Goal: Task Accomplishment & Management: Manage account settings

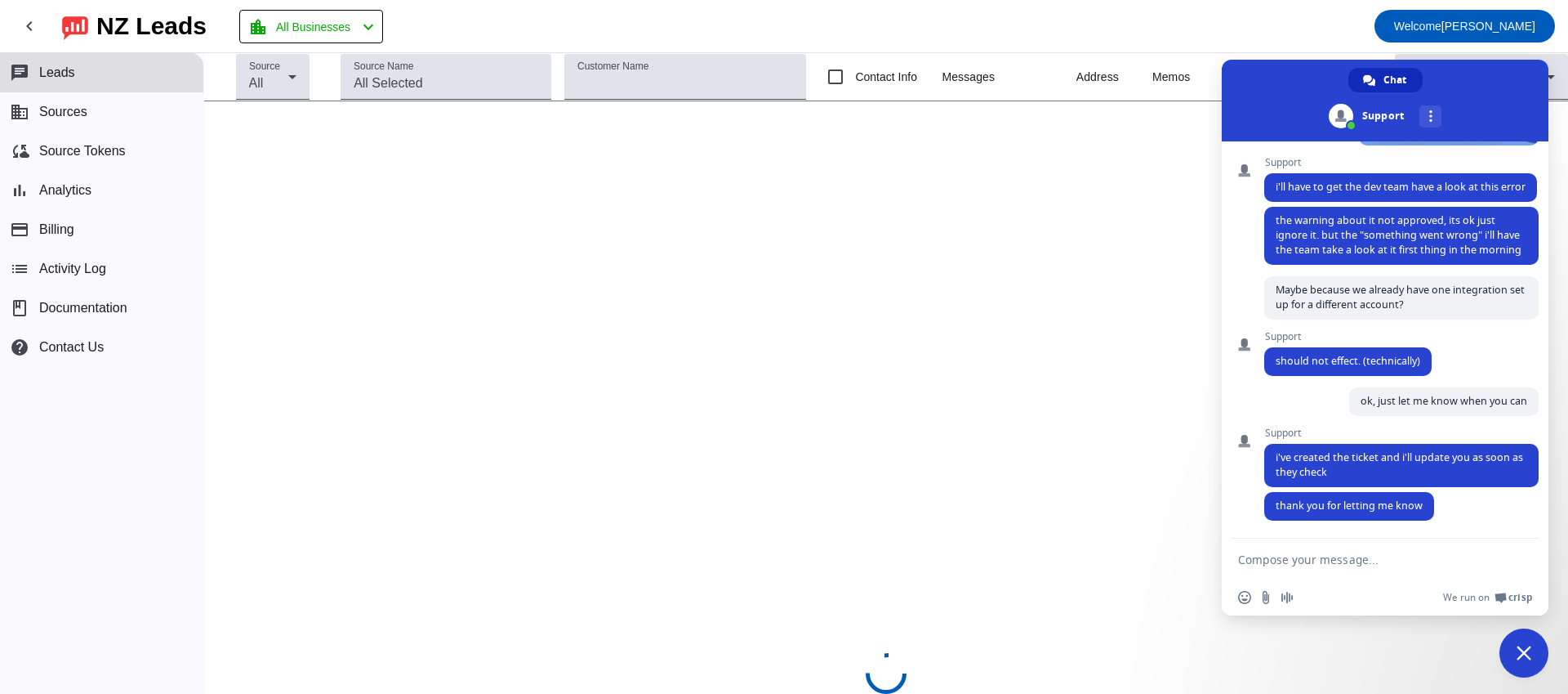
scroll to position [915, 0]
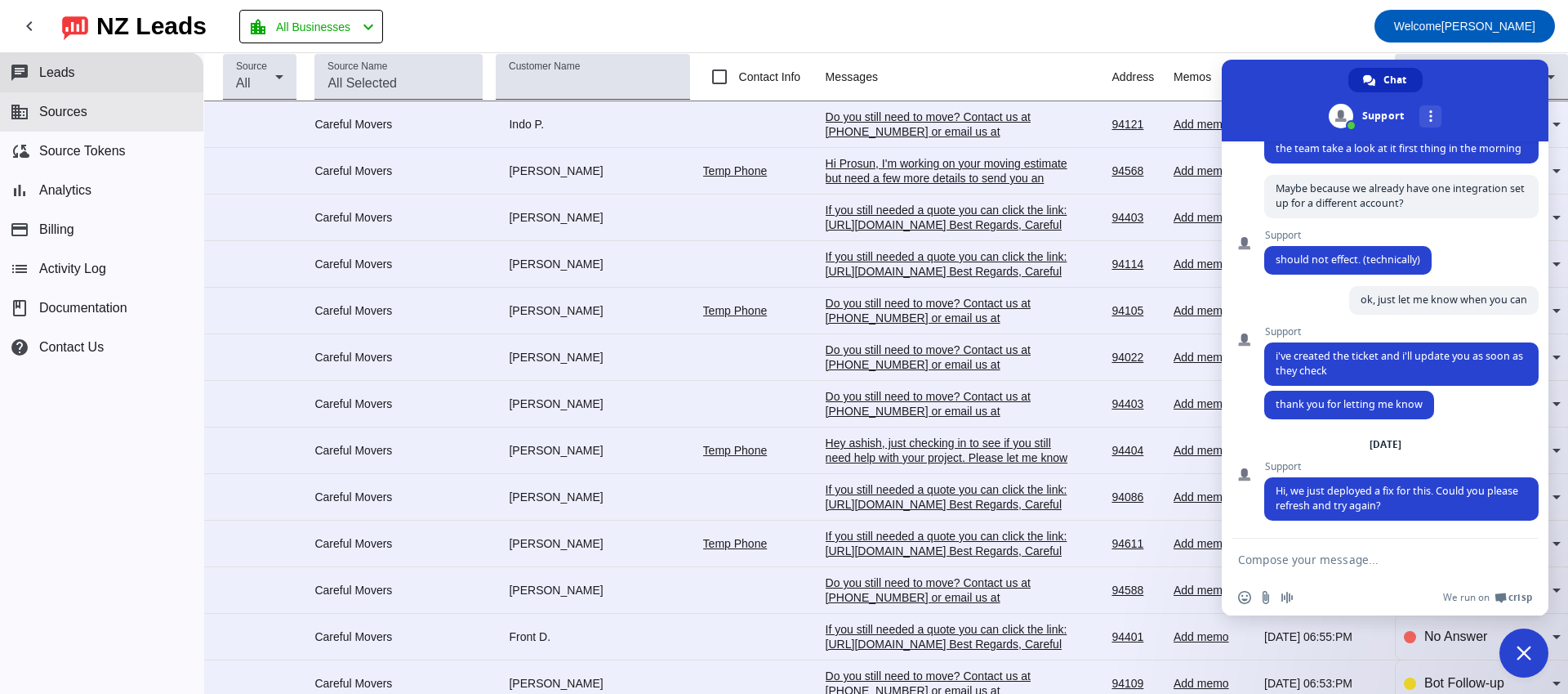
click at [91, 113] on button "business Sources" at bounding box center [102, 112] width 204 height 39
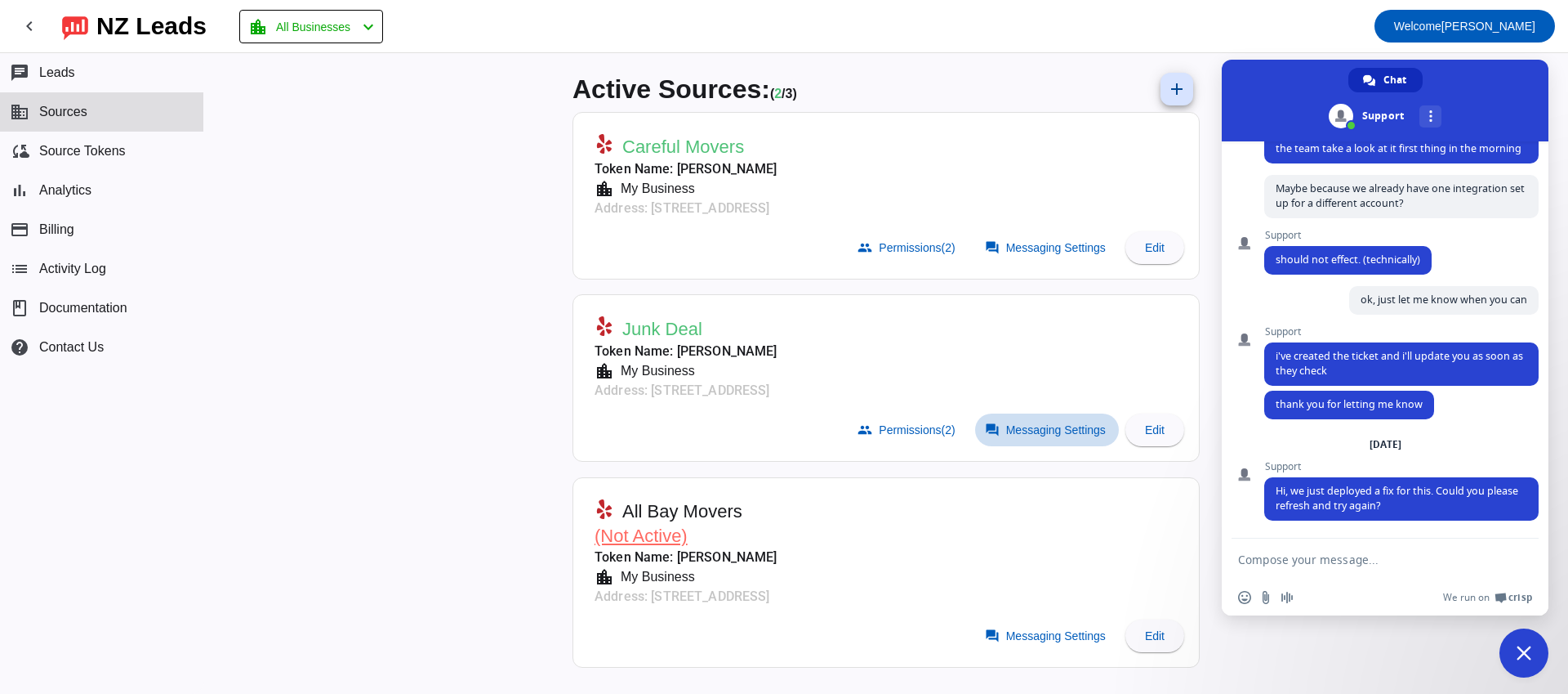
click at [1039, 444] on span at bounding box center [1047, 430] width 144 height 33
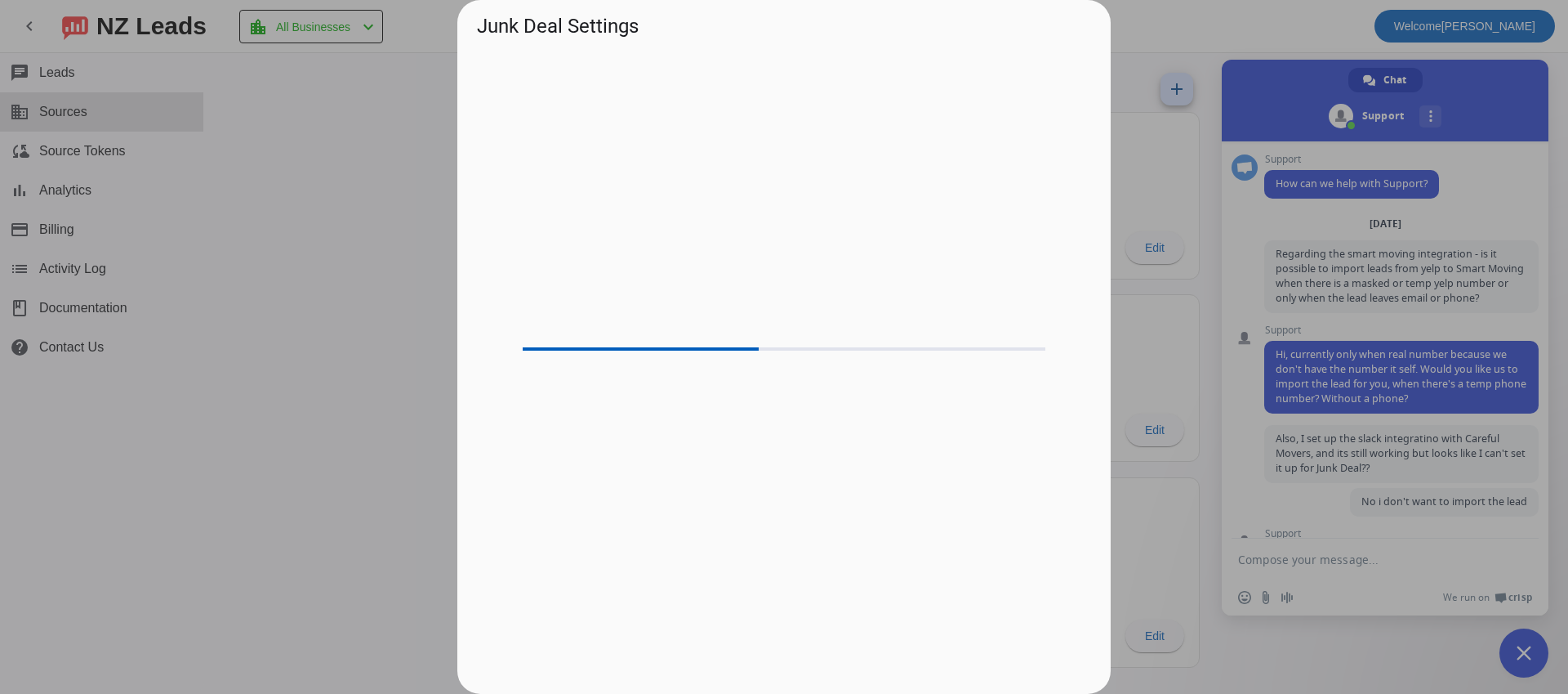
scroll to position [915, 0]
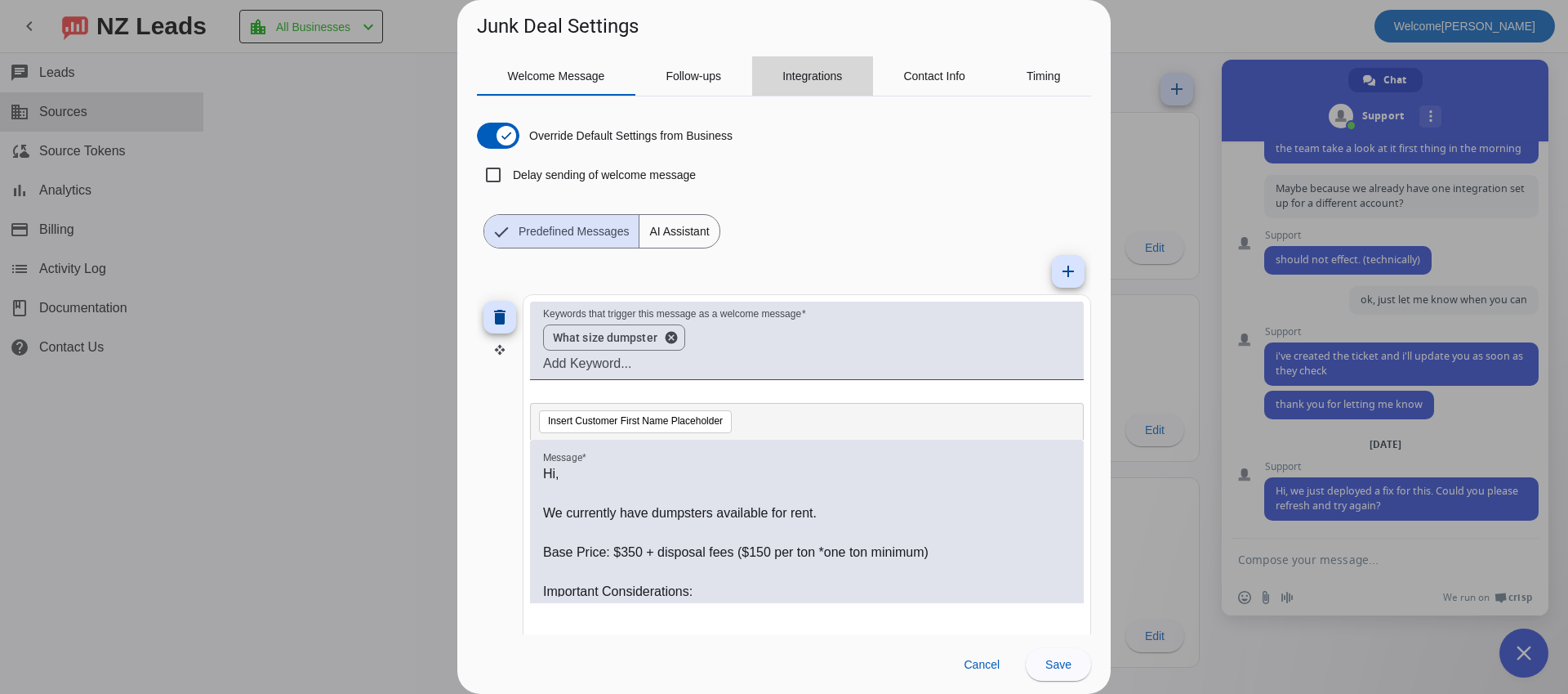
click at [824, 78] on span "Integrations" at bounding box center [813, 75] width 60 height 12
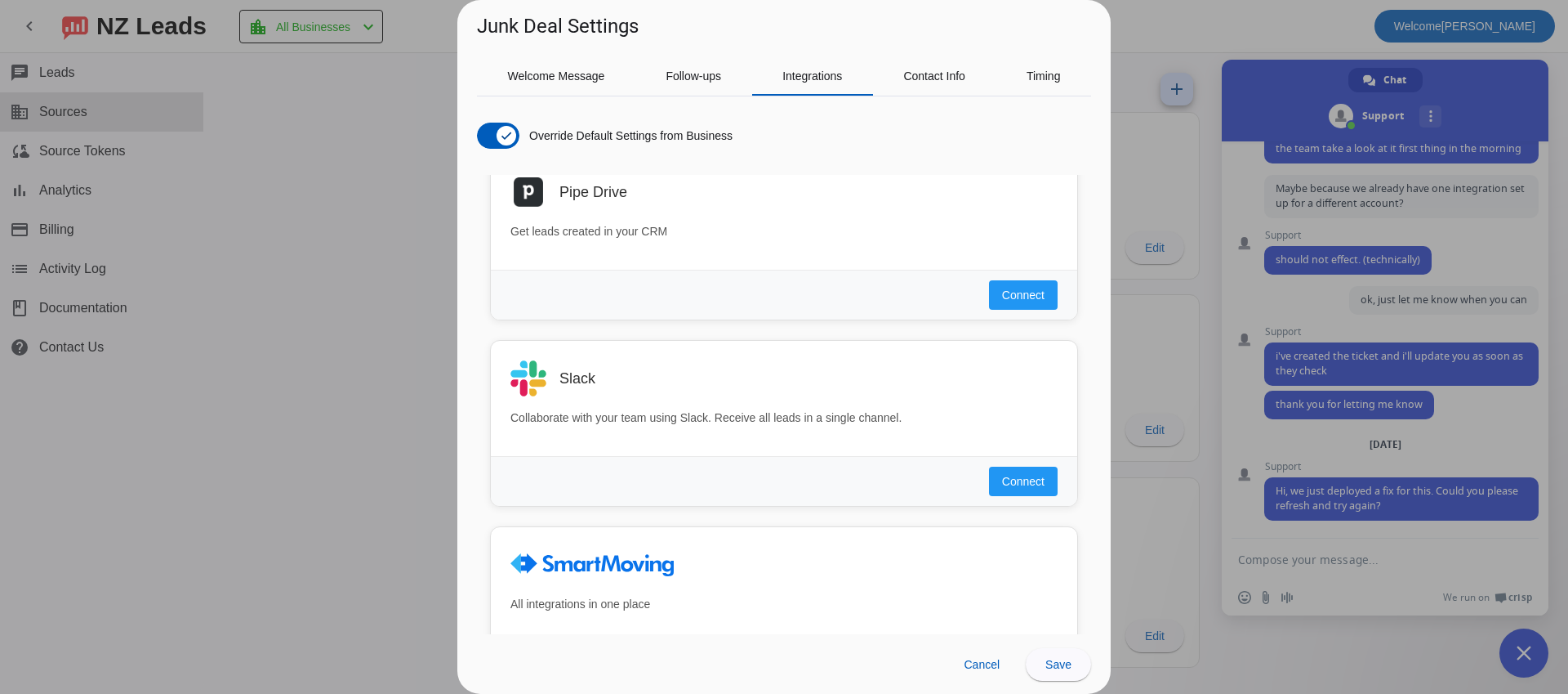
scroll to position [1013, 0]
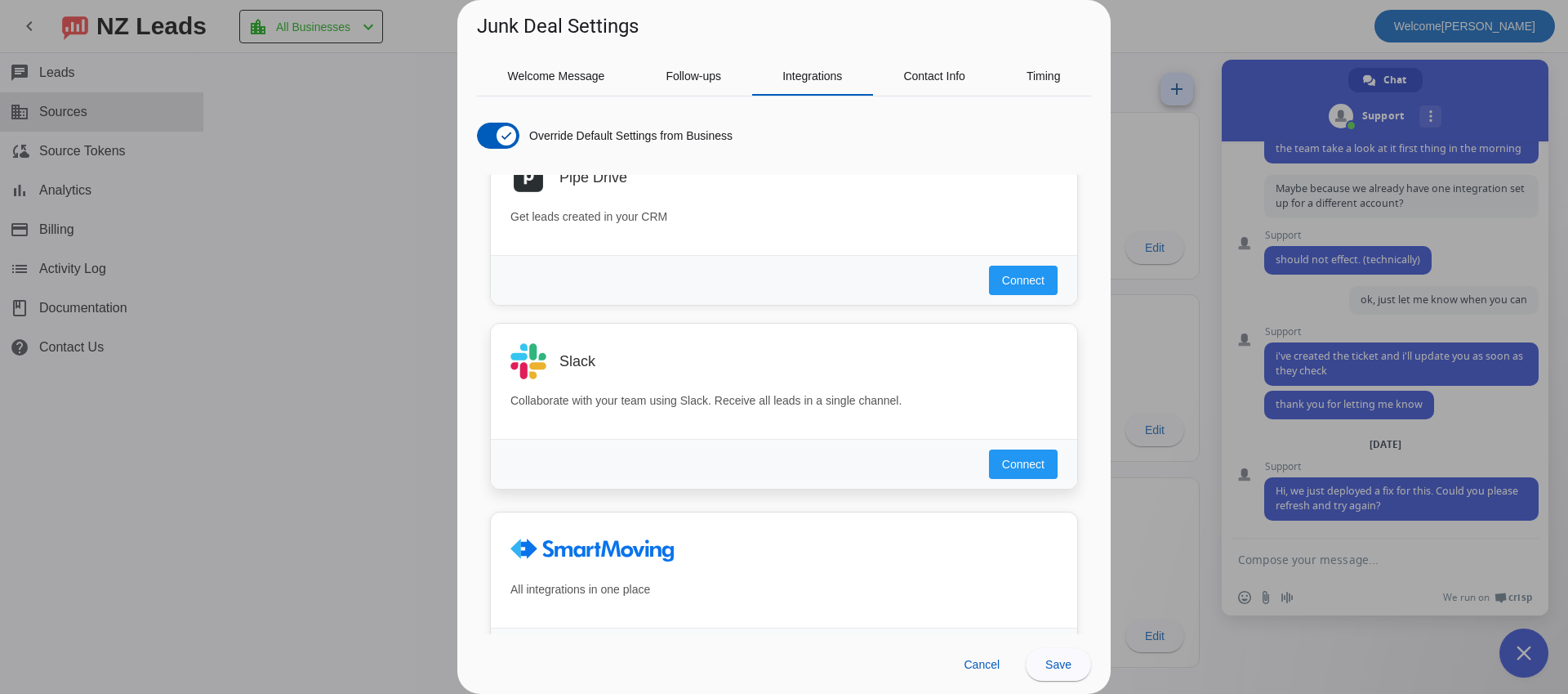
click at [1058, 475] on div "Connect" at bounding box center [784, 463] width 586 height 50
click at [1028, 462] on span "Connect" at bounding box center [1023, 464] width 43 height 16
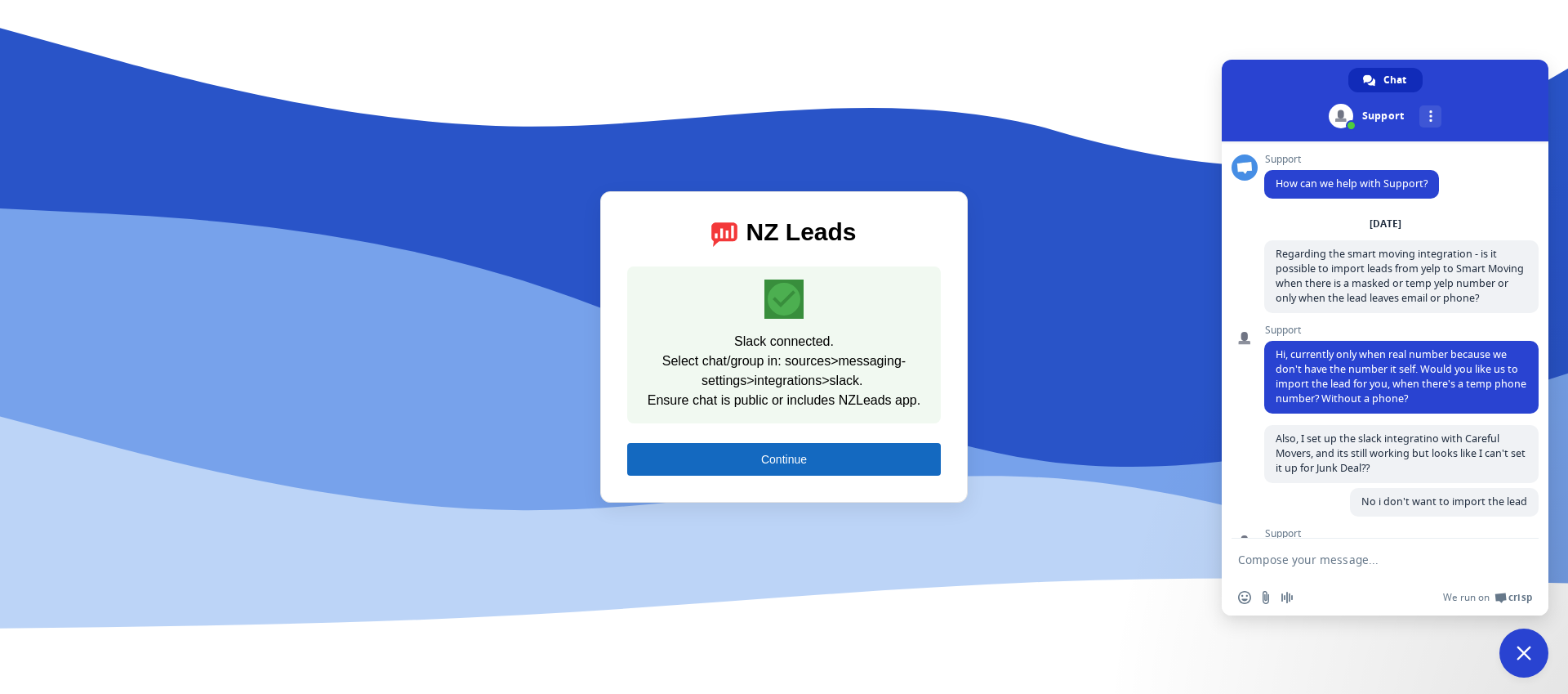
scroll to position [915, 0]
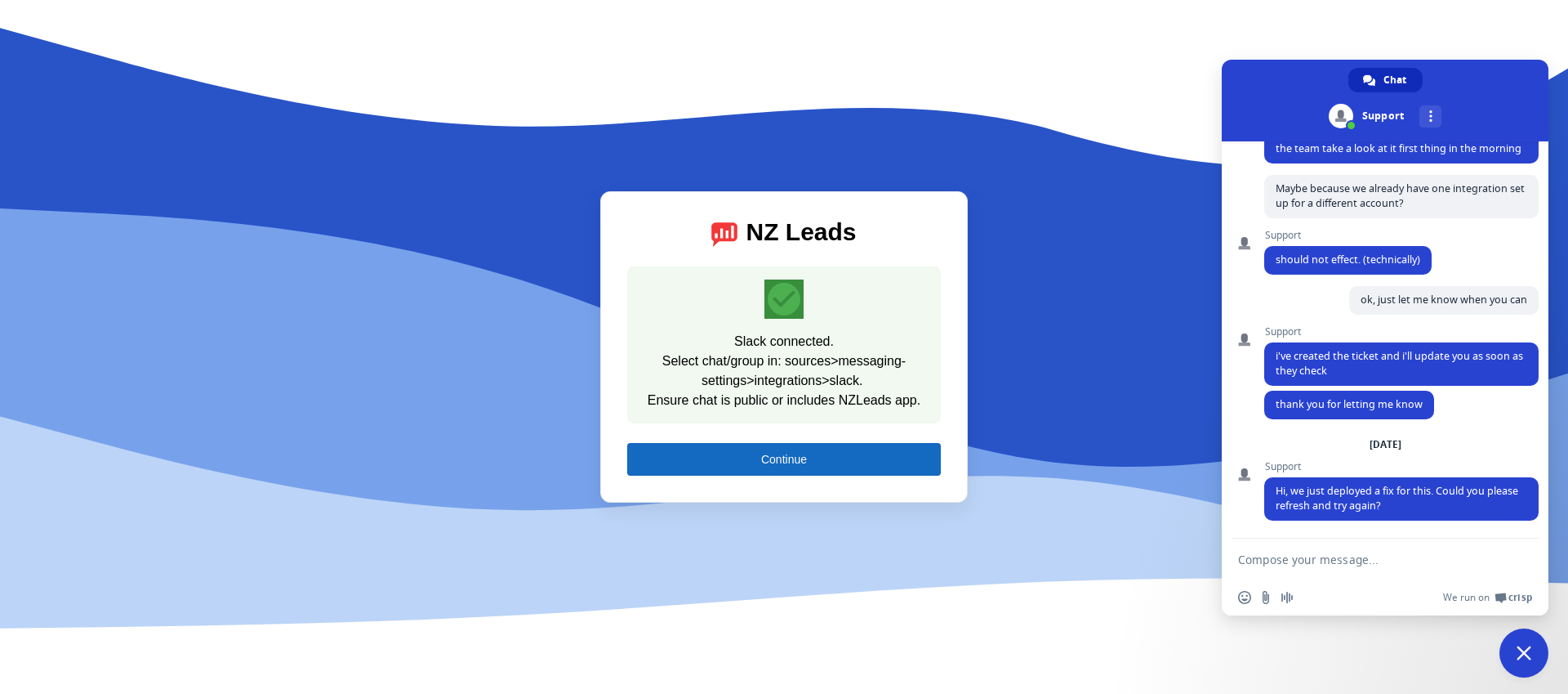
click at [726, 454] on span at bounding box center [784, 458] width 314 height 39
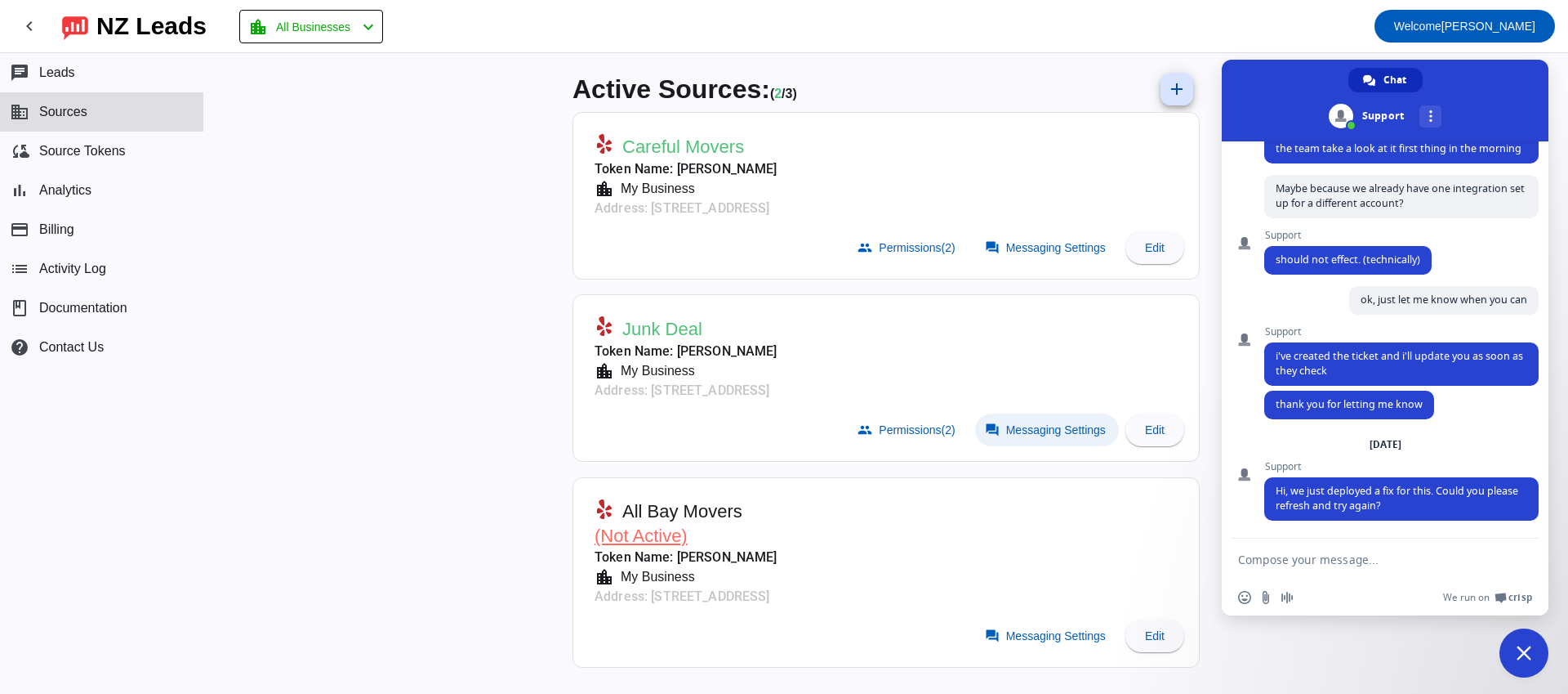
click at [1043, 436] on span at bounding box center [1047, 430] width 144 height 33
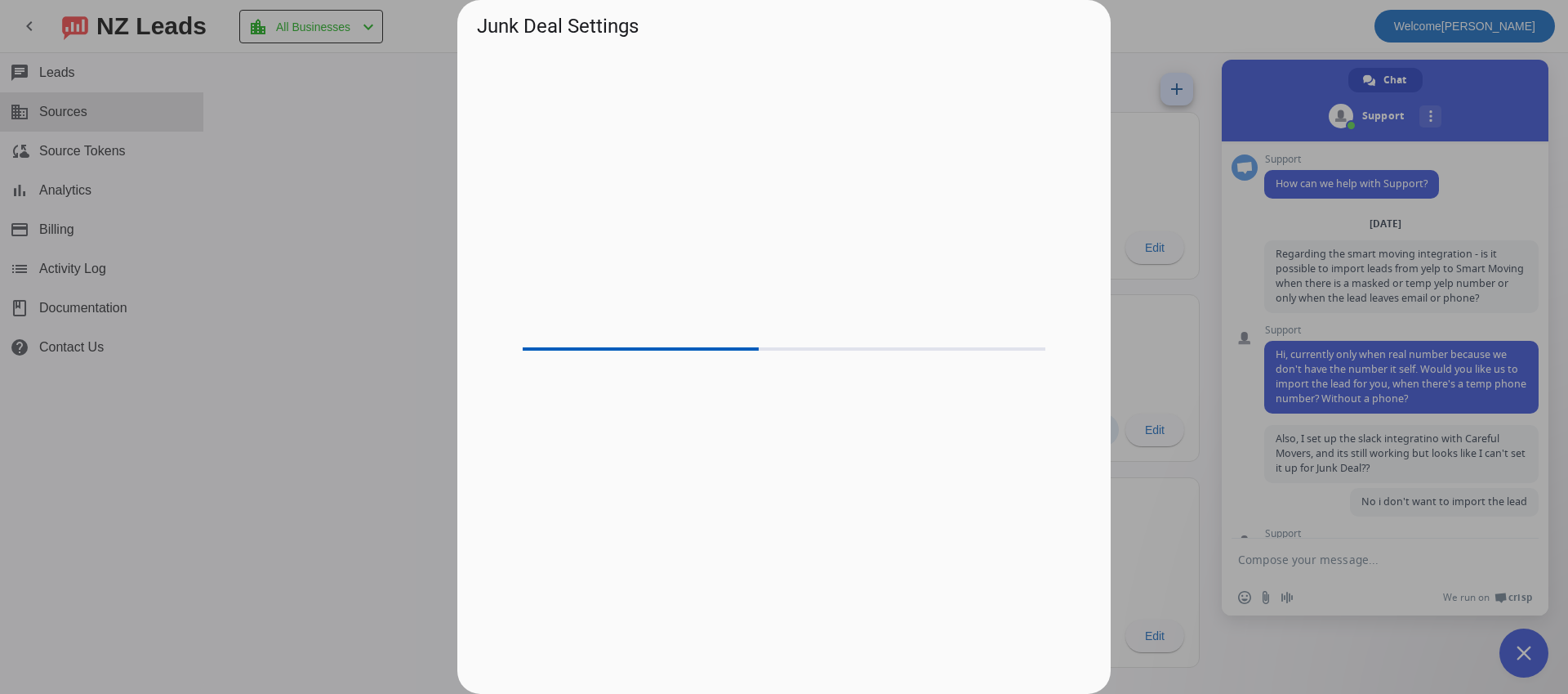
scroll to position [915, 0]
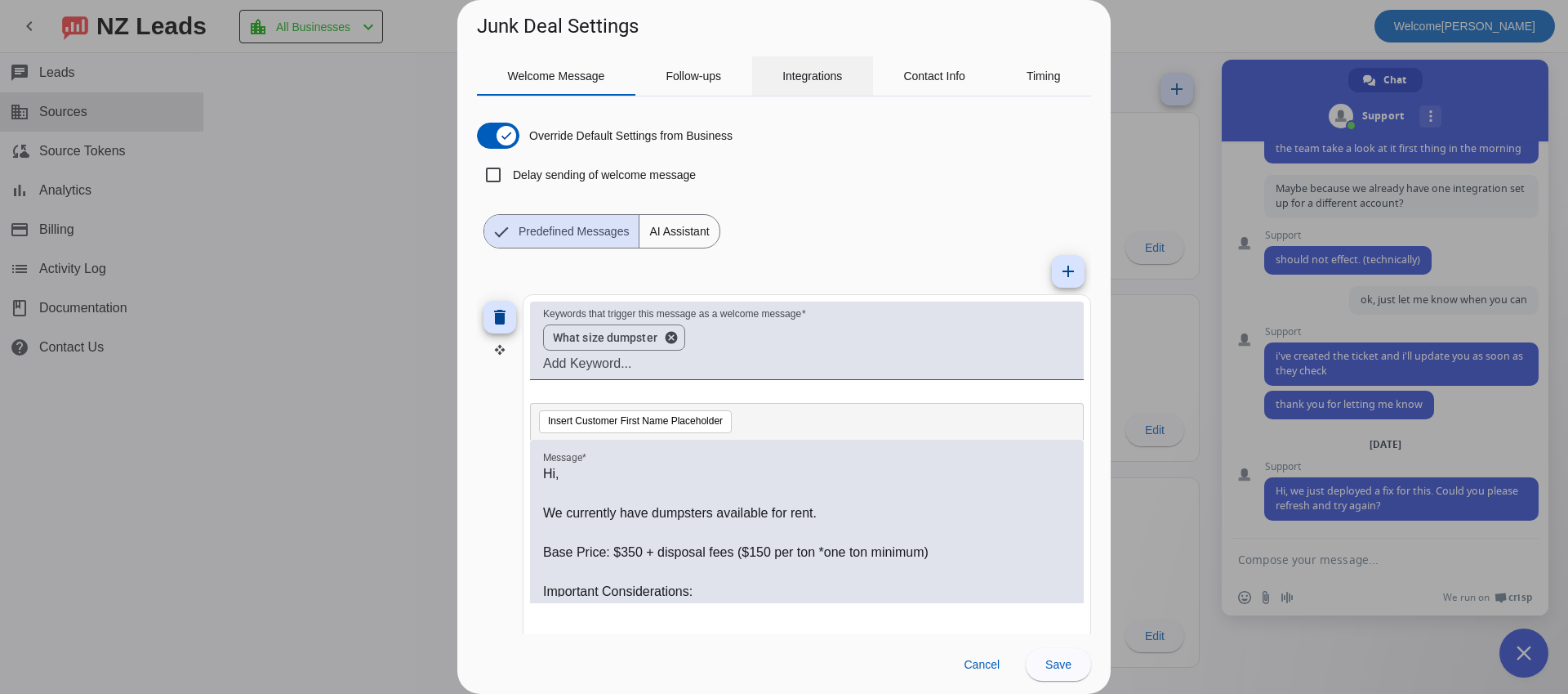
click at [812, 88] on span "Integrations" at bounding box center [813, 75] width 60 height 39
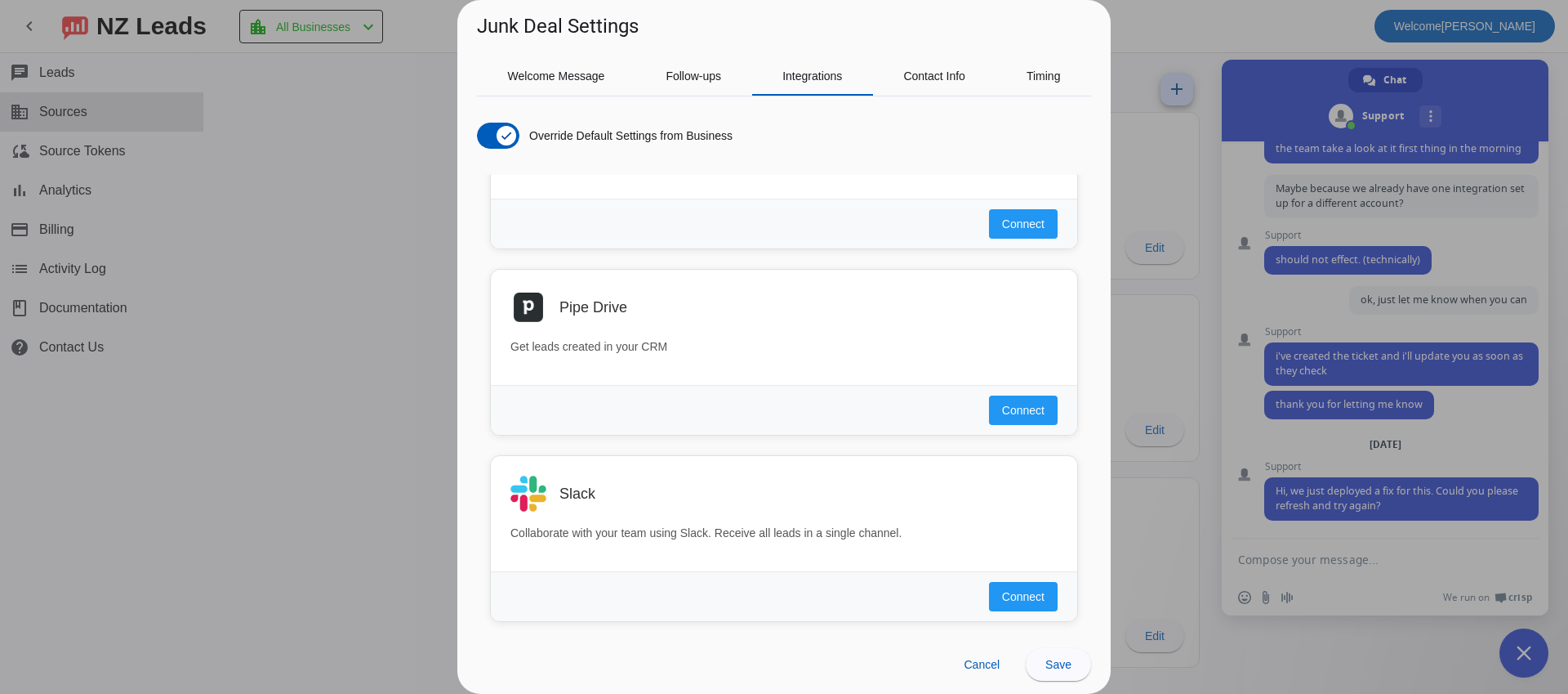
scroll to position [944, 0]
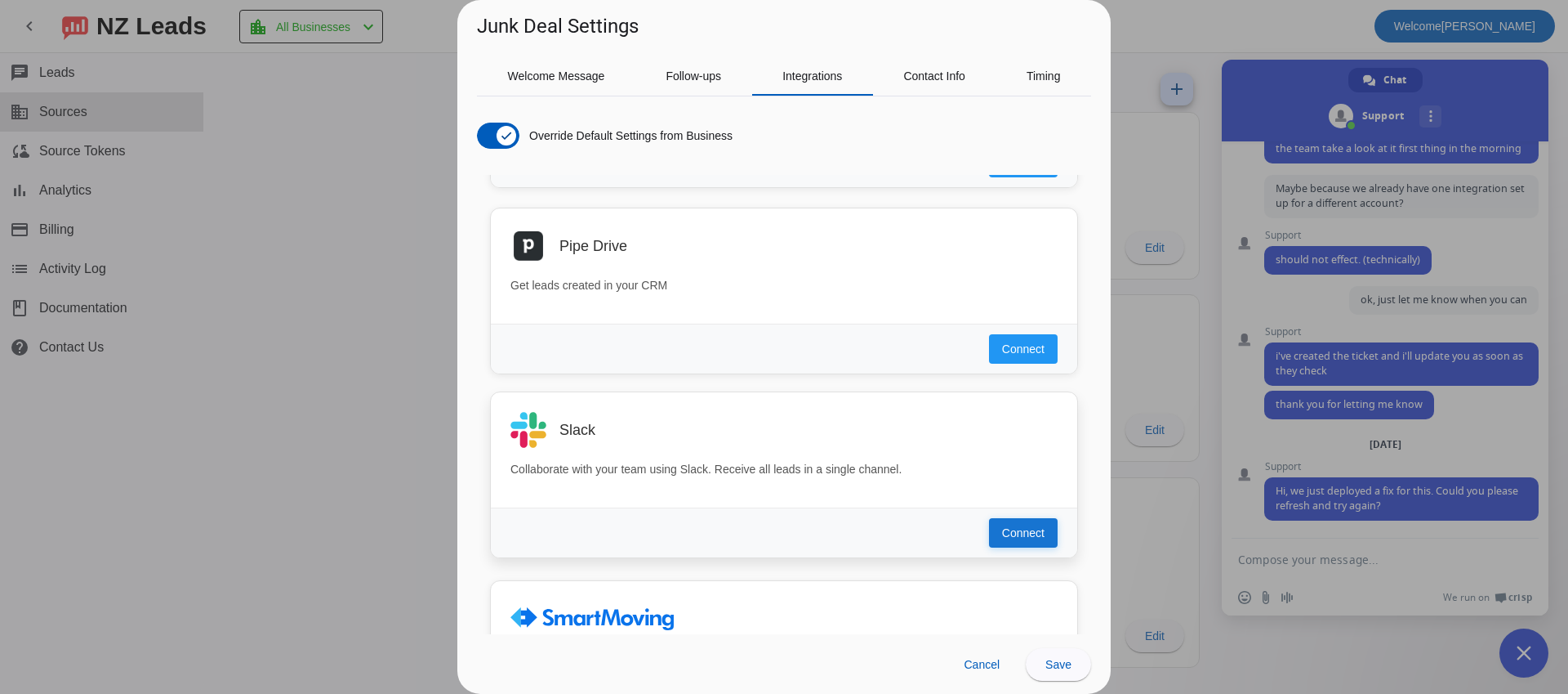
click at [1028, 534] on span "Connect" at bounding box center [1023, 533] width 43 height 16
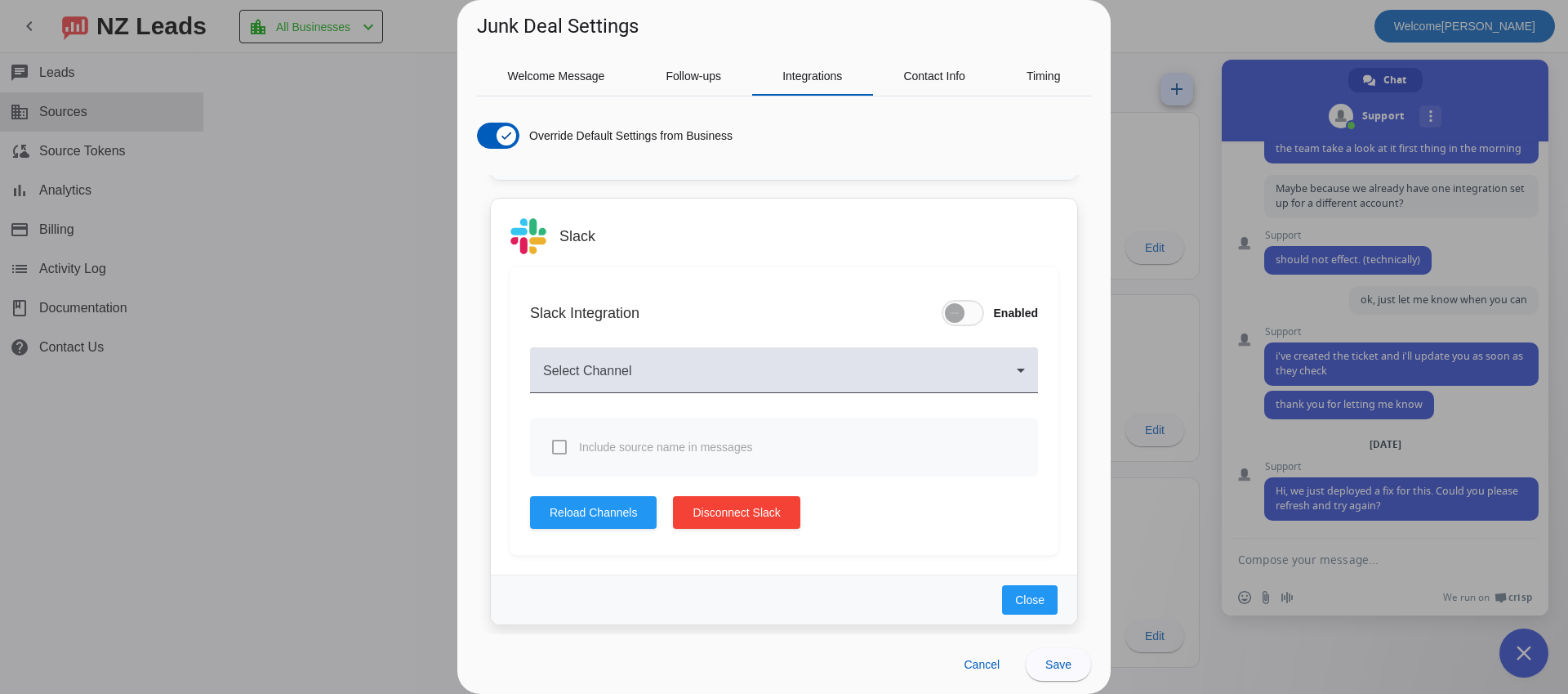
scroll to position [1151, 0]
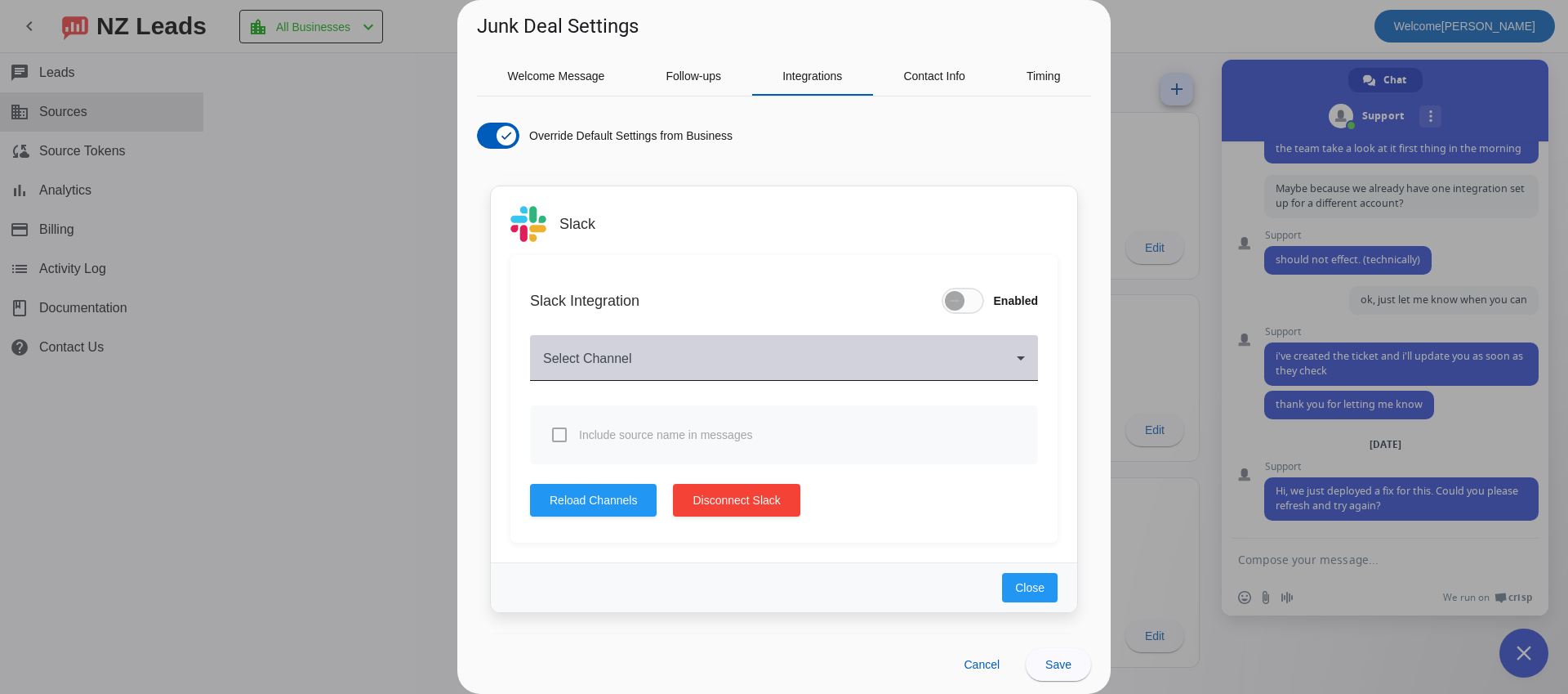
click at [895, 335] on div "Select Channel" at bounding box center [784, 357] width 482 height 45
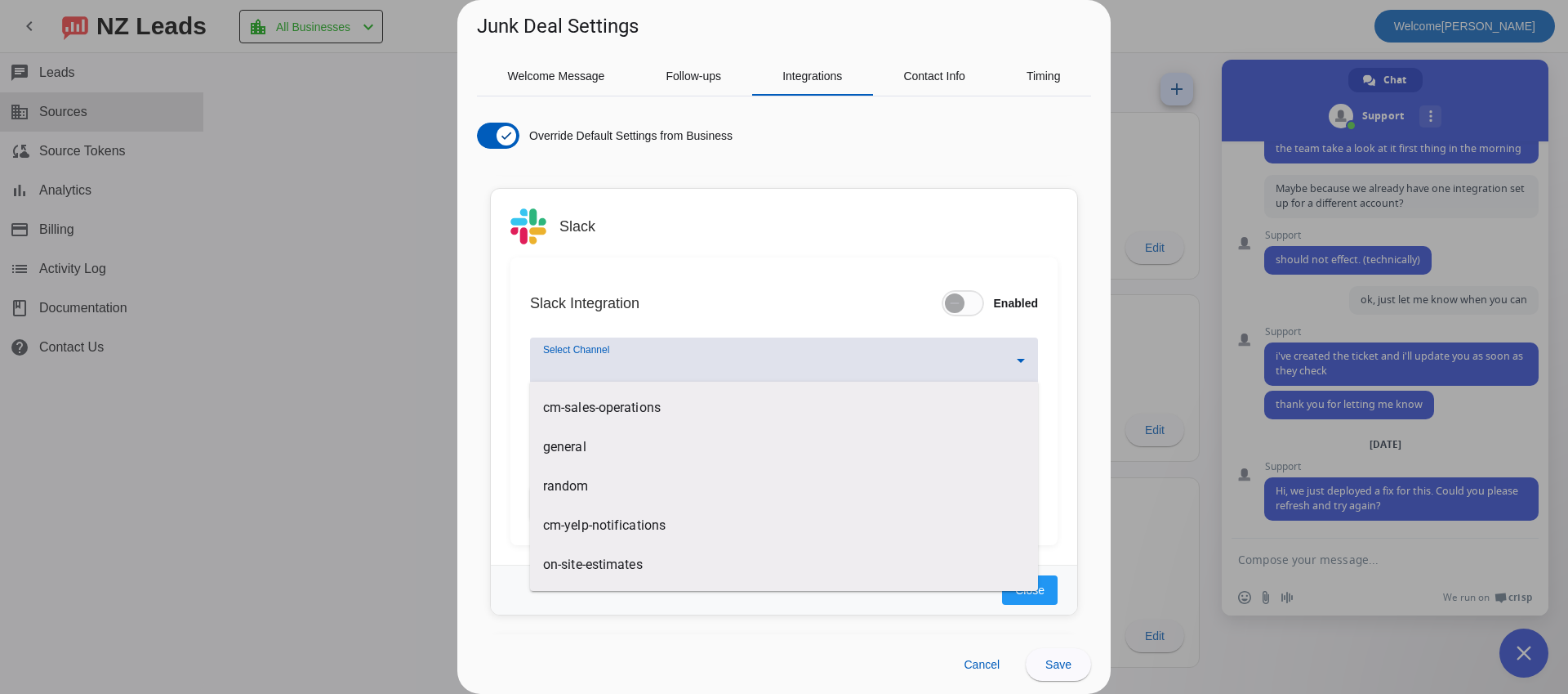
click at [743, 357] on div at bounding box center [784, 347] width 1568 height 694
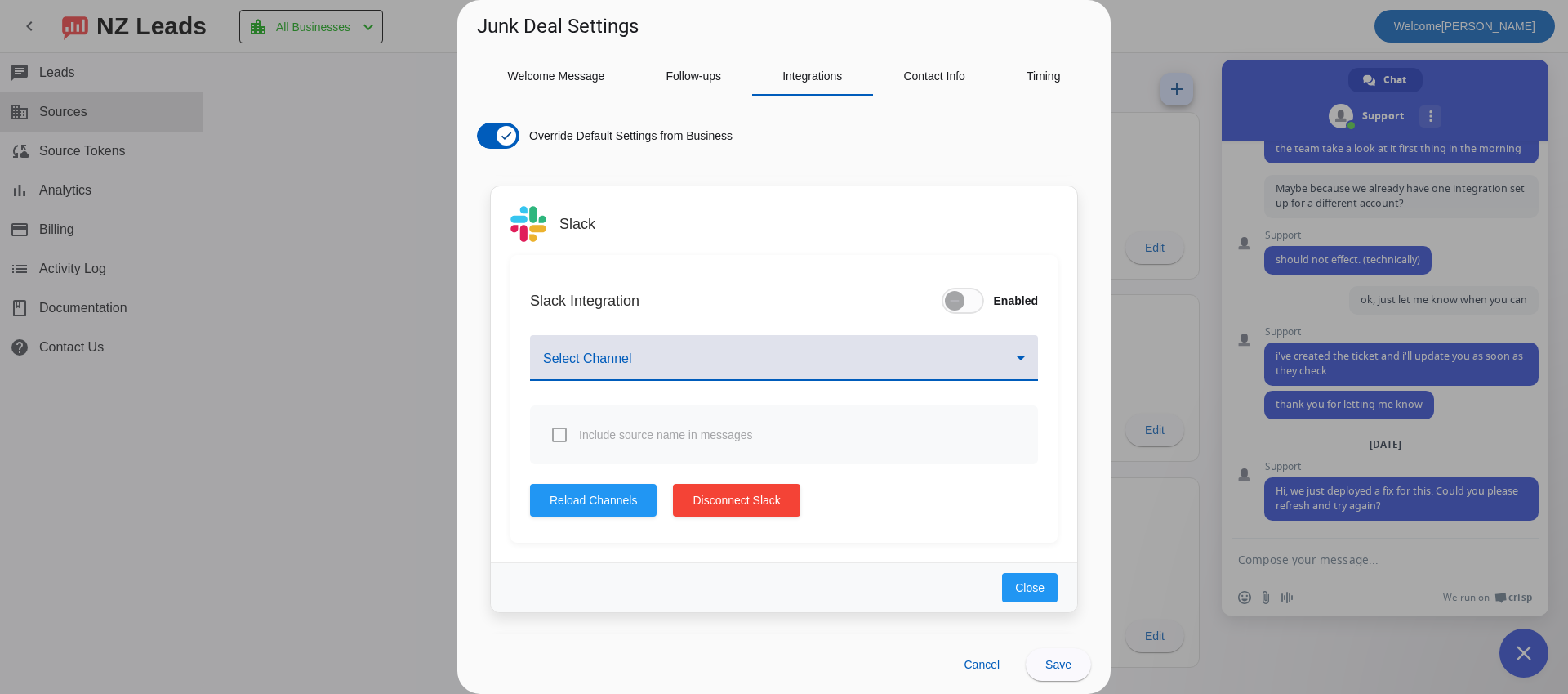
click at [743, 357] on span at bounding box center [779, 365] width 474 height 20
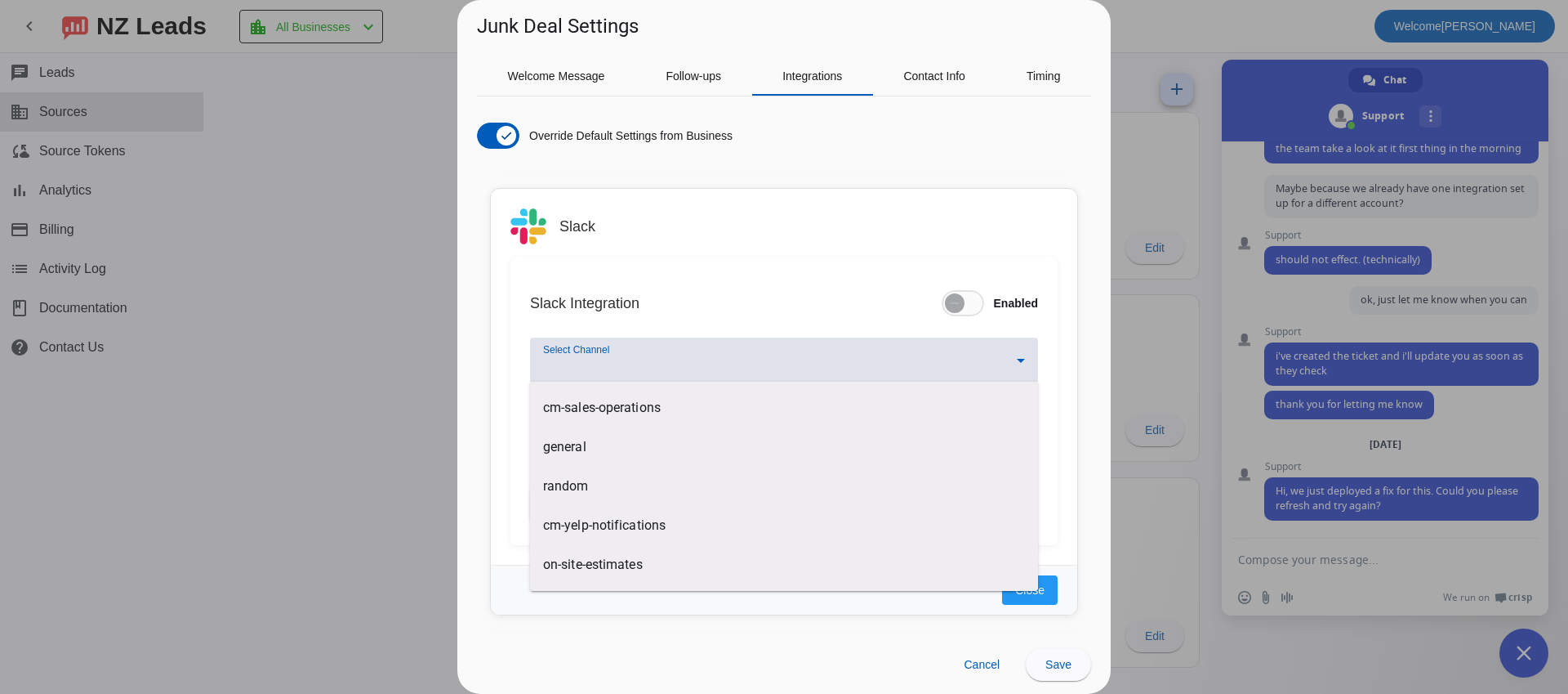
click at [882, 284] on div at bounding box center [784, 347] width 1568 height 694
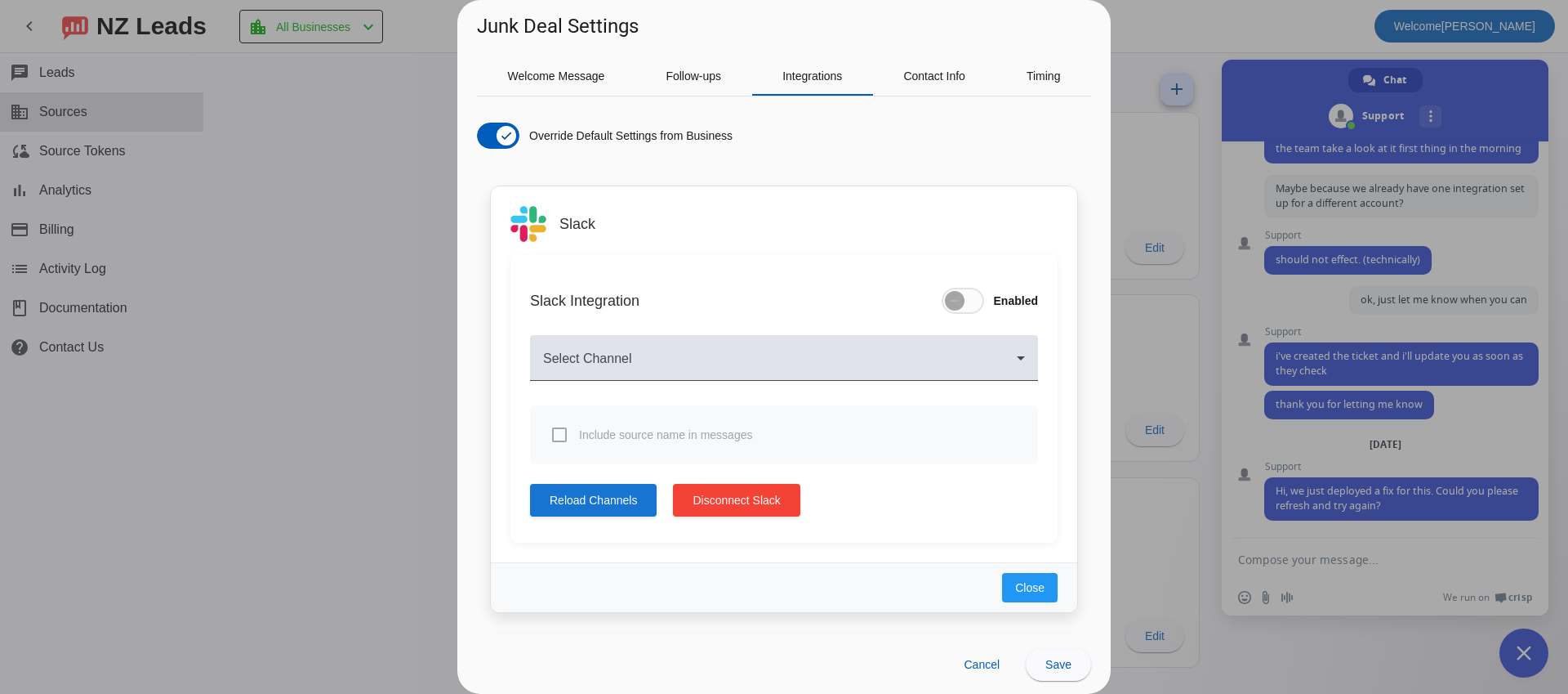
click at [619, 506] on span "Reload Channels" at bounding box center [594, 500] width 87 height 16
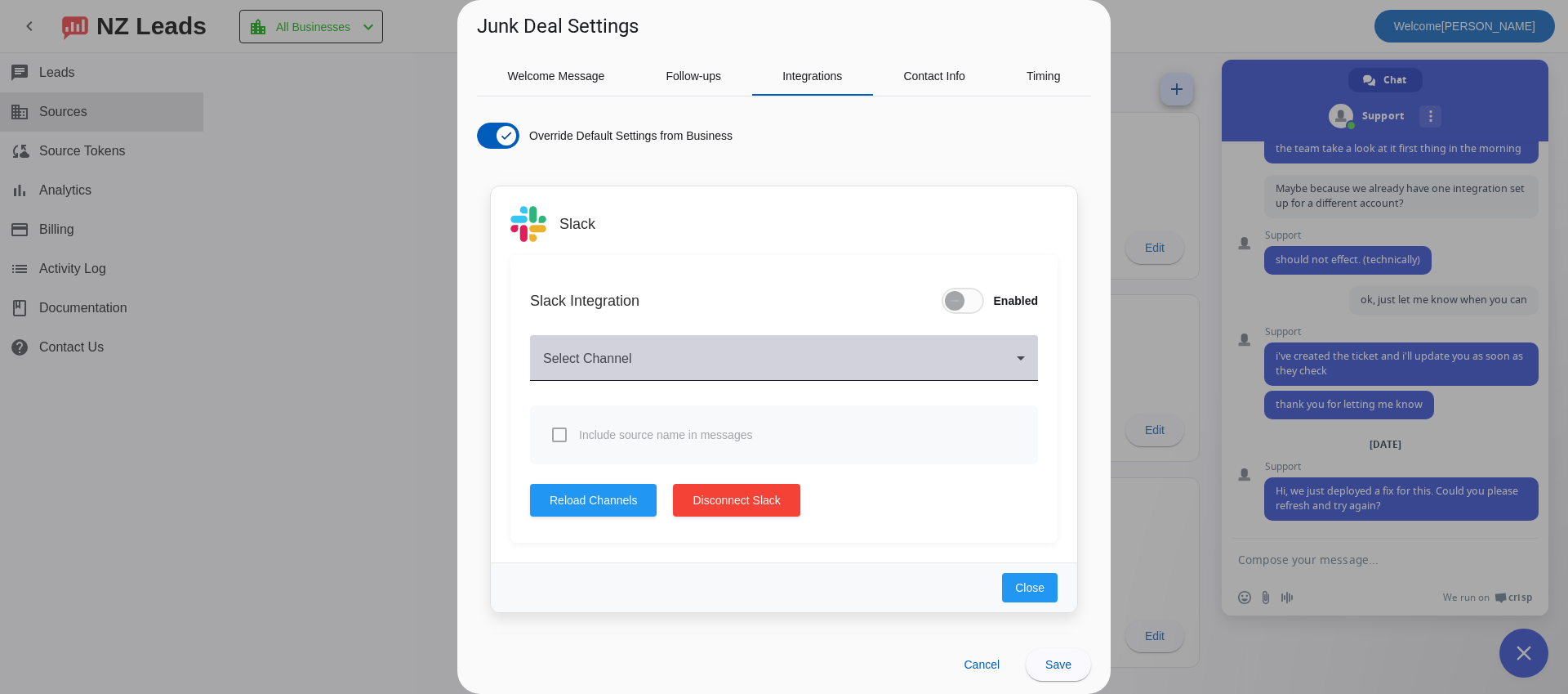
click at [670, 357] on span at bounding box center [779, 365] width 474 height 20
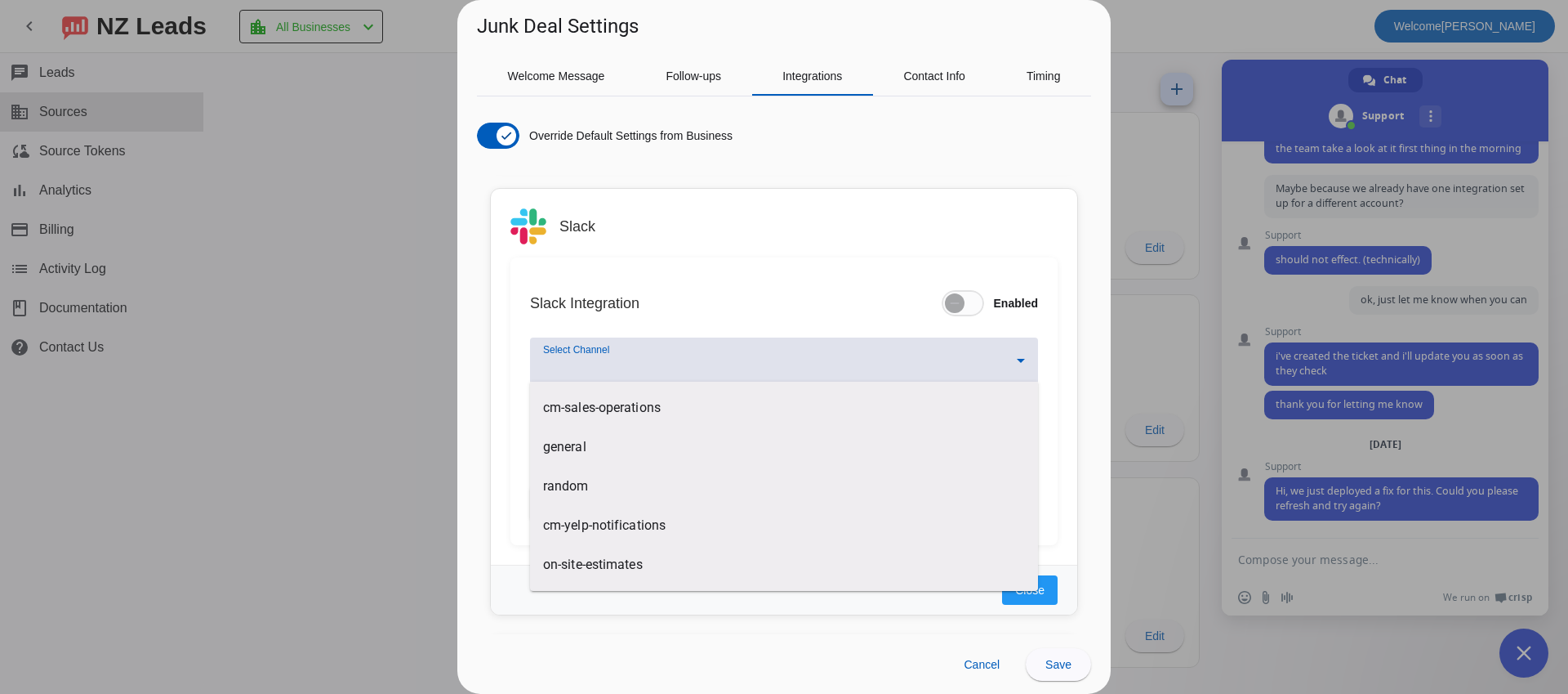
click at [696, 240] on div at bounding box center [784, 347] width 1568 height 694
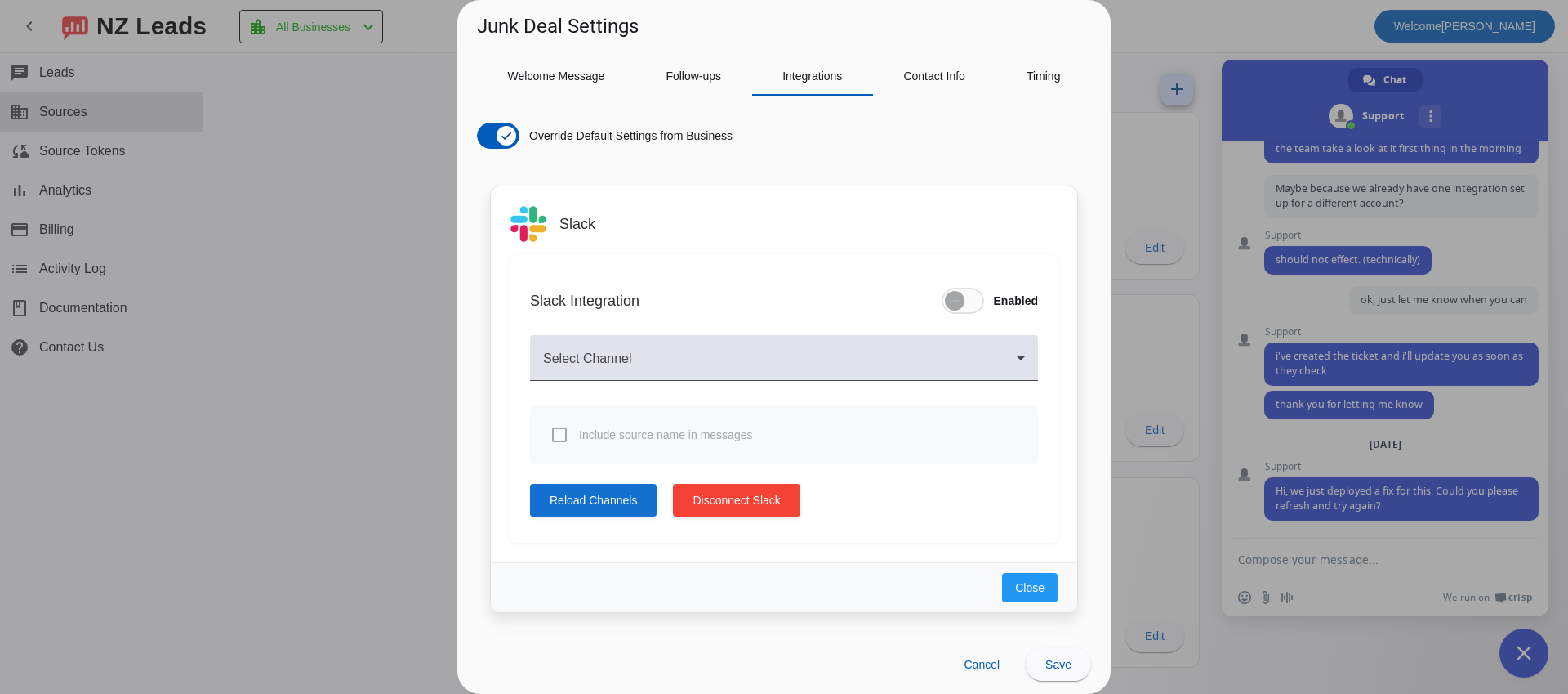
click at [566, 494] on span "Reload Channels" at bounding box center [594, 500] width 87 height 16
click at [649, 393] on div at bounding box center [784, 389] width 508 height 16
click at [646, 367] on span at bounding box center [779, 365] width 474 height 20
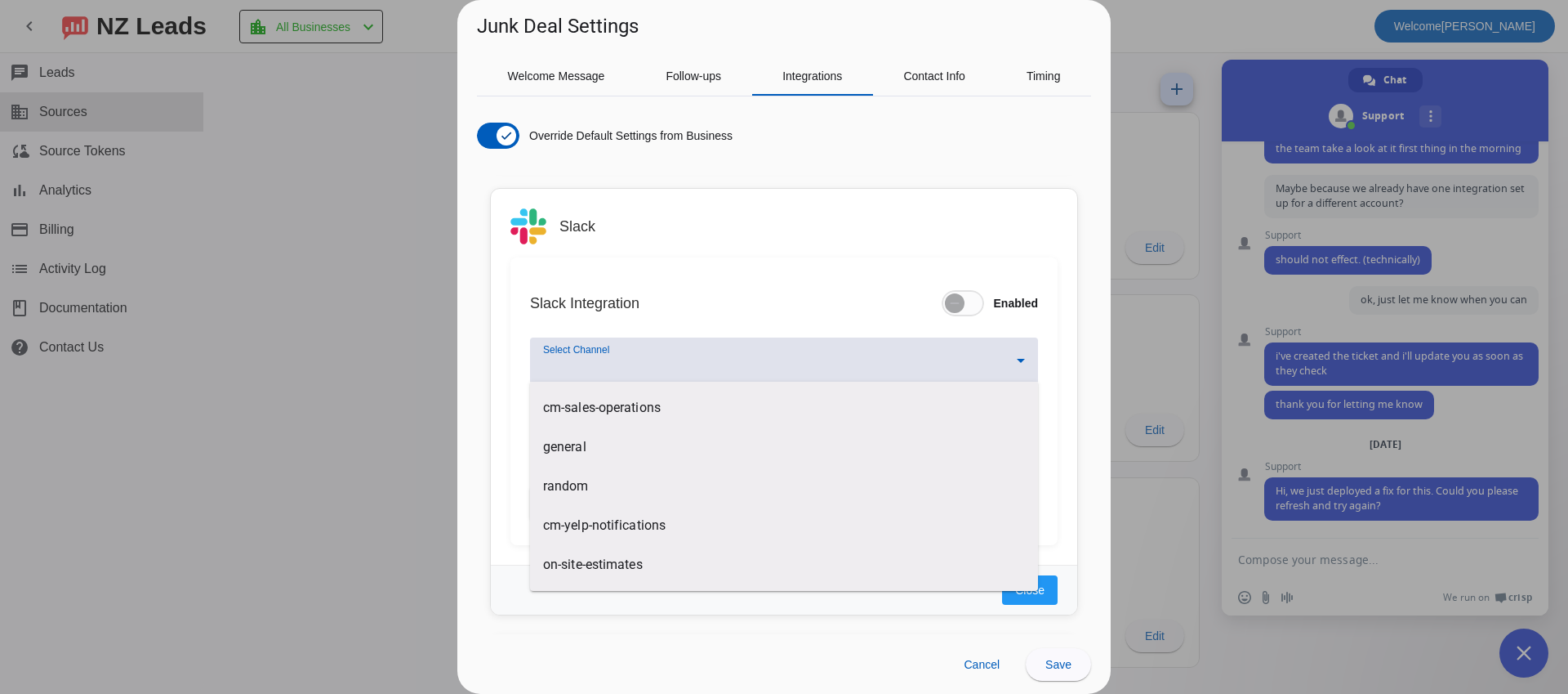
click at [642, 380] on div "Junk Deal Settings Welcome Message Follow-ups Integrations Contact Info Timing …" at bounding box center [784, 347] width 1568 height 694
click at [1021, 362] on div at bounding box center [784, 347] width 1568 height 694
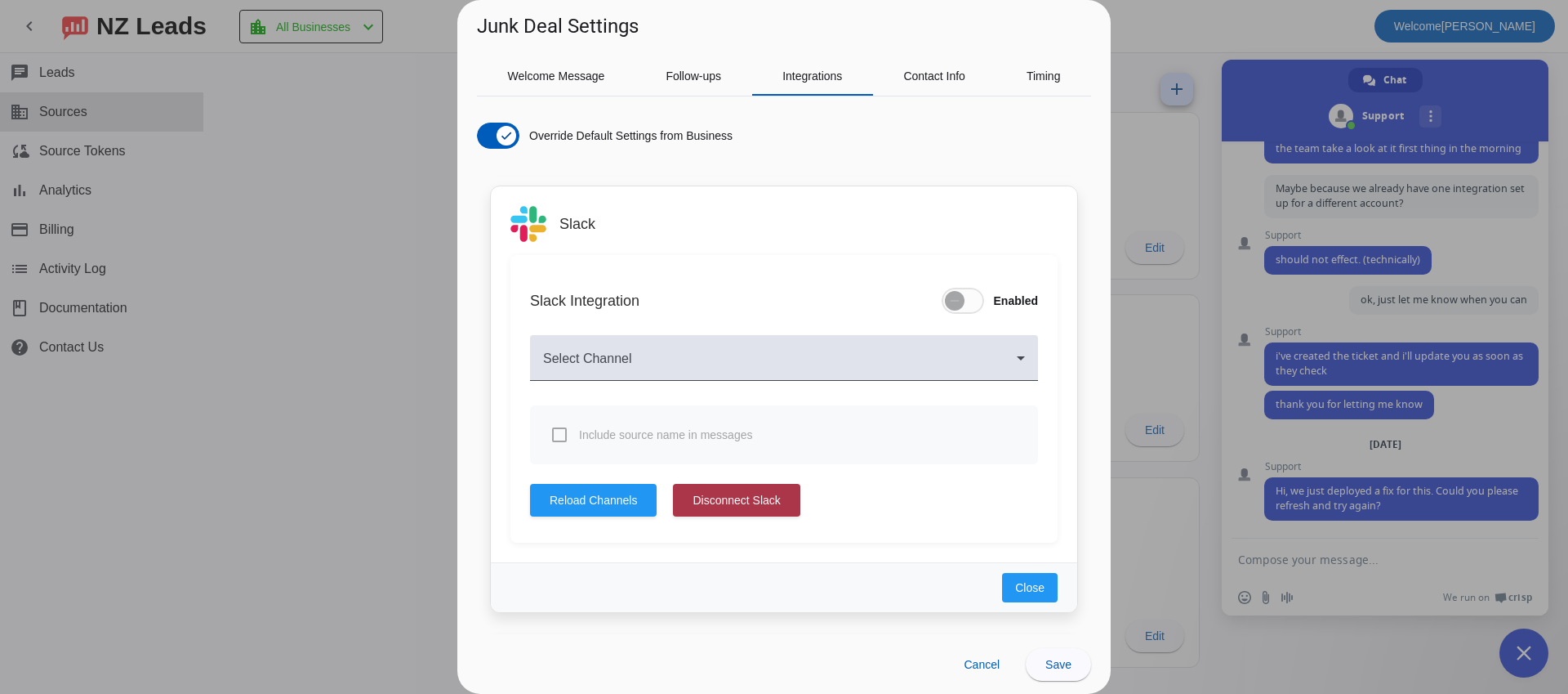
click at [762, 487] on span at bounding box center [735, 499] width 126 height 39
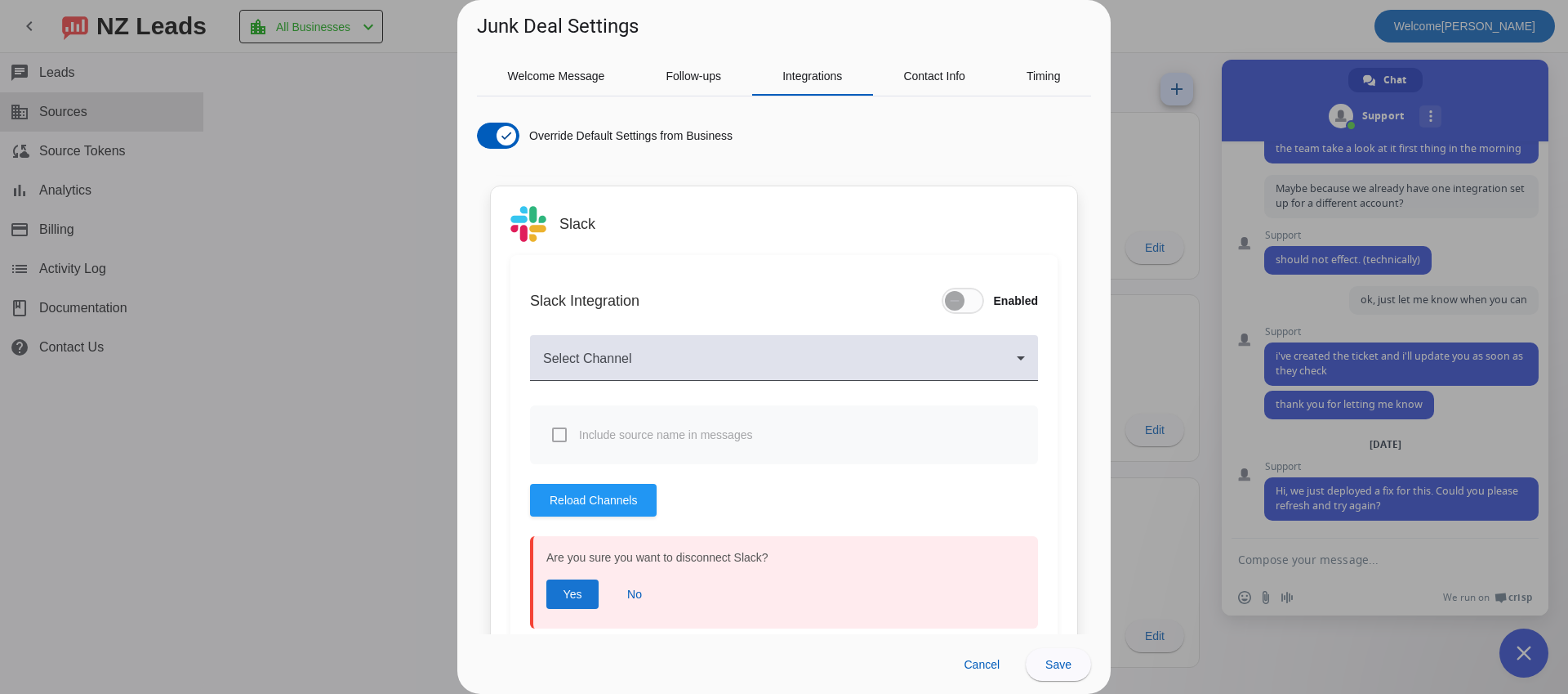
click at [578, 590] on span "Yes" at bounding box center [573, 594] width 19 height 16
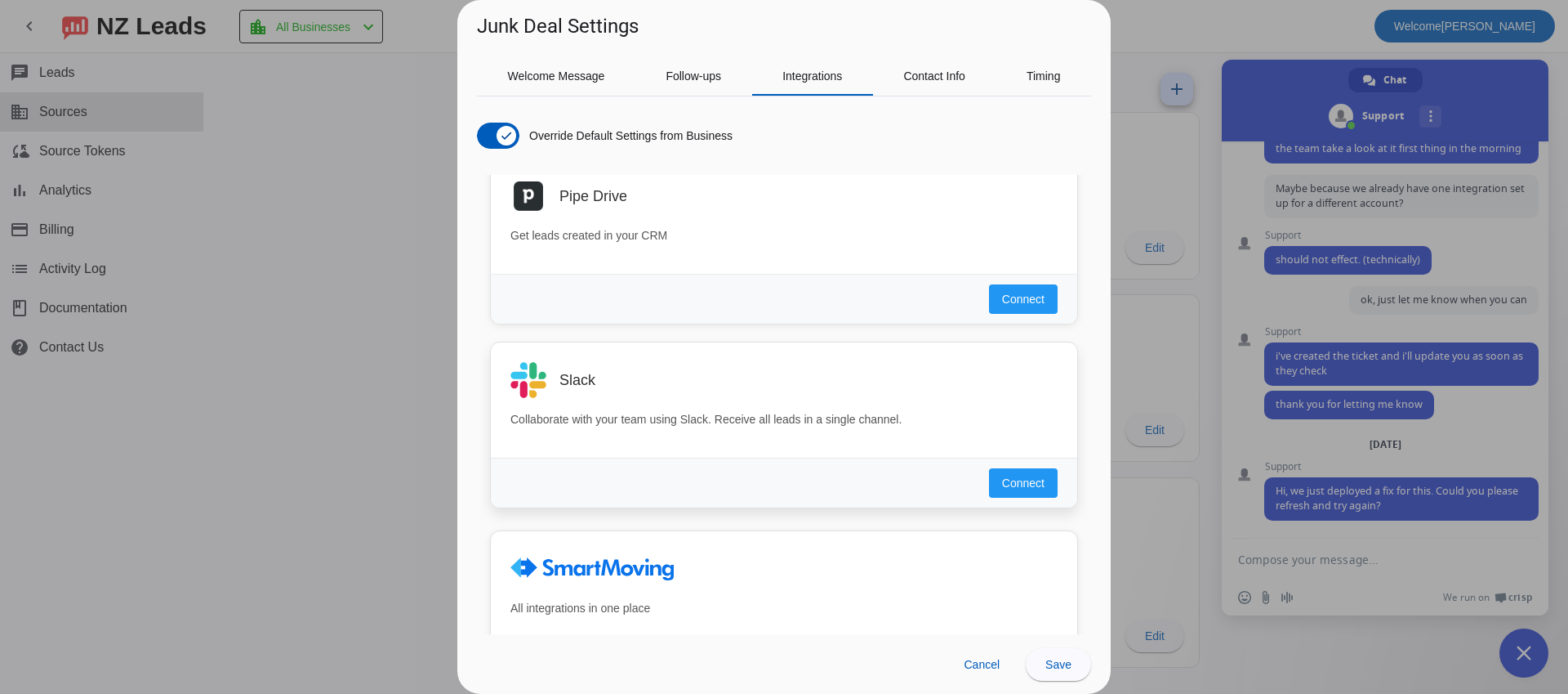
scroll to position [1009, 0]
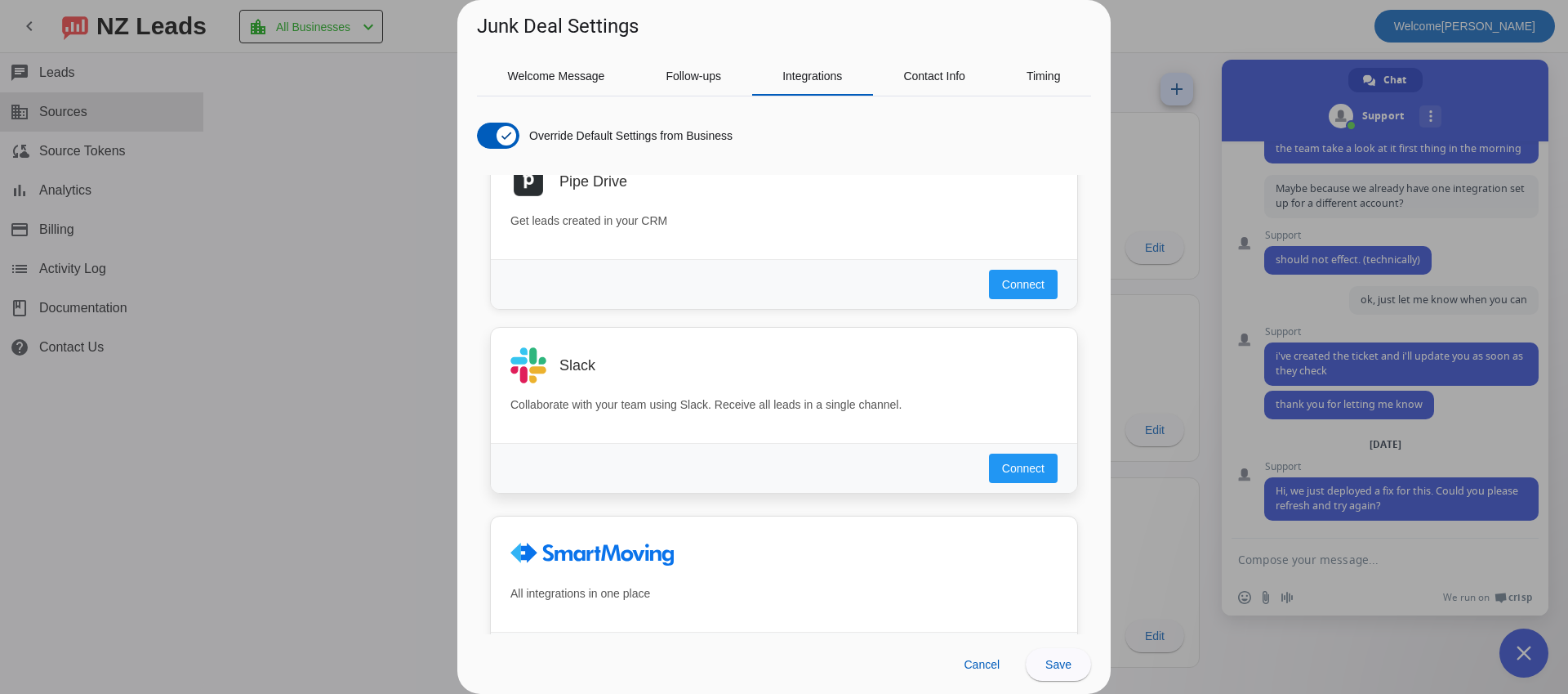
click at [1016, 470] on span "Connect" at bounding box center [1023, 468] width 43 height 16
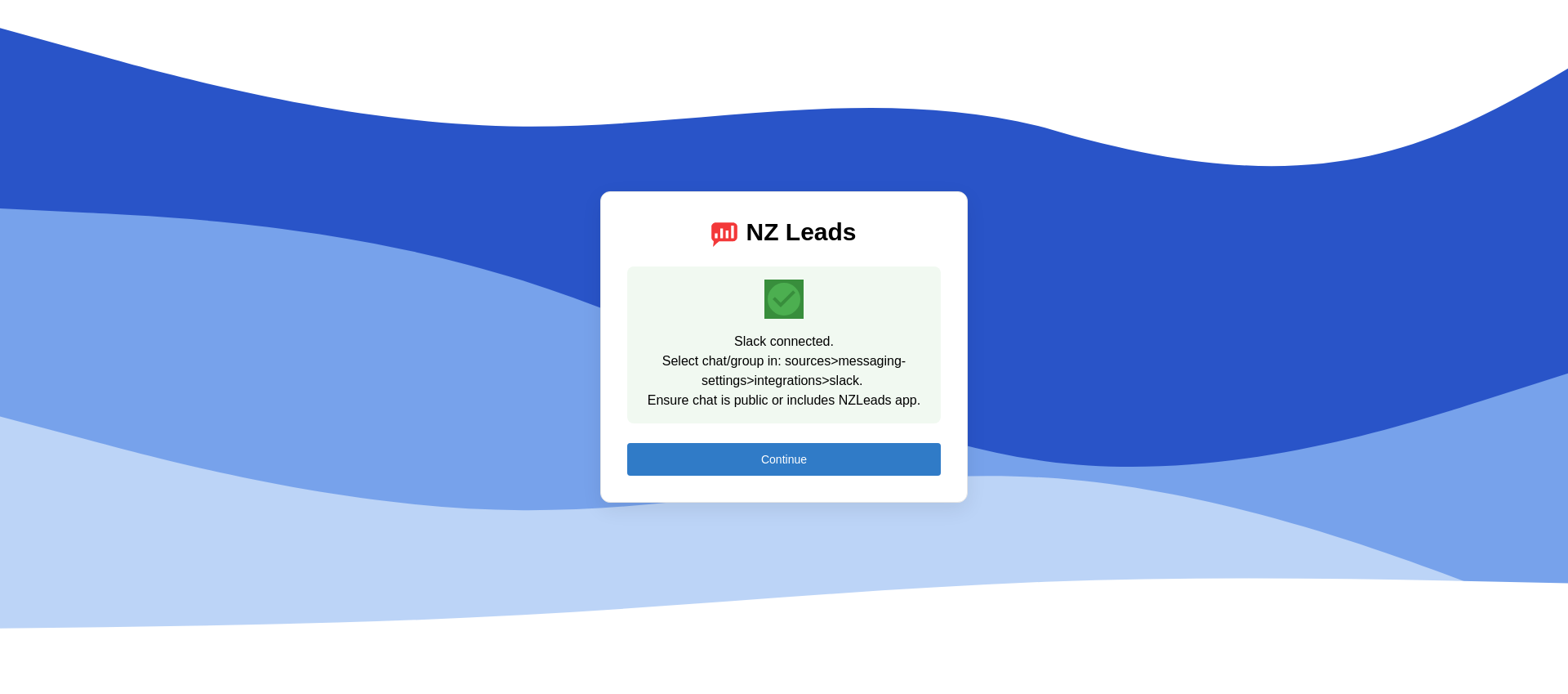
click at [808, 458] on span at bounding box center [784, 458] width 314 height 39
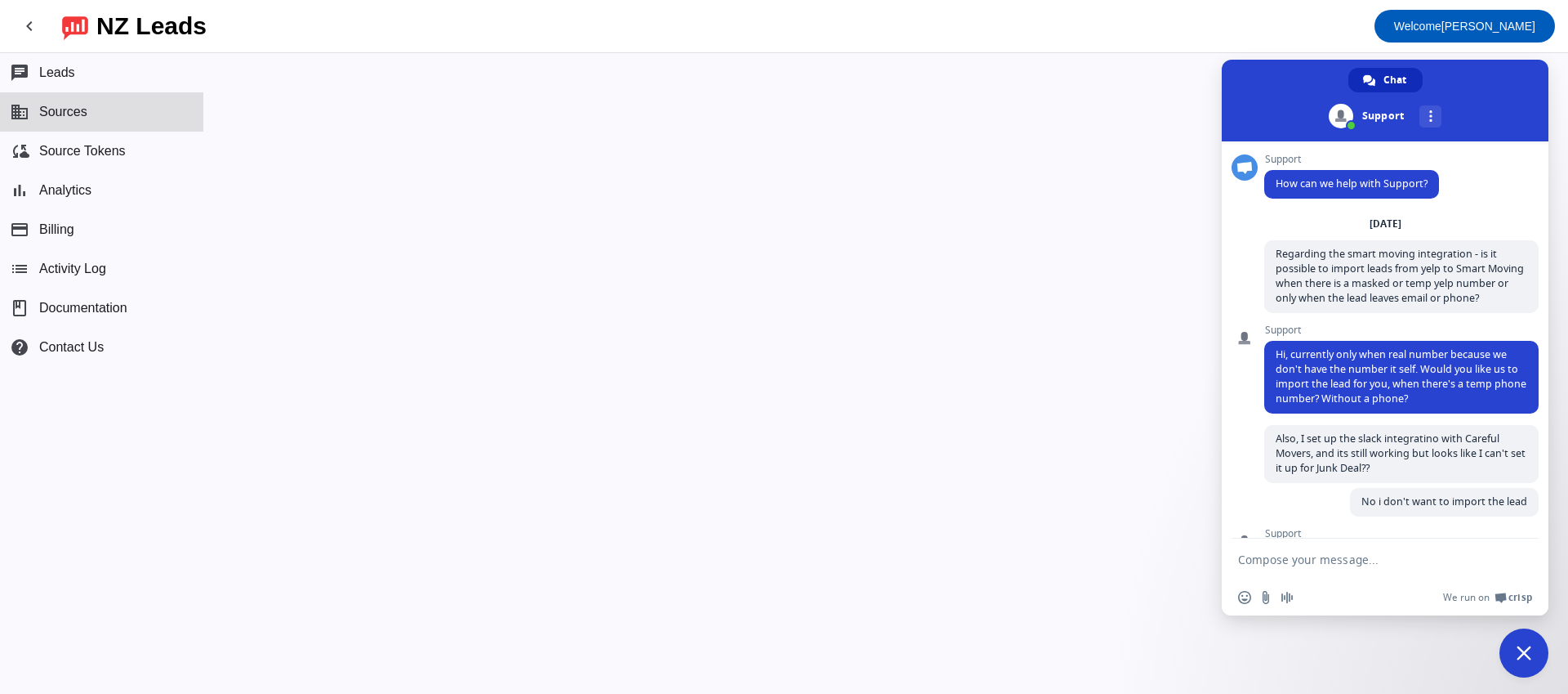
scroll to position [915, 0]
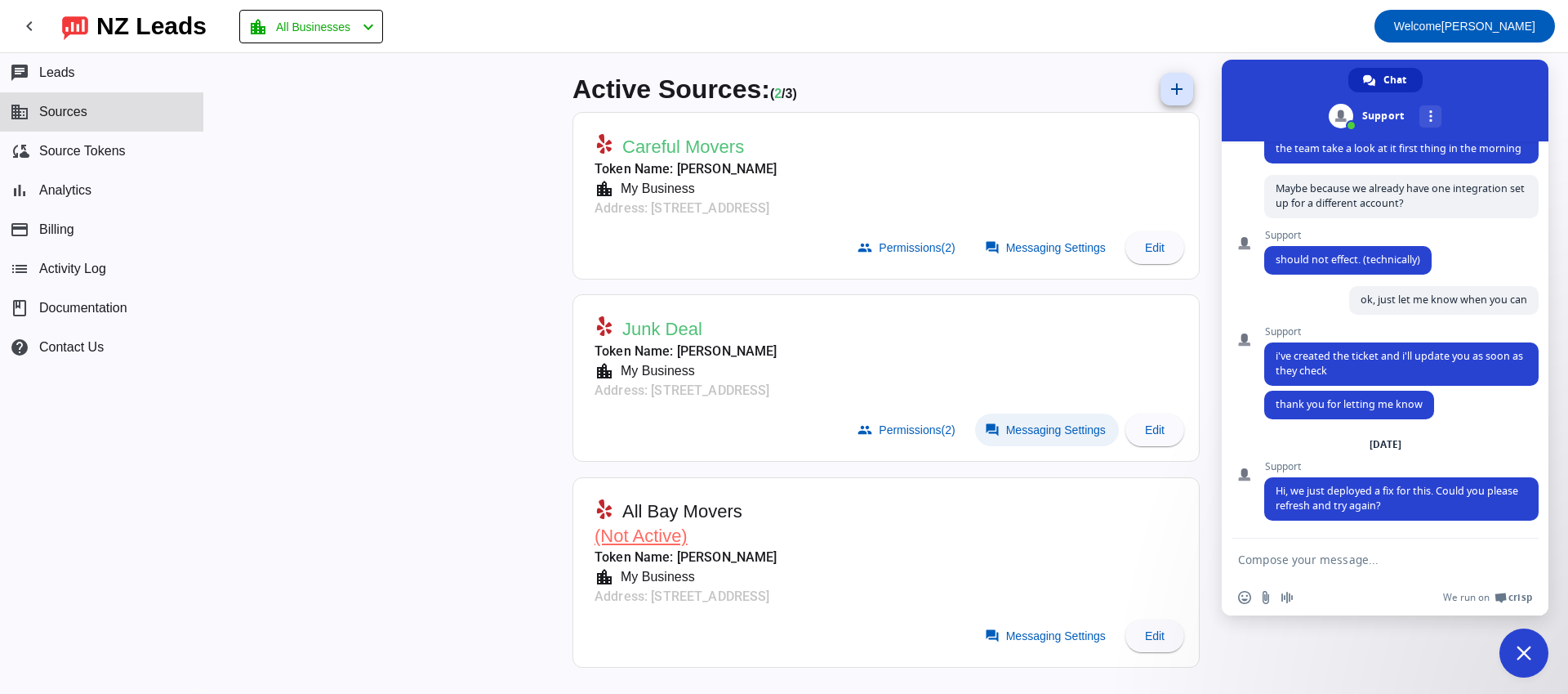
click at [1019, 428] on span "Messaging Settings" at bounding box center [1056, 429] width 100 height 13
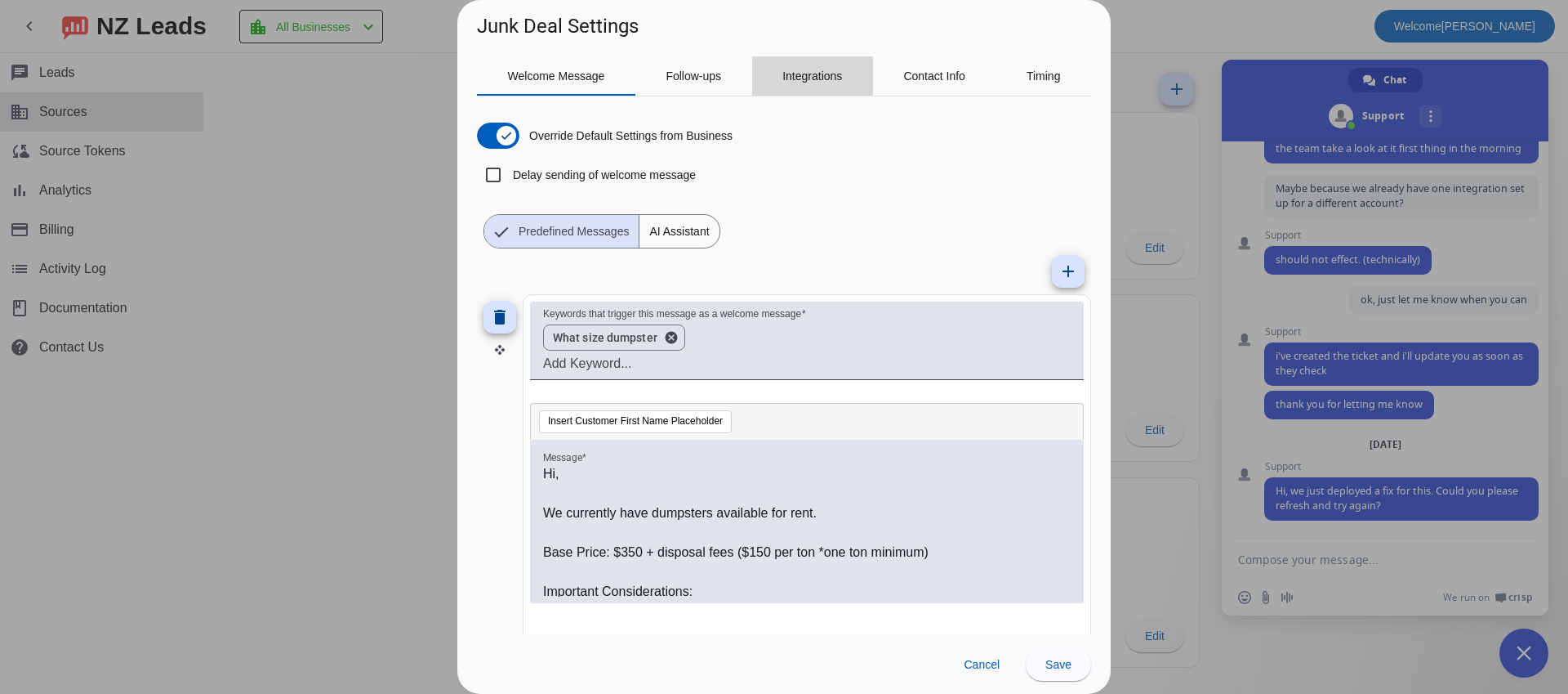
click at [831, 74] on span "Integrations" at bounding box center [813, 75] width 60 height 12
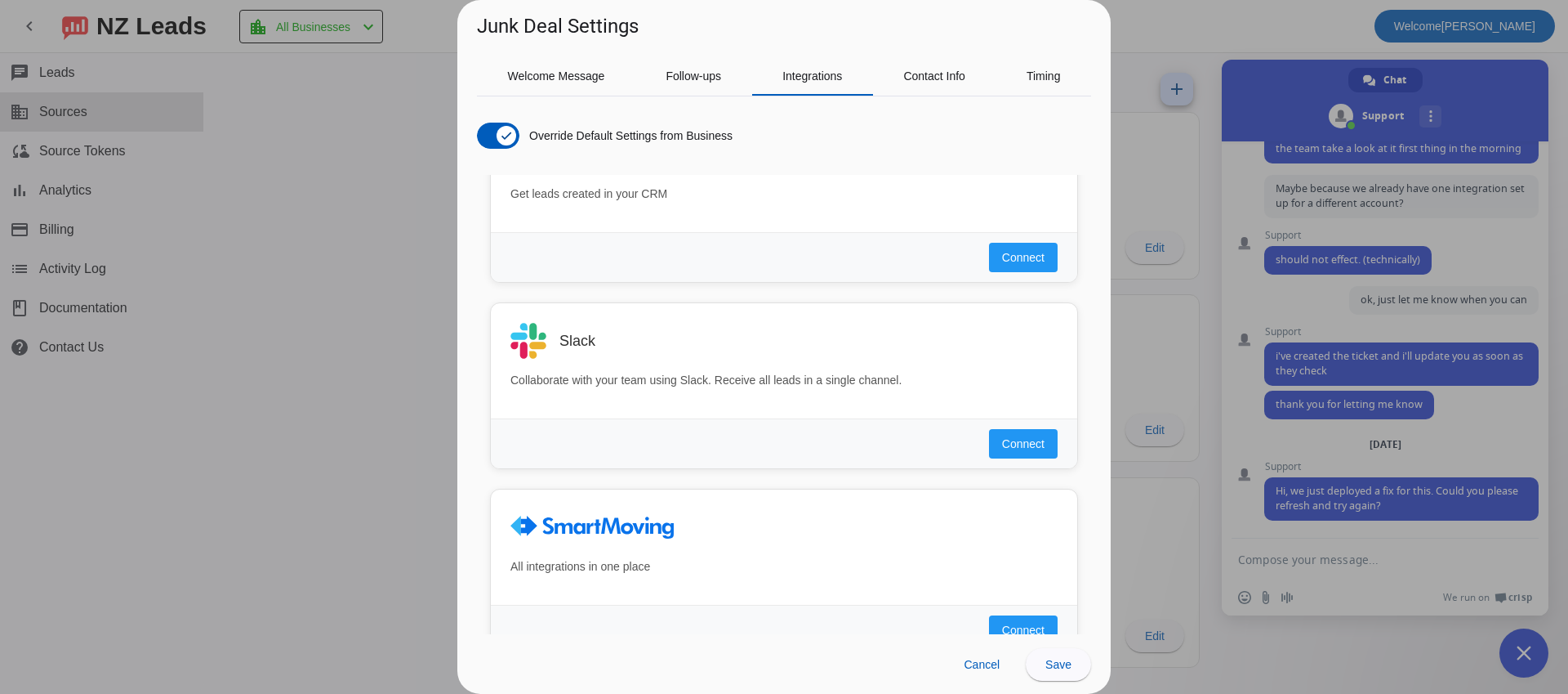
scroll to position [1061, 0]
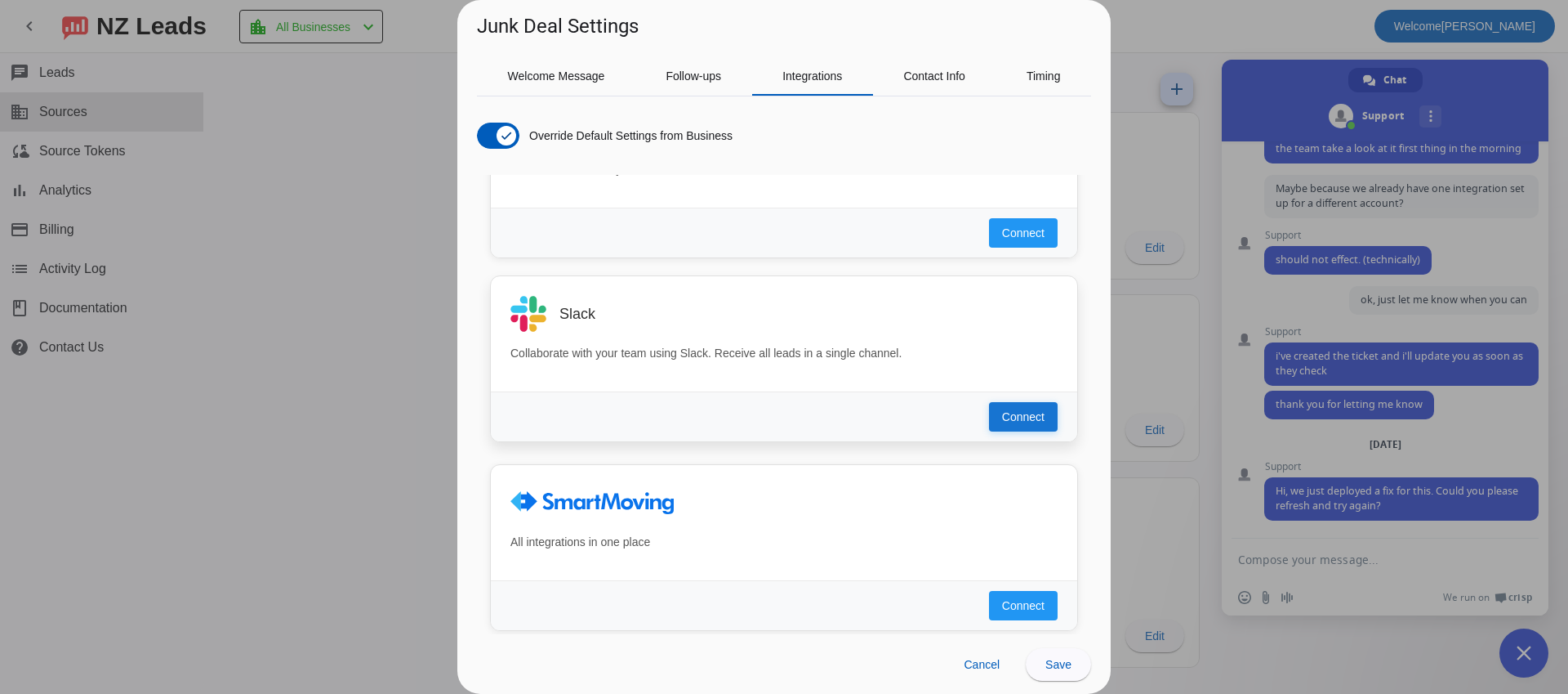
click at [1012, 423] on span "Connect" at bounding box center [1023, 417] width 43 height 16
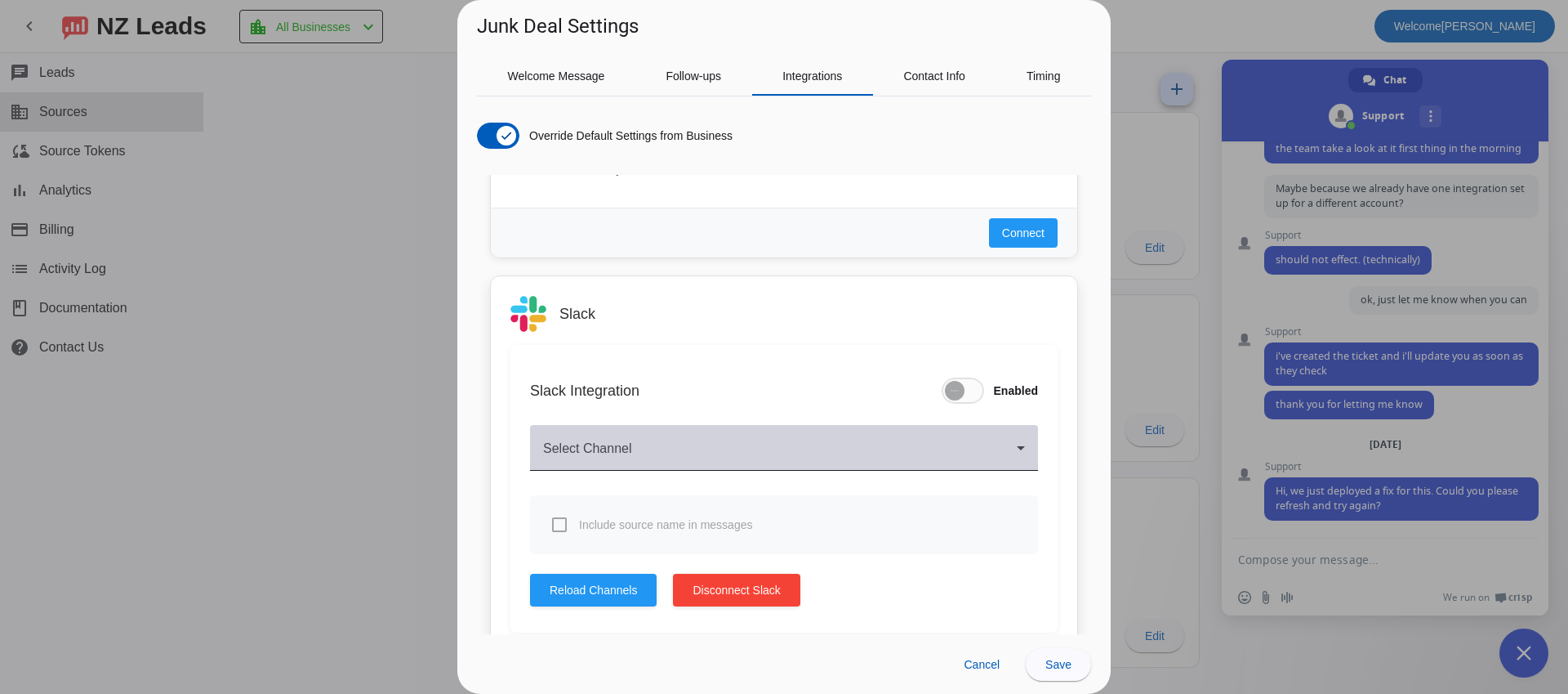
click at [641, 438] on div "Select Channel" at bounding box center [784, 448] width 482 height 45
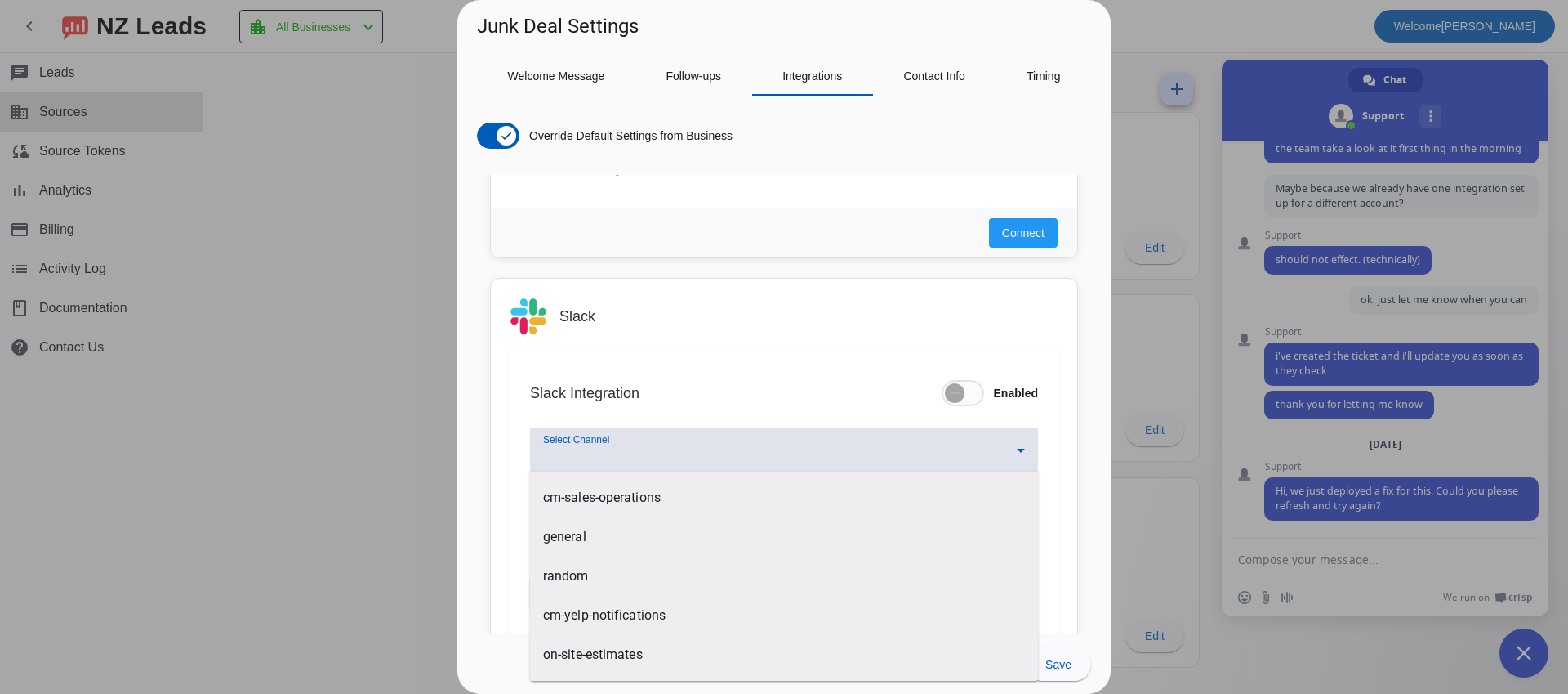
click at [661, 459] on div at bounding box center [784, 347] width 1568 height 694
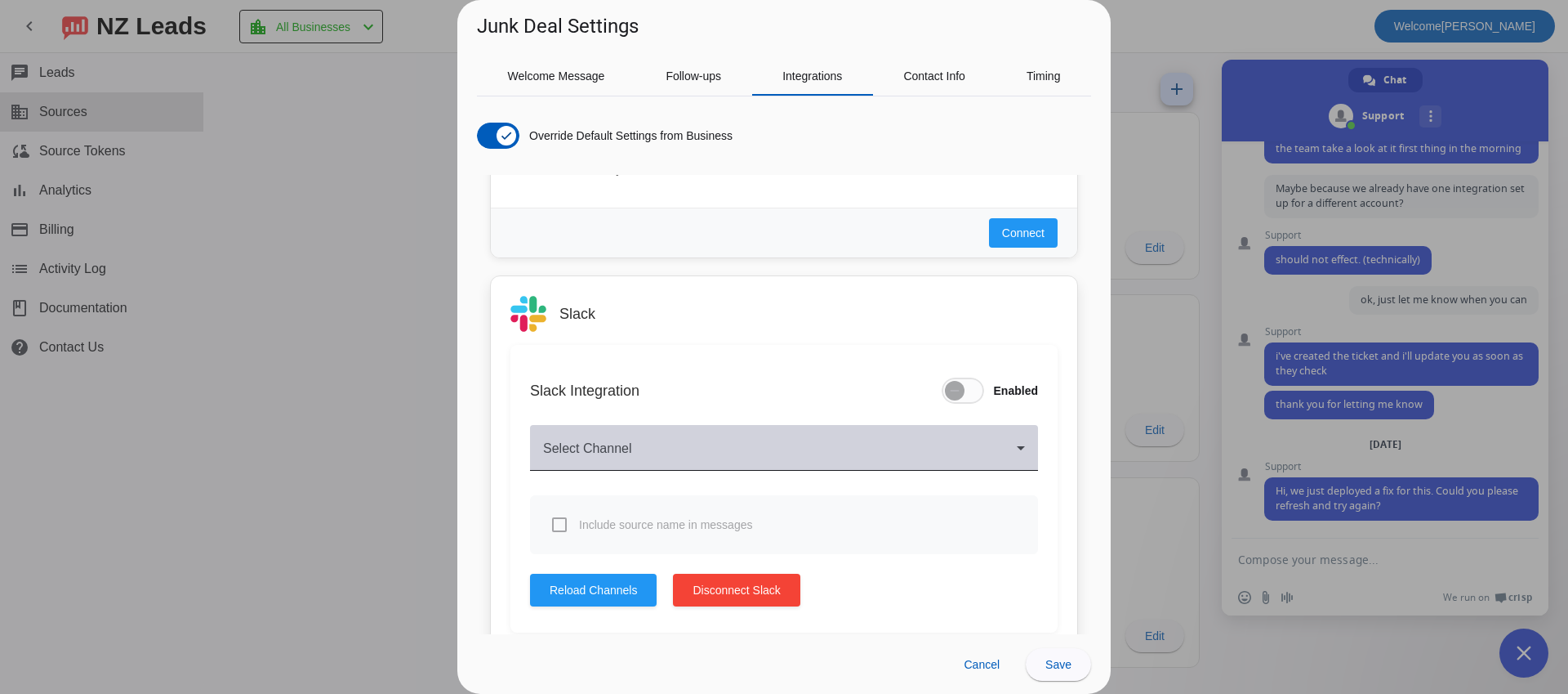
click at [661, 453] on span at bounding box center [779, 455] width 474 height 20
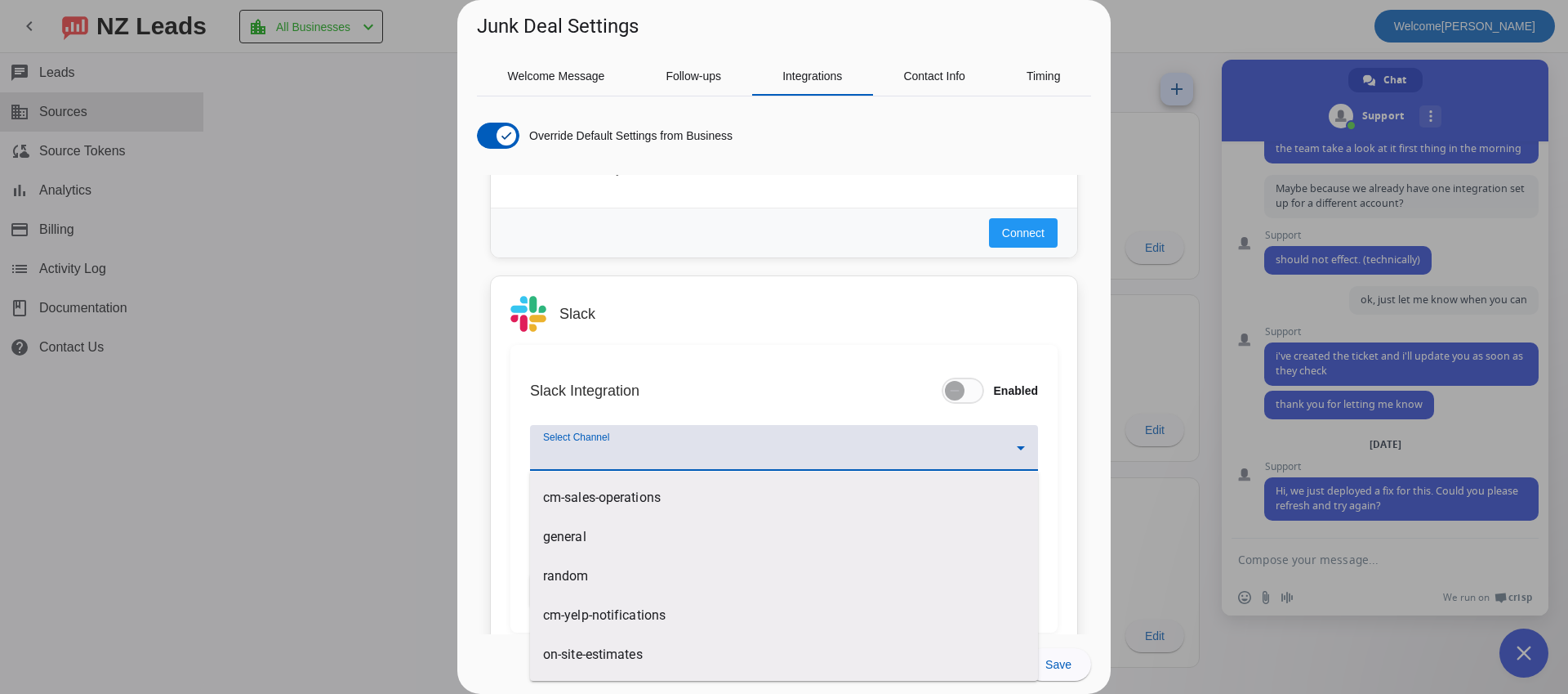
click at [661, 453] on div at bounding box center [784, 347] width 1568 height 694
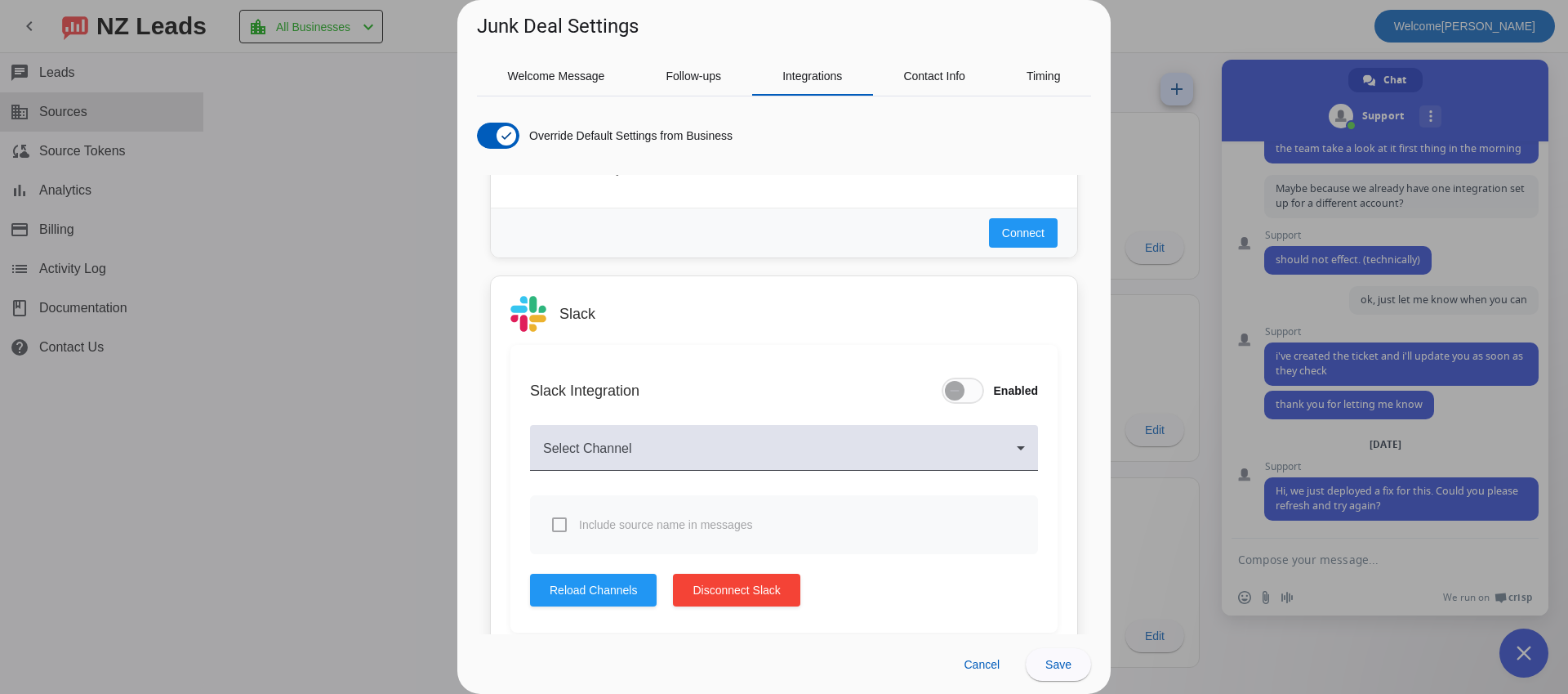
click at [825, 382] on div "Slack Integration Enabled" at bounding box center [784, 390] width 508 height 52
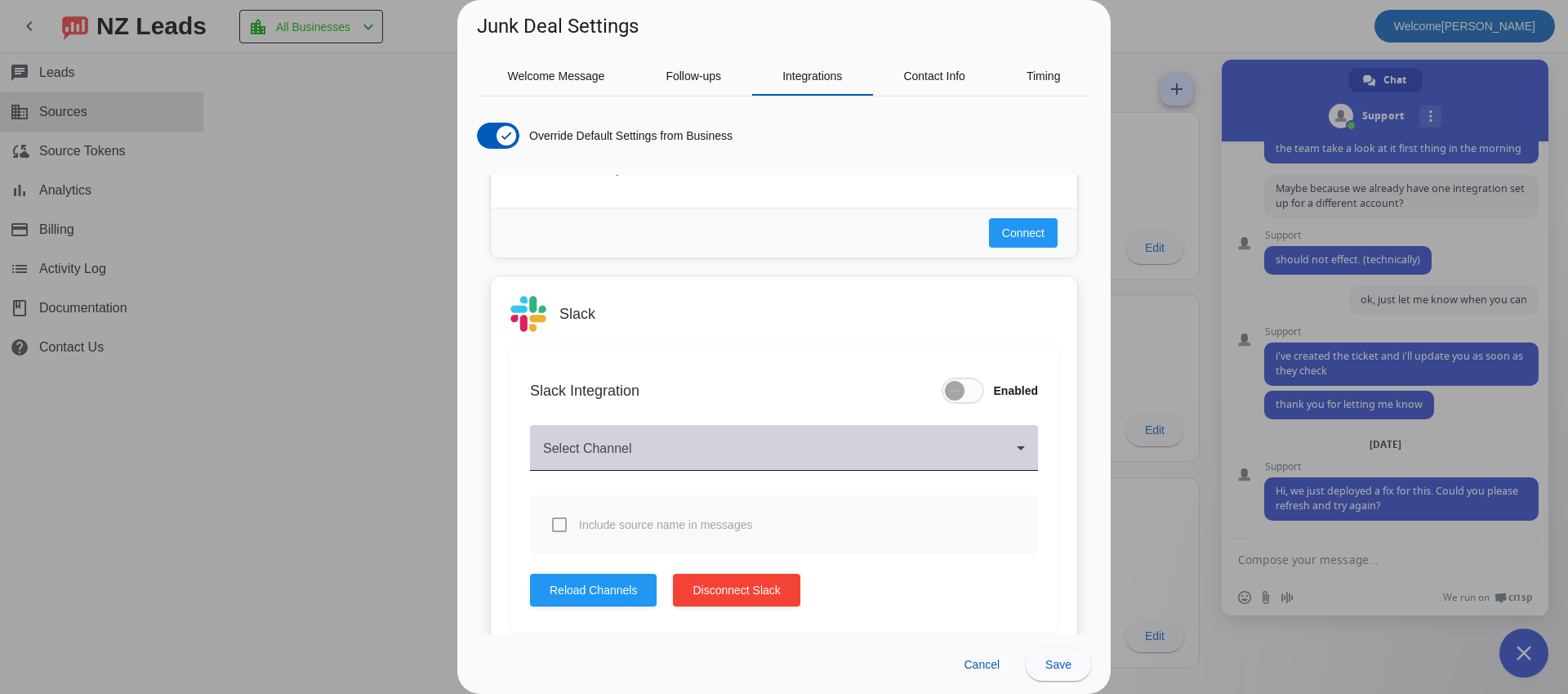
click at [586, 461] on span at bounding box center [779, 455] width 474 height 20
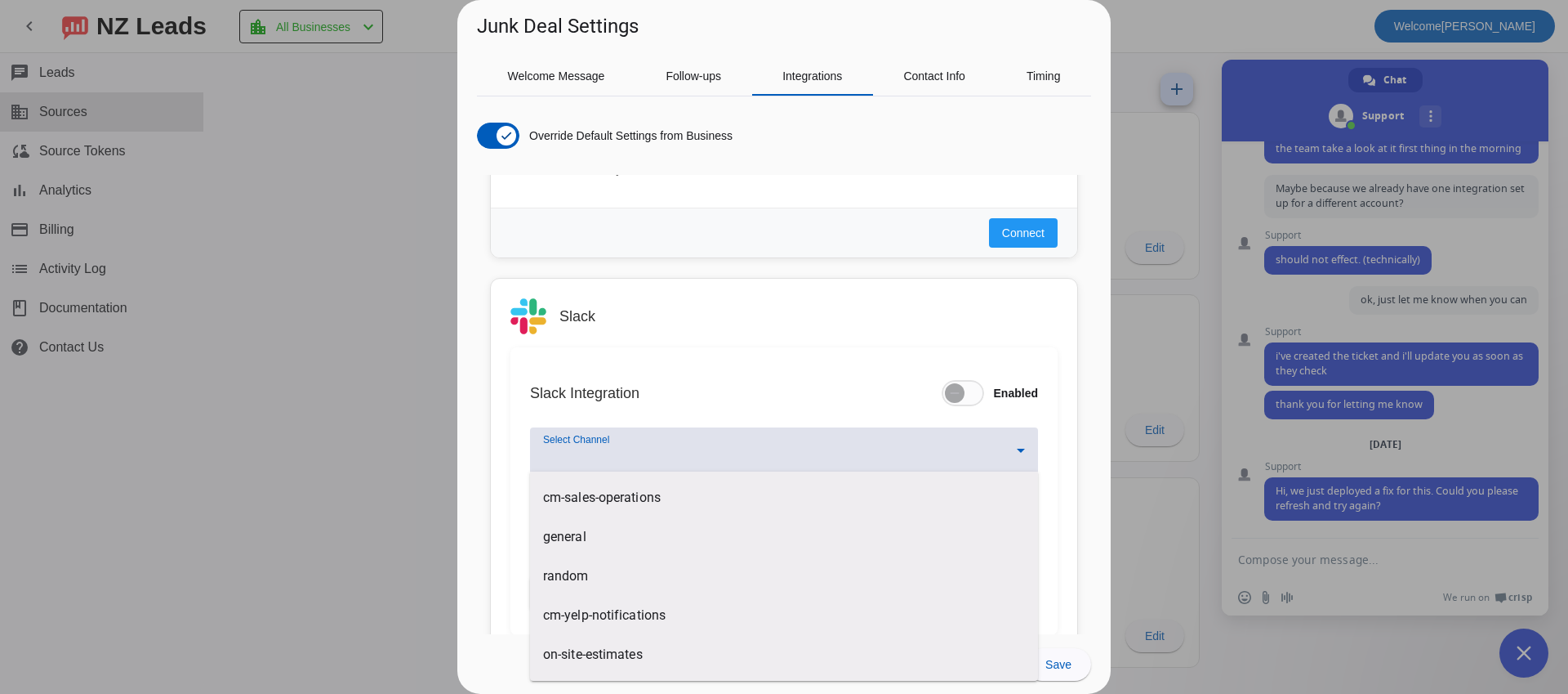
click at [722, 411] on div at bounding box center [784, 347] width 1568 height 694
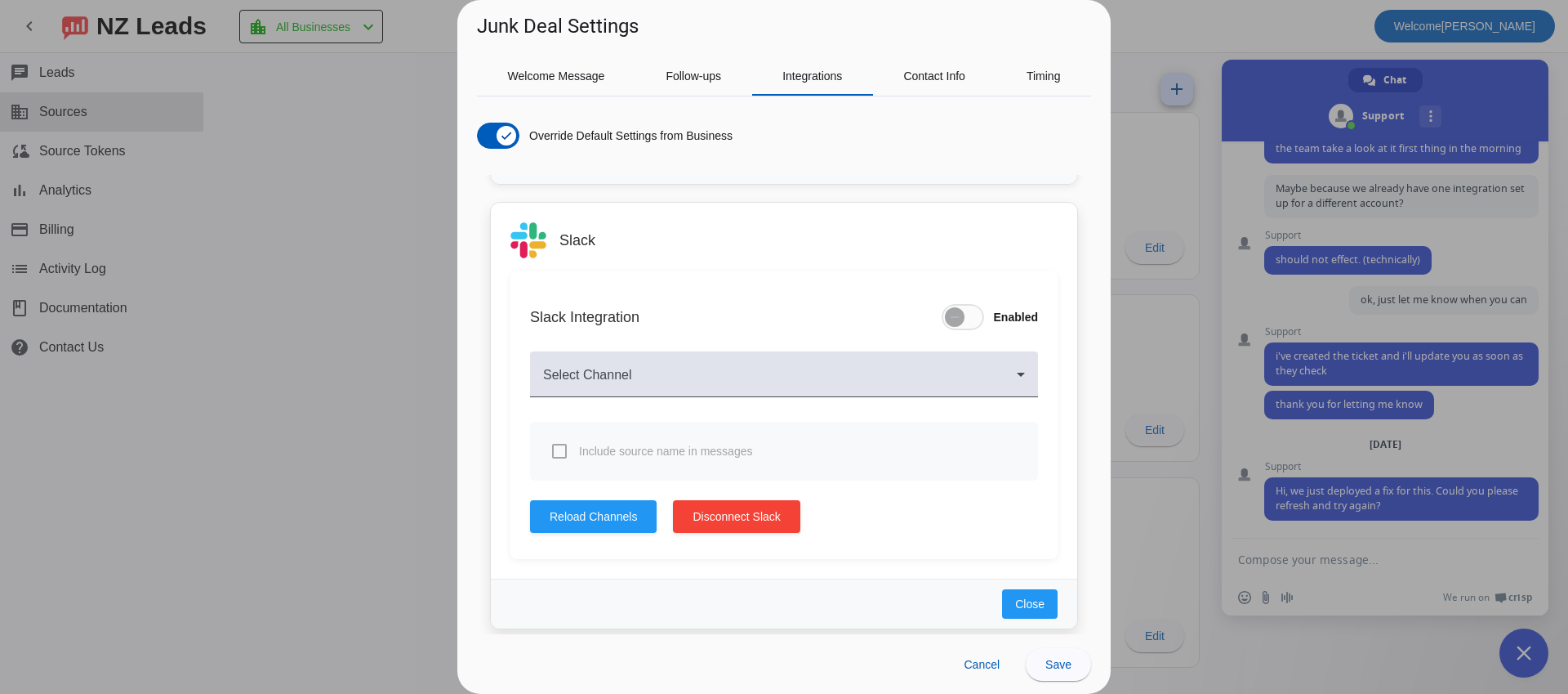
scroll to position [1125, 0]
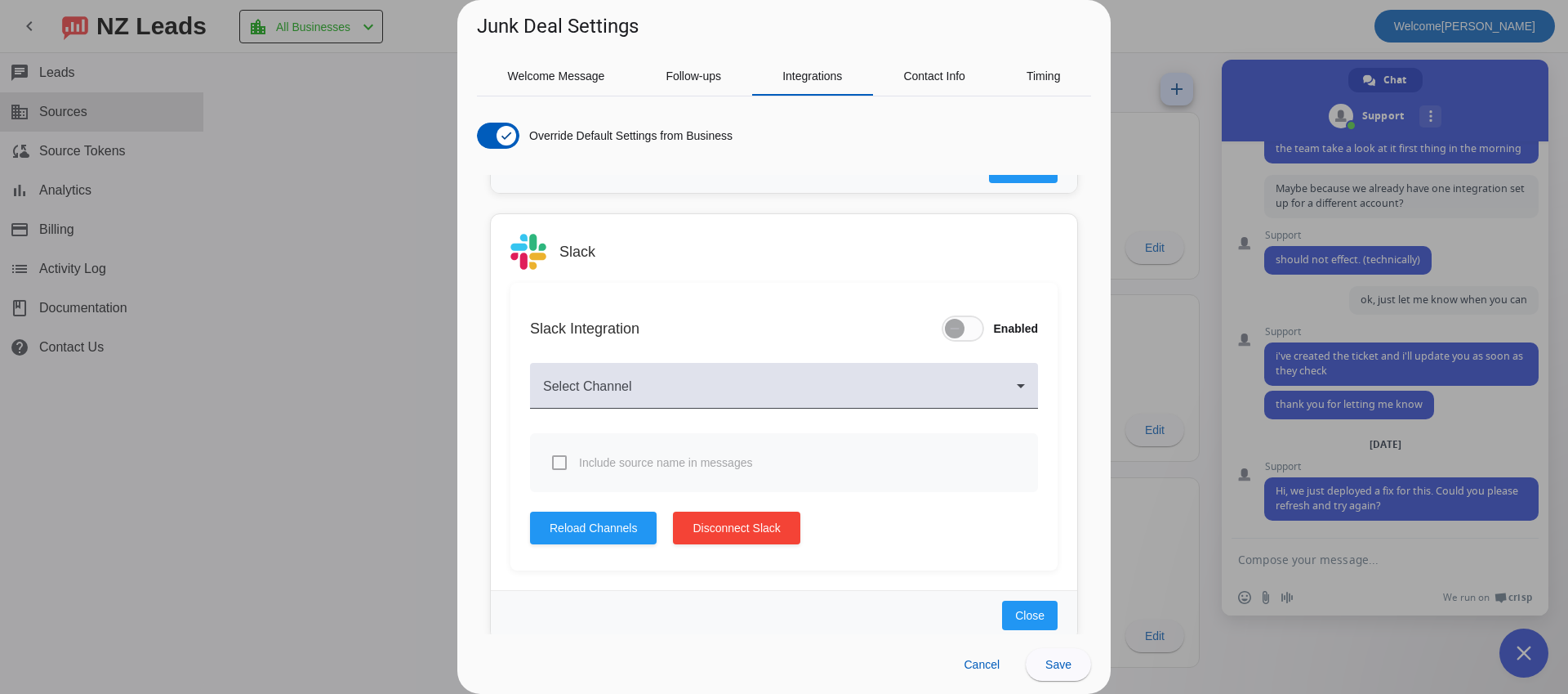
click at [1304, 454] on div at bounding box center [784, 347] width 1568 height 694
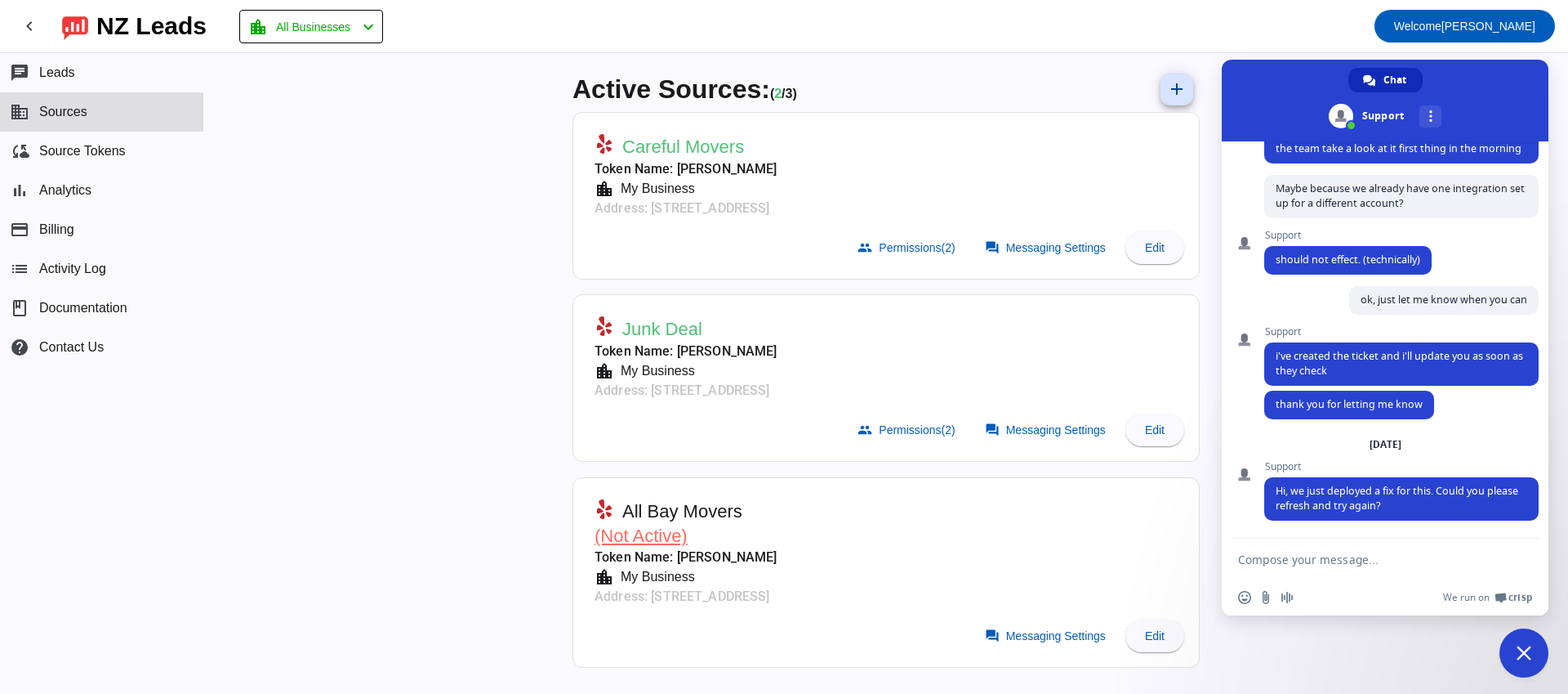
click at [1266, 558] on textarea "Compose your message..." at bounding box center [1368, 558] width 261 height 41
type textarea "How do I add NZ leads app in as lack channel"
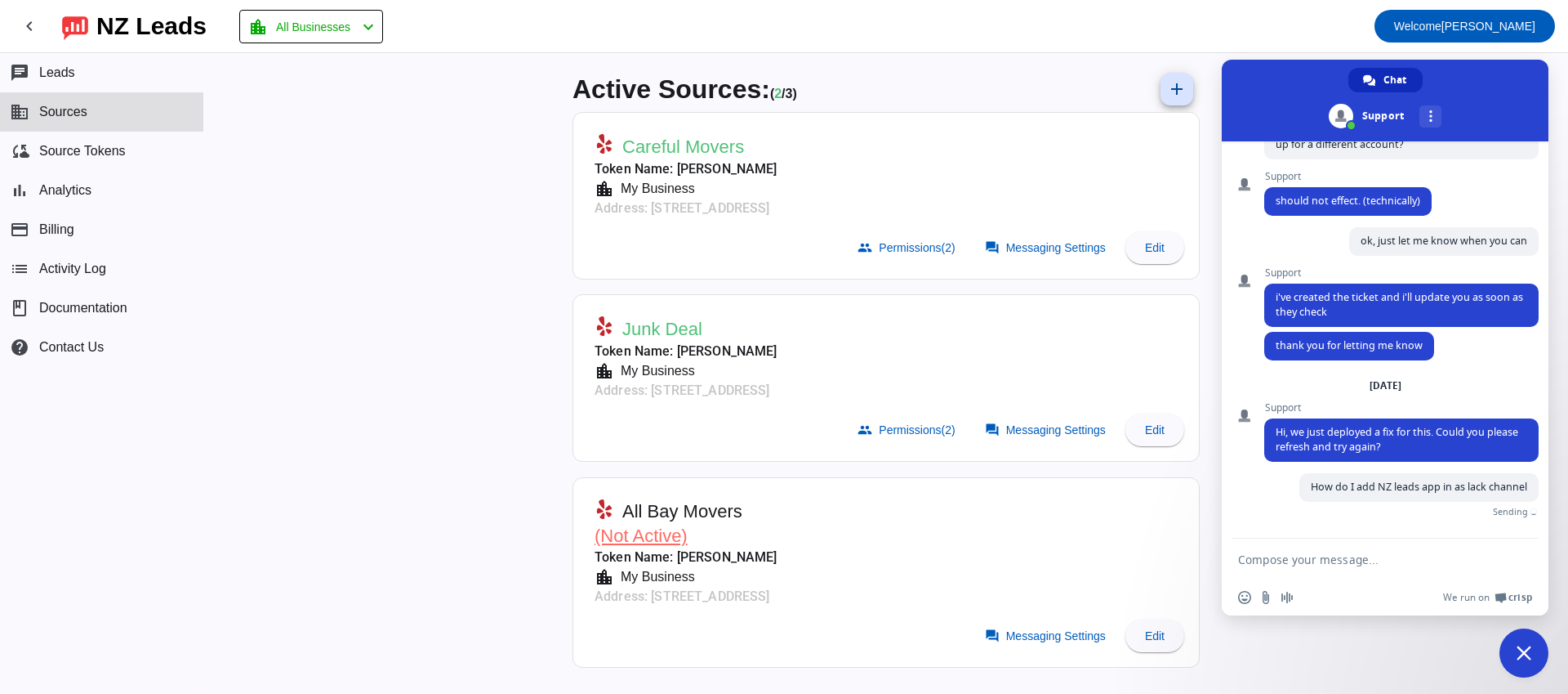
scroll to position [955, 0]
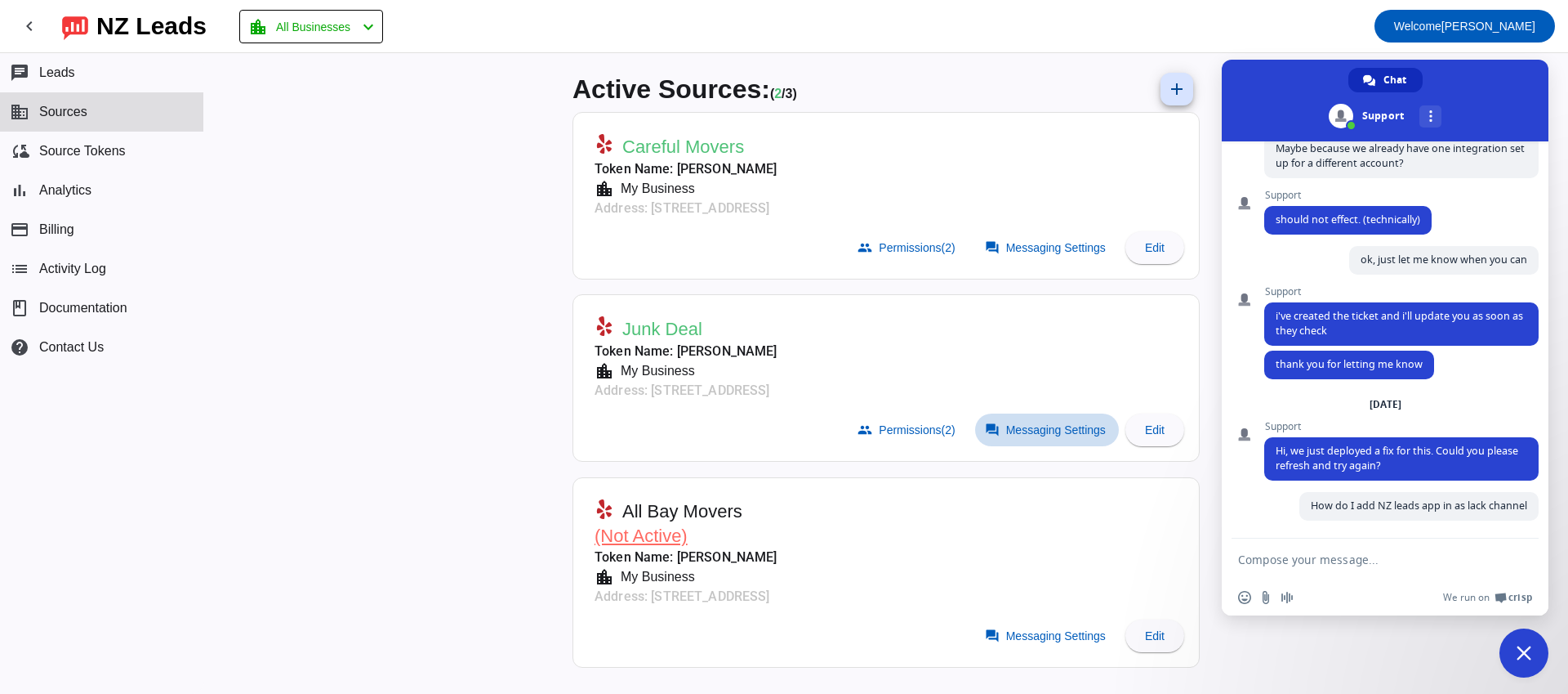
click at [1003, 417] on span at bounding box center [1047, 430] width 144 height 33
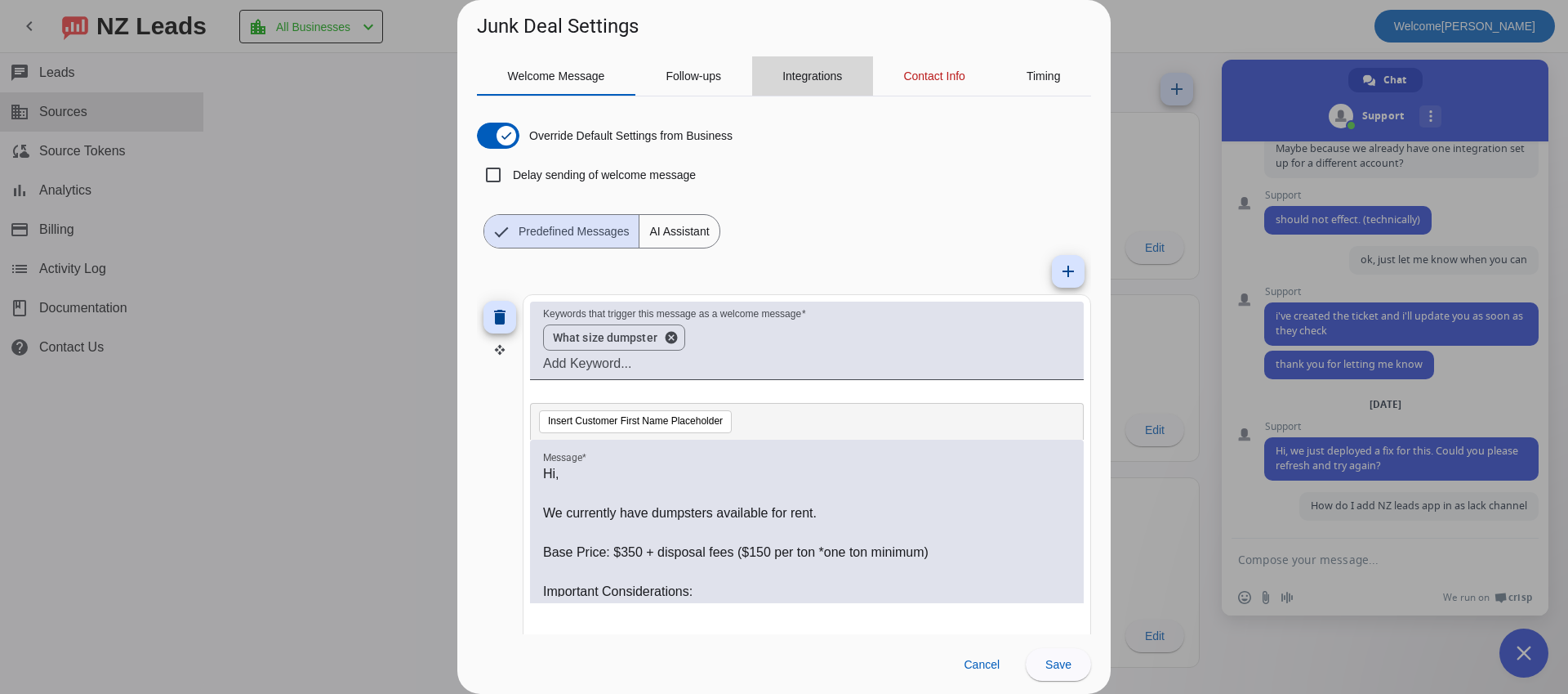
click at [800, 64] on span "Integrations" at bounding box center [813, 75] width 60 height 39
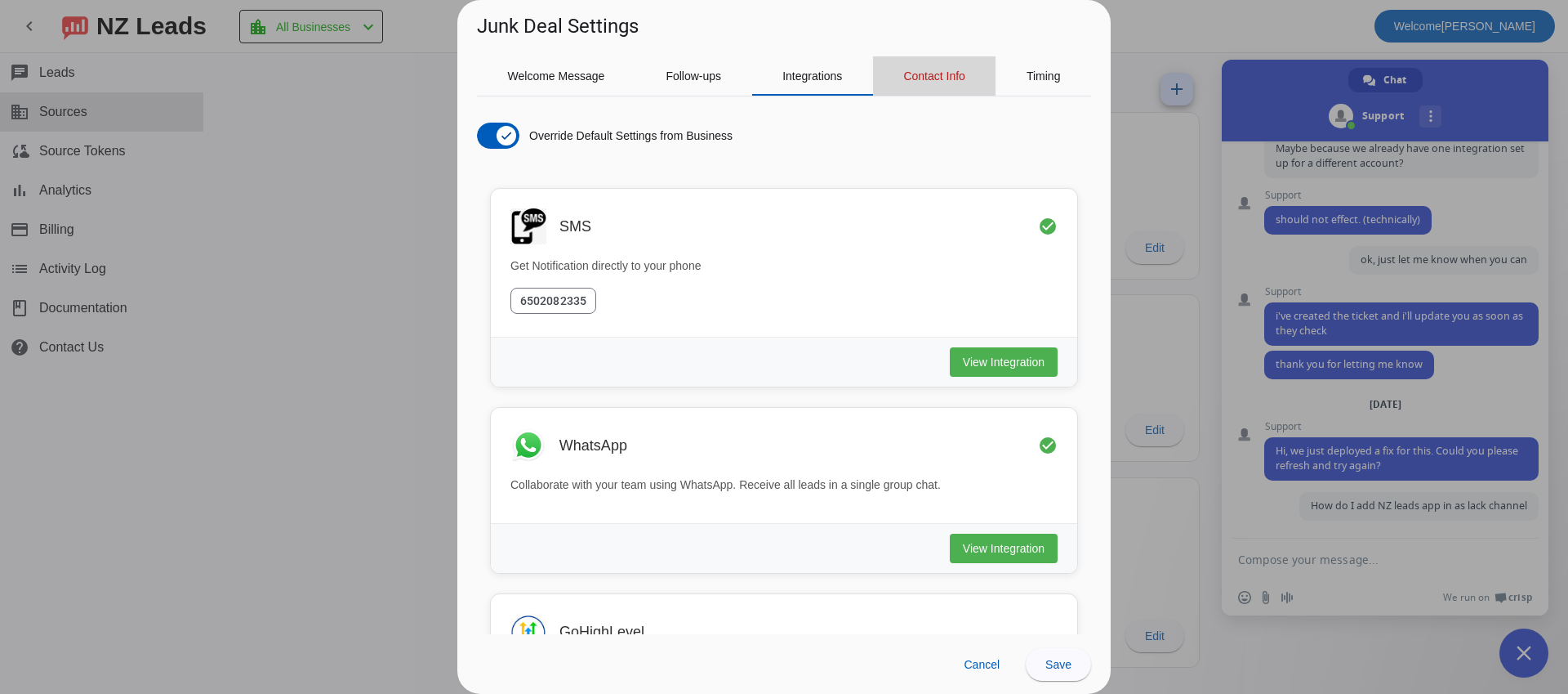
click at [931, 73] on span "Contact Info" at bounding box center [934, 75] width 62 height 12
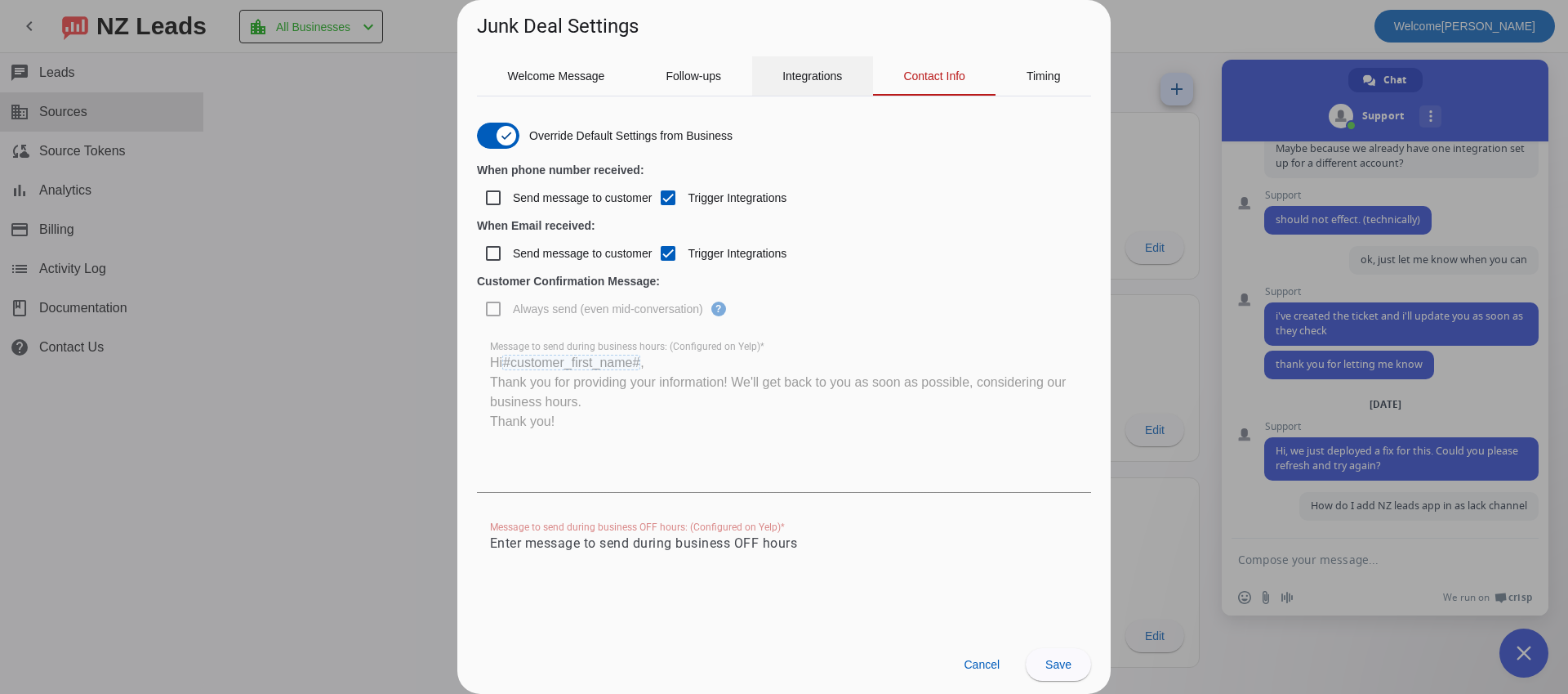
click at [840, 72] on span "Integrations" at bounding box center [813, 75] width 60 height 12
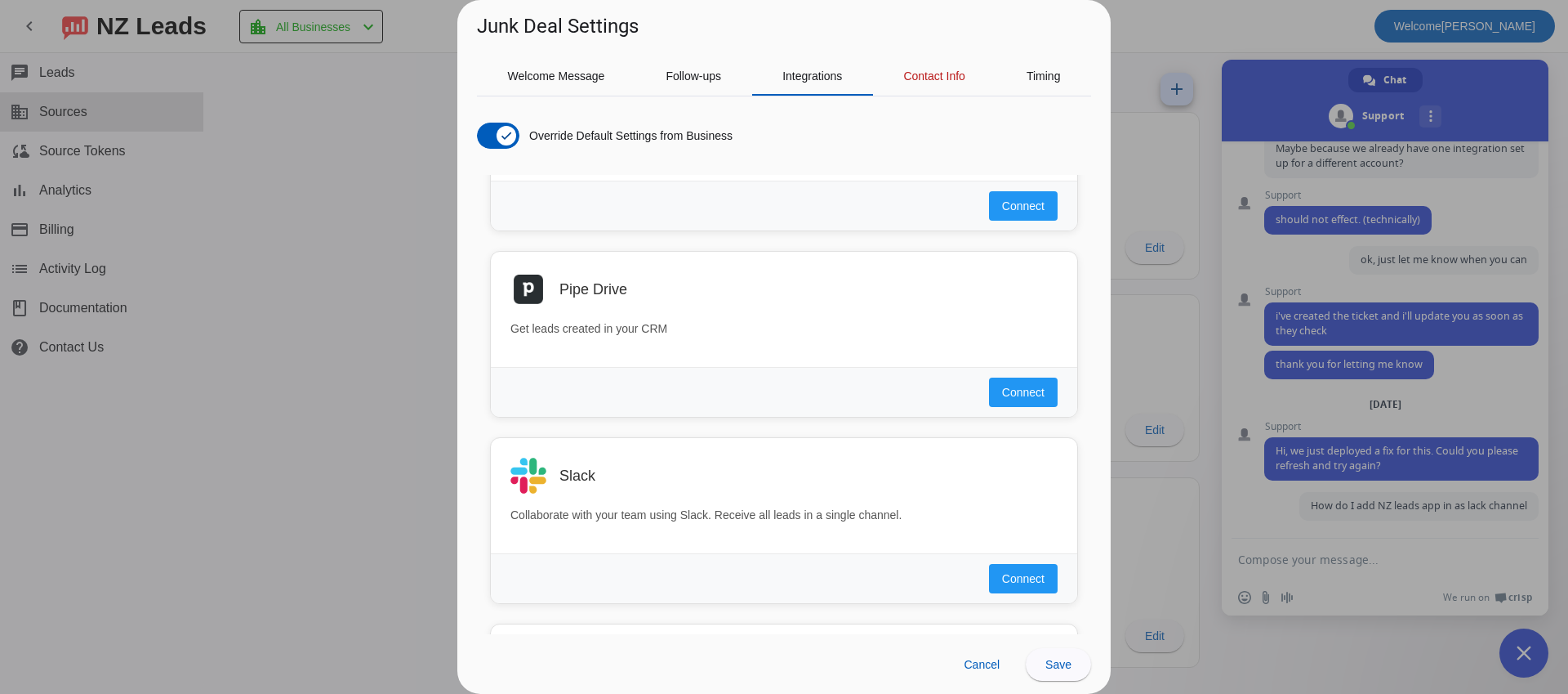
scroll to position [903, 0]
click at [1032, 574] on span "Connect" at bounding box center [1023, 574] width 43 height 16
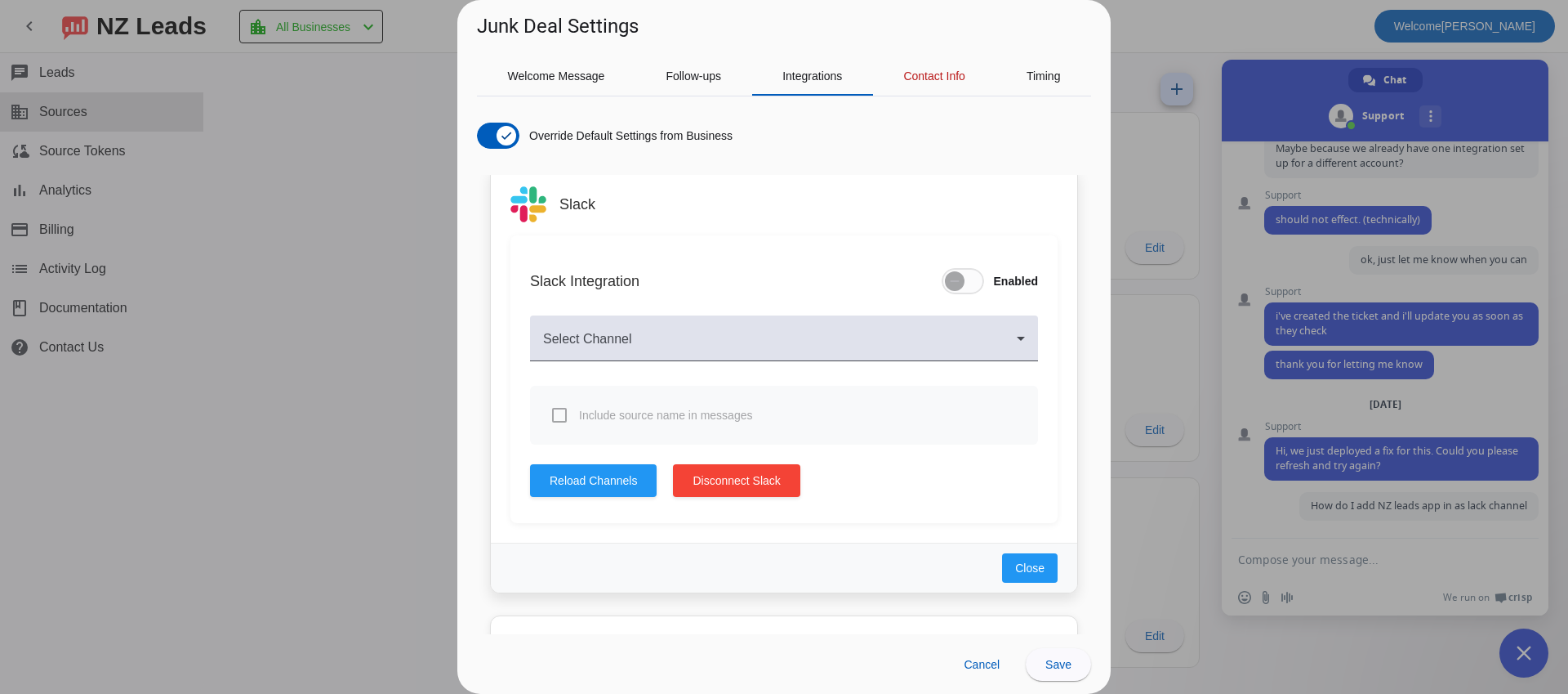
scroll to position [1184, 0]
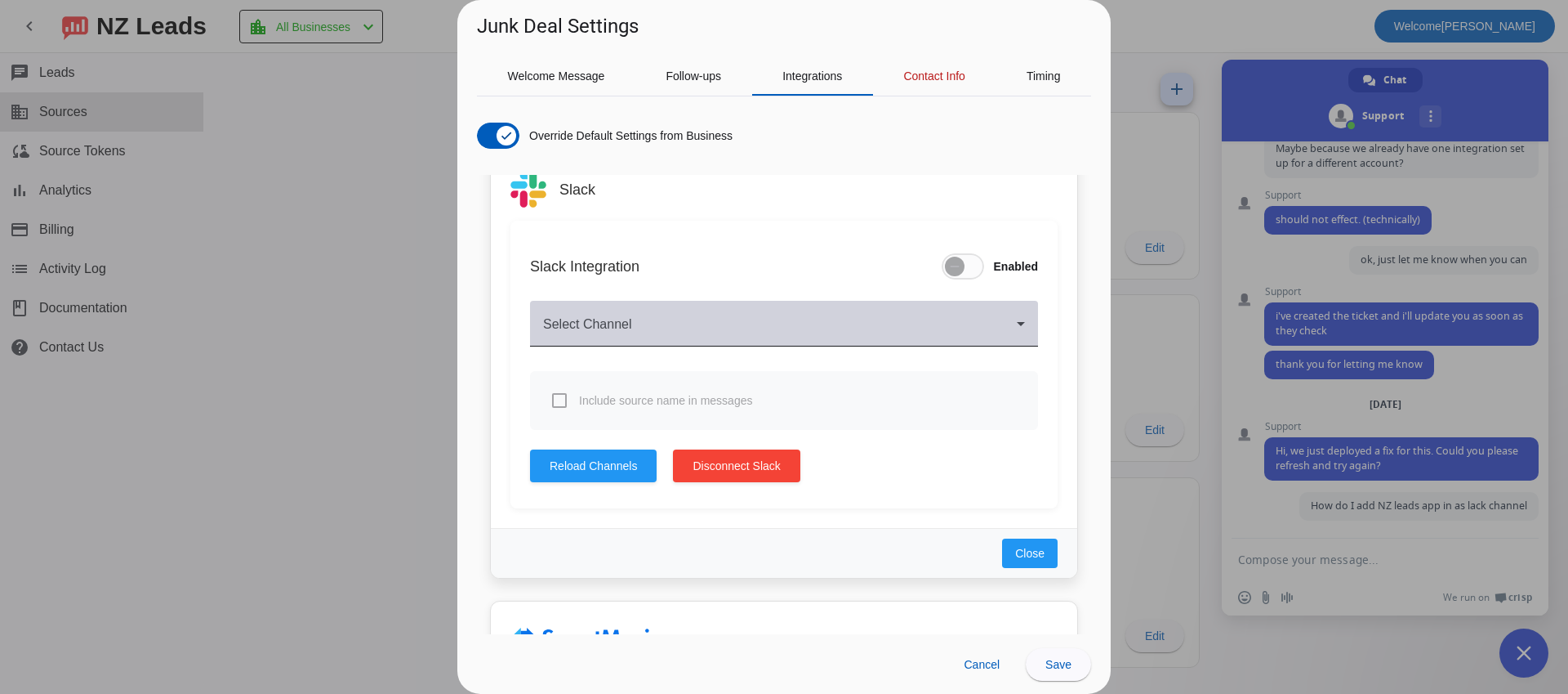
click at [740, 336] on span at bounding box center [779, 330] width 474 height 20
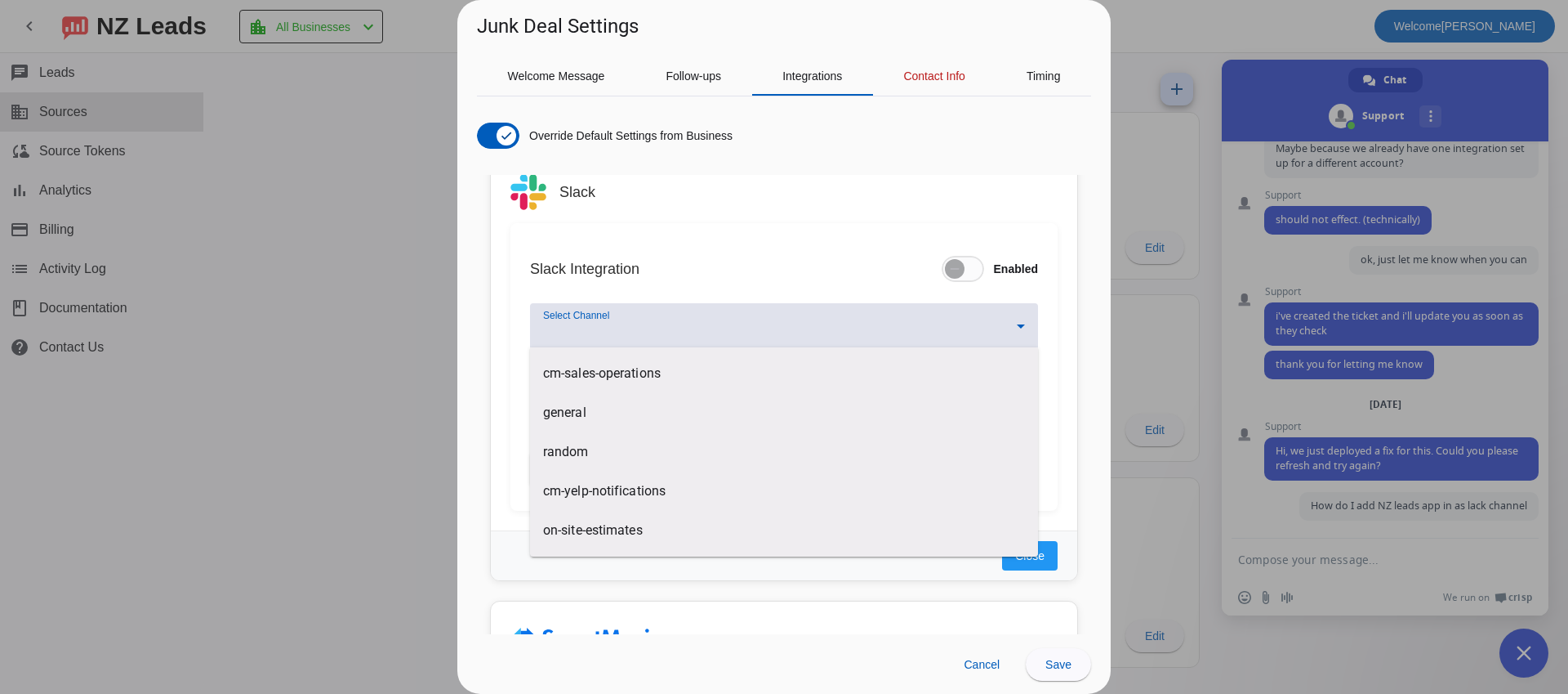
click at [1055, 550] on div at bounding box center [784, 347] width 1568 height 694
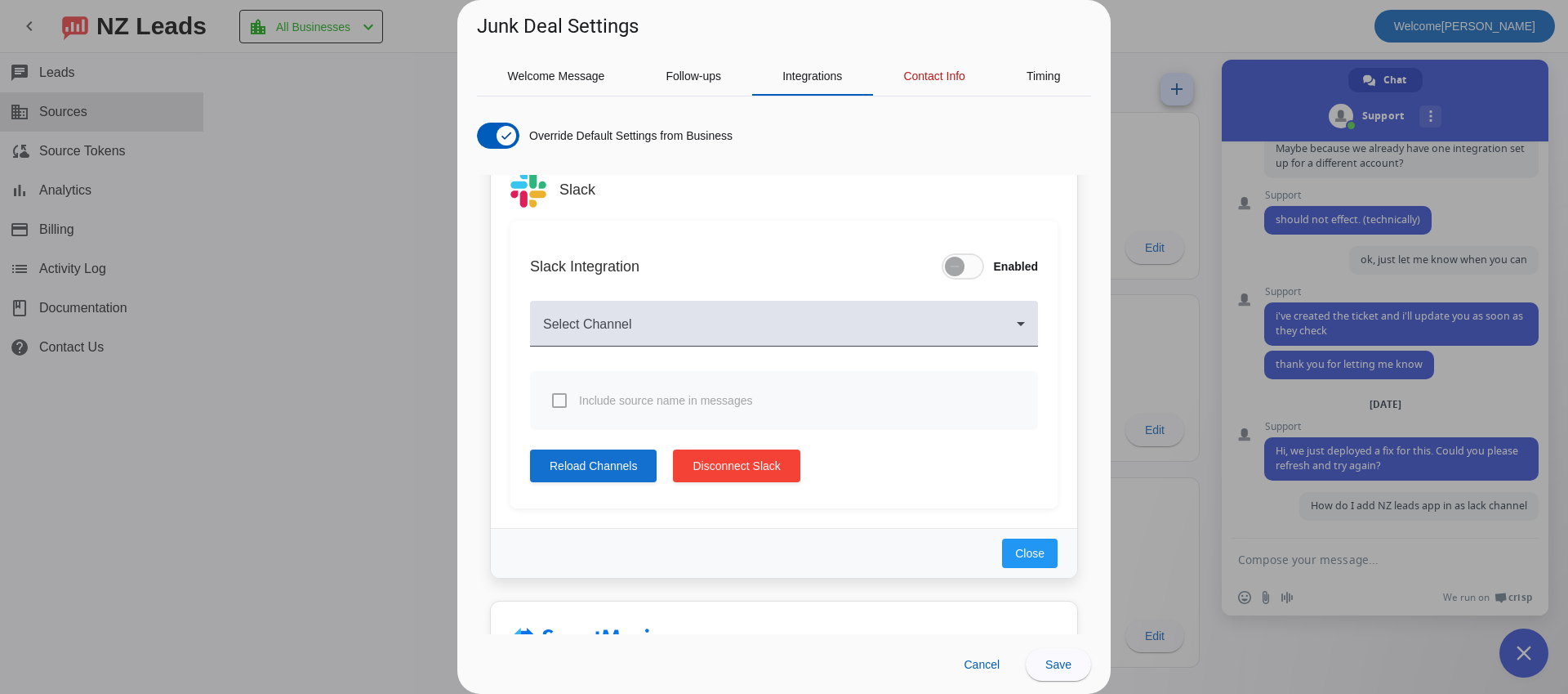
click at [583, 478] on span at bounding box center [593, 465] width 126 height 39
click at [619, 321] on span at bounding box center [779, 330] width 474 height 20
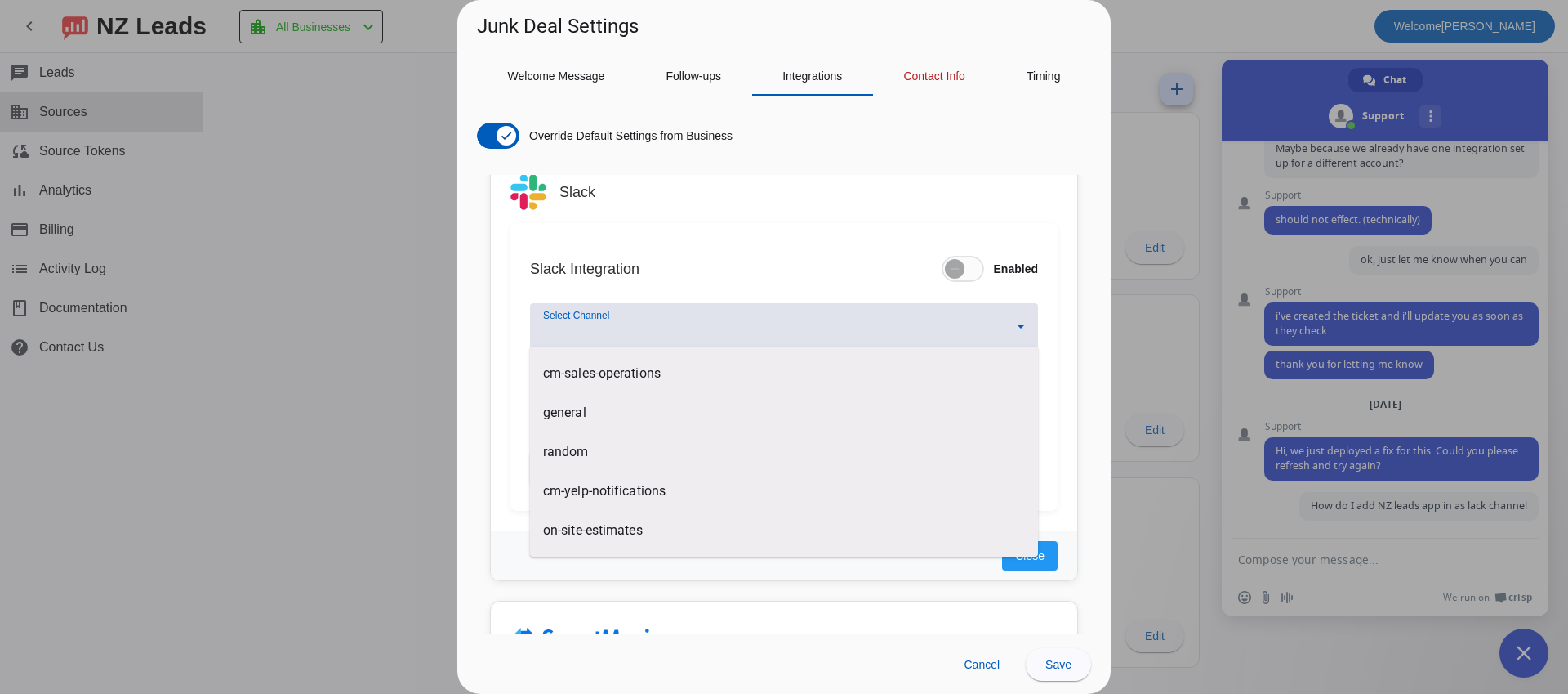
click at [718, 200] on div at bounding box center [784, 347] width 1568 height 694
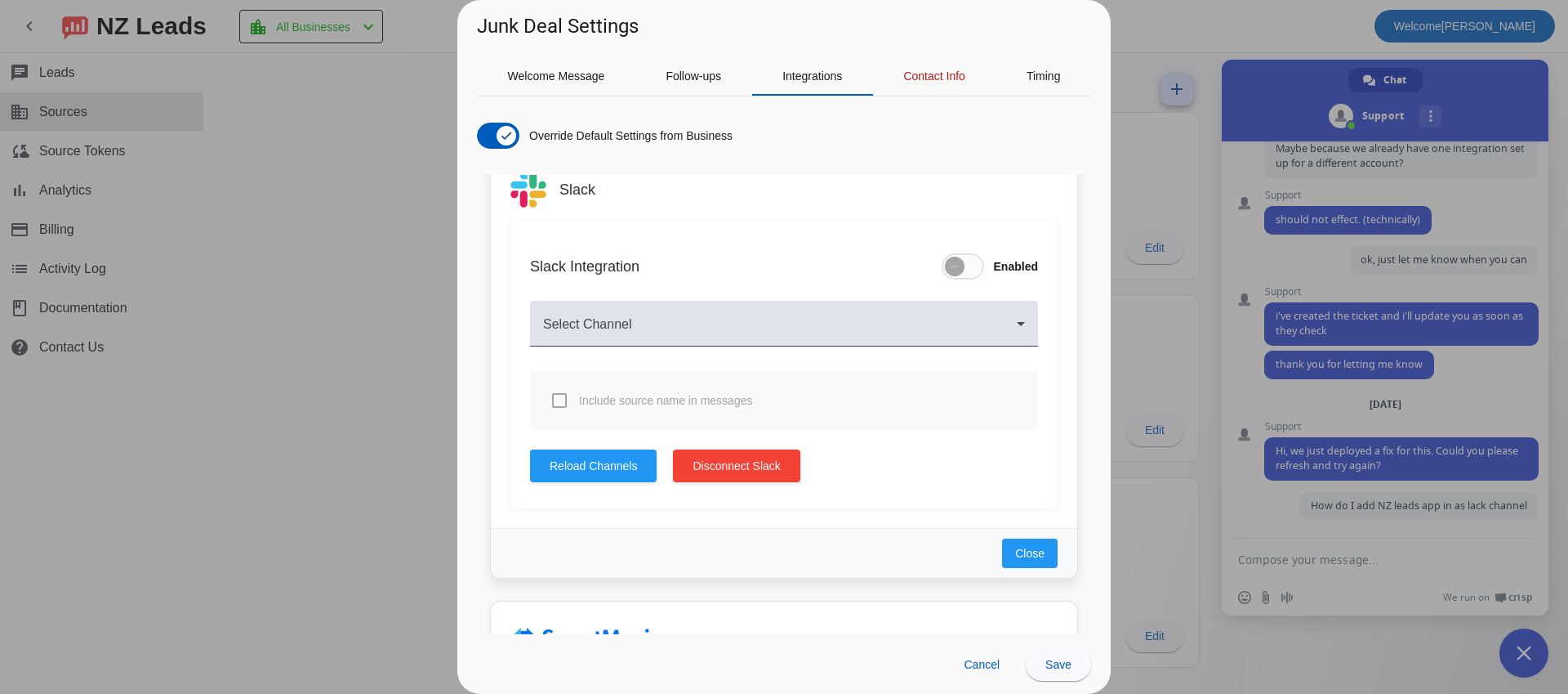
click at [726, 468] on span "Disconnect Slack" at bounding box center [736, 466] width 87 height 16
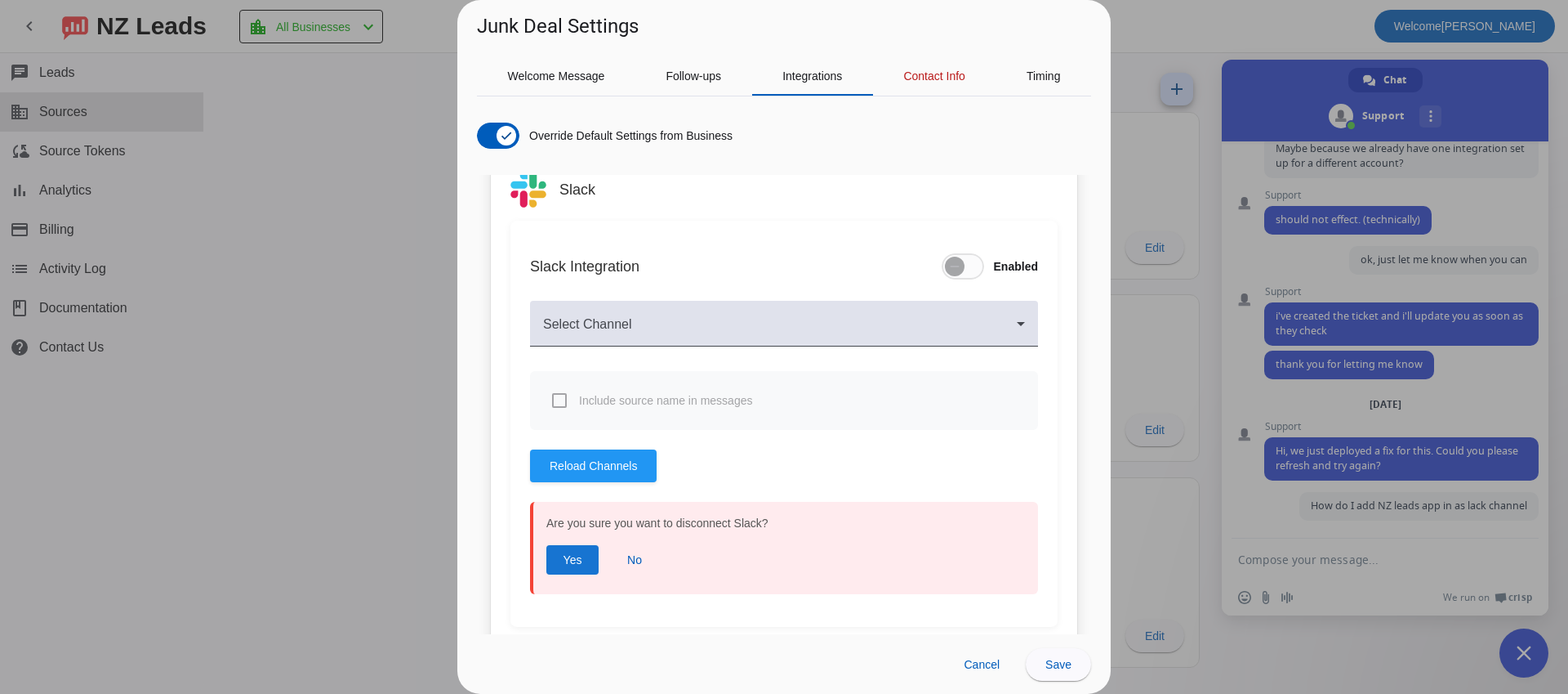
click at [566, 557] on span "Yes" at bounding box center [573, 559] width 19 height 16
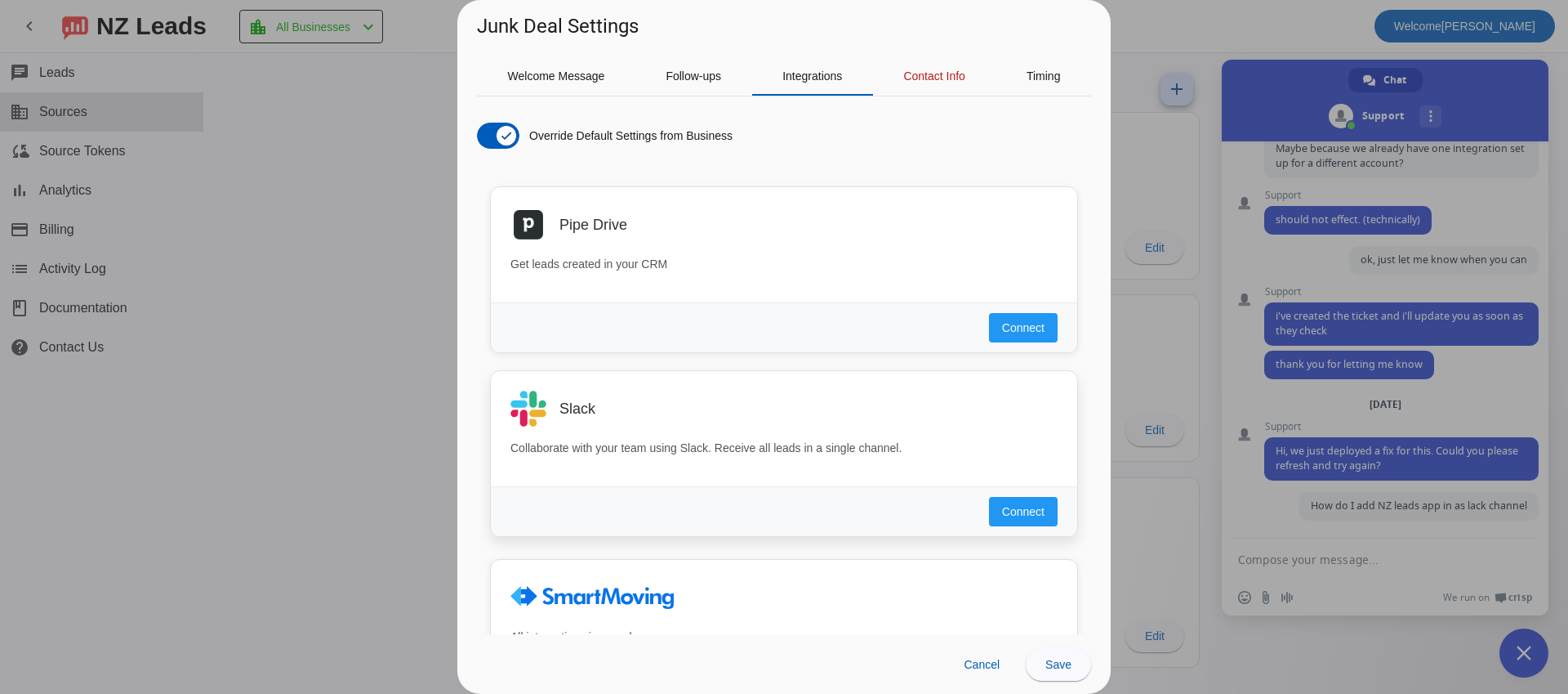
scroll to position [967, 0]
click at [1055, 513] on span at bounding box center [1023, 510] width 68 height 29
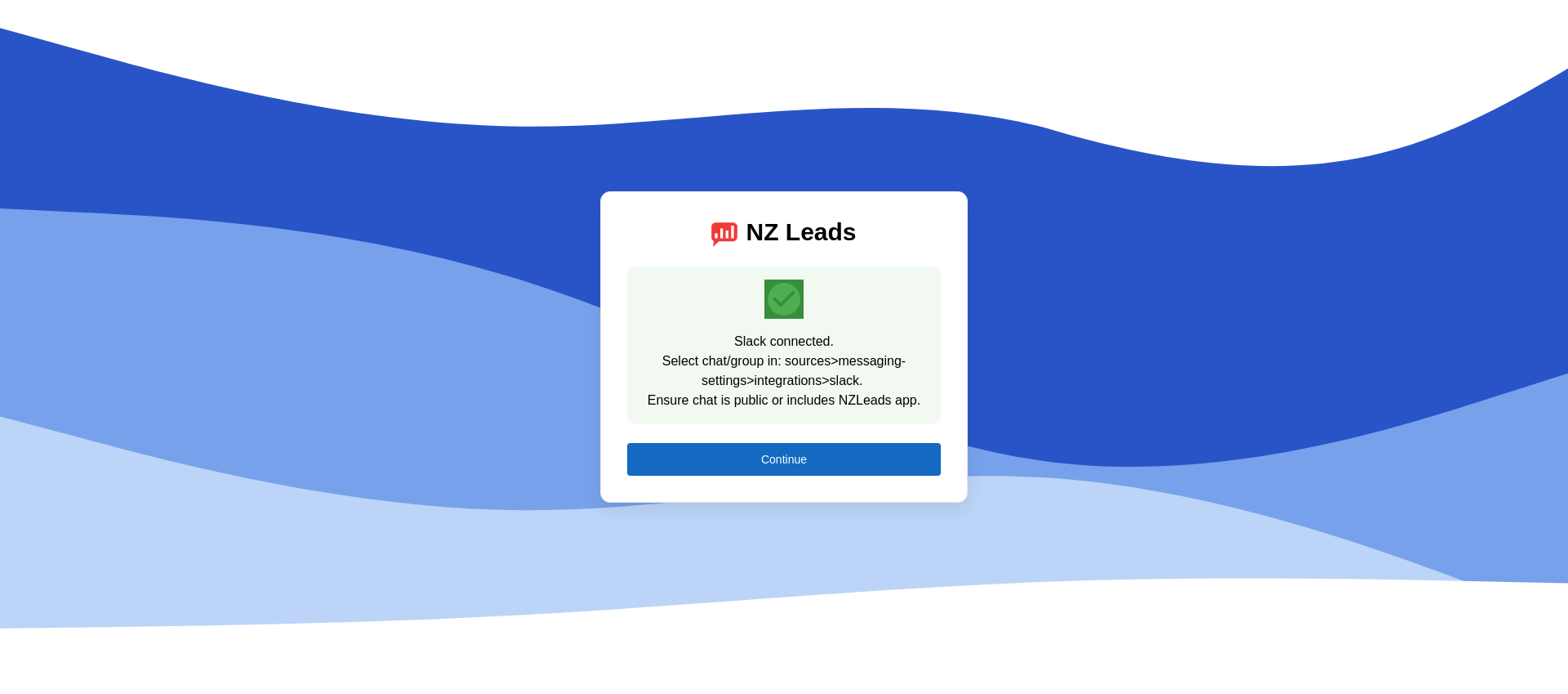
click at [748, 469] on span at bounding box center [784, 458] width 314 height 39
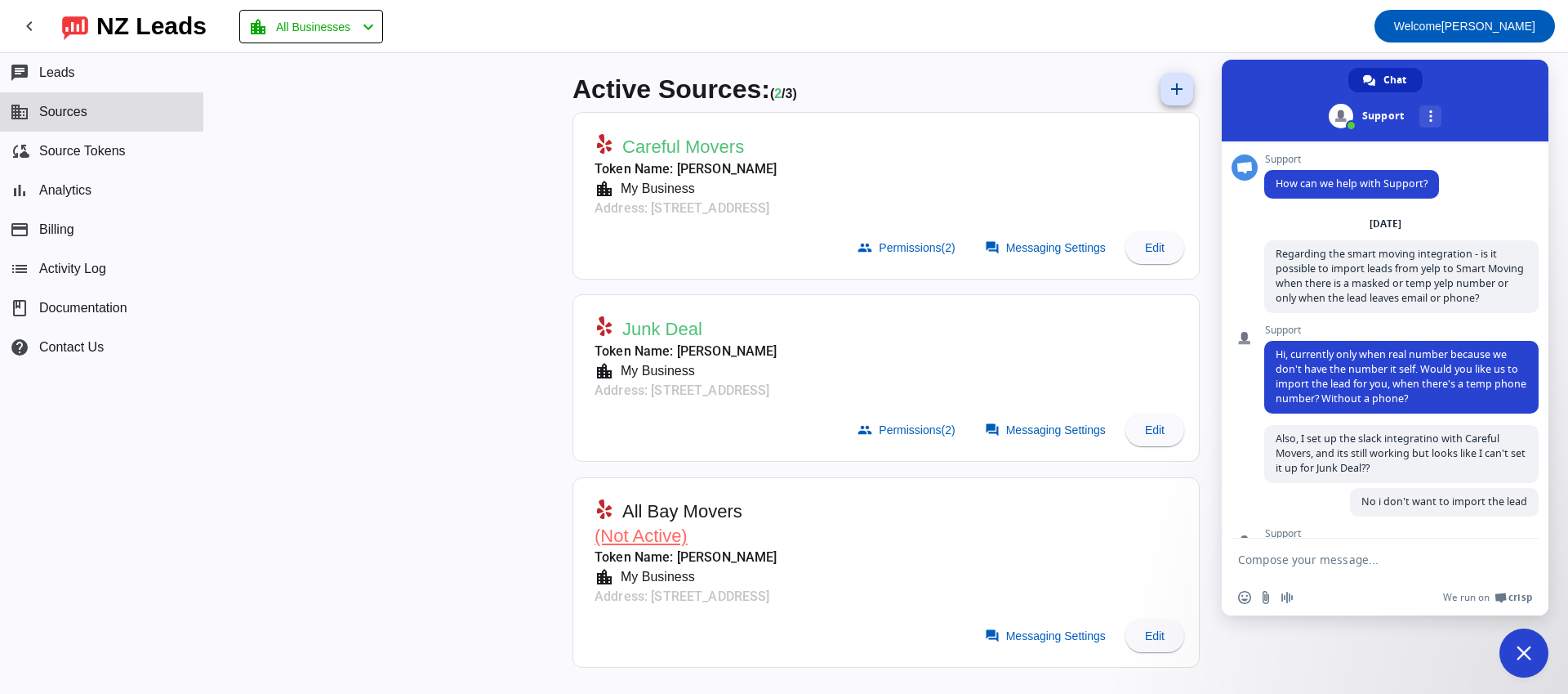
scroll to position [955, 0]
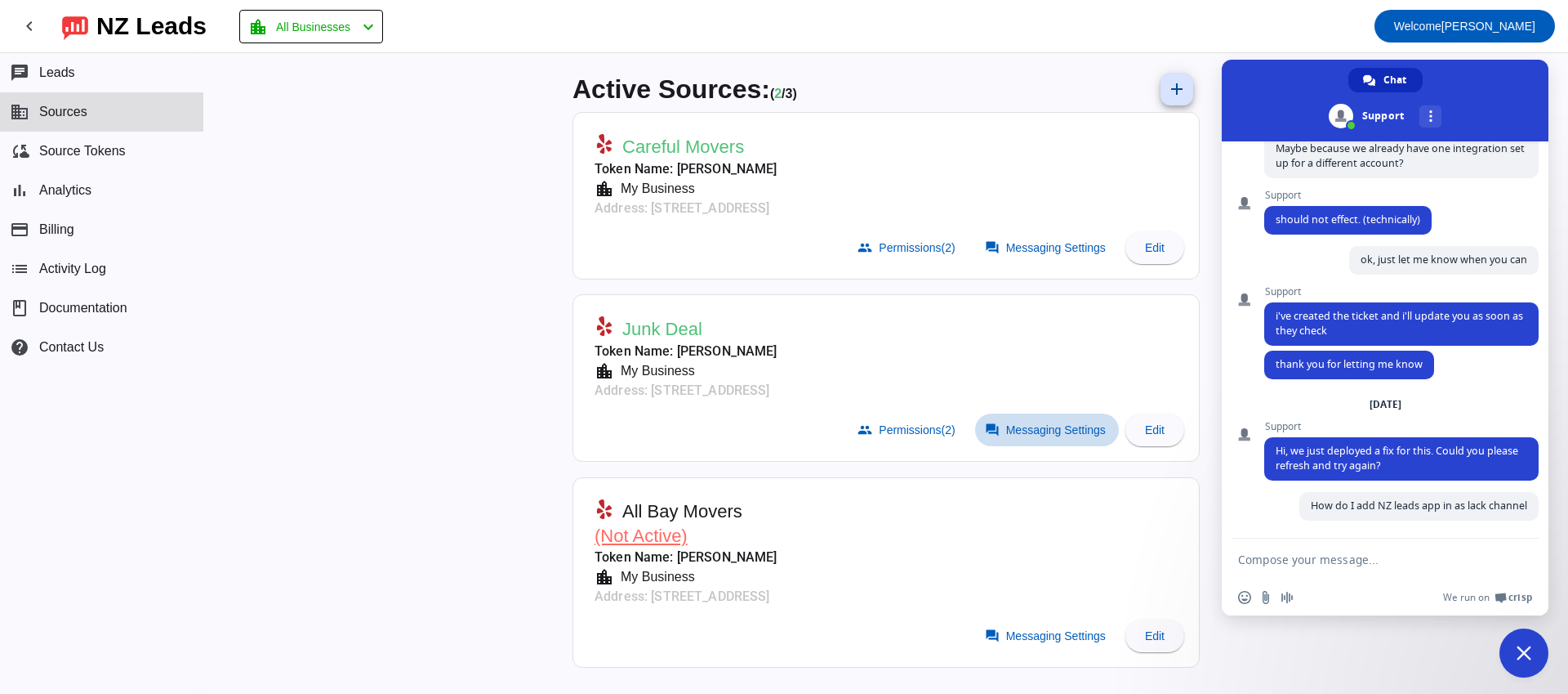
click at [1019, 417] on span at bounding box center [1047, 430] width 144 height 33
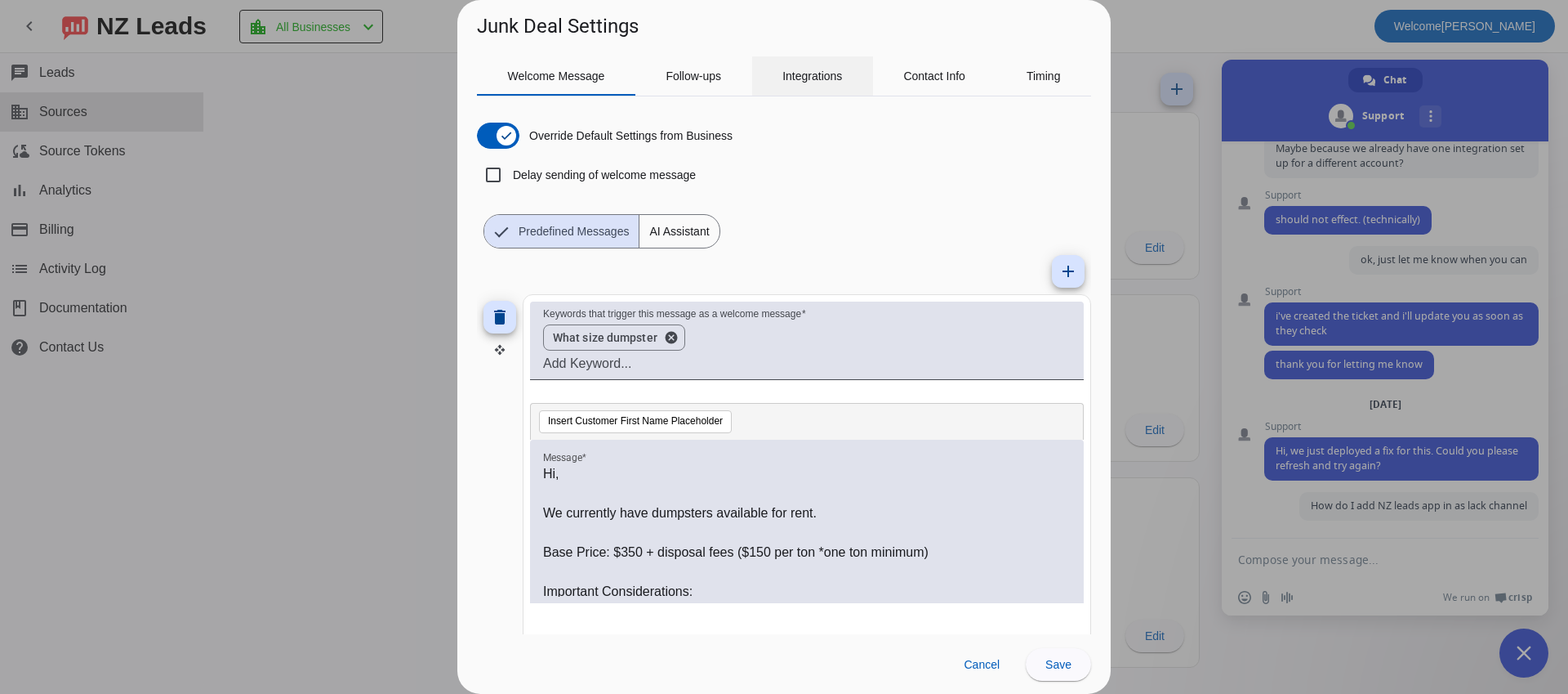
click at [831, 79] on span "Integrations" at bounding box center [813, 75] width 60 height 12
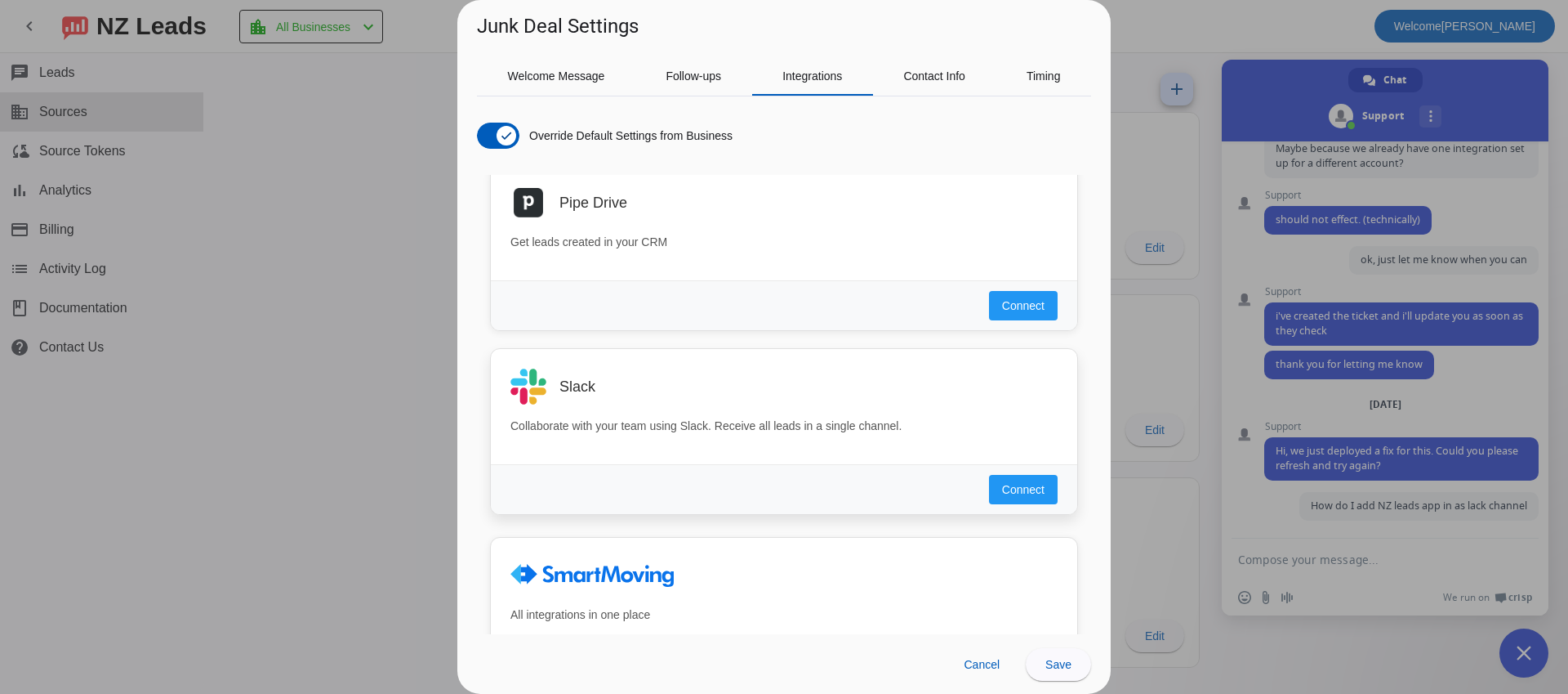
scroll to position [1012, 0]
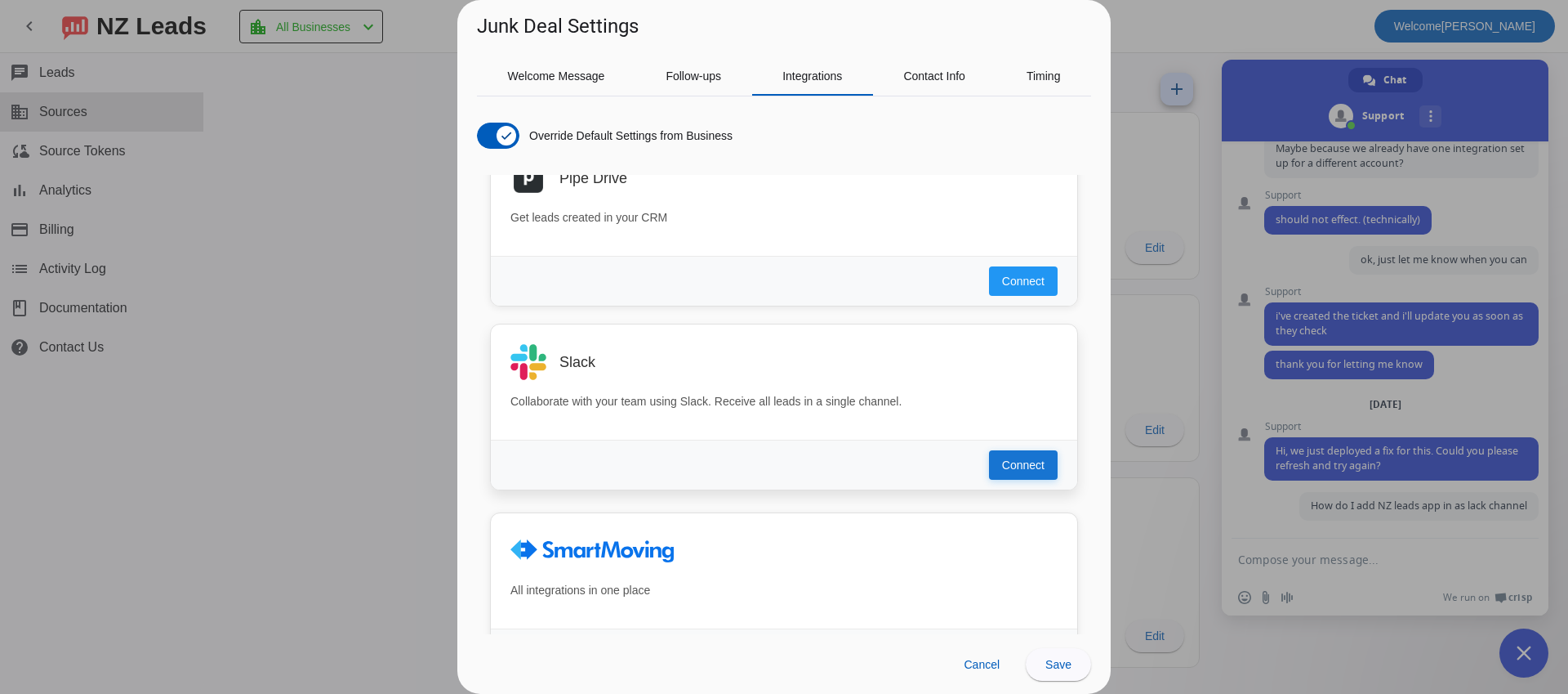
click at [1034, 458] on span "Connect" at bounding box center [1023, 465] width 43 height 16
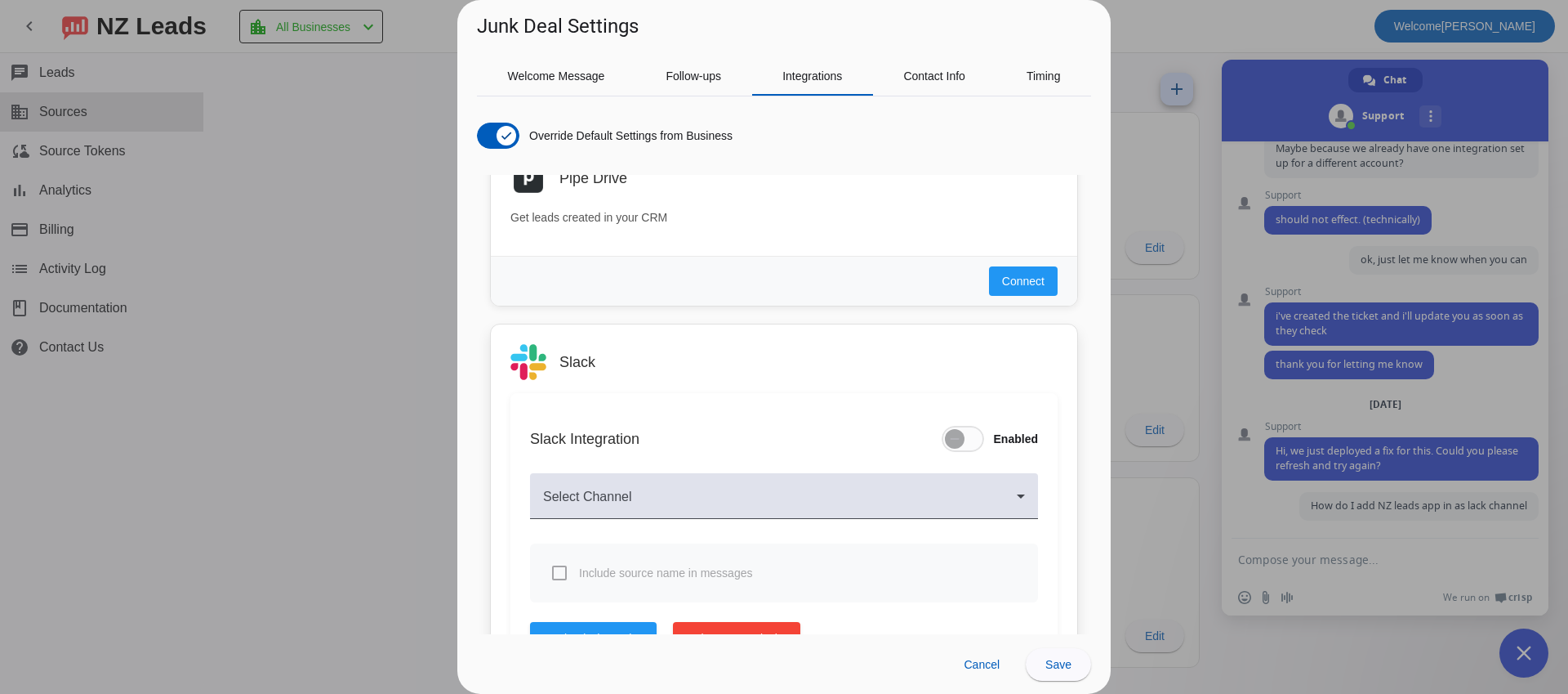
click at [658, 470] on mat-form-field "Select Channel" at bounding box center [784, 504] width 508 height 78
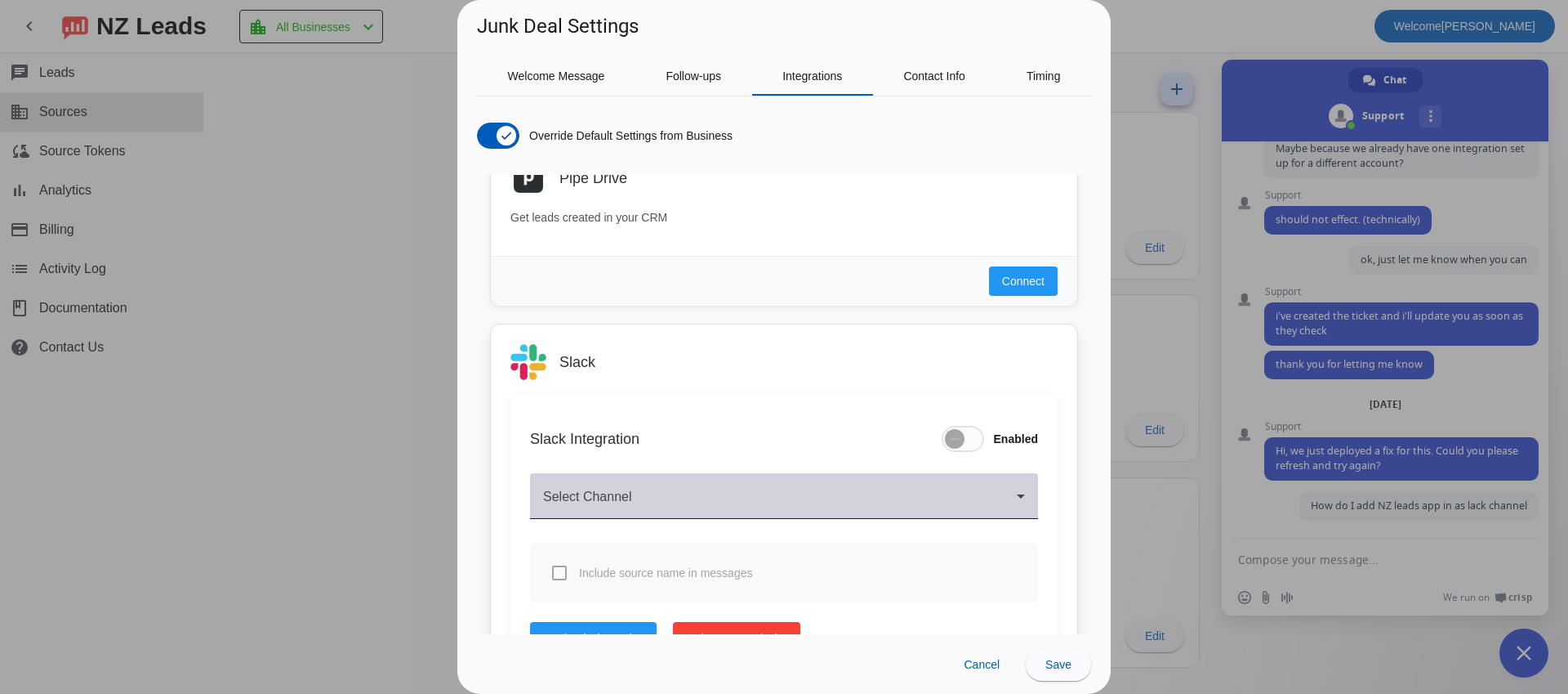
click at [658, 498] on span at bounding box center [779, 503] width 474 height 20
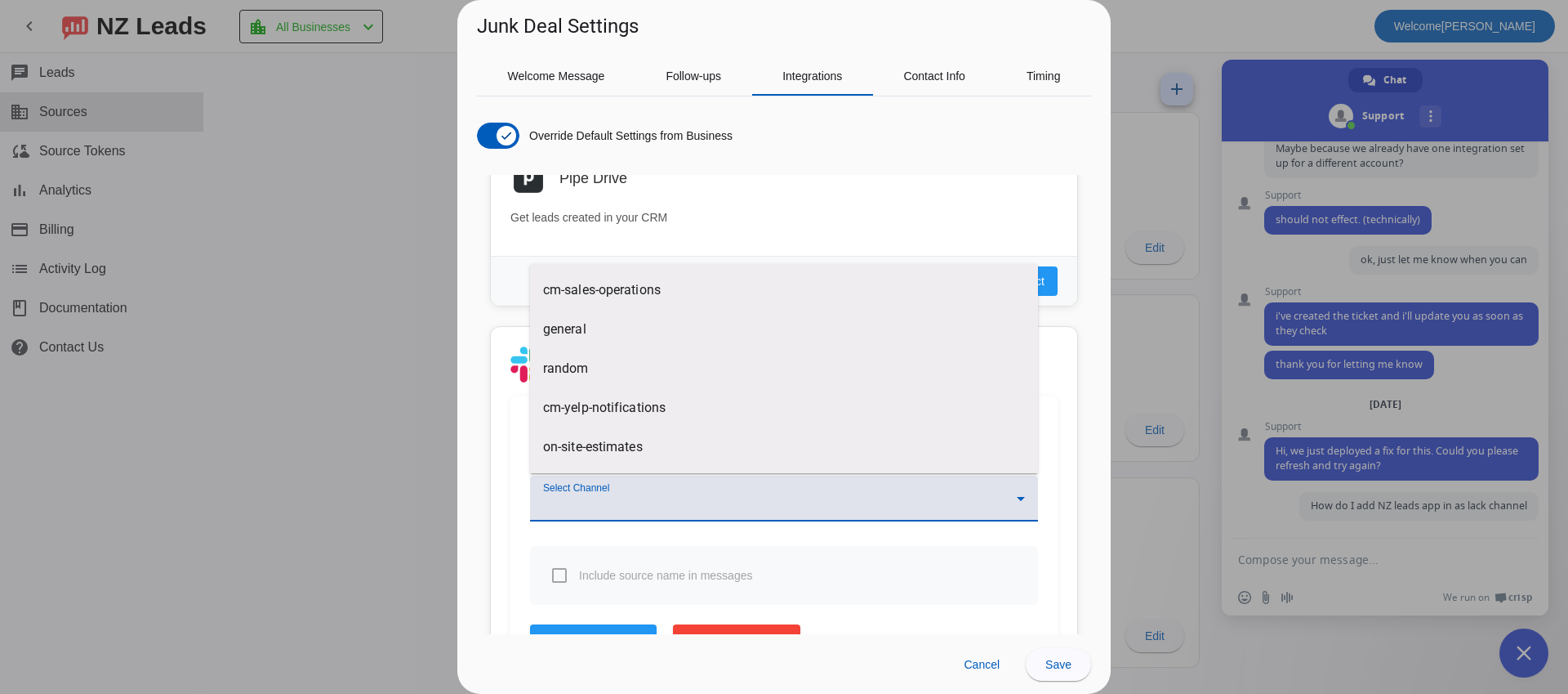
click at [621, 542] on div at bounding box center [784, 347] width 1568 height 694
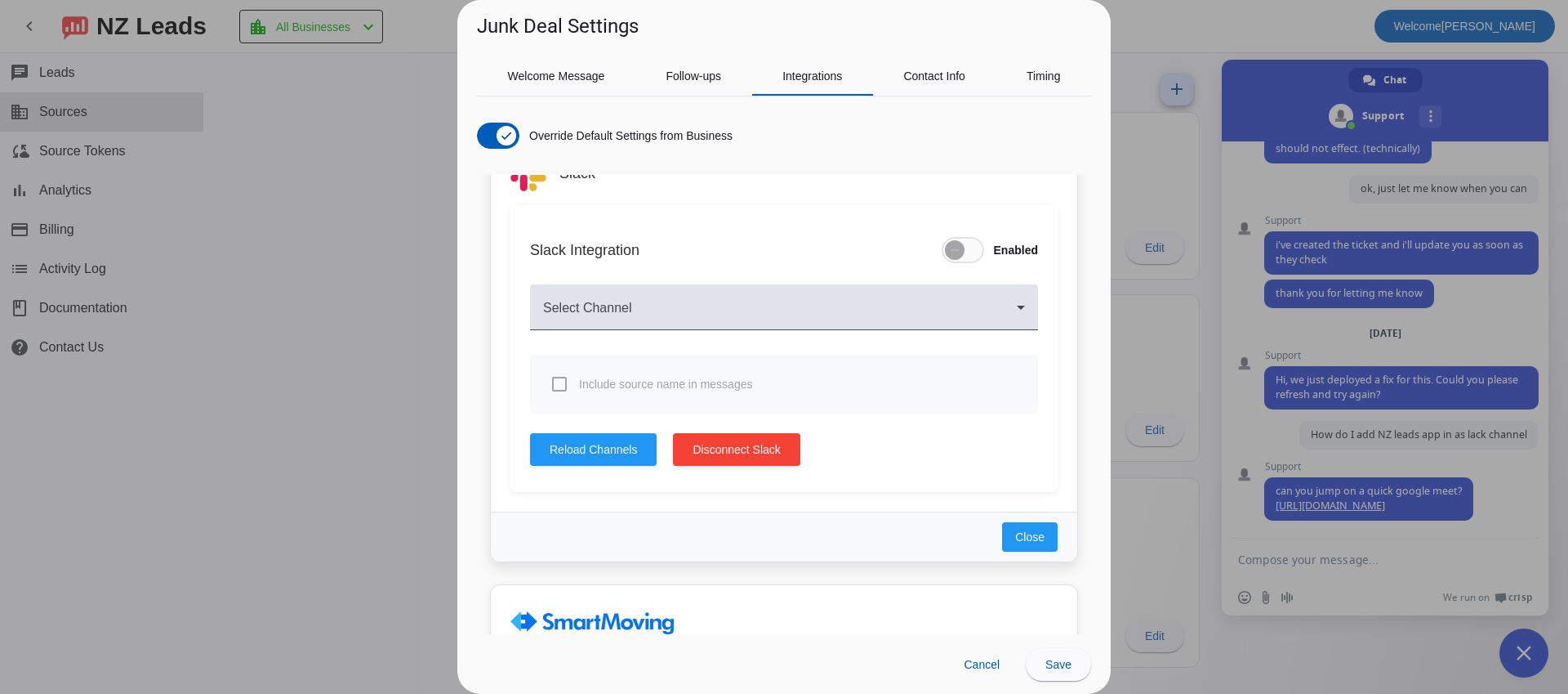
scroll to position [1213, 0]
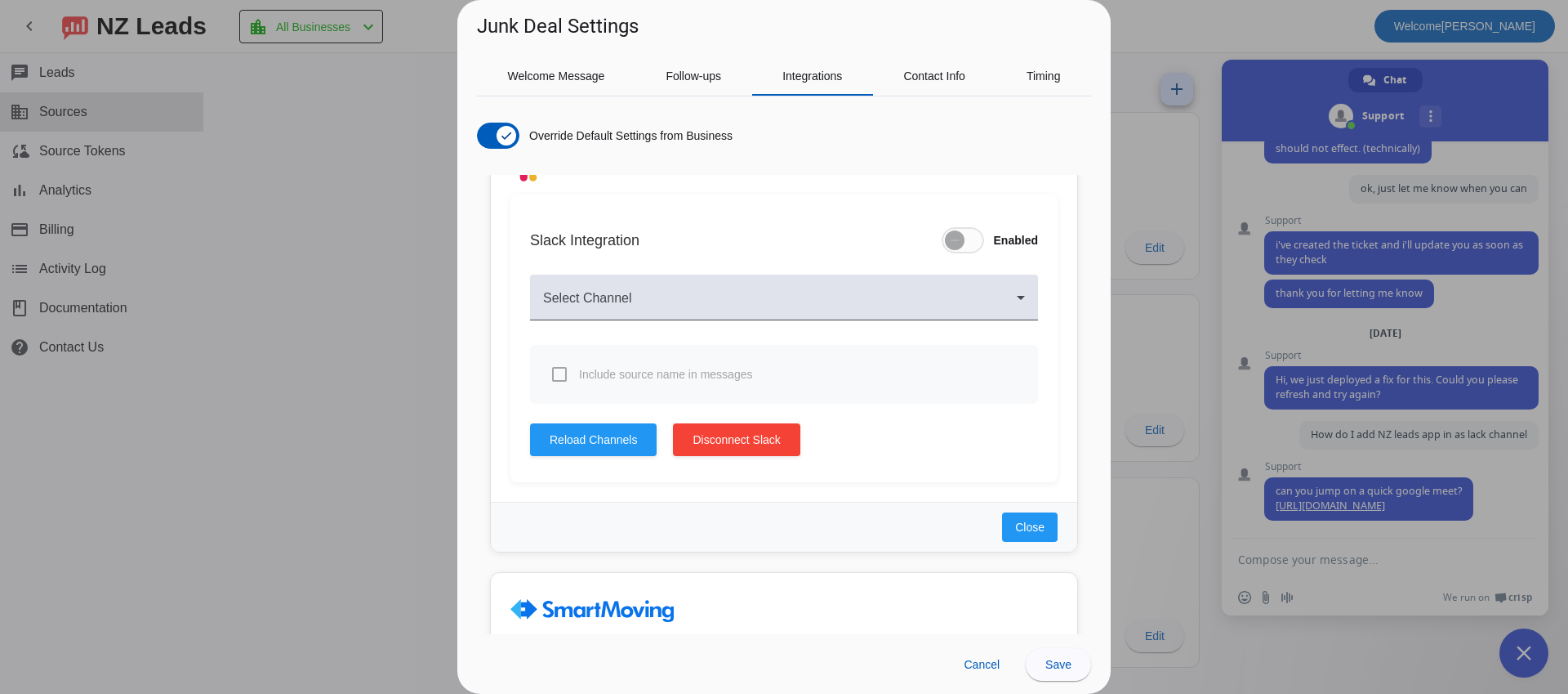
click at [1278, 533] on div at bounding box center [784, 347] width 1568 height 694
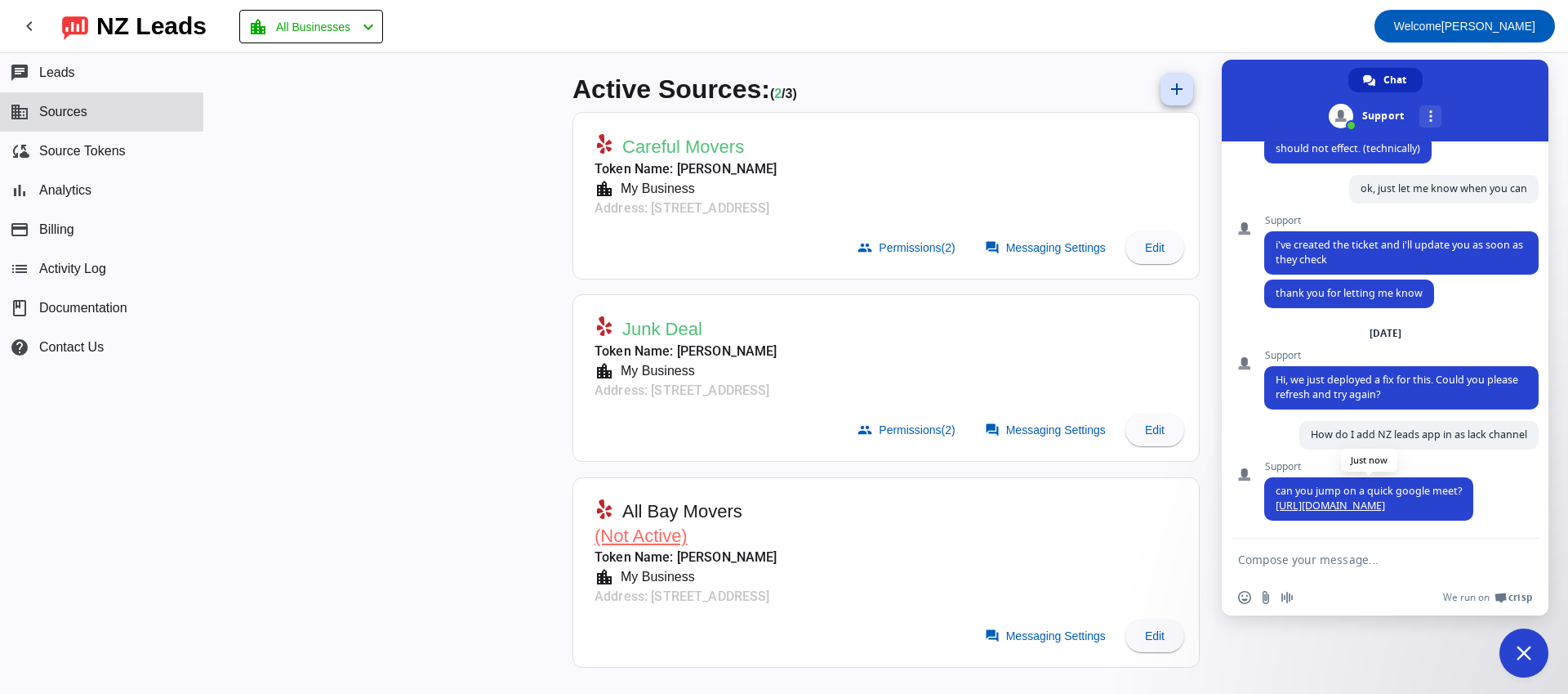
click at [1298, 507] on link "https://meet.google.com/pki-hjtk-yks" at bounding box center [1330, 505] width 109 height 14
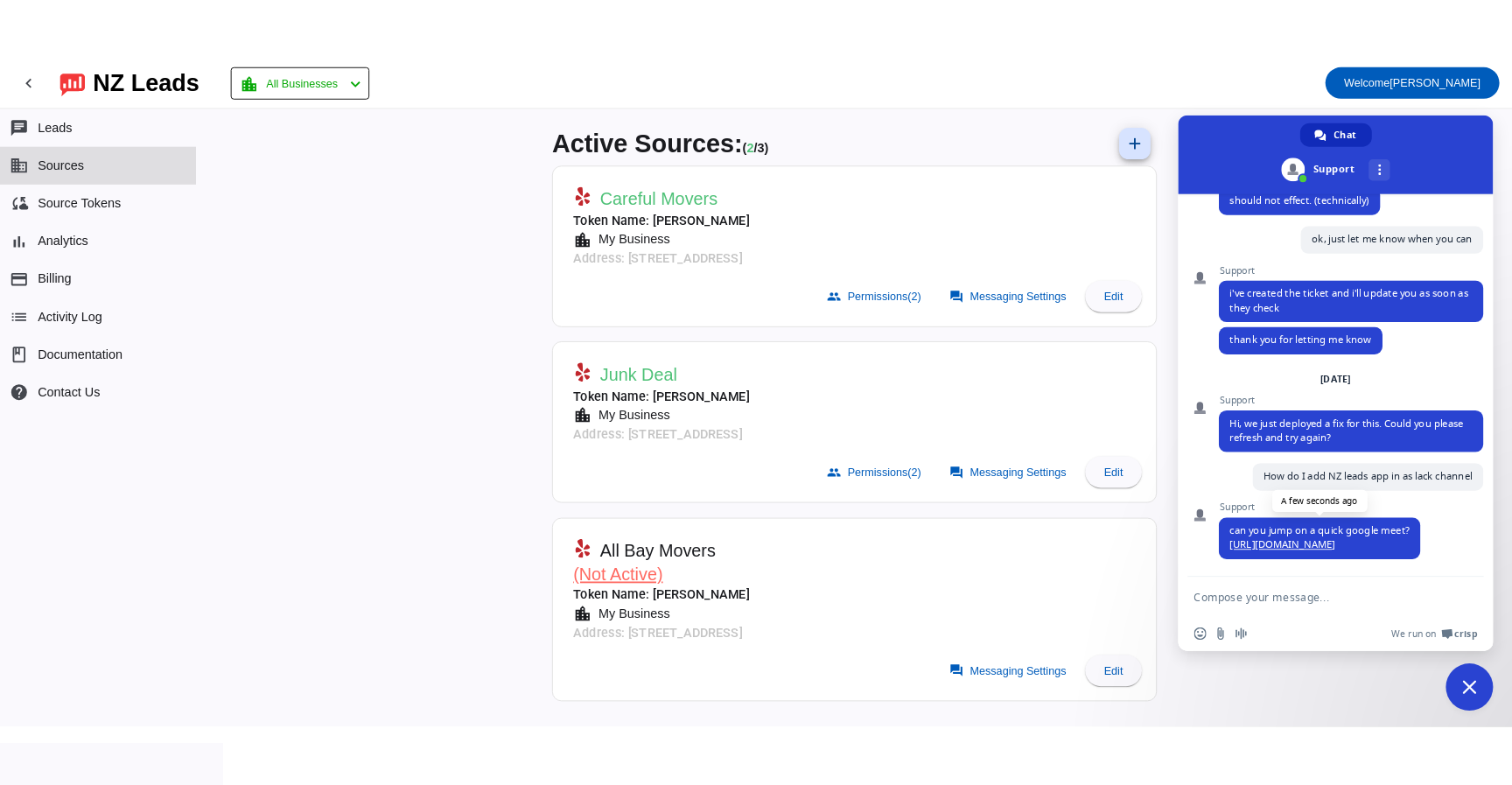
scroll to position [1099, 0]
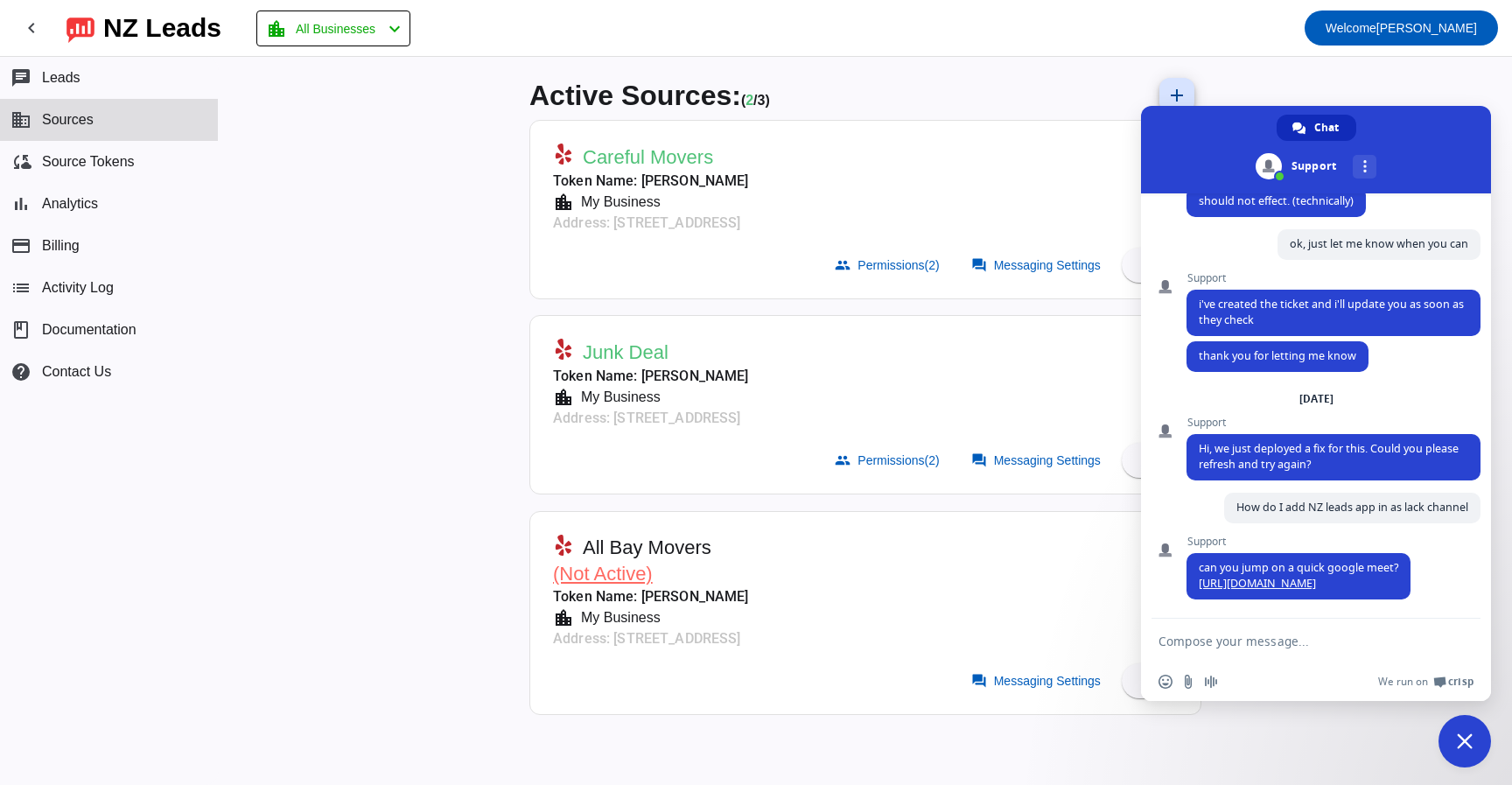
click at [1022, 71] on div "Active Sources: ( 2 / 3) add" at bounding box center [865, 95] width 672 height 49
click at [1462, 735] on span "Close chat" at bounding box center [1465, 741] width 16 height 16
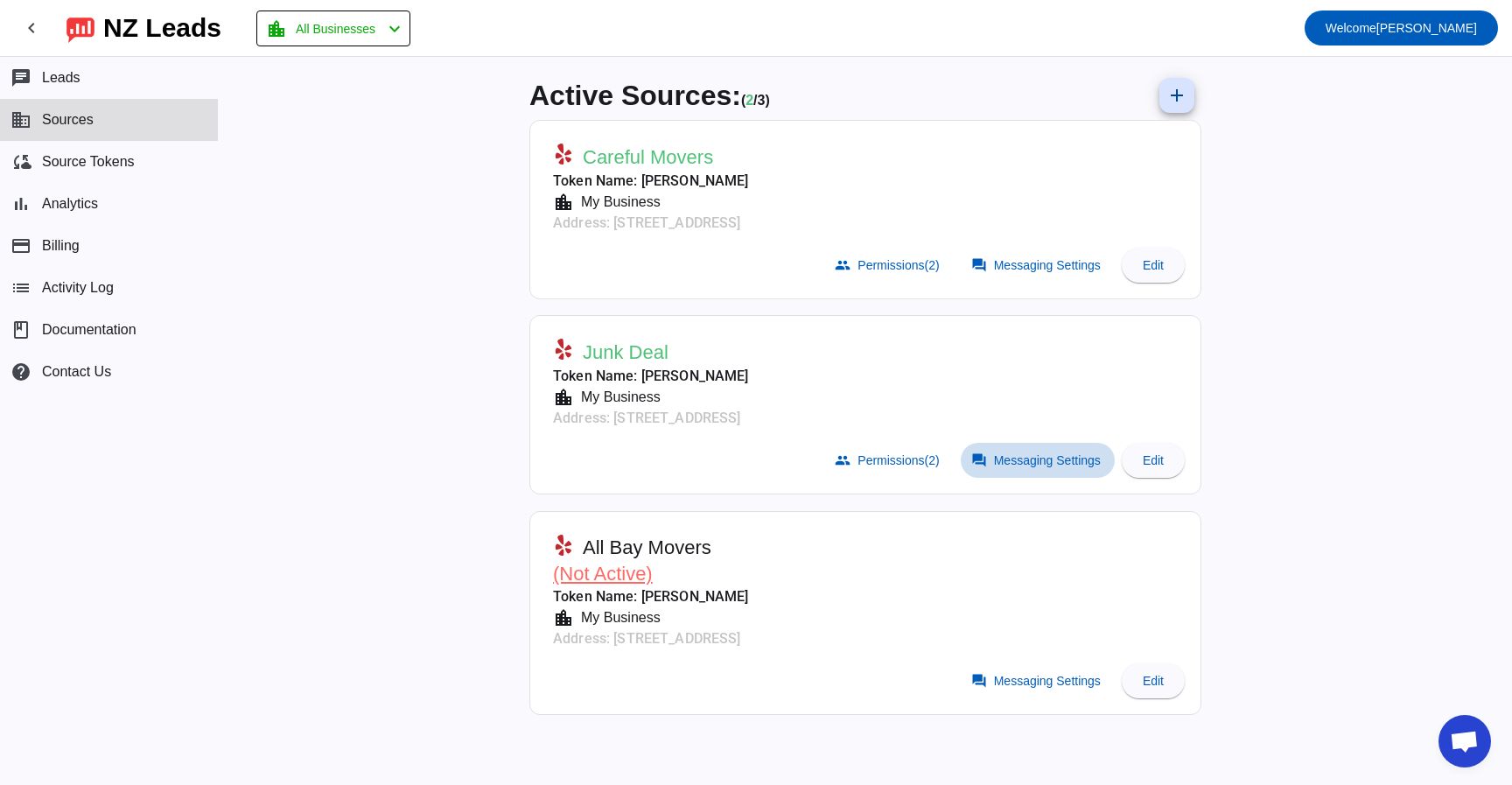
click at [1005, 463] on span "Messaging Settings" at bounding box center [1047, 460] width 107 height 14
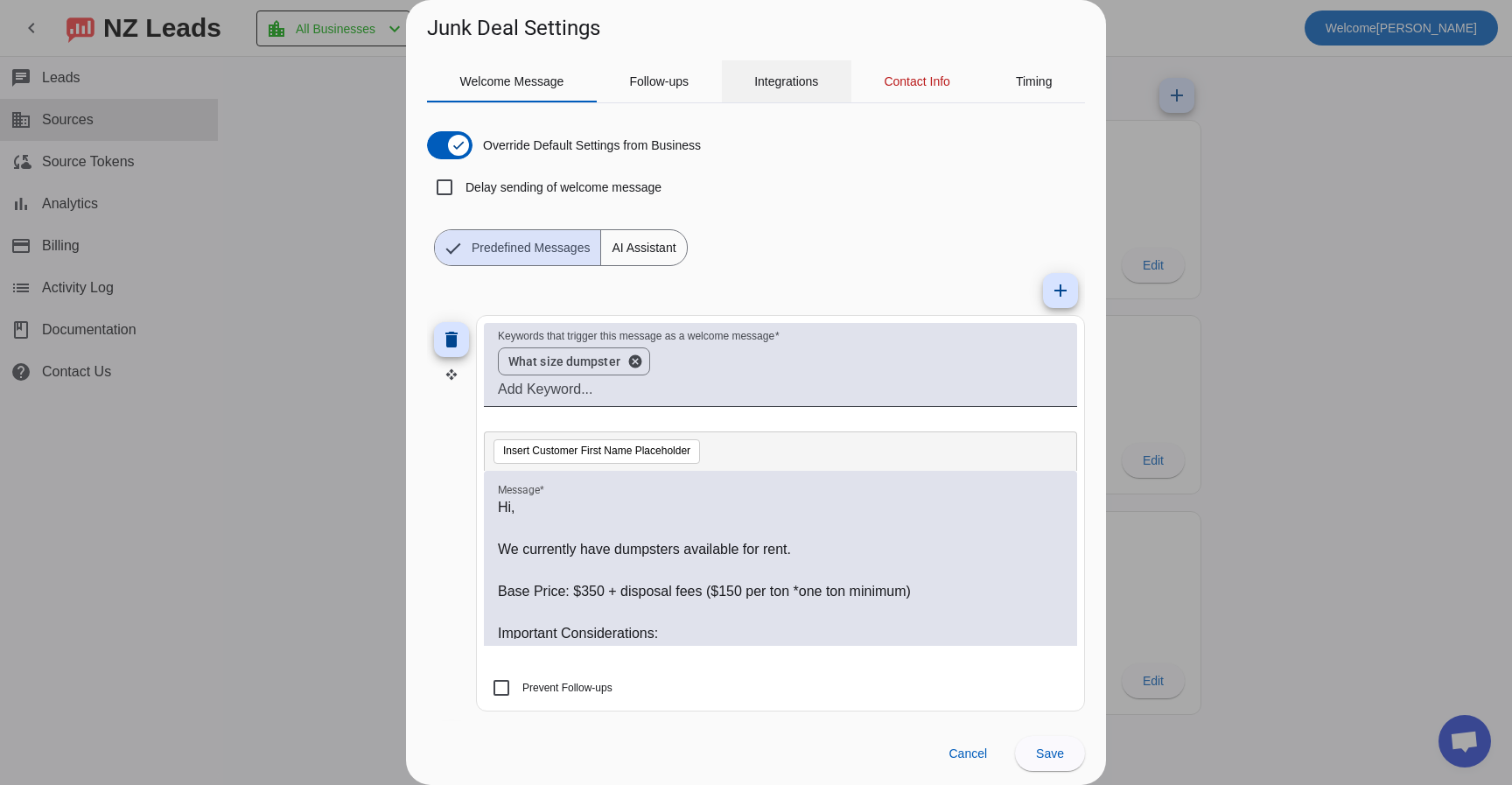
click at [790, 75] on span "Integrations" at bounding box center [786, 81] width 64 height 13
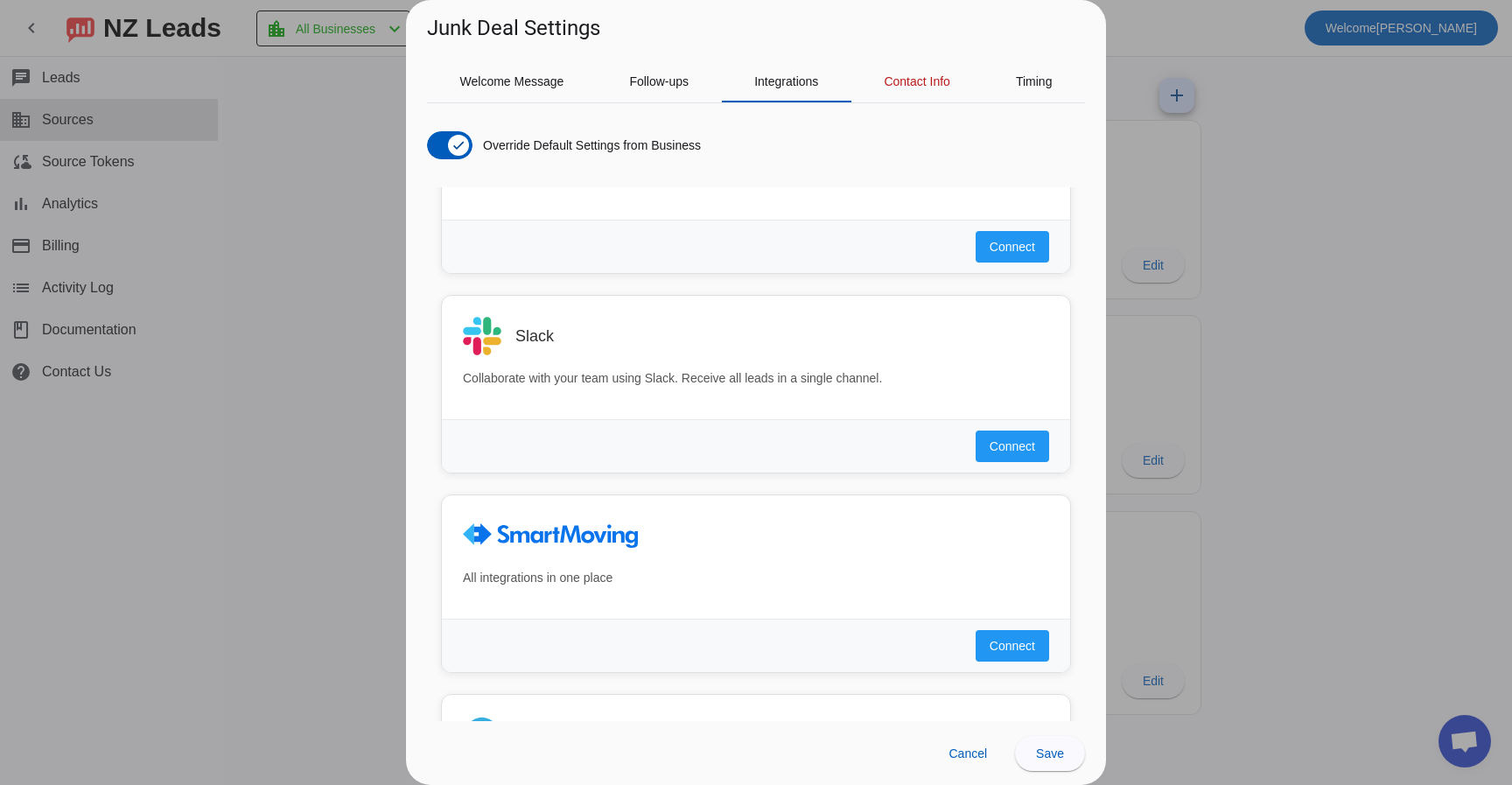
scroll to position [1127, 0]
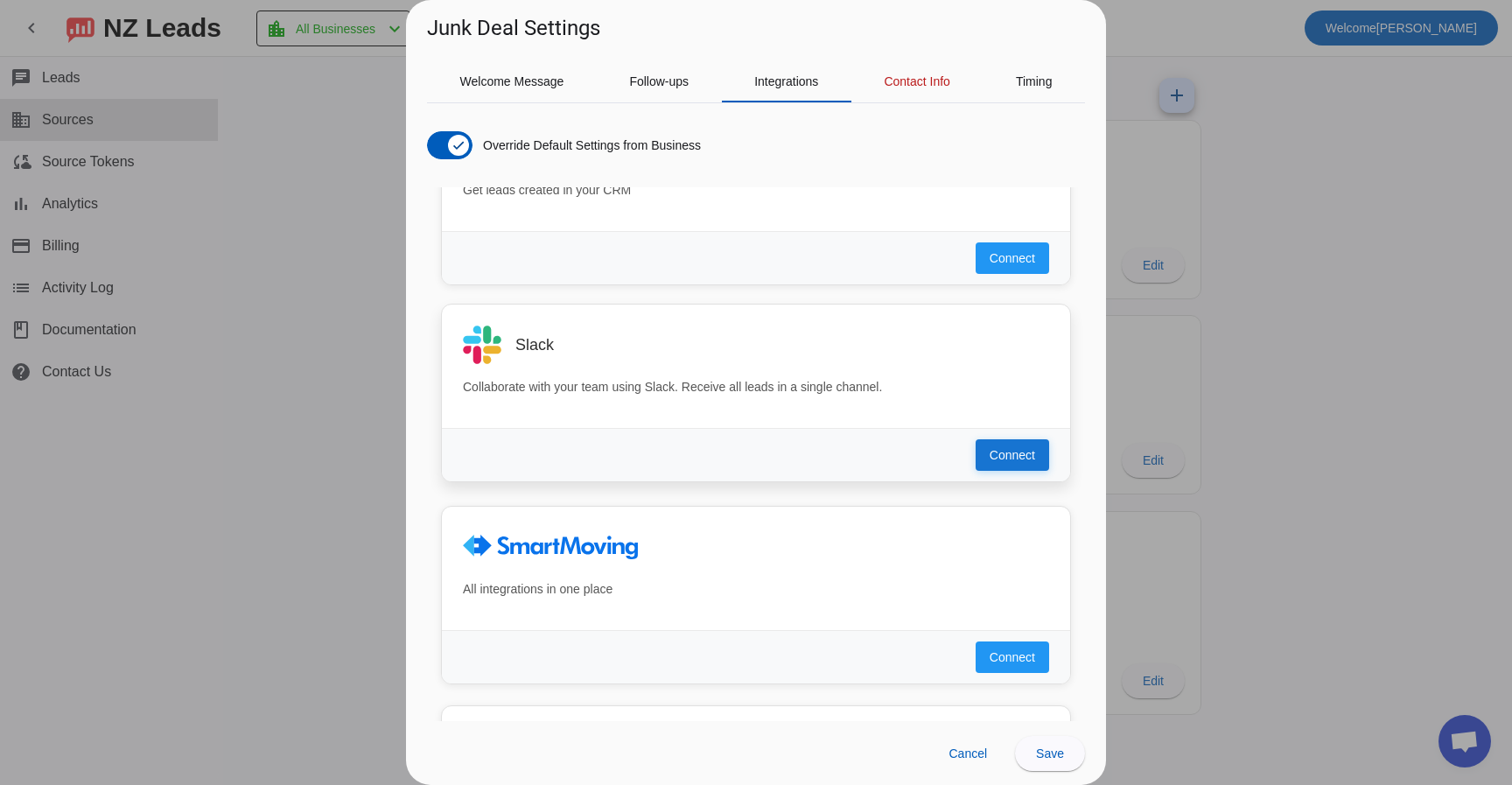
click at [1003, 442] on button "Connect" at bounding box center [1012, 455] width 73 height 31
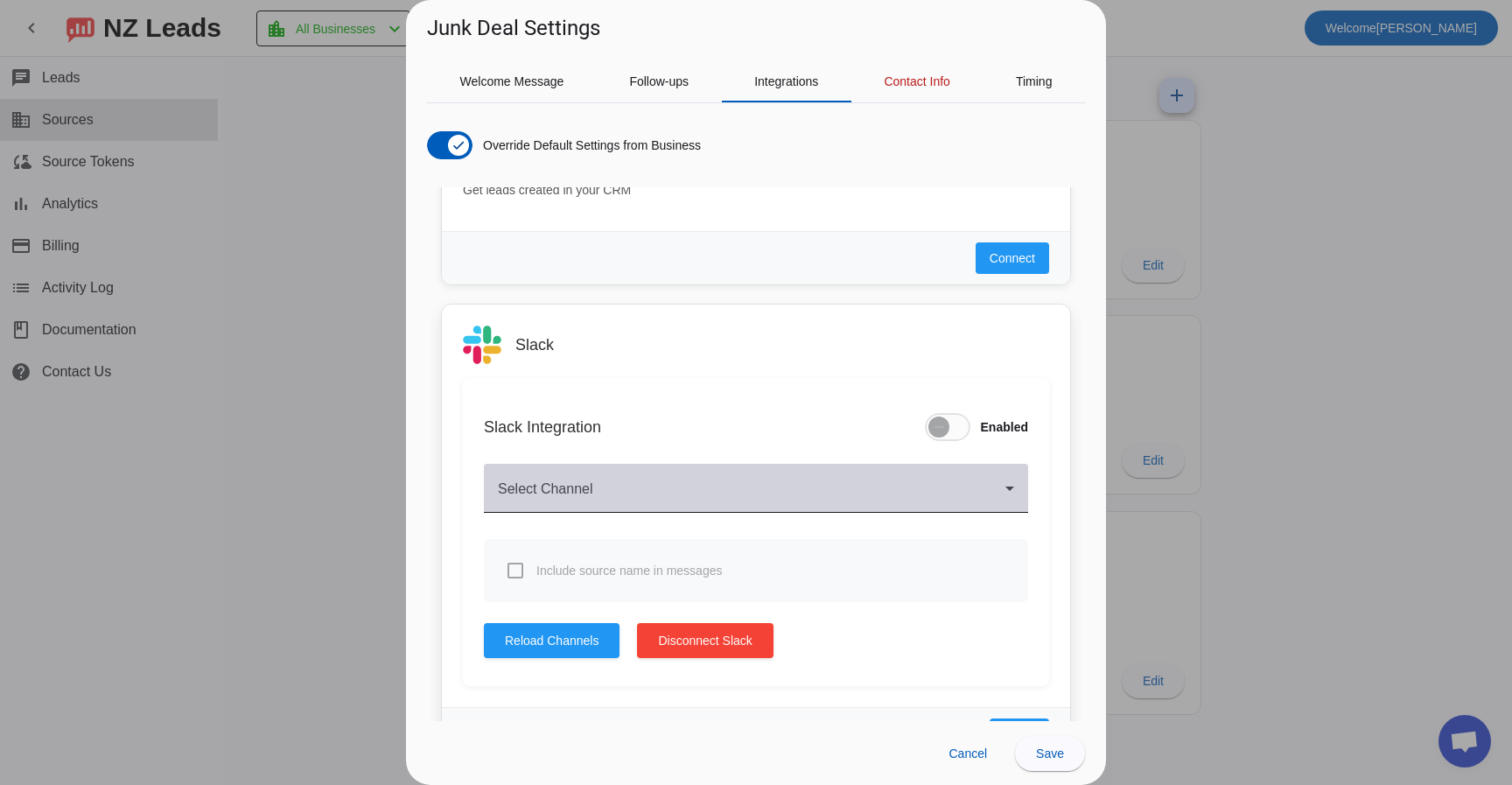
click at [709, 486] on span at bounding box center [751, 496] width 508 height 21
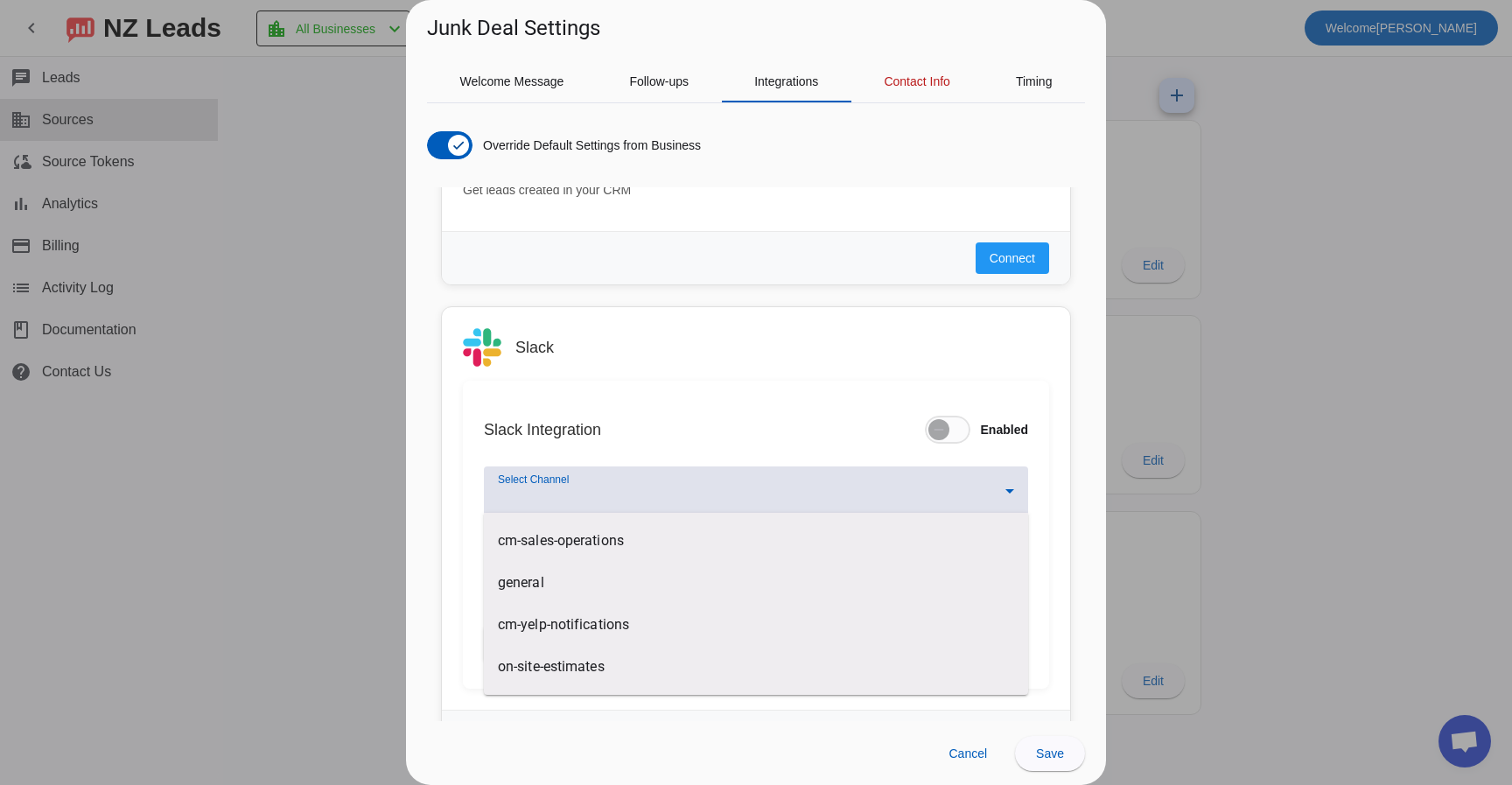
click at [1007, 481] on div at bounding box center [756, 392] width 1512 height 785
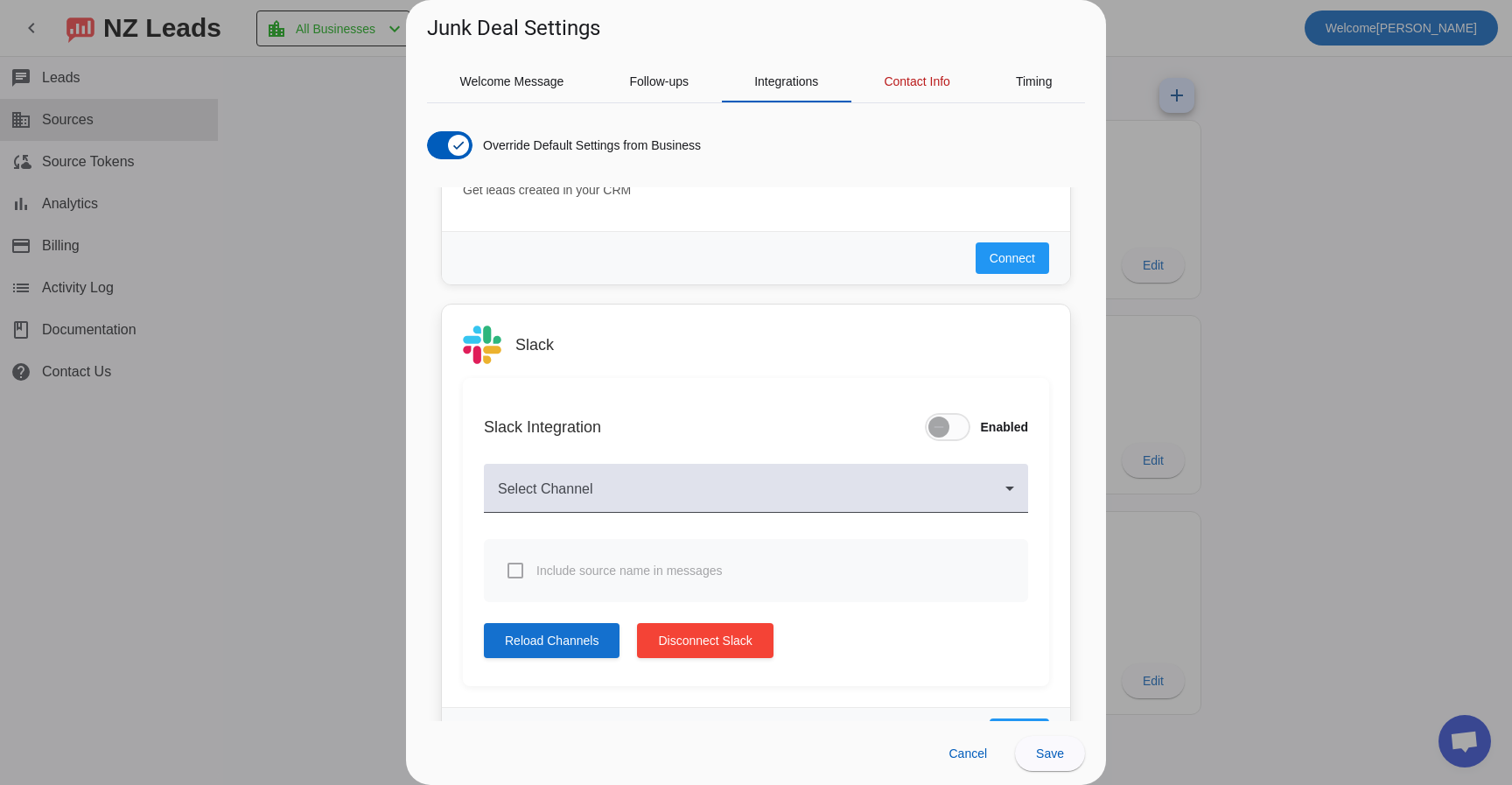
click at [551, 652] on span at bounding box center [551, 640] width 135 height 42
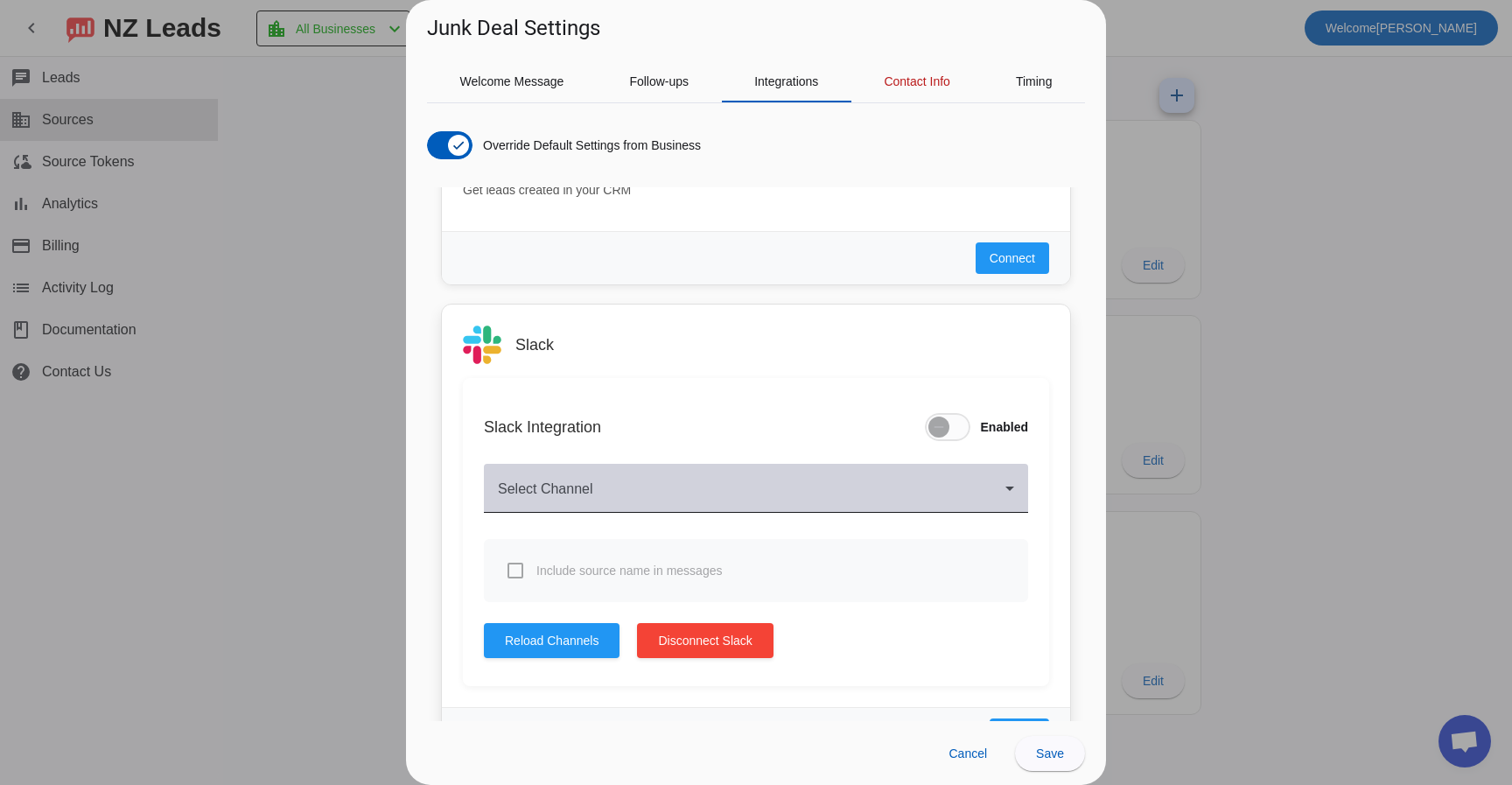
click at [567, 499] on span at bounding box center [751, 496] width 508 height 21
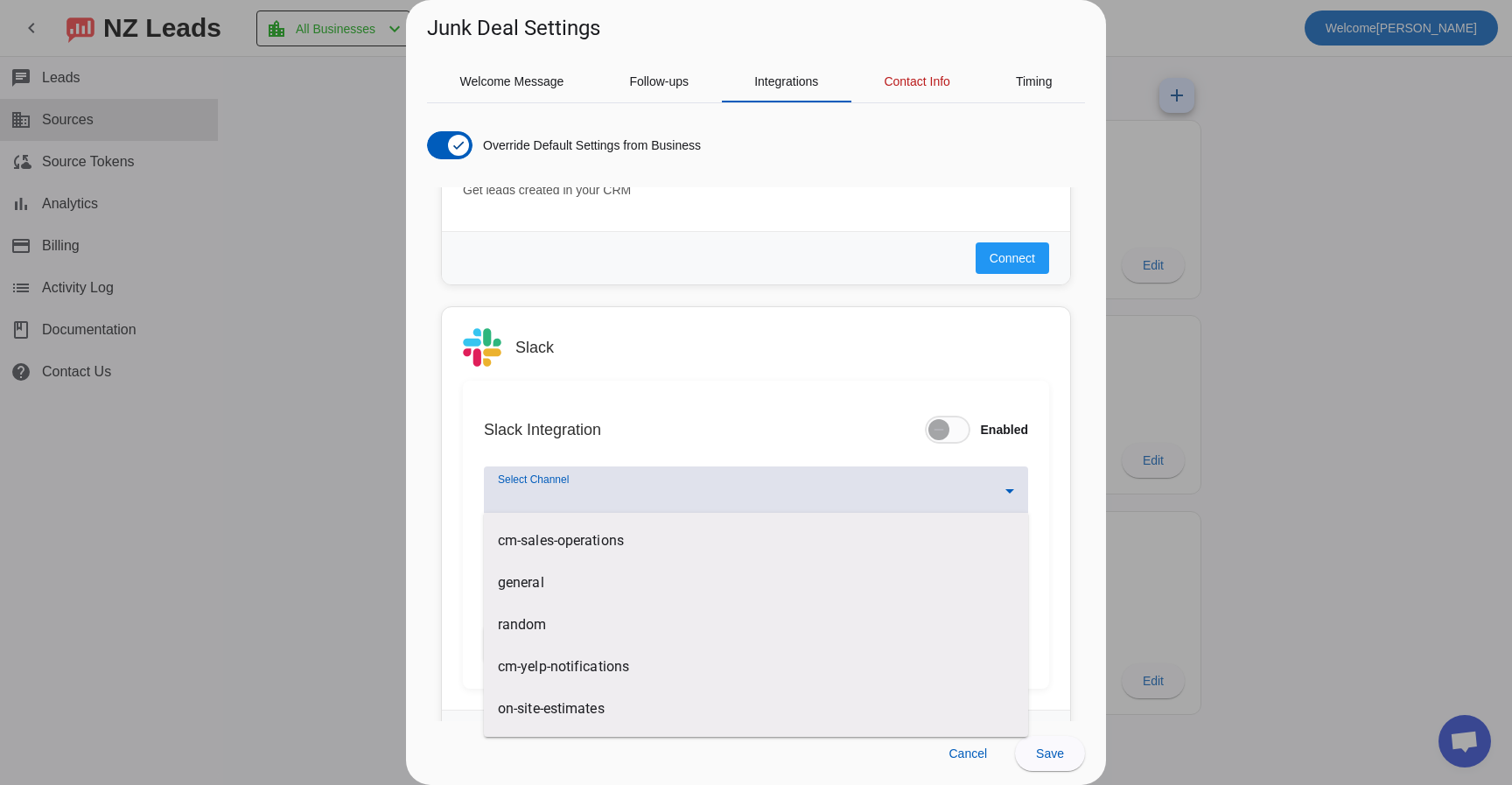
click at [1013, 492] on div at bounding box center [756, 392] width 1512 height 785
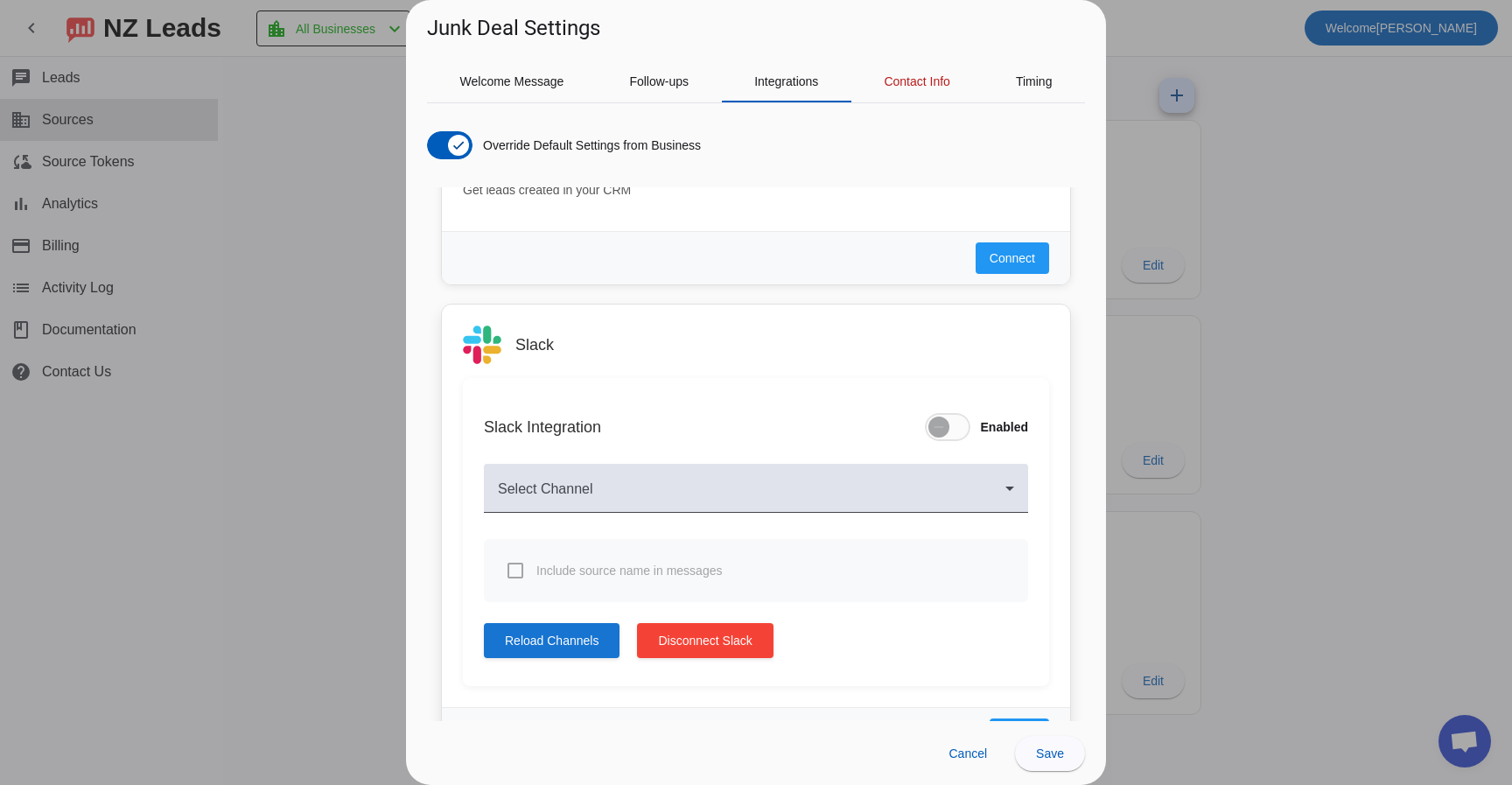
click at [579, 648] on span "Reload Channels" at bounding box center [551, 641] width 94 height 18
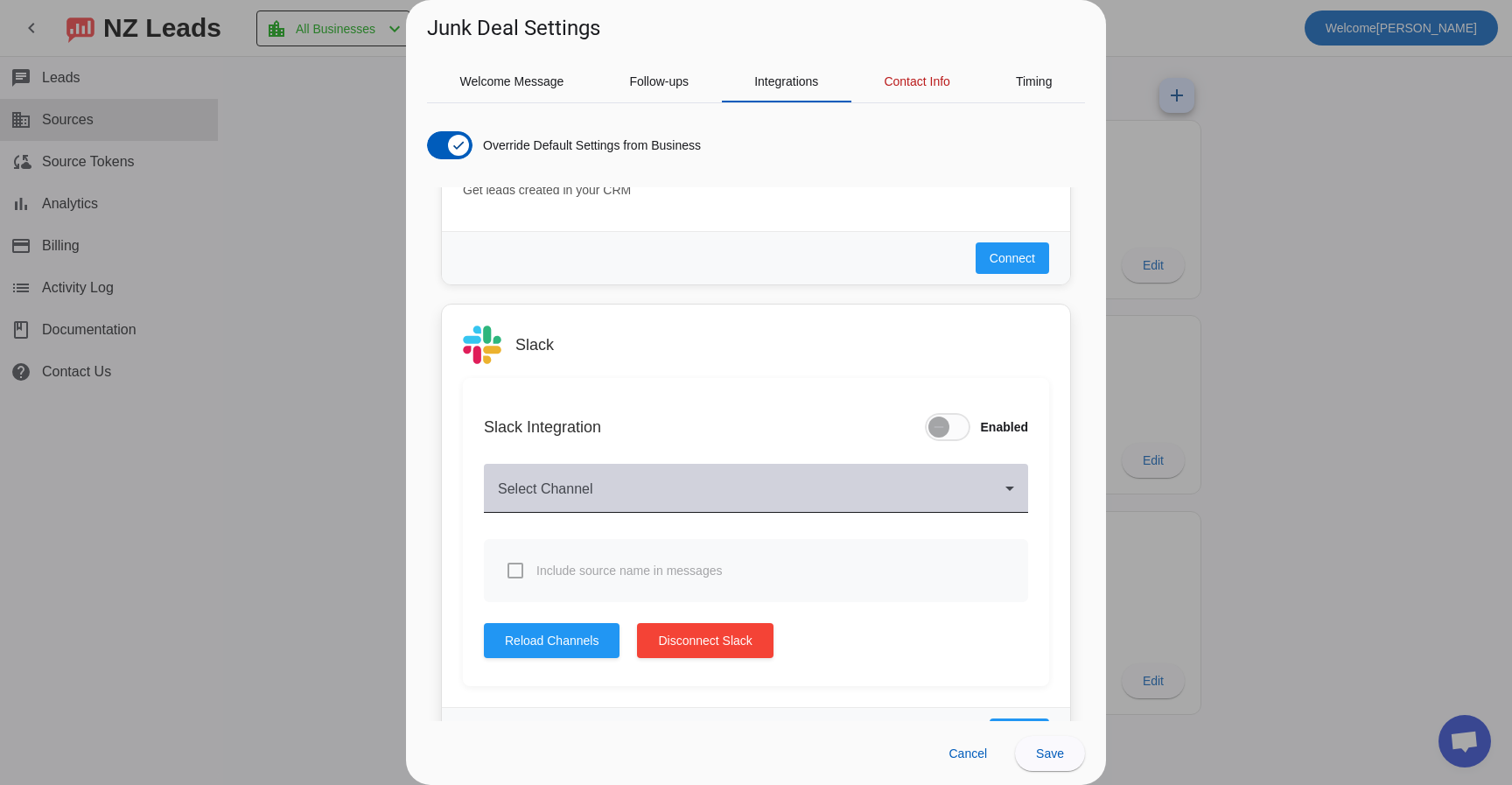
click at [628, 503] on span at bounding box center [751, 496] width 508 height 21
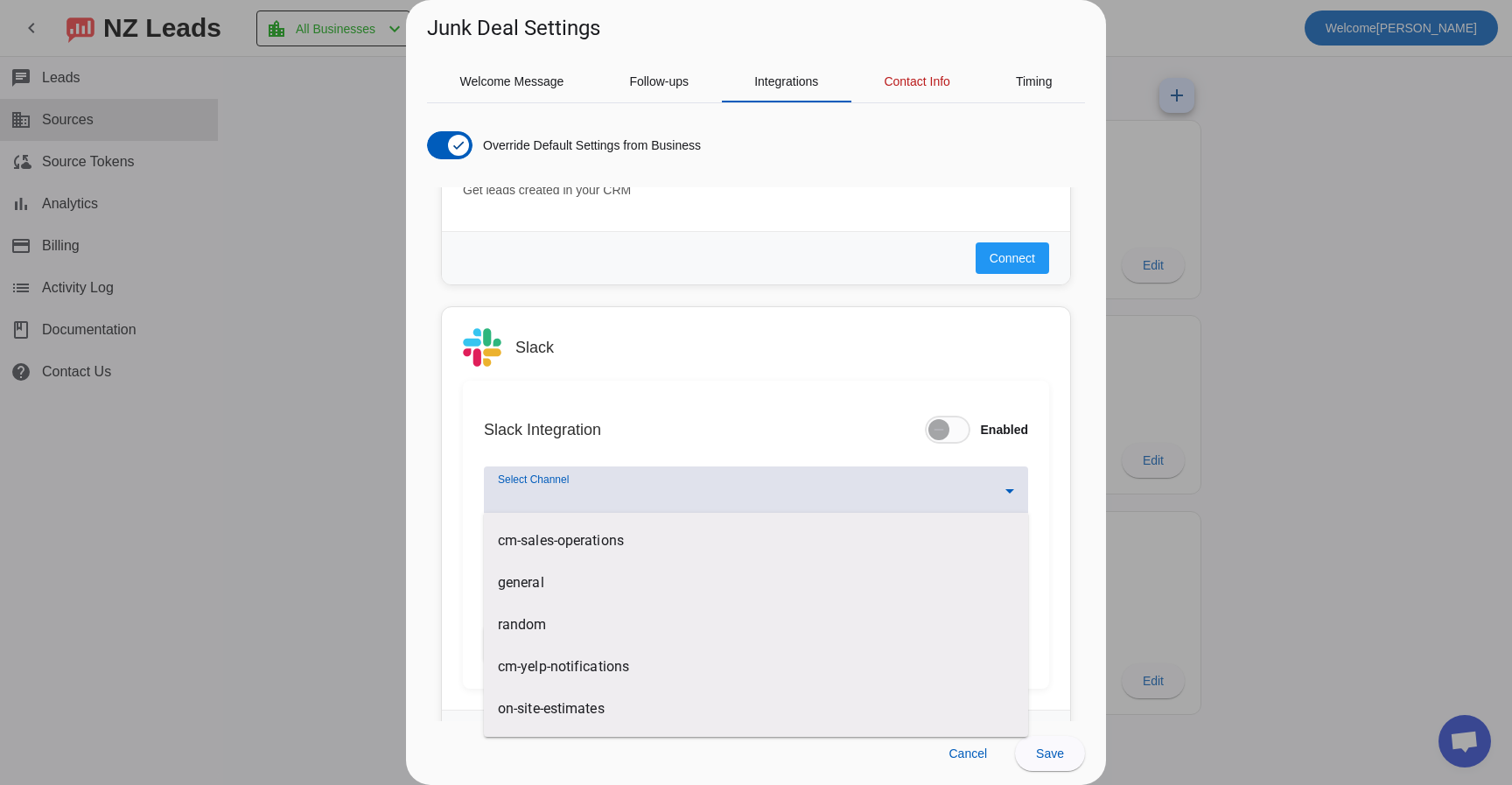
click at [628, 481] on div at bounding box center [756, 392] width 1512 height 785
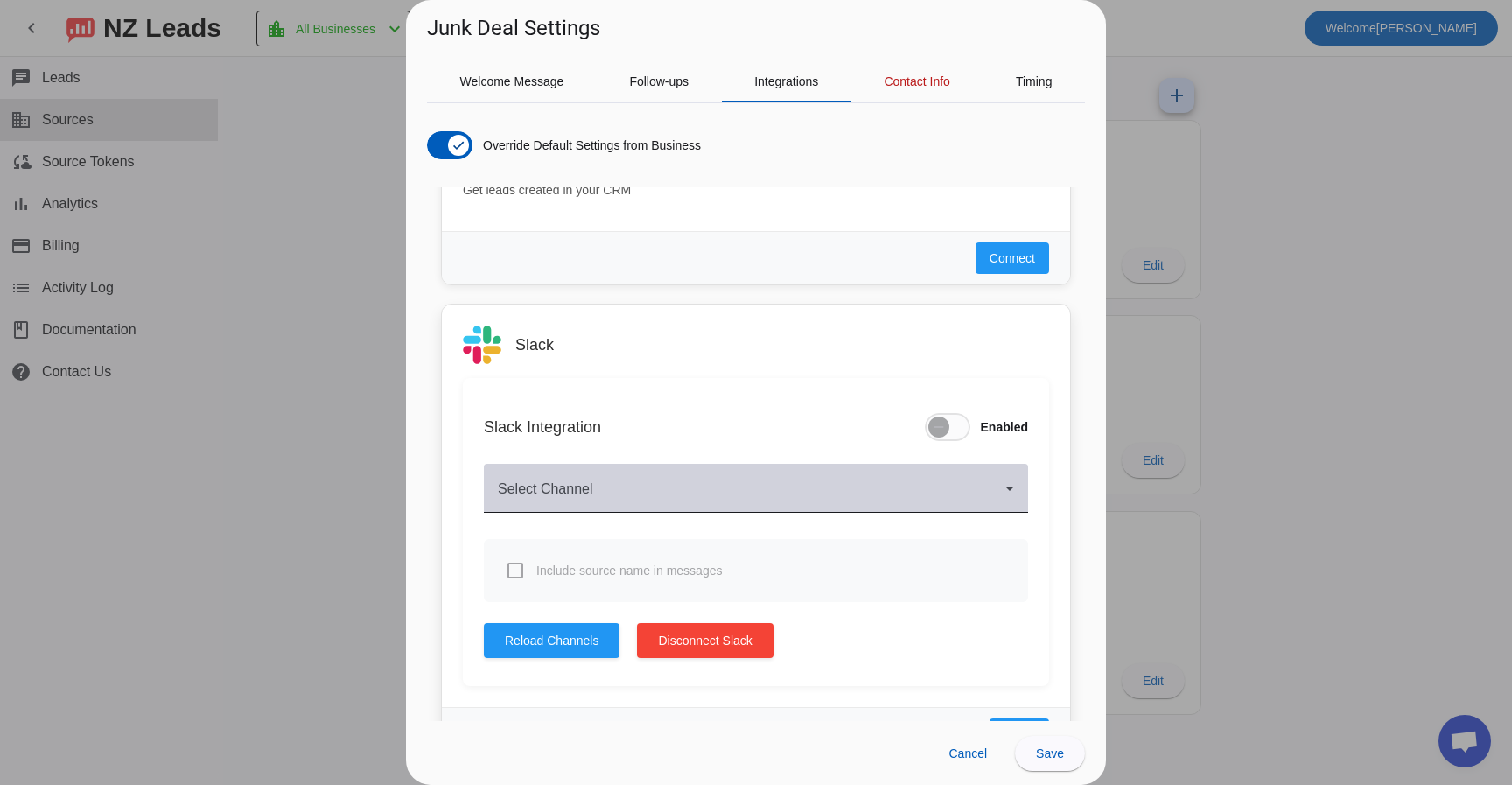
click at [710, 469] on div "Select Channel" at bounding box center [756, 488] width 516 height 49
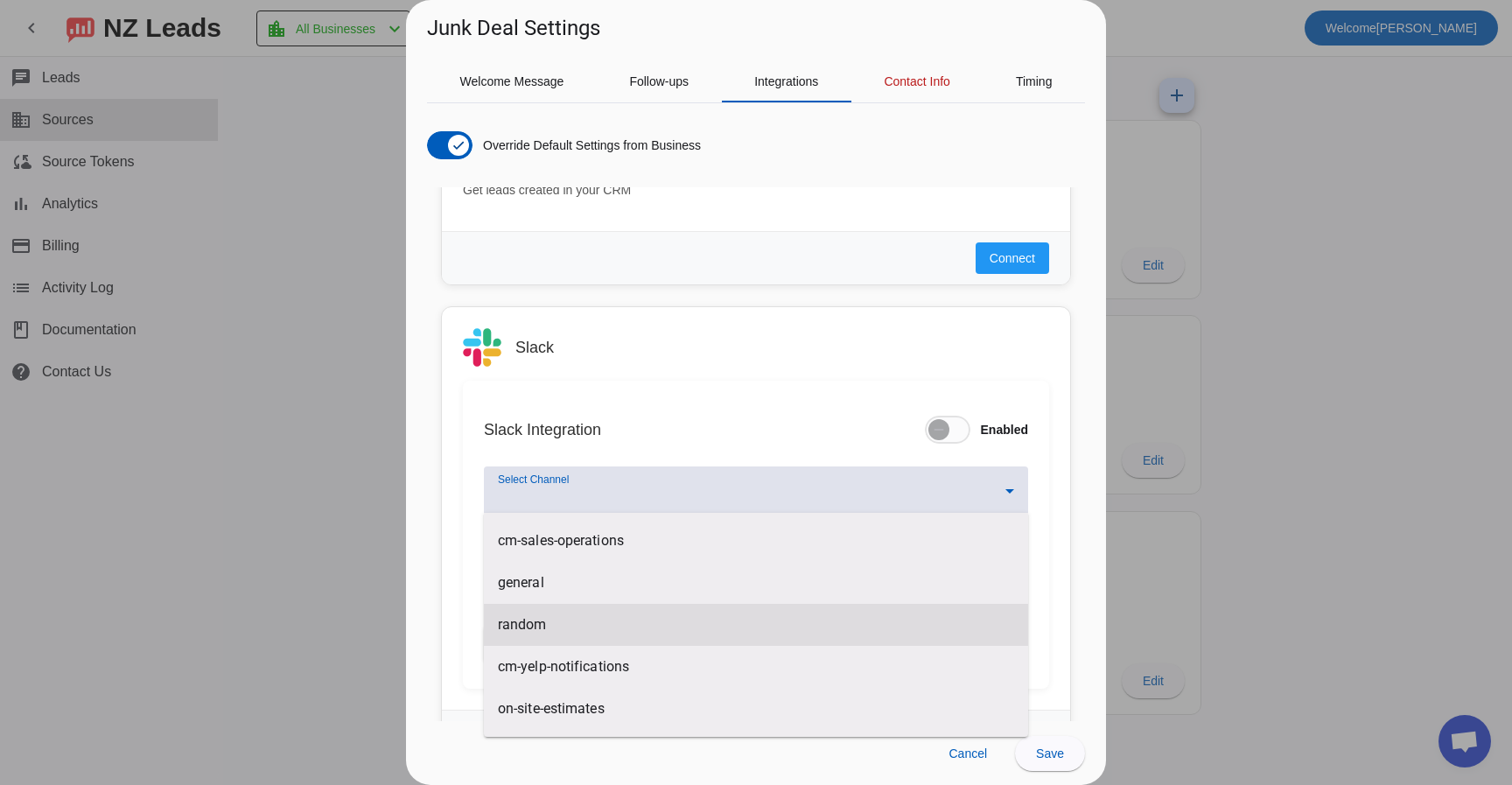
click at [592, 623] on mat-option "random" at bounding box center [756, 624] width 545 height 42
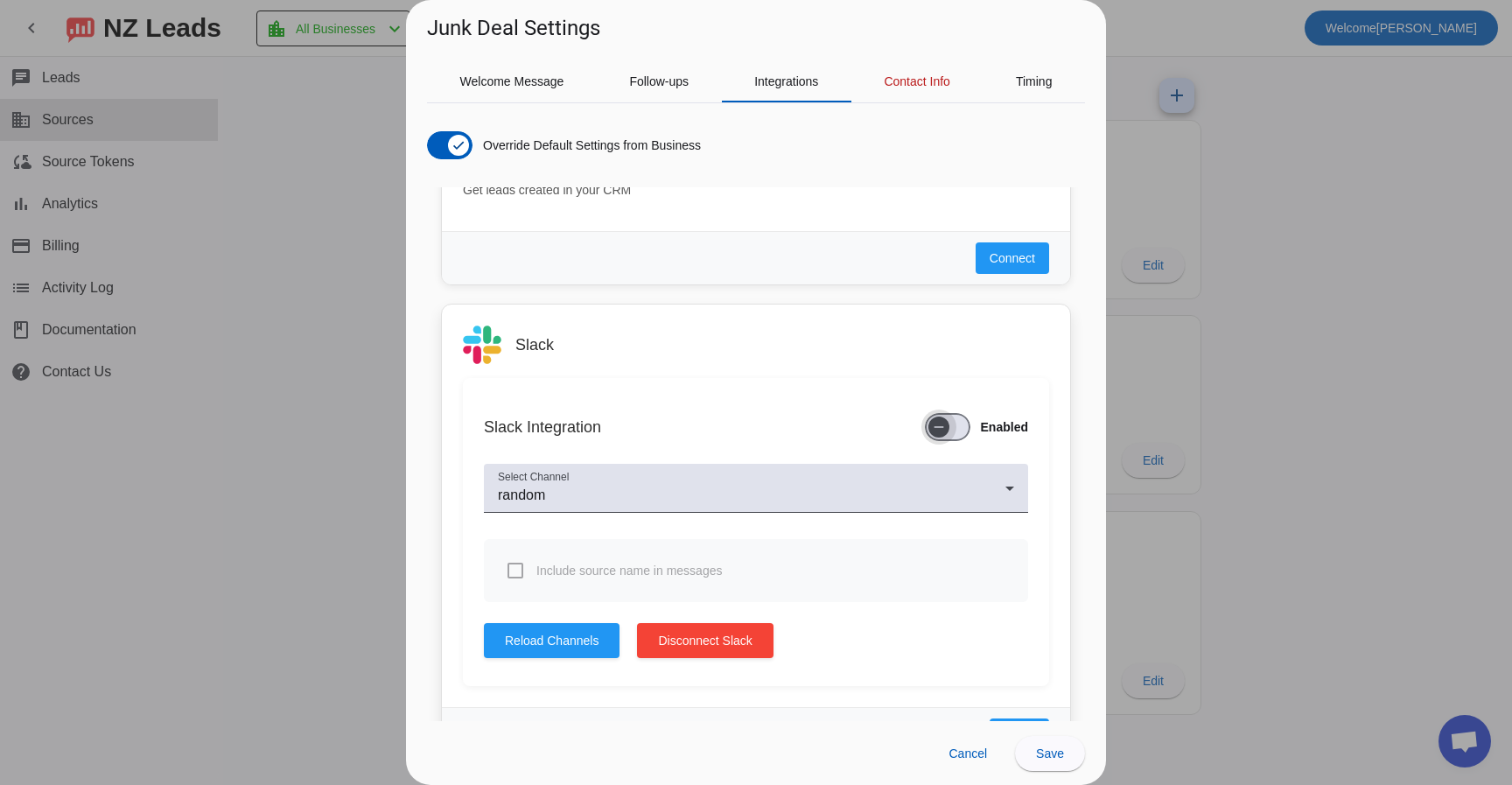
click at [922, 434] on span "button" at bounding box center [939, 427] width 35 height 35
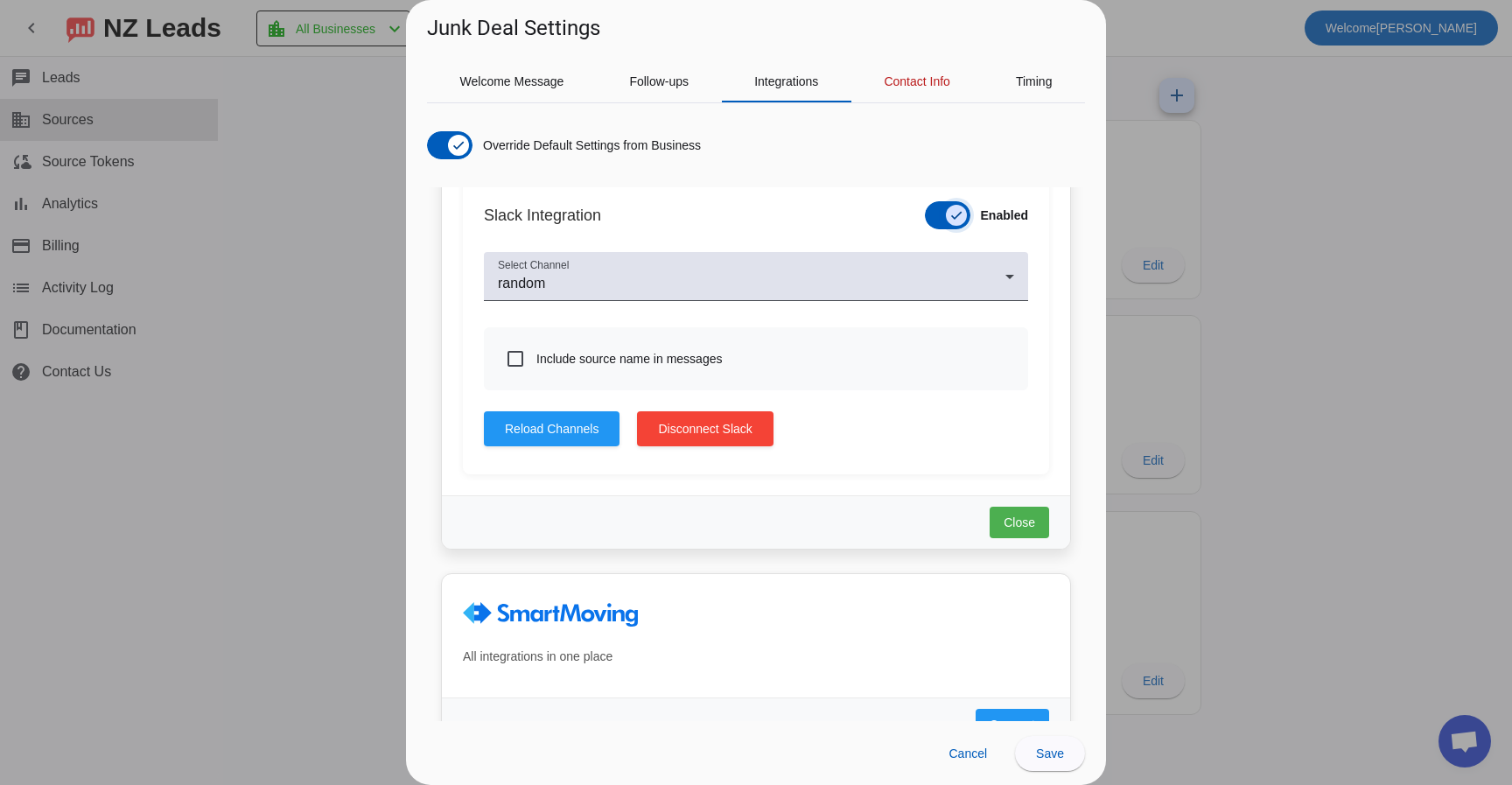
scroll to position [1351, 0]
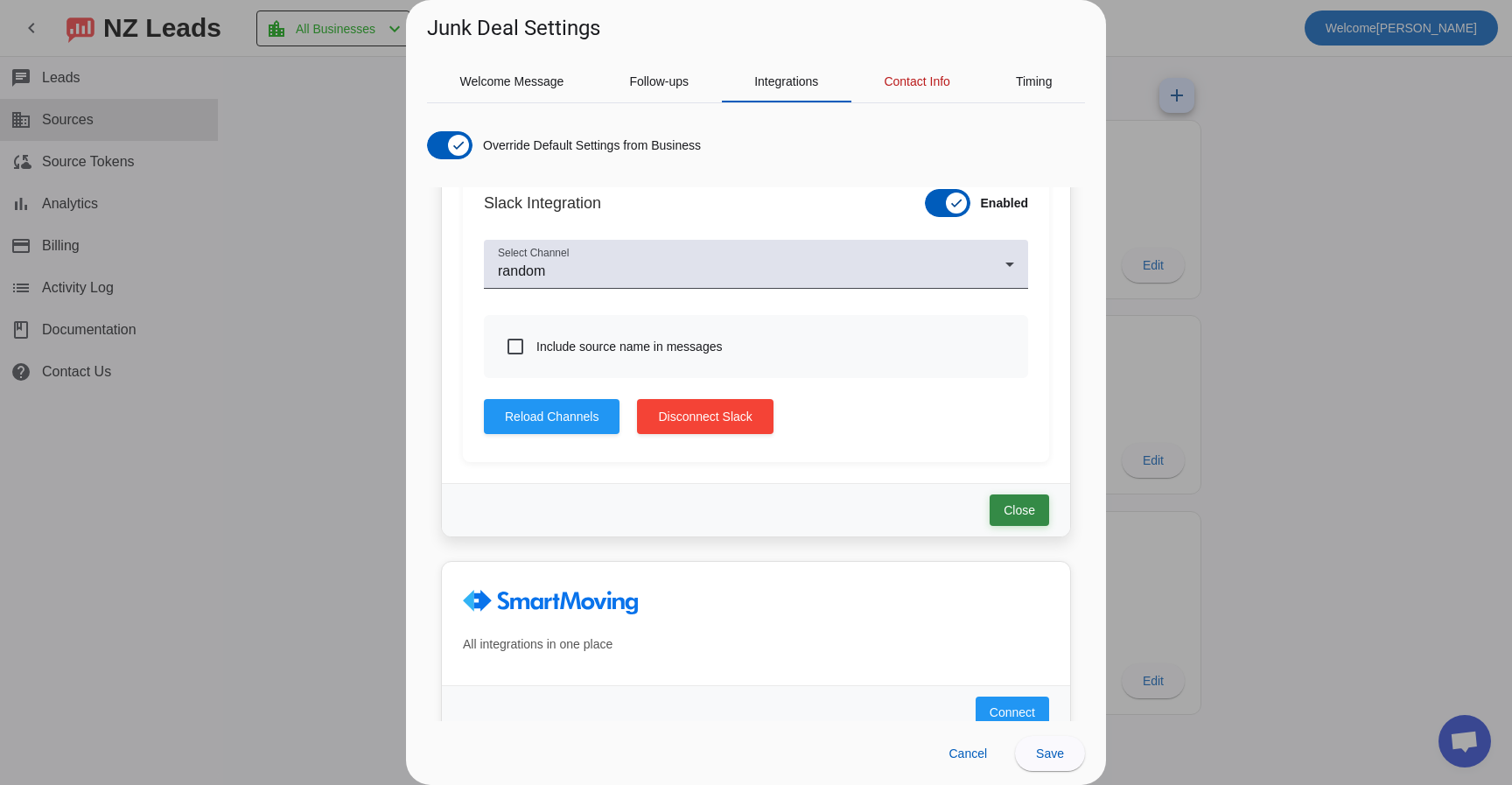
click at [1021, 507] on span "Close" at bounding box center [1019, 510] width 31 height 18
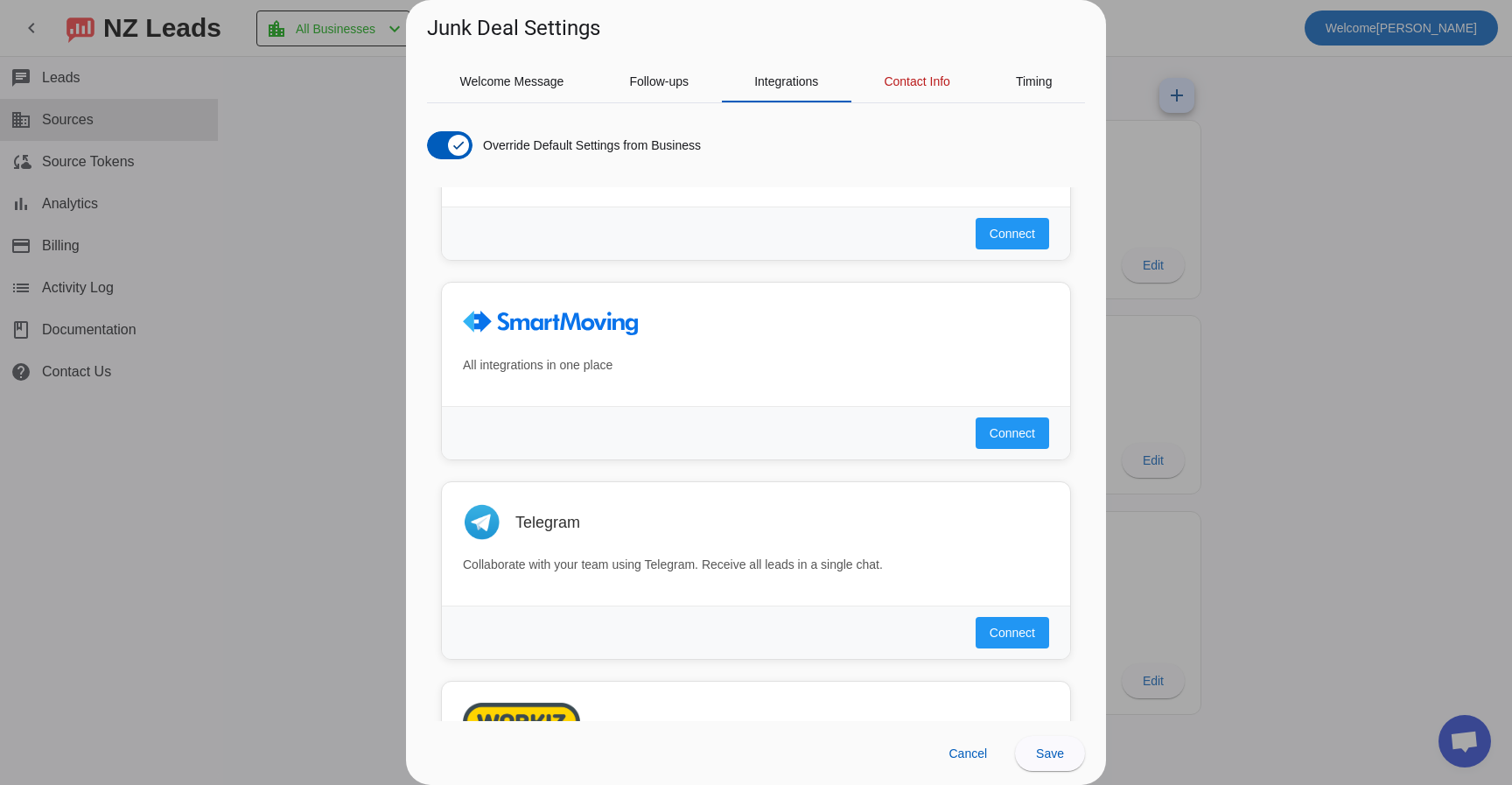
scroll to position [1071, 0]
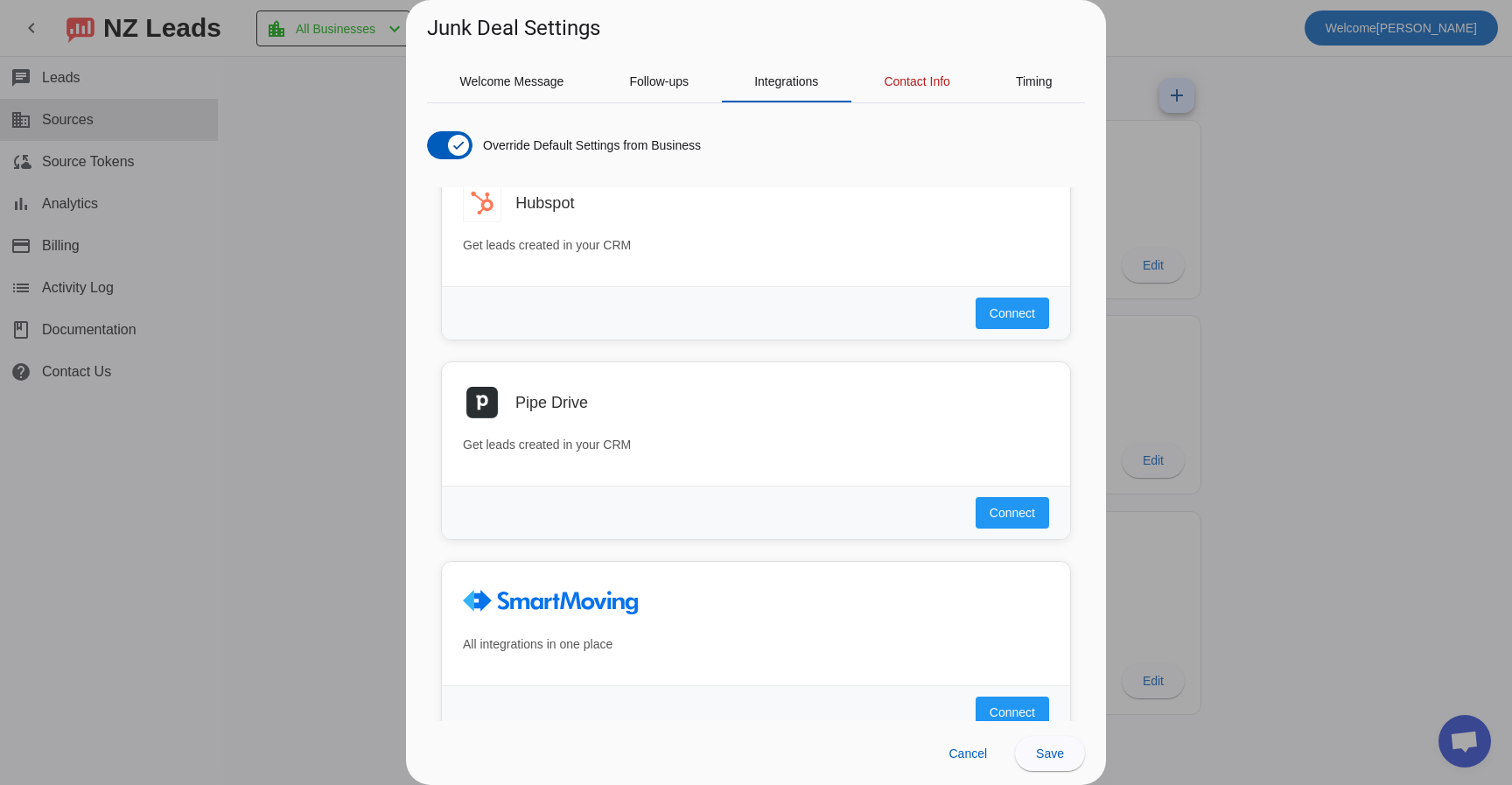
click at [246, 415] on div at bounding box center [756, 392] width 1512 height 785
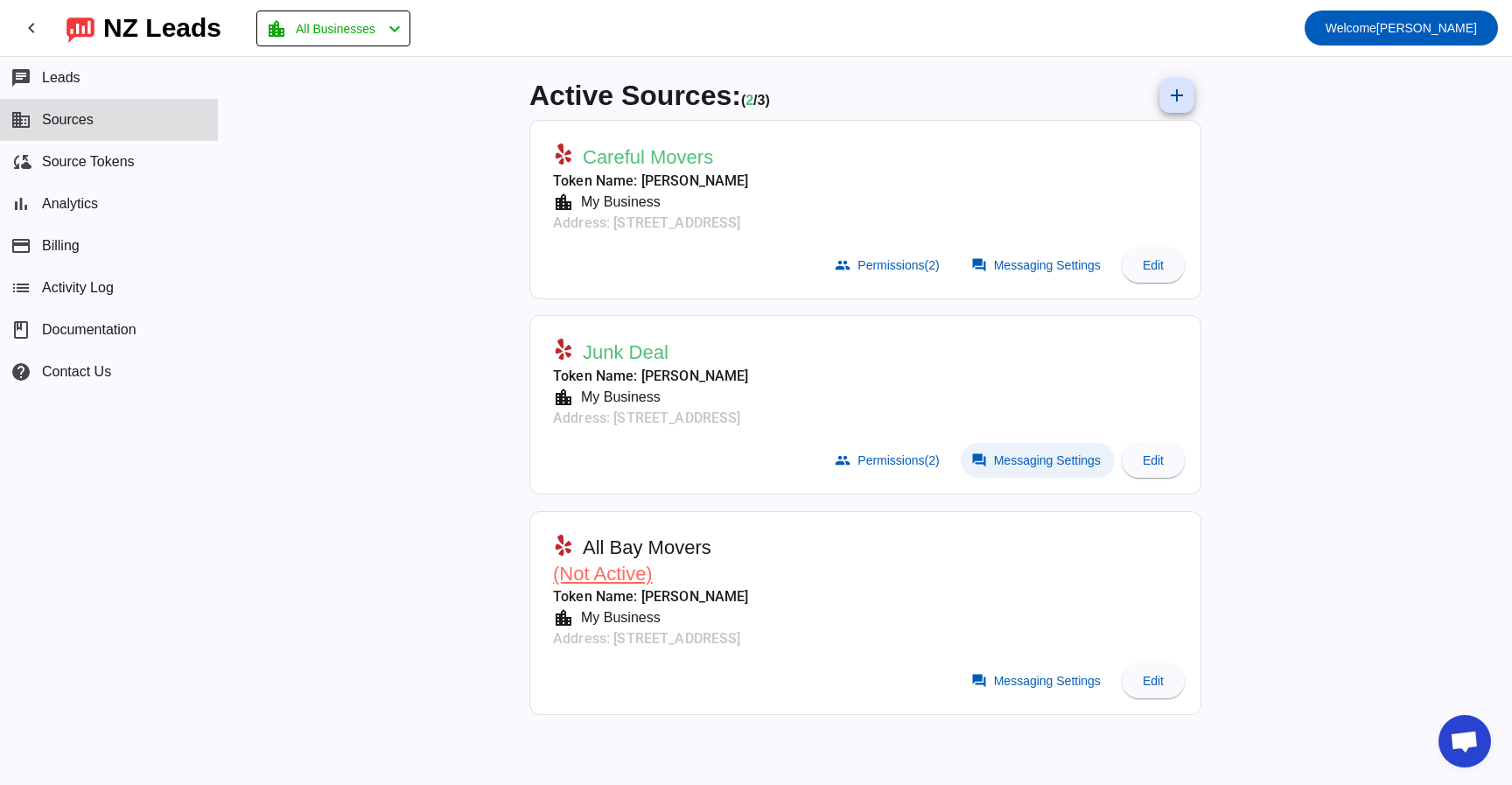
click at [1030, 456] on span "Messaging Settings" at bounding box center [1047, 460] width 107 height 14
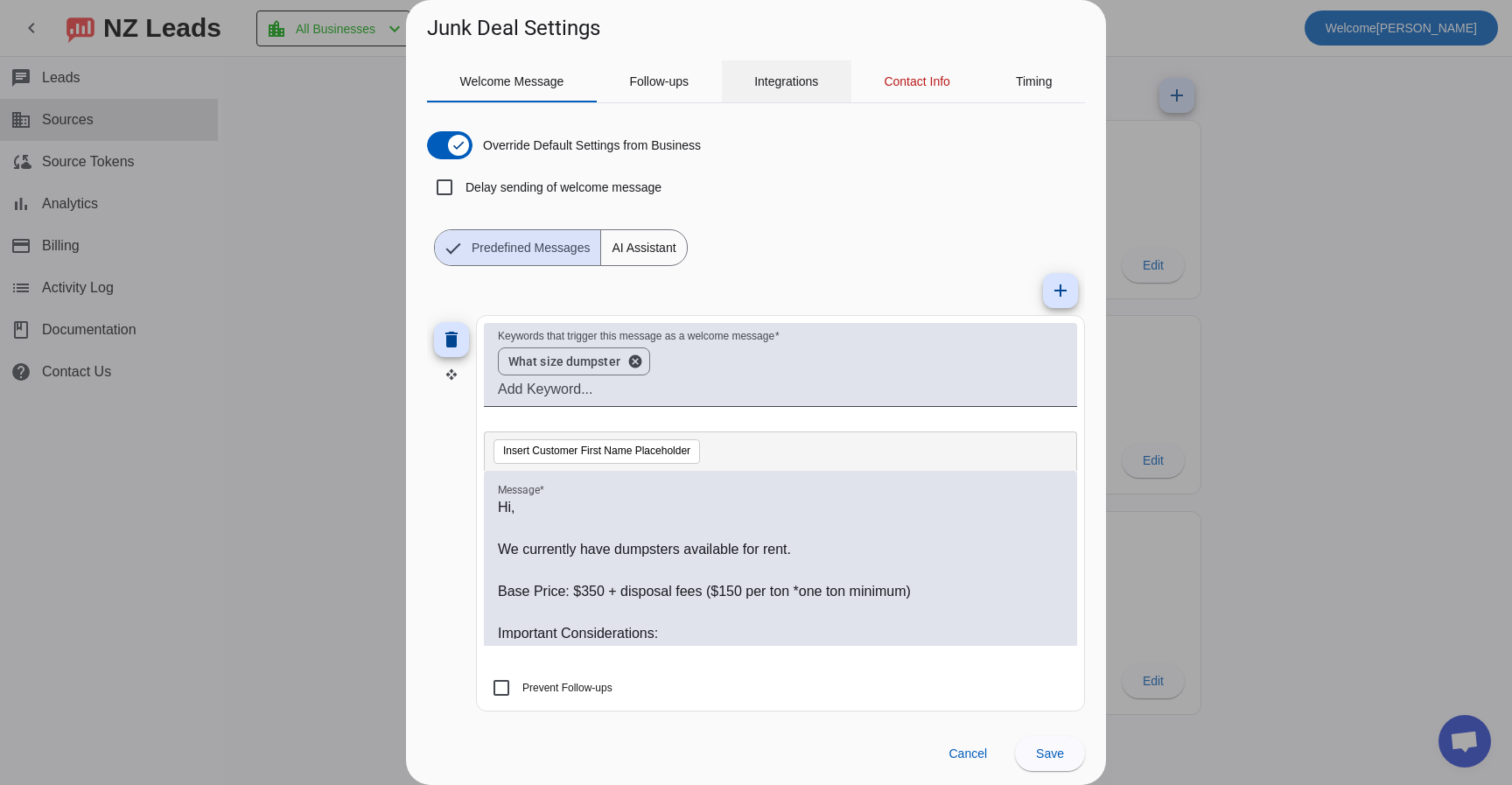
click at [807, 84] on span "Integrations" at bounding box center [786, 81] width 64 height 13
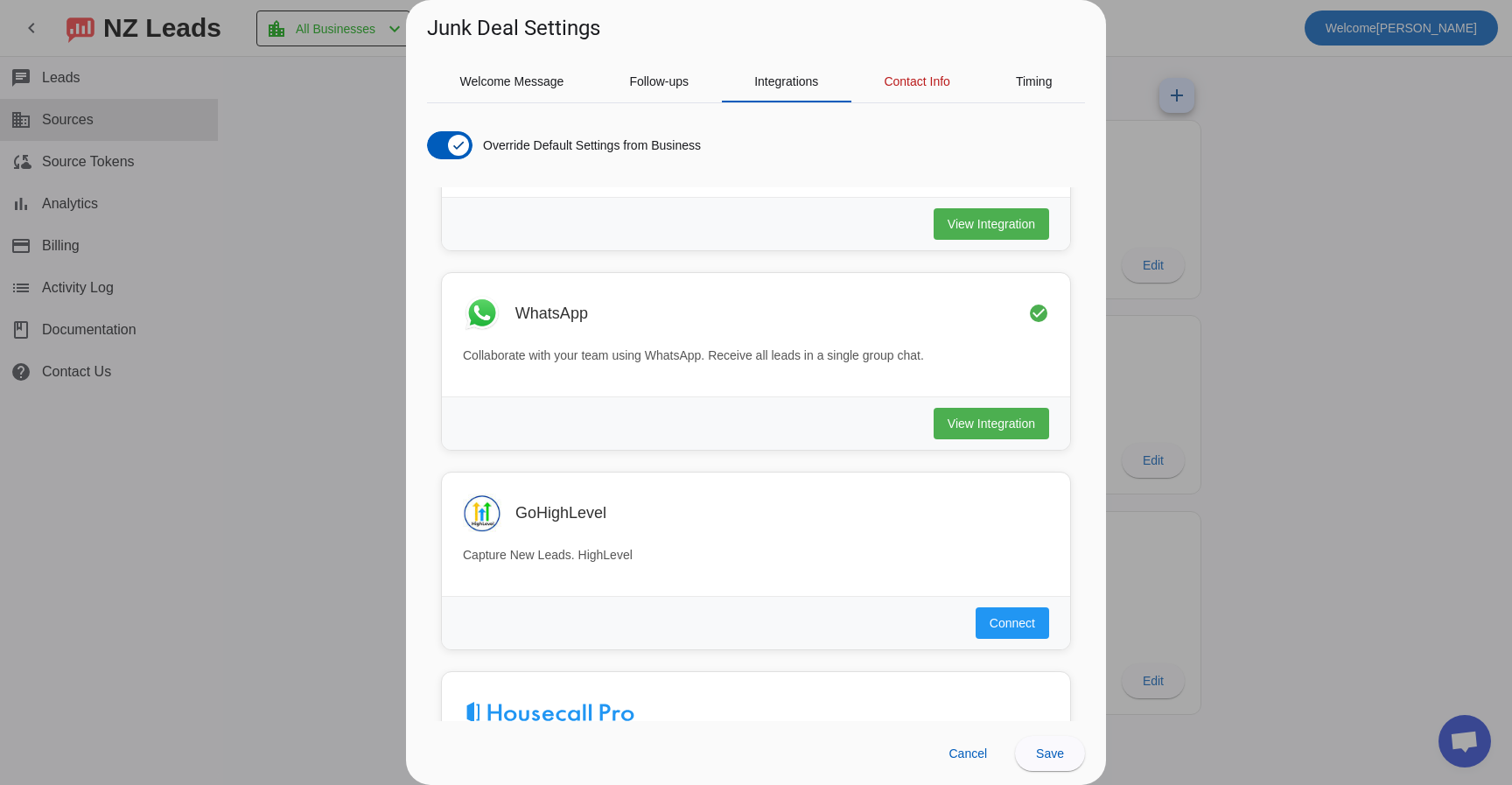
scroll to position [0, 0]
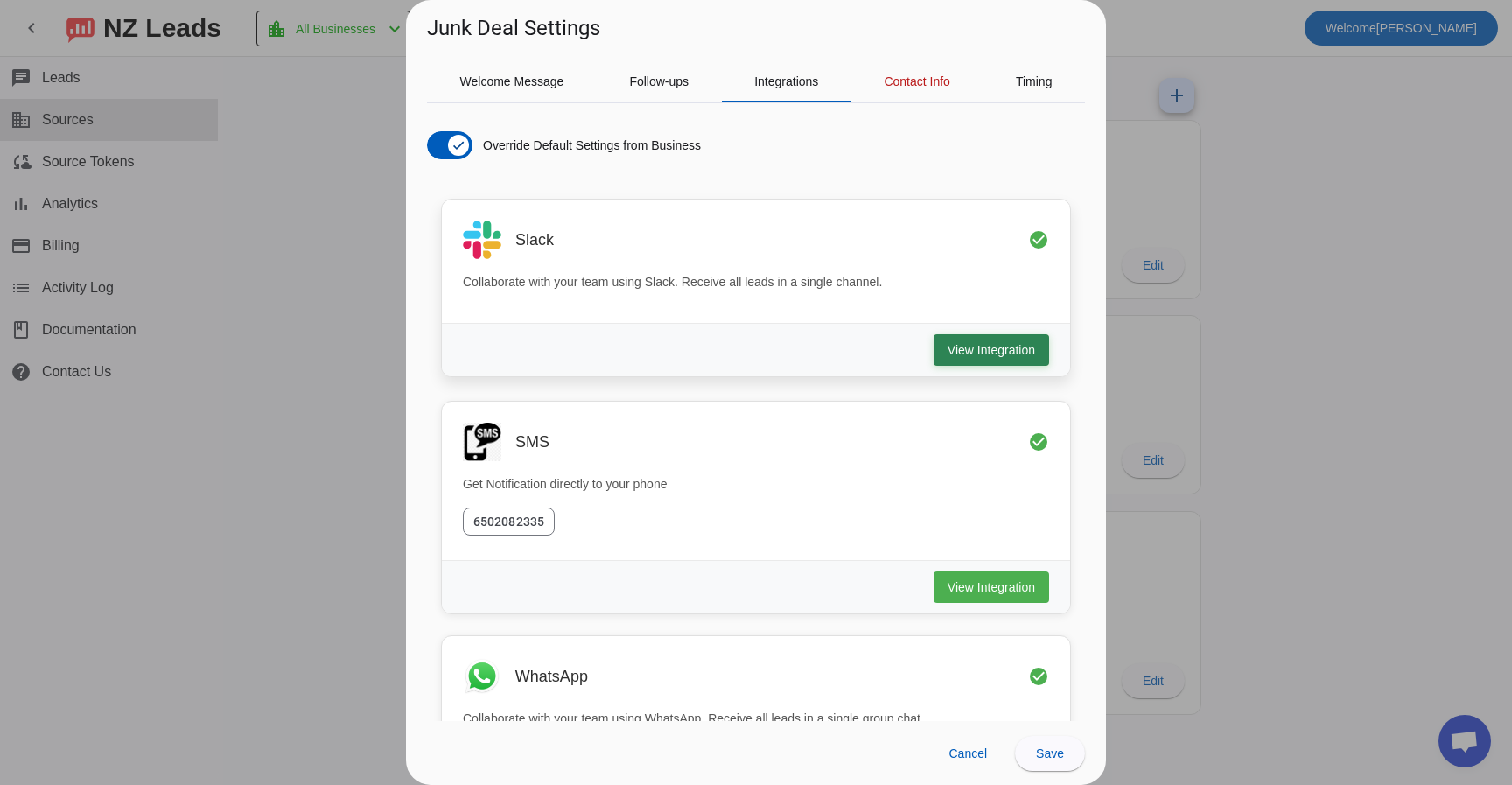
click at [990, 349] on span "View Integration" at bounding box center [992, 350] width 88 height 18
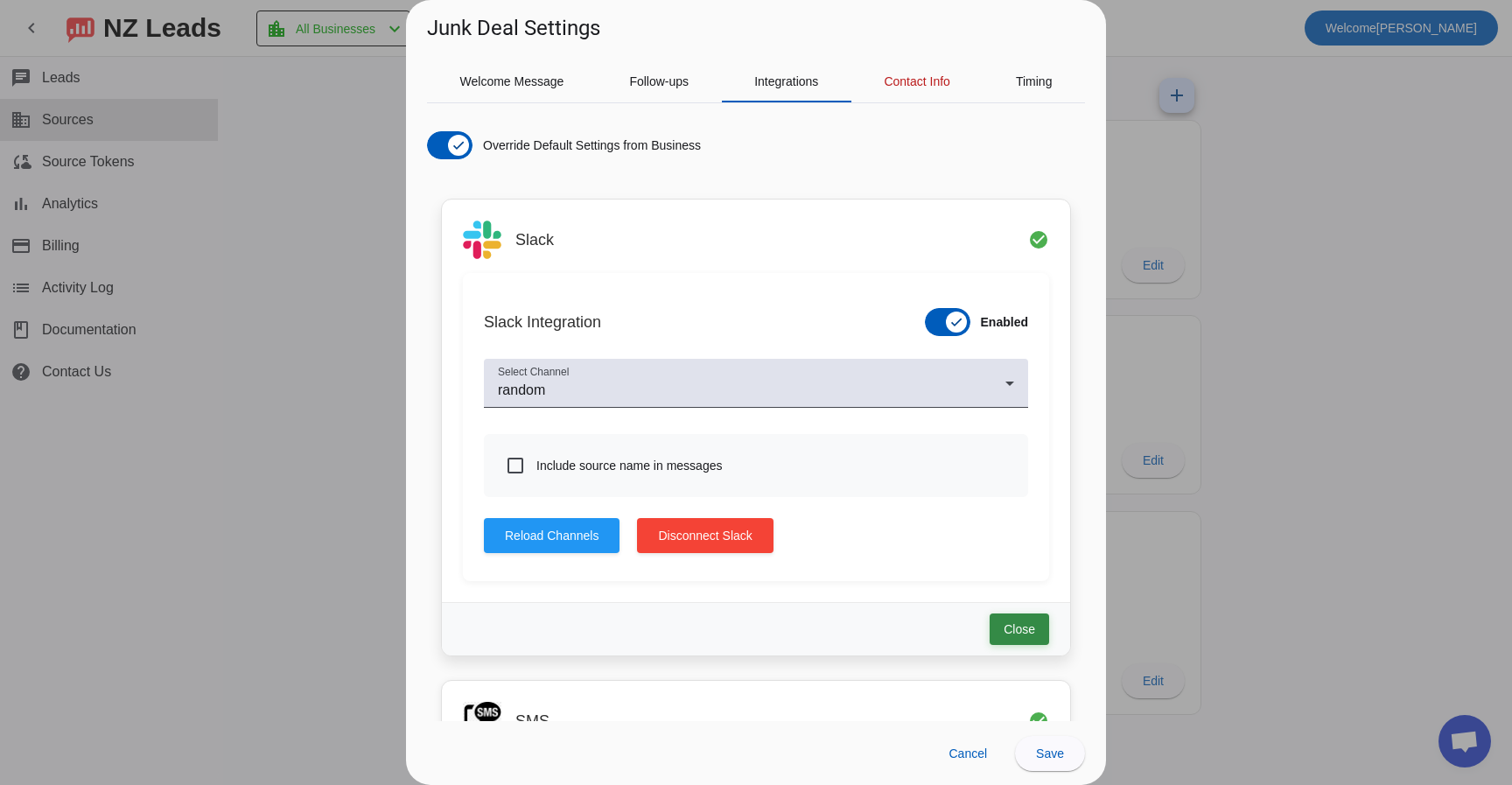
click at [1012, 631] on span "Close" at bounding box center [1019, 629] width 31 height 18
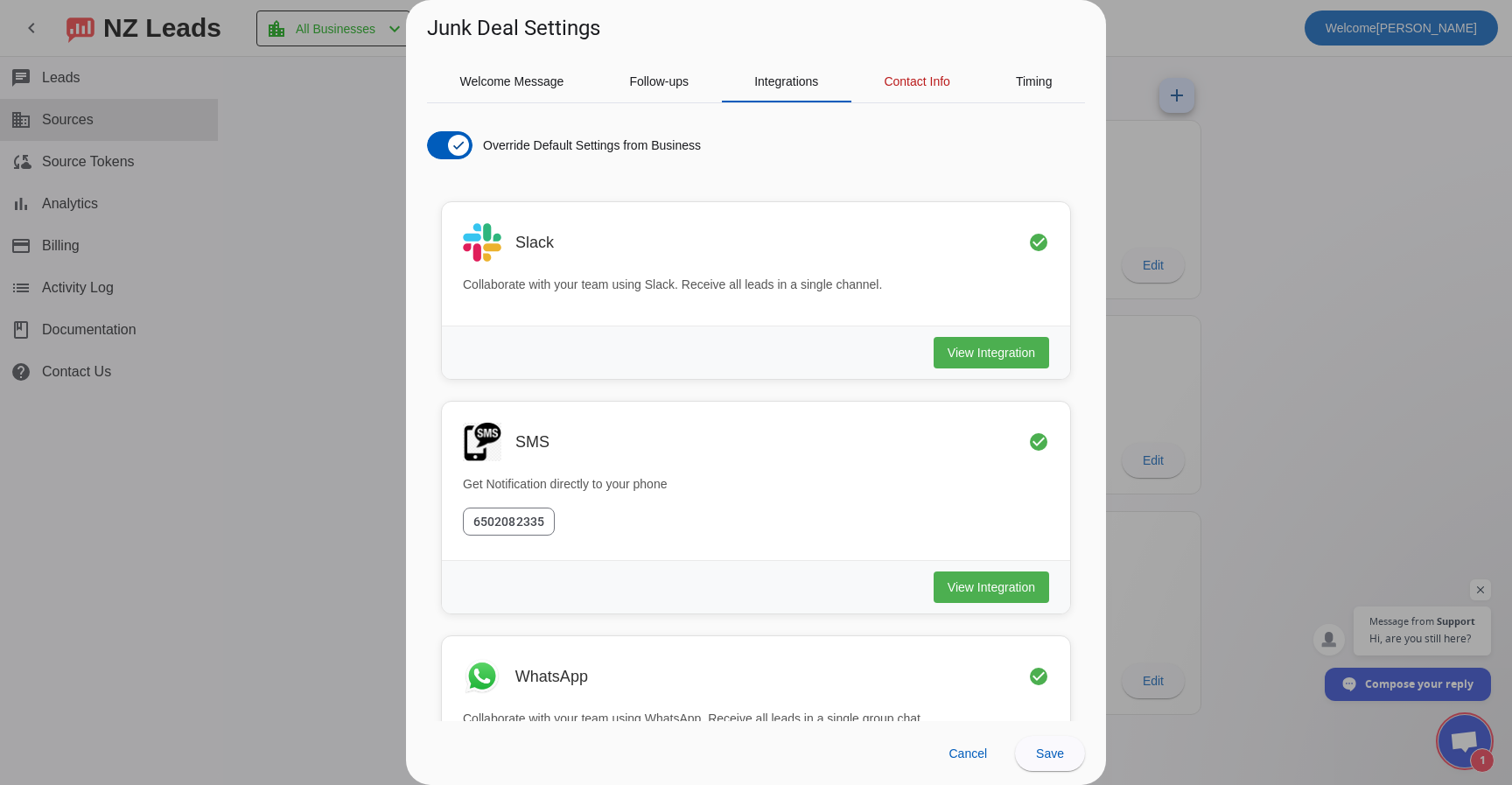
scroll to position [1099, 0]
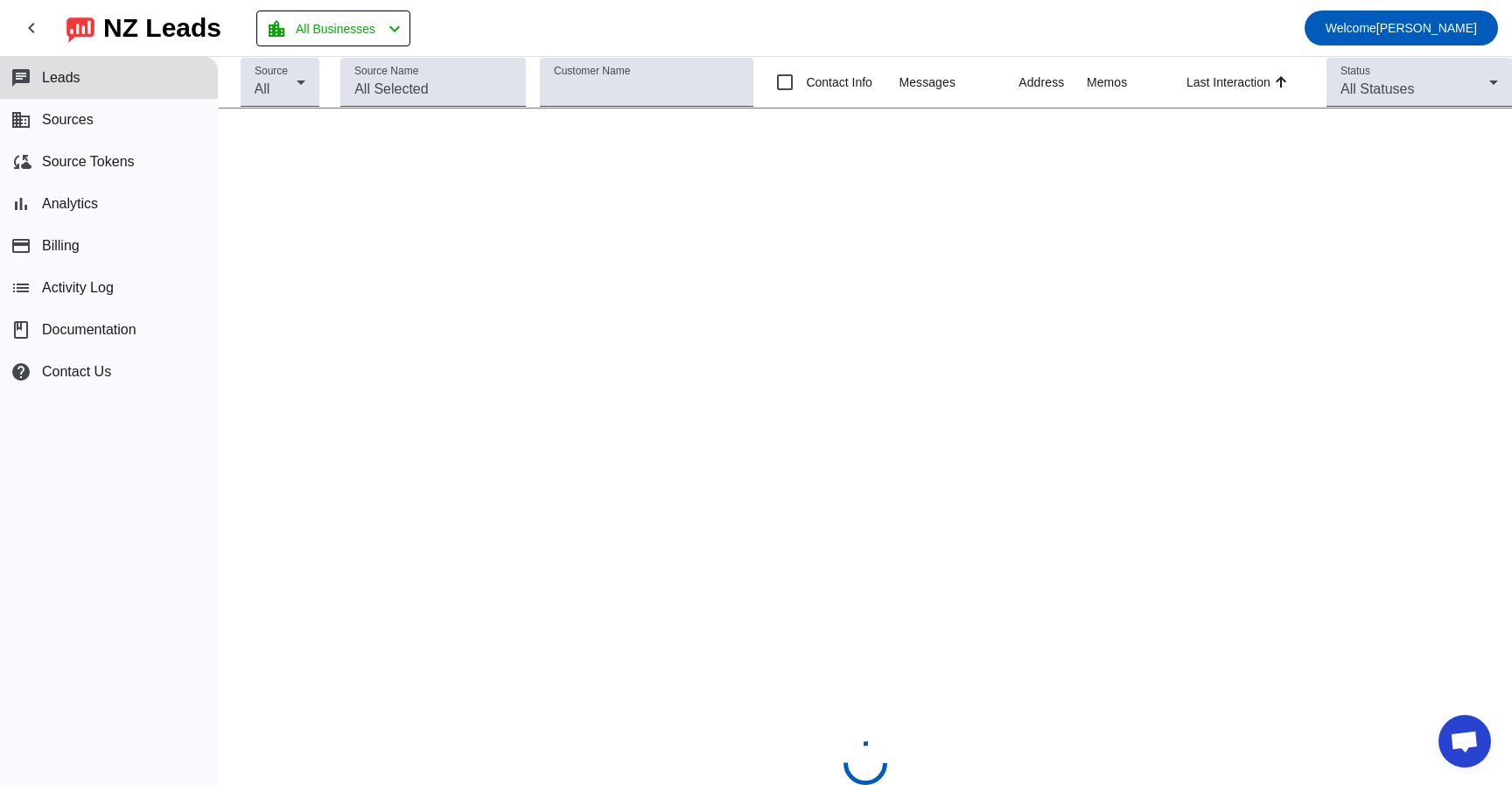
scroll to position [1099, 0]
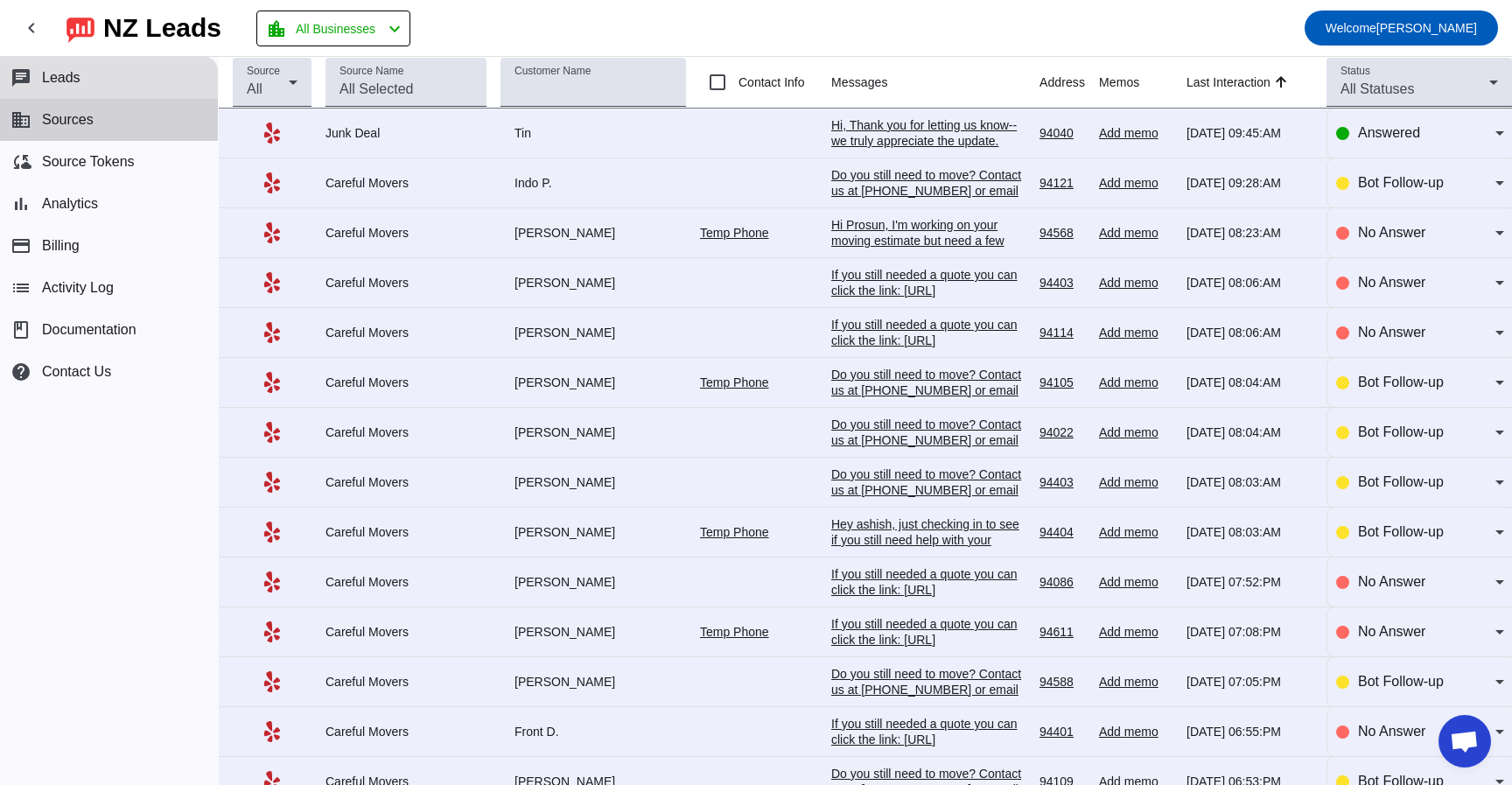
click at [91, 130] on button "business Sources" at bounding box center [109, 120] width 218 height 42
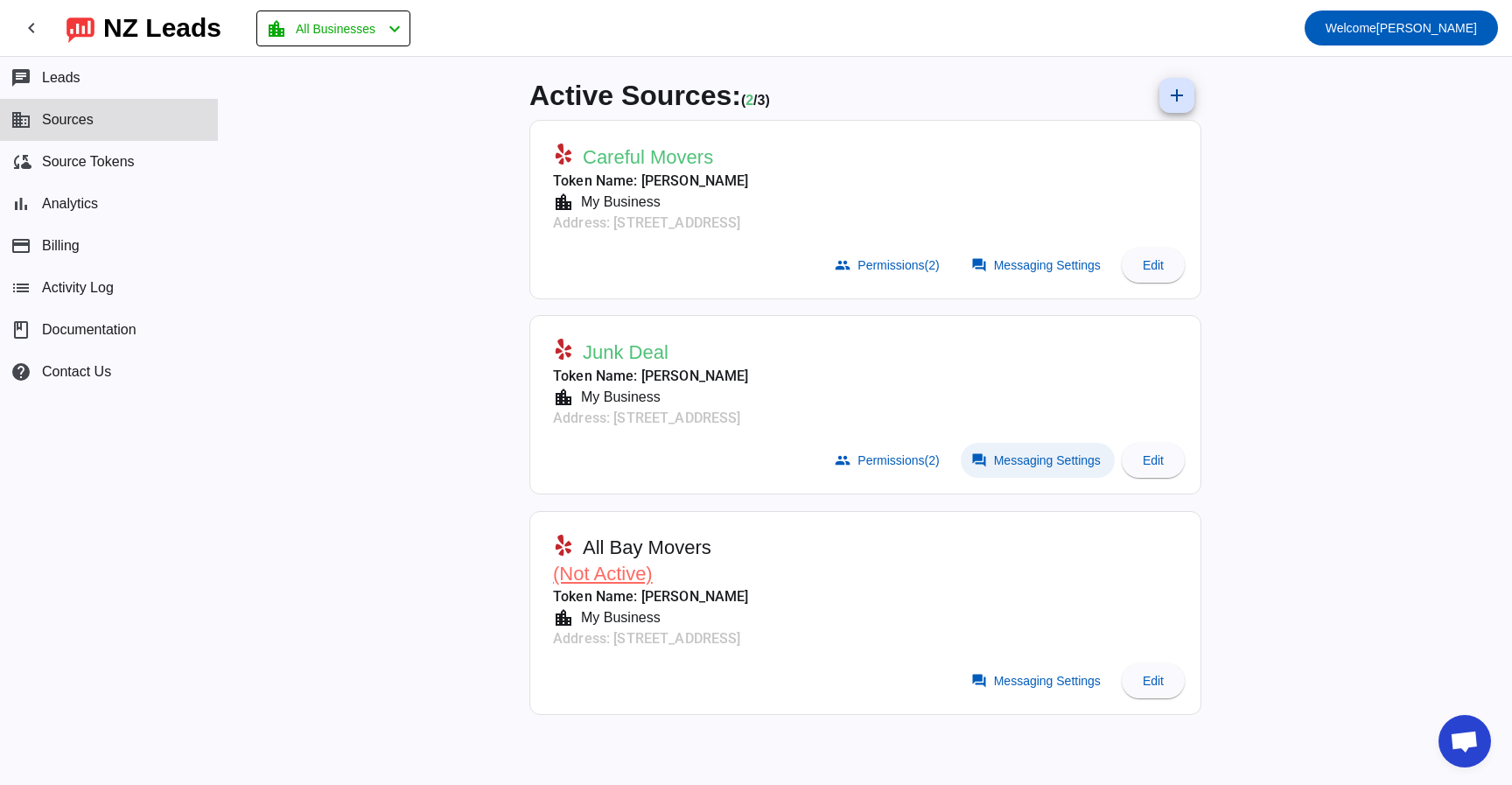
click at [1052, 468] on span at bounding box center [1038, 461] width 154 height 35
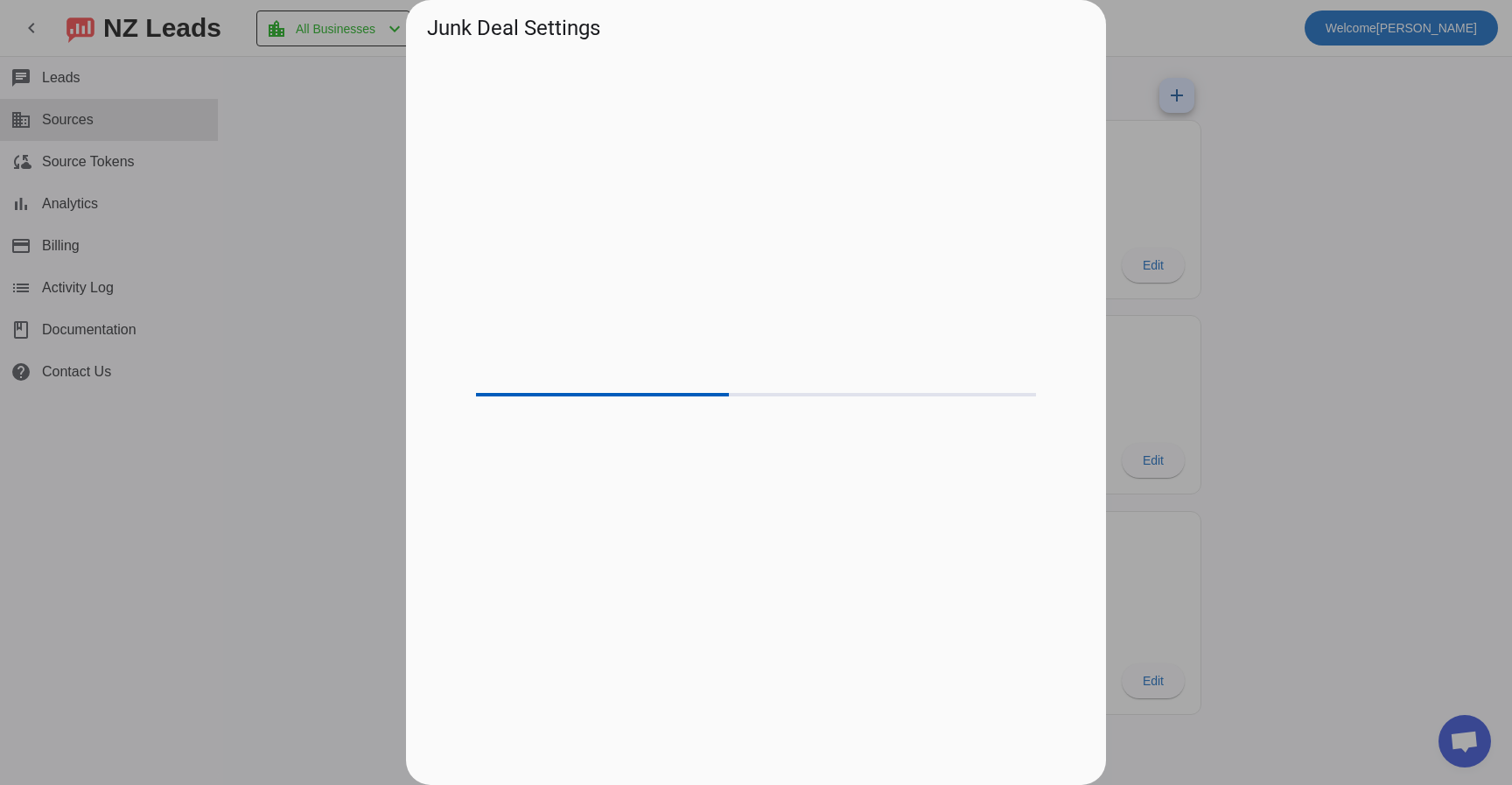
scroll to position [1099, 0]
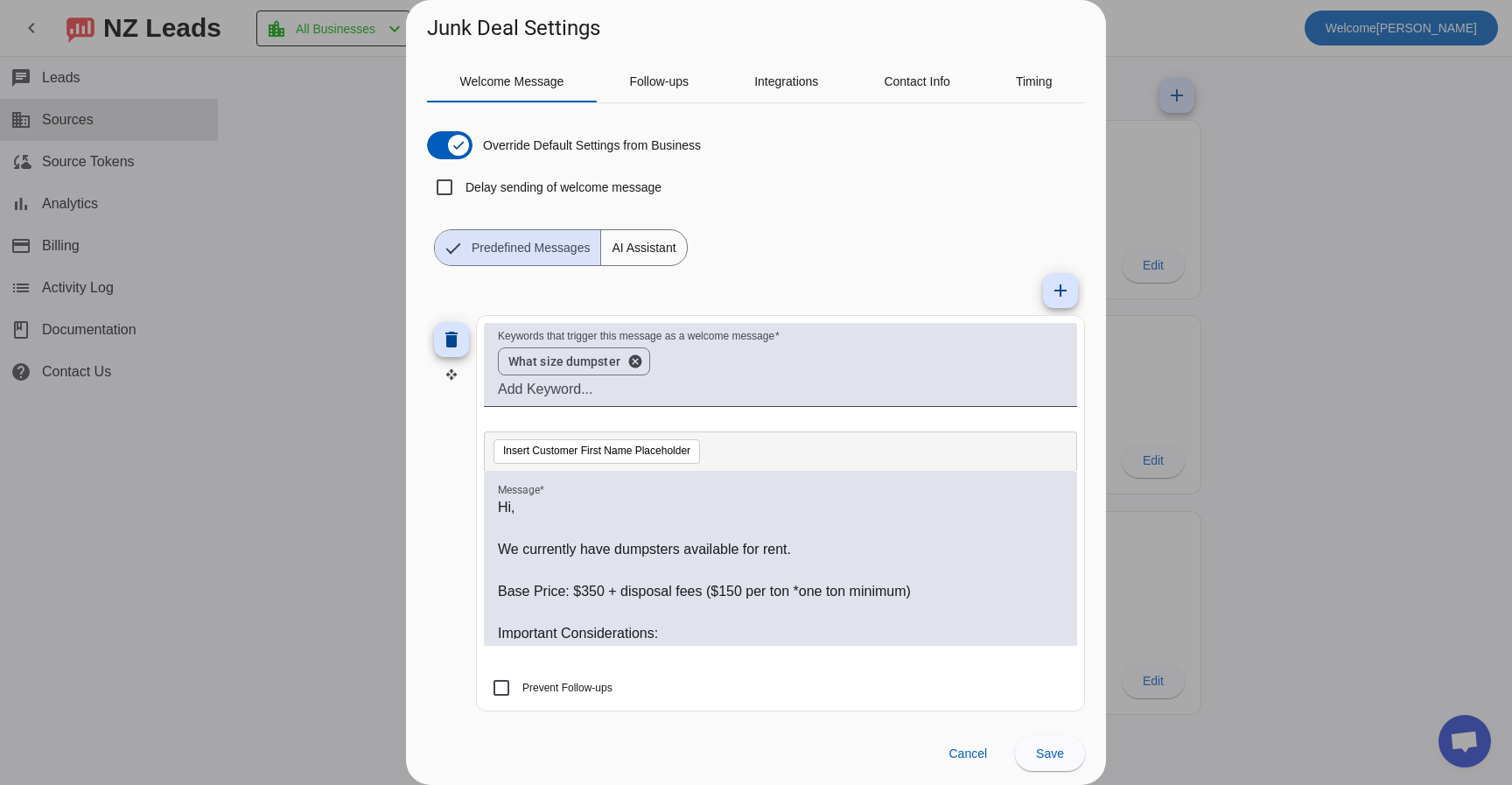
click at [1191, 146] on div at bounding box center [756, 392] width 1512 height 785
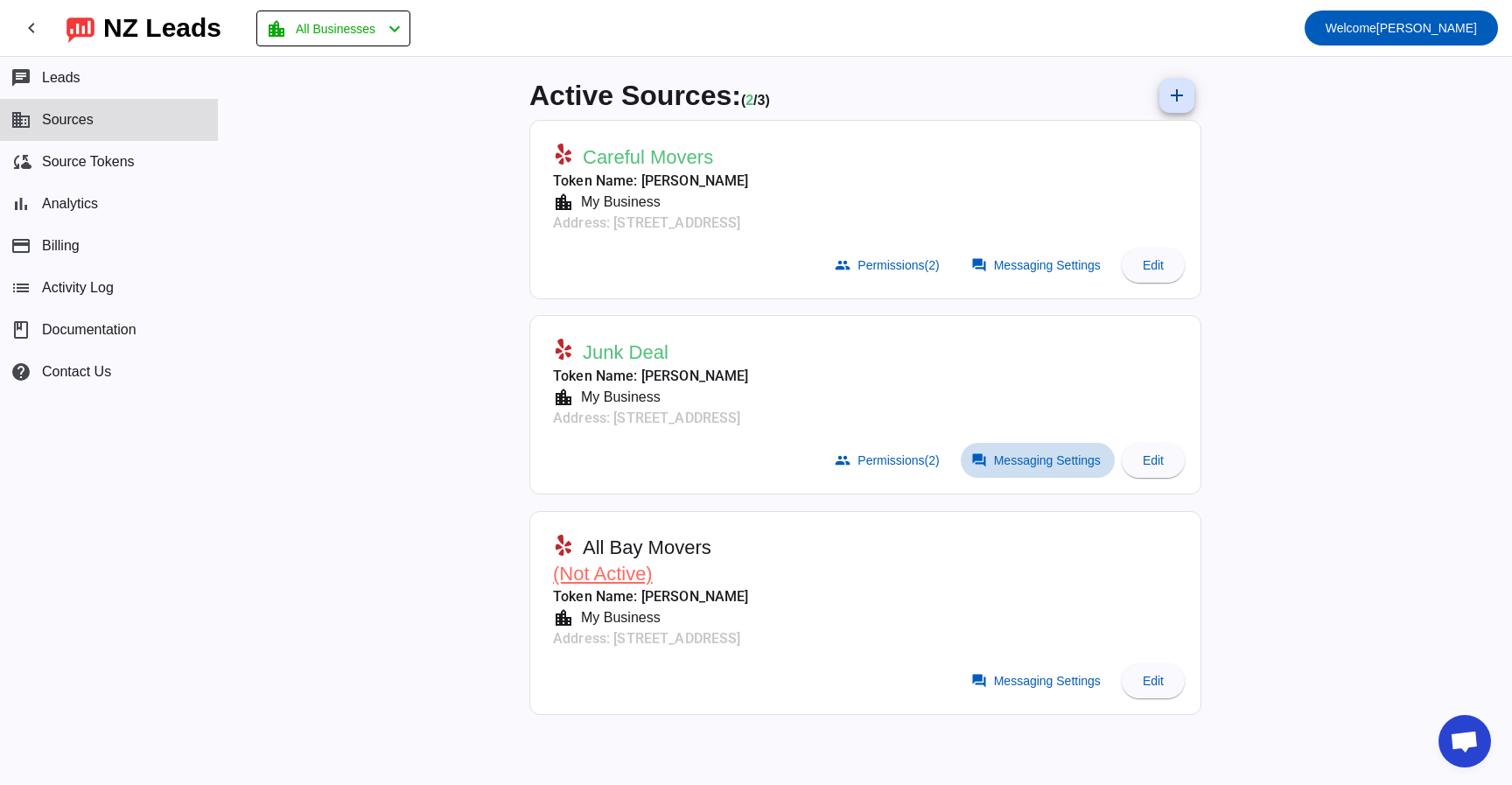
click at [1028, 461] on span "Messaging Settings" at bounding box center [1047, 460] width 107 height 14
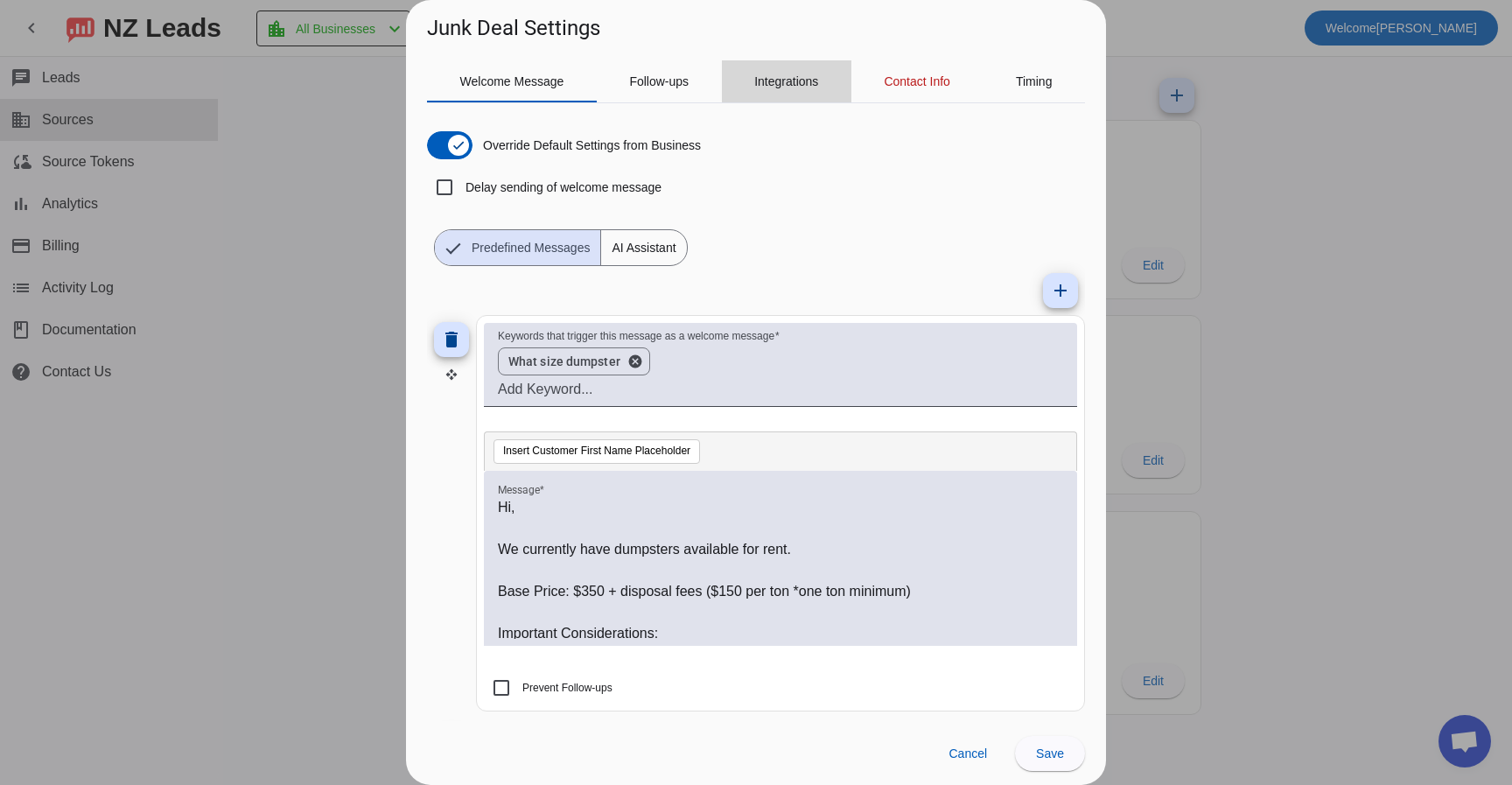
click at [823, 79] on div "Integrations" at bounding box center [786, 81] width 130 height 42
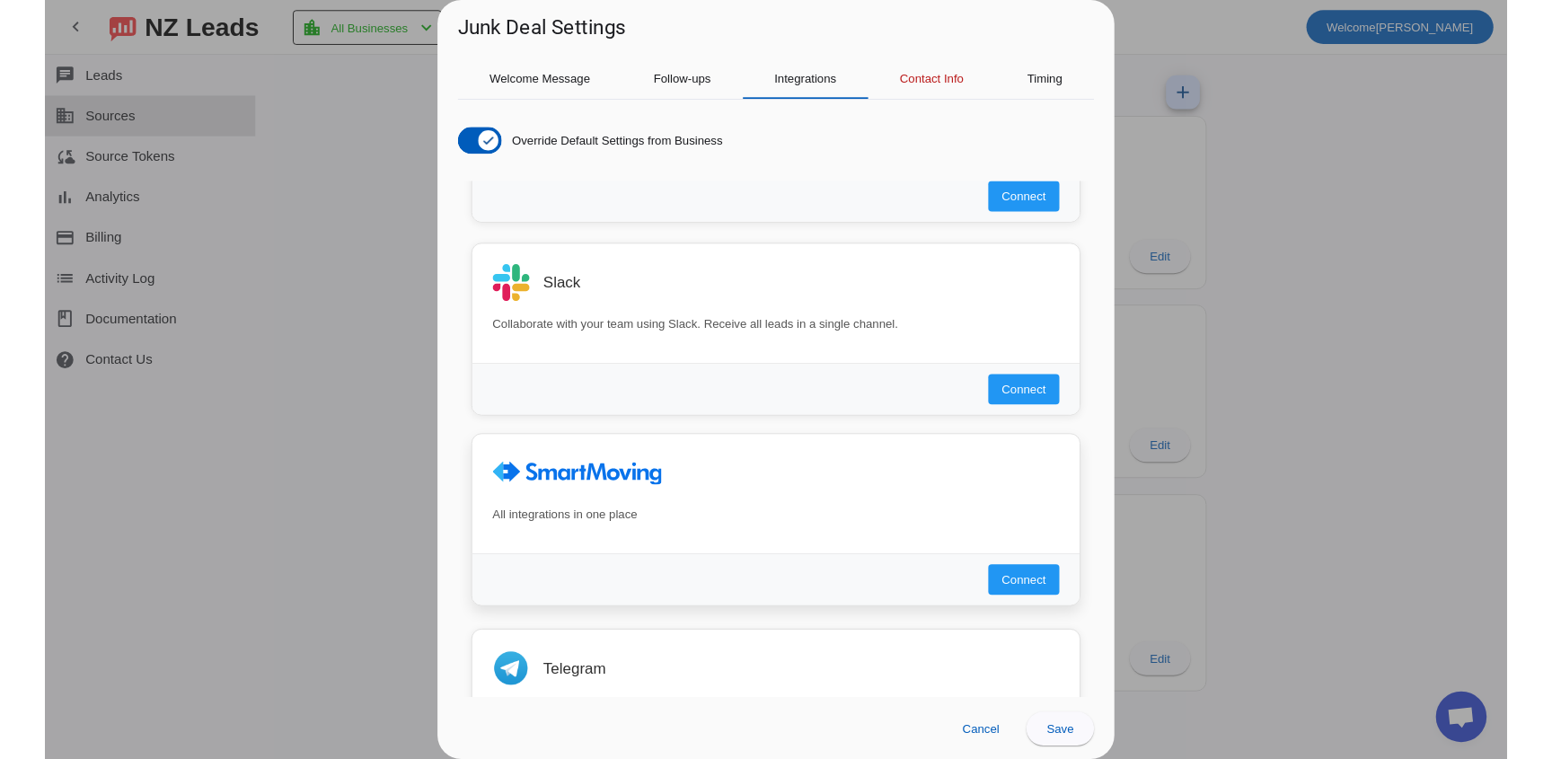
scroll to position [1205, 0]
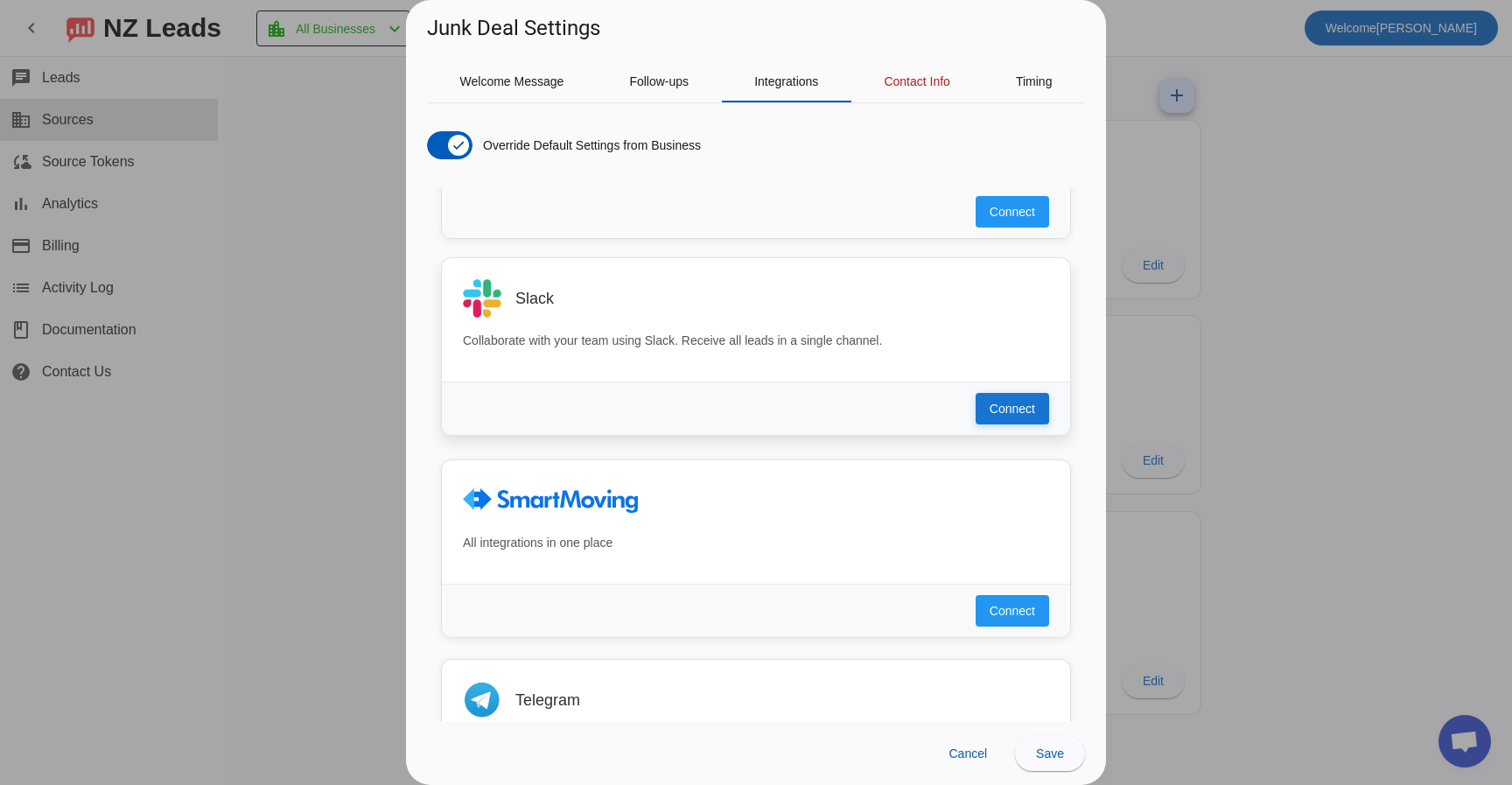
click at [1001, 418] on button "Connect" at bounding box center [1012, 408] width 73 height 31
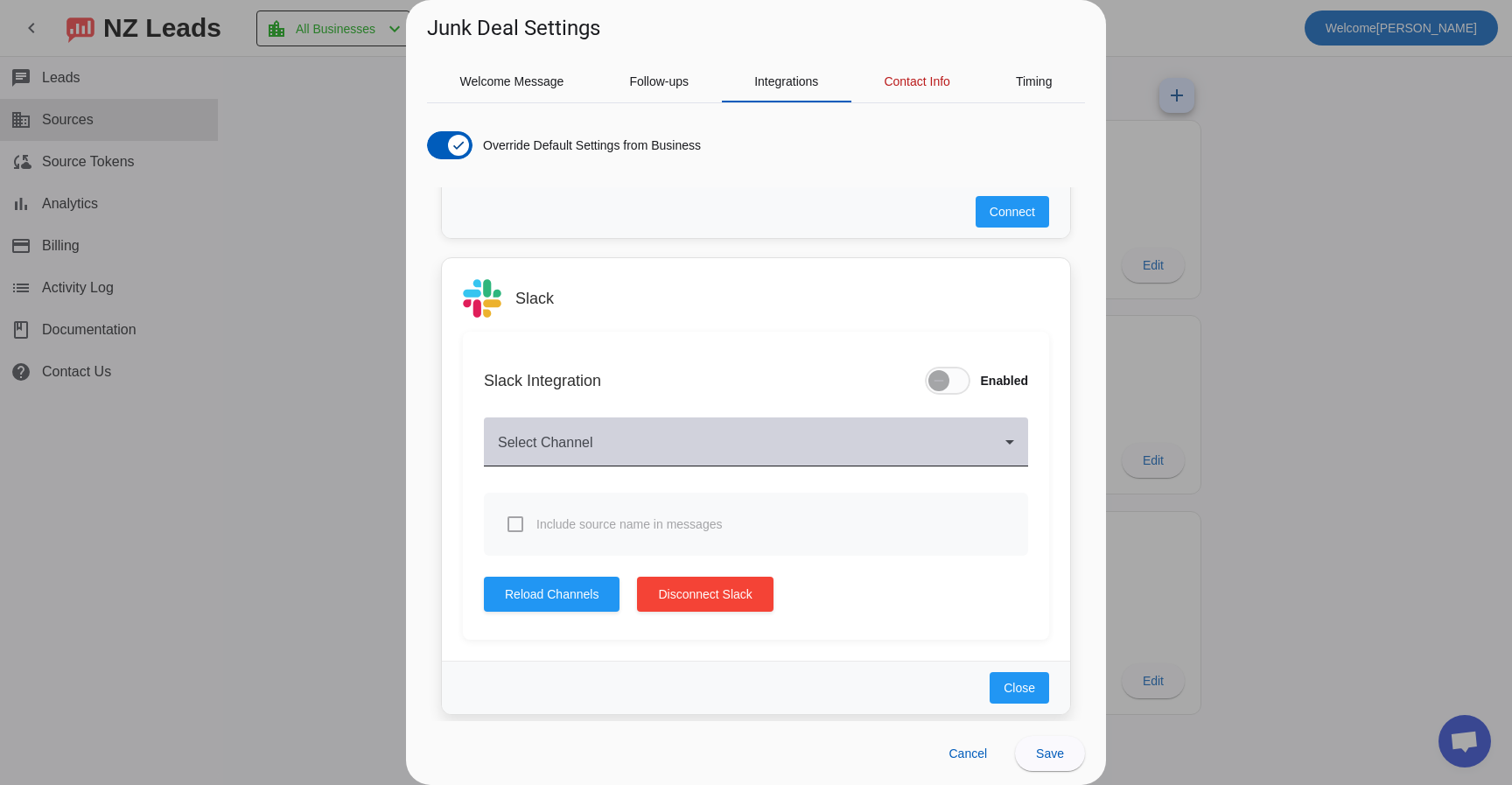
click at [758, 429] on div "Select Channel" at bounding box center [756, 441] width 516 height 49
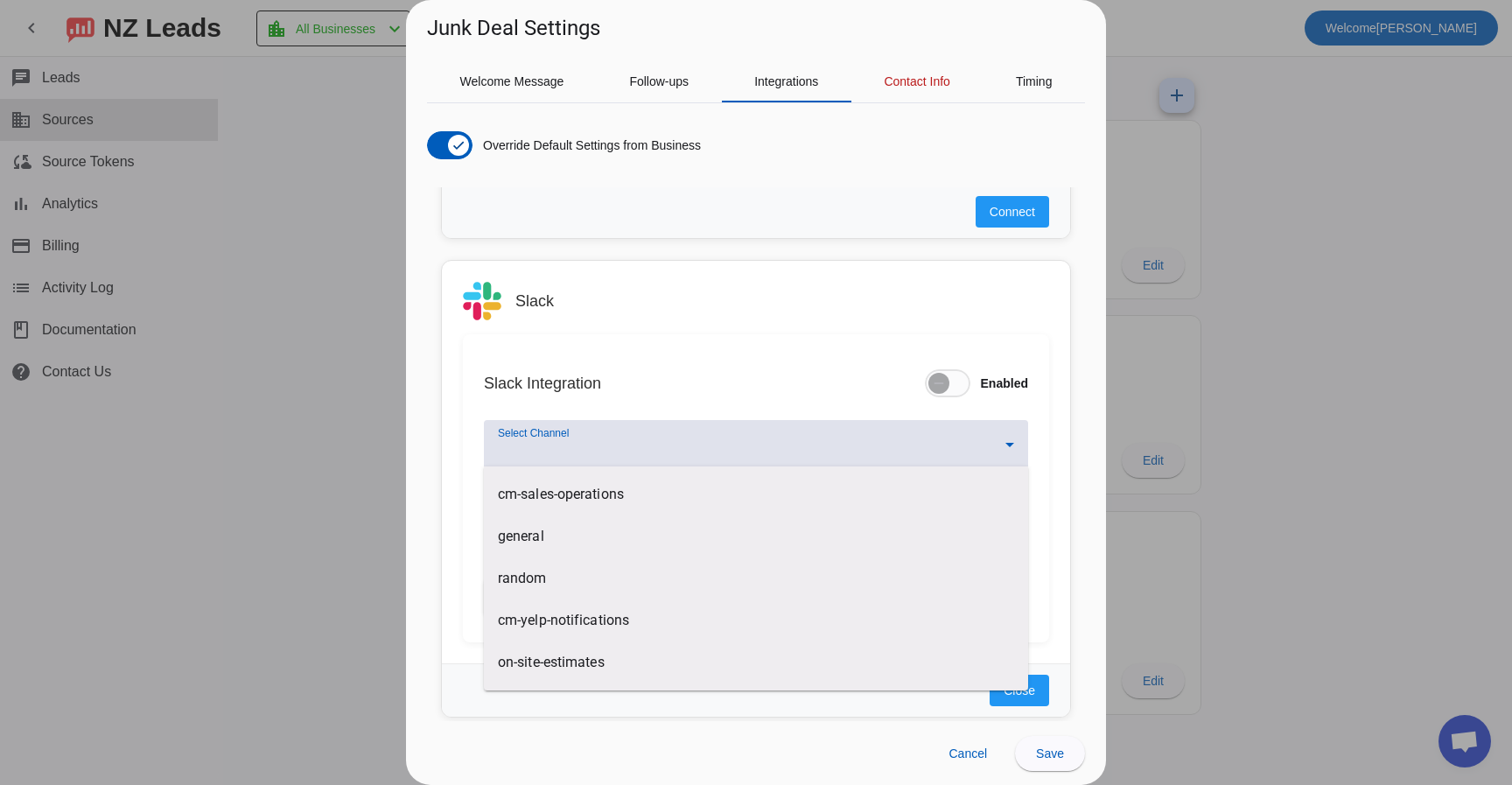
click at [864, 375] on div at bounding box center [756, 392] width 1512 height 785
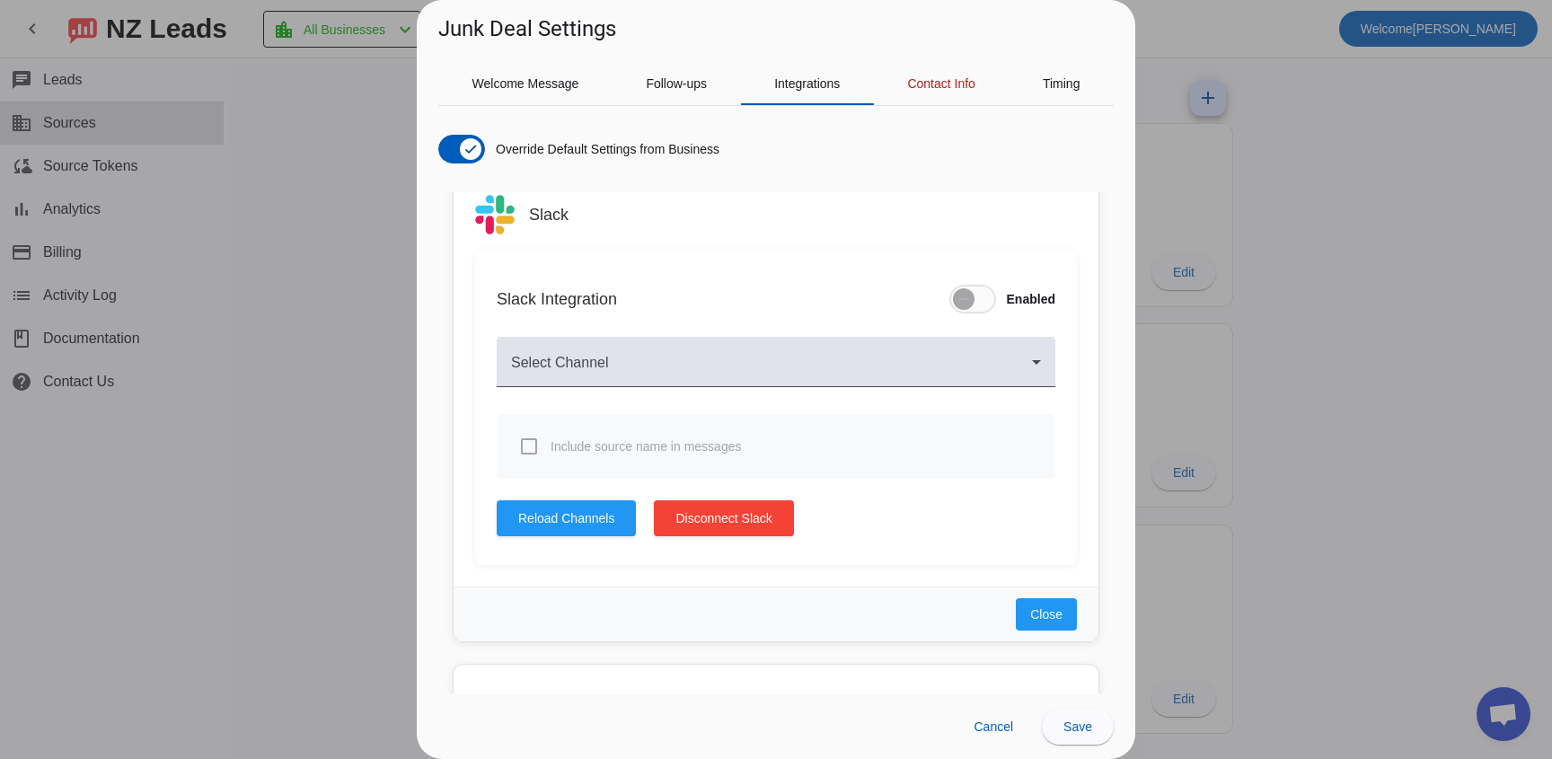
scroll to position [1294, 0]
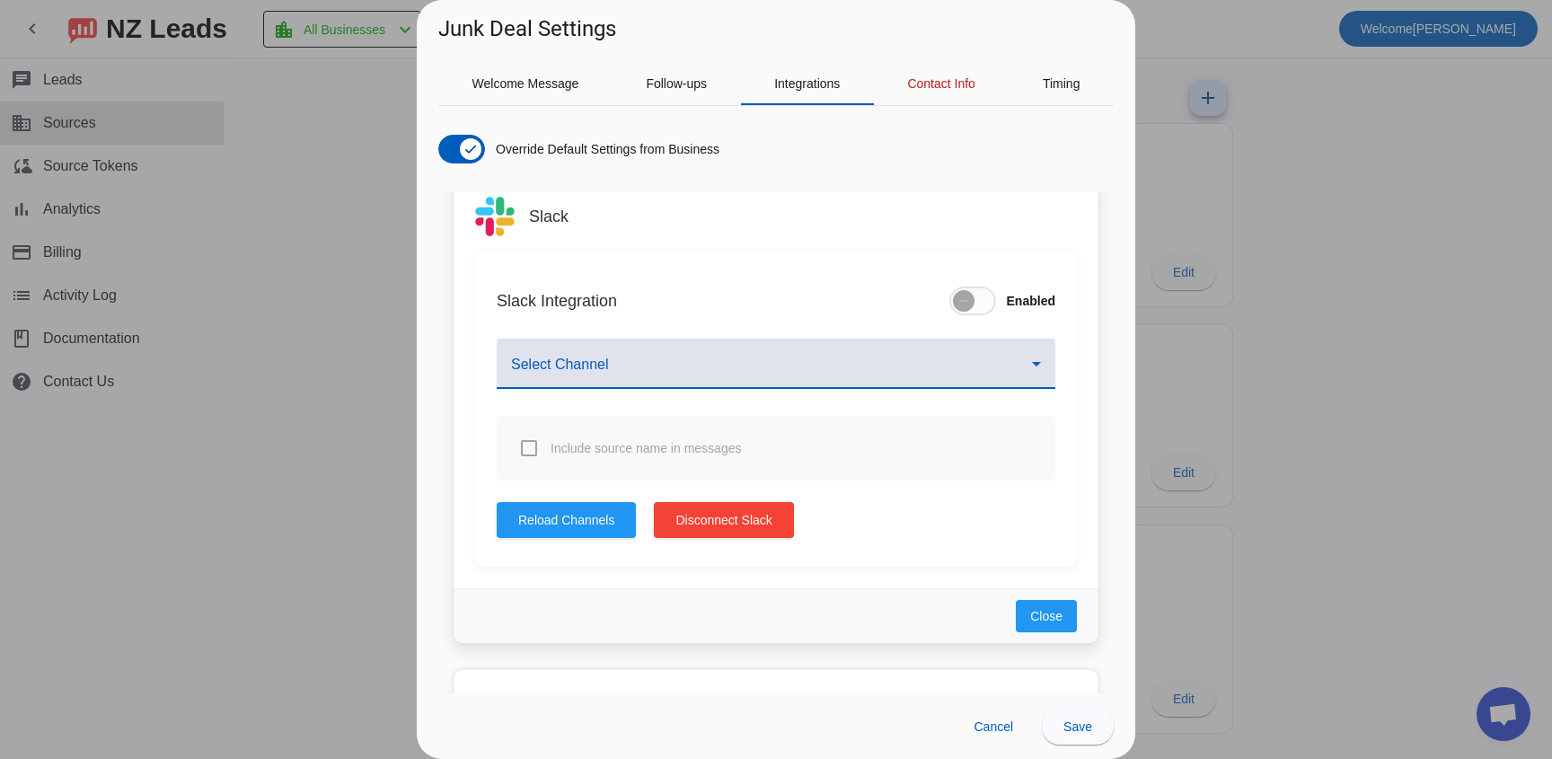
click at [710, 367] on span at bounding box center [771, 371] width 521 height 22
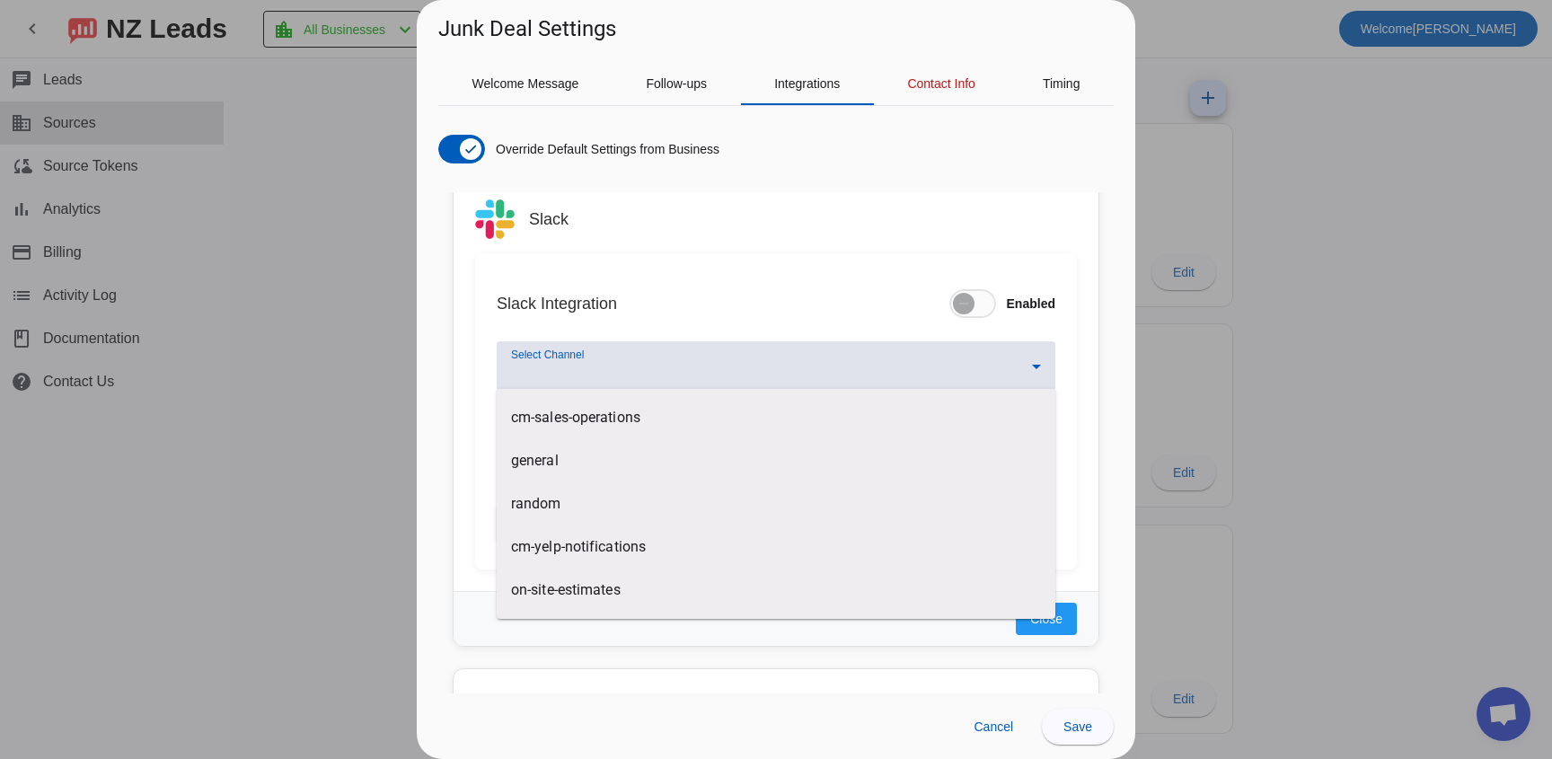
click at [450, 526] on div at bounding box center [776, 379] width 1552 height 759
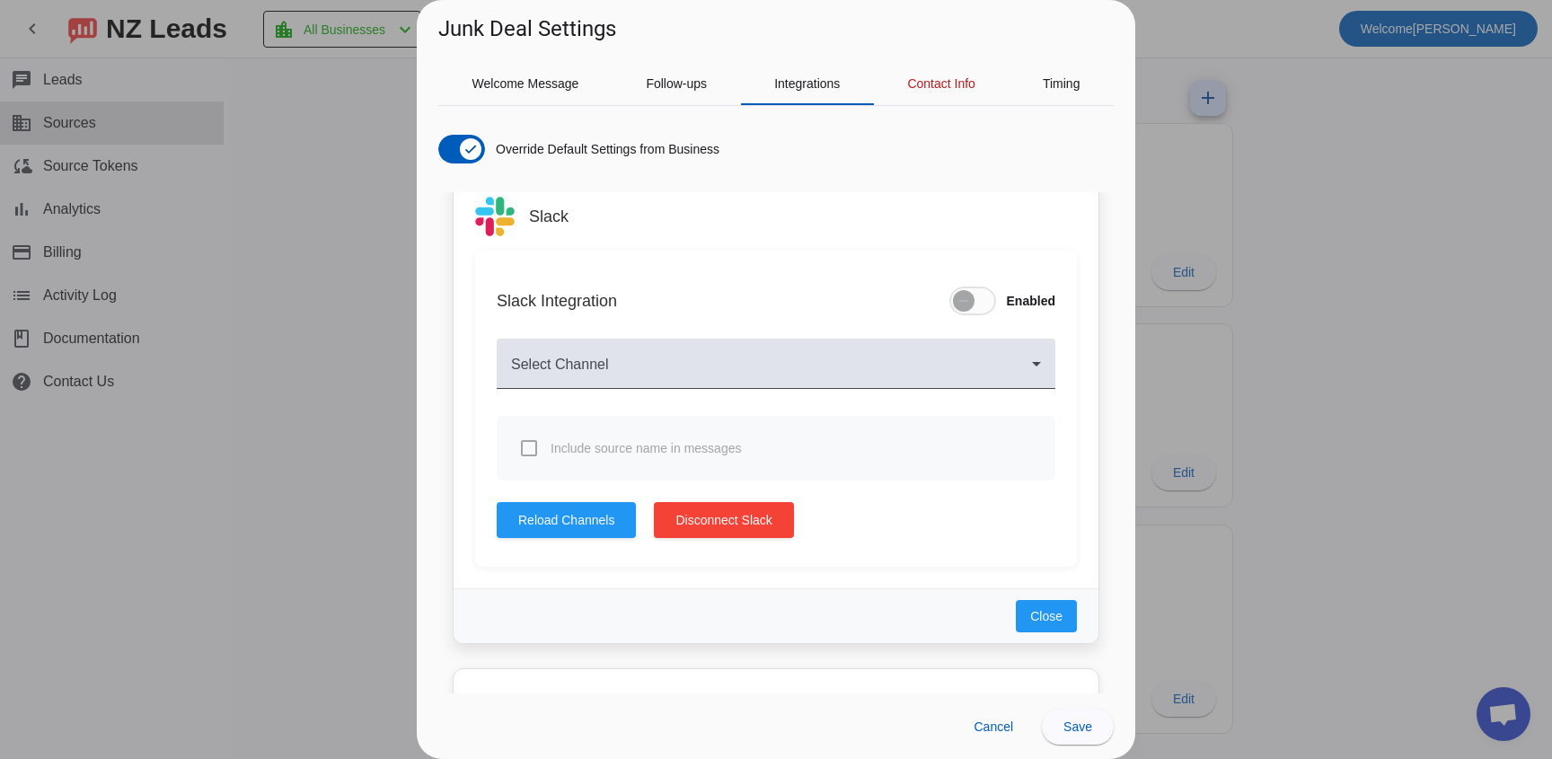
click at [587, 494] on div "Slack Integration Enabled Select Channel Include source name in messages Reload…" at bounding box center [776, 409] width 602 height 316
click at [583, 514] on span "Reload Channels" at bounding box center [566, 520] width 96 height 18
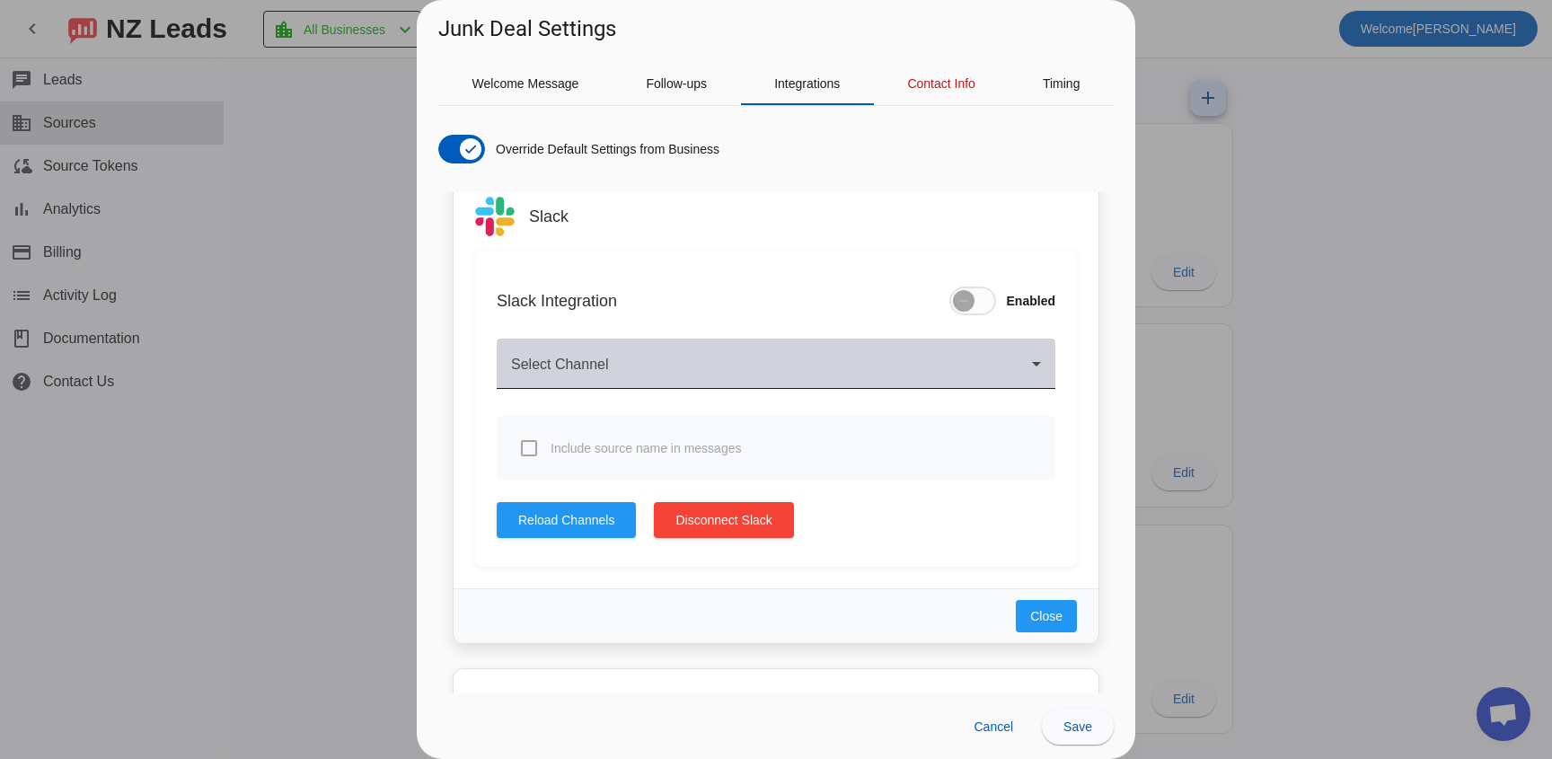
click at [615, 357] on div "Select Channel" at bounding box center [776, 364] width 530 height 50
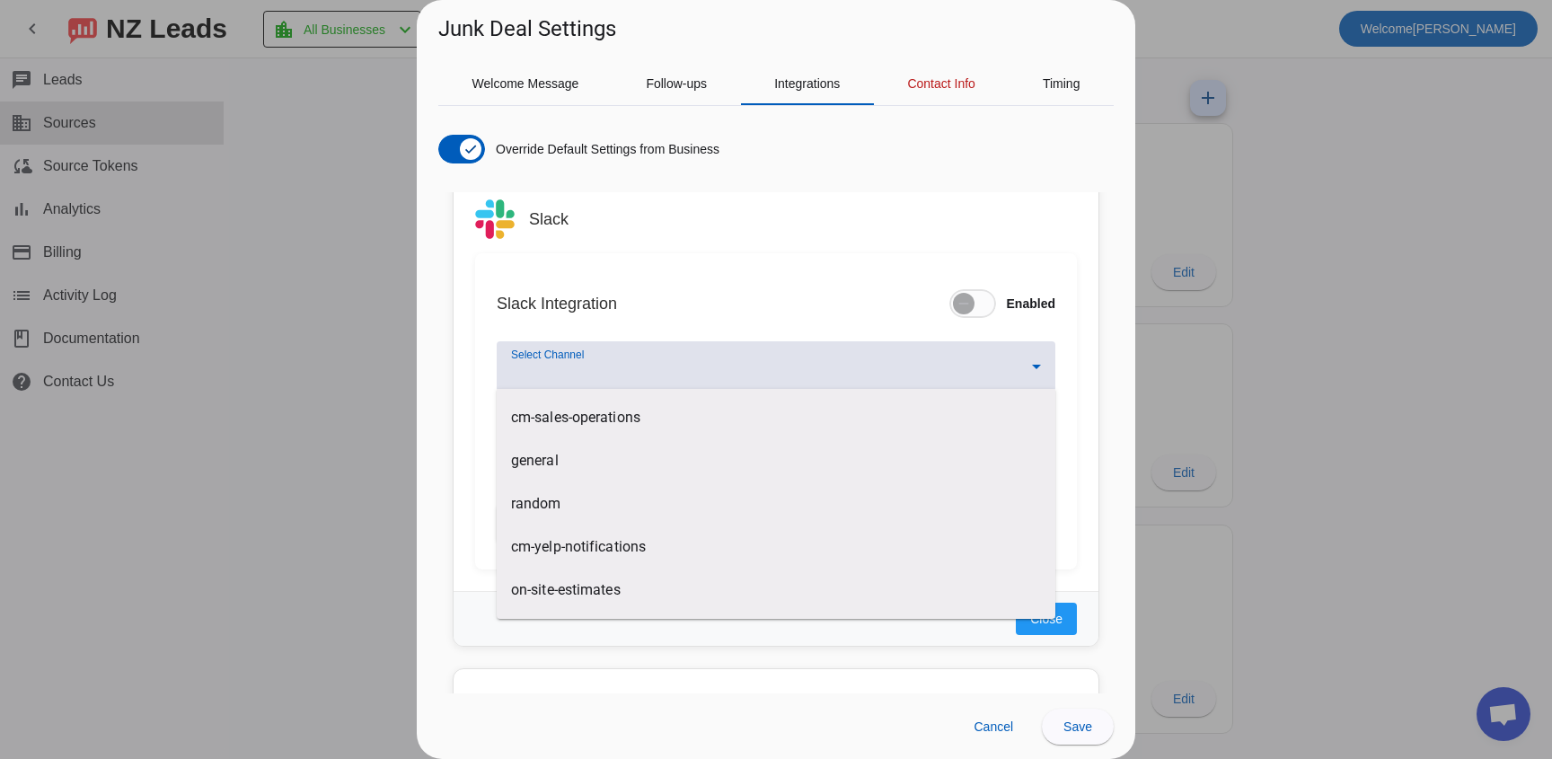
click at [450, 464] on div at bounding box center [776, 379] width 1552 height 759
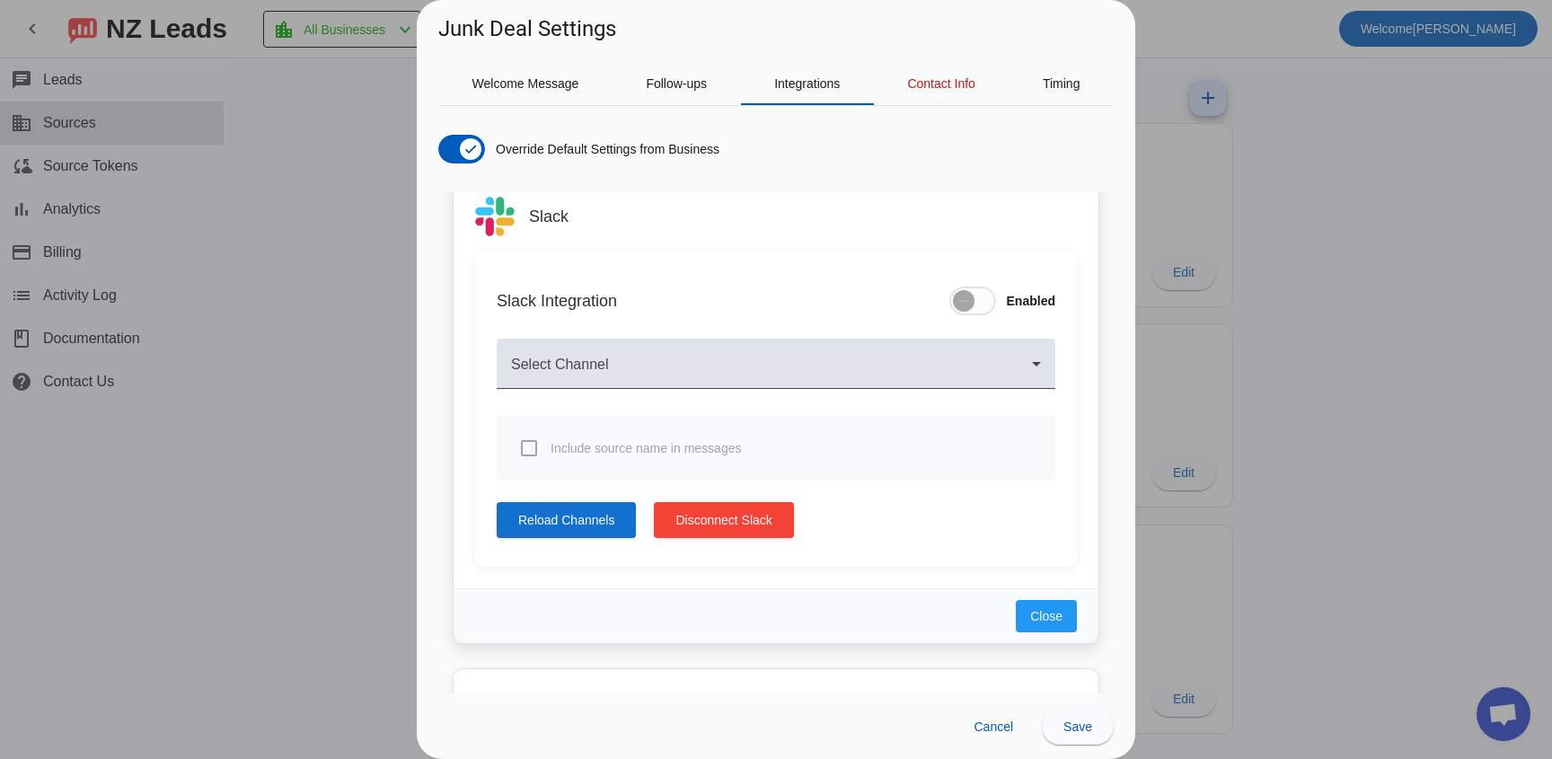
click at [570, 525] on span "Reload Channels" at bounding box center [566, 520] width 96 height 18
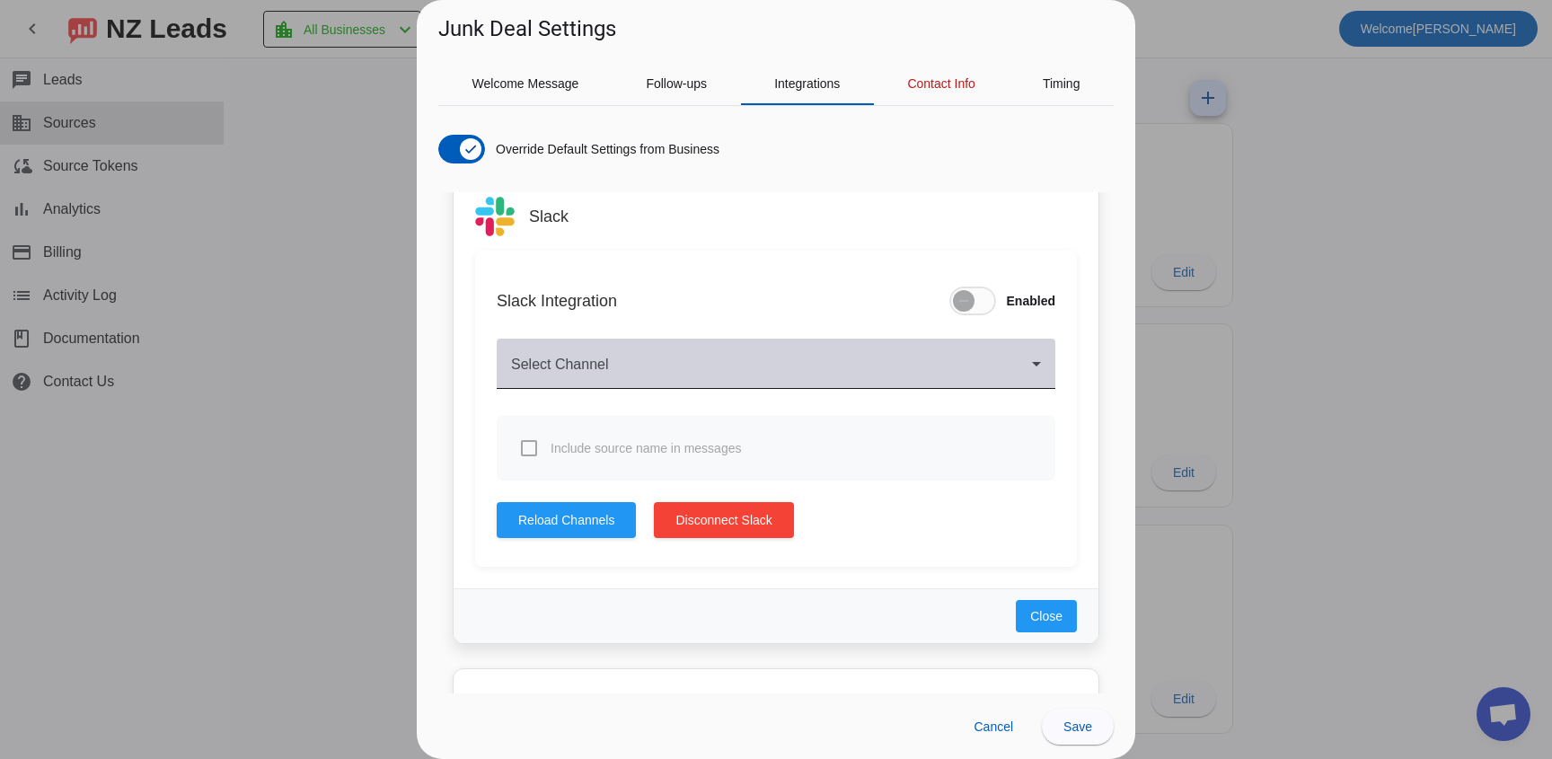
click at [599, 377] on span at bounding box center [771, 371] width 521 height 22
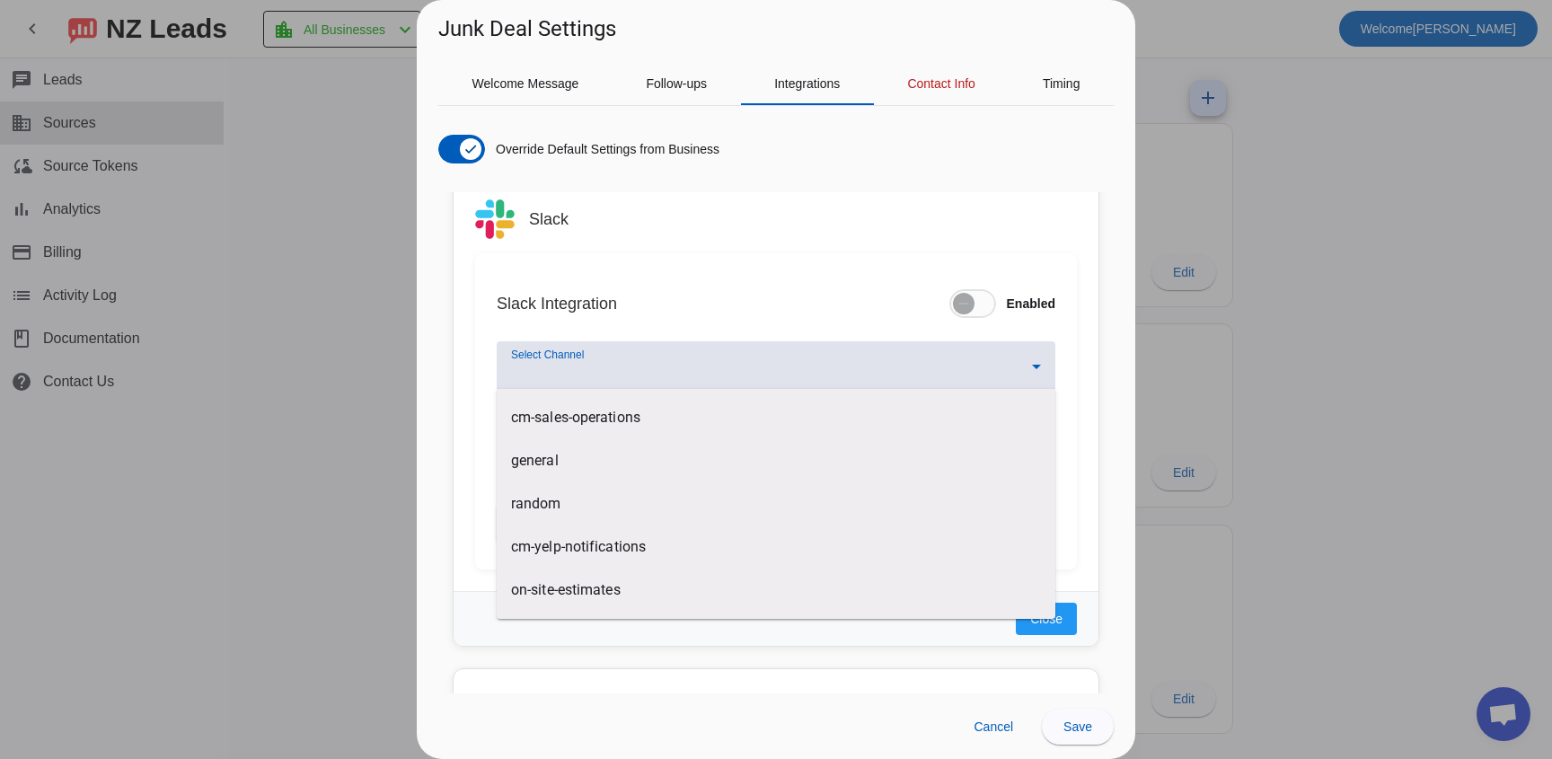
click at [437, 501] on div at bounding box center [776, 379] width 1552 height 759
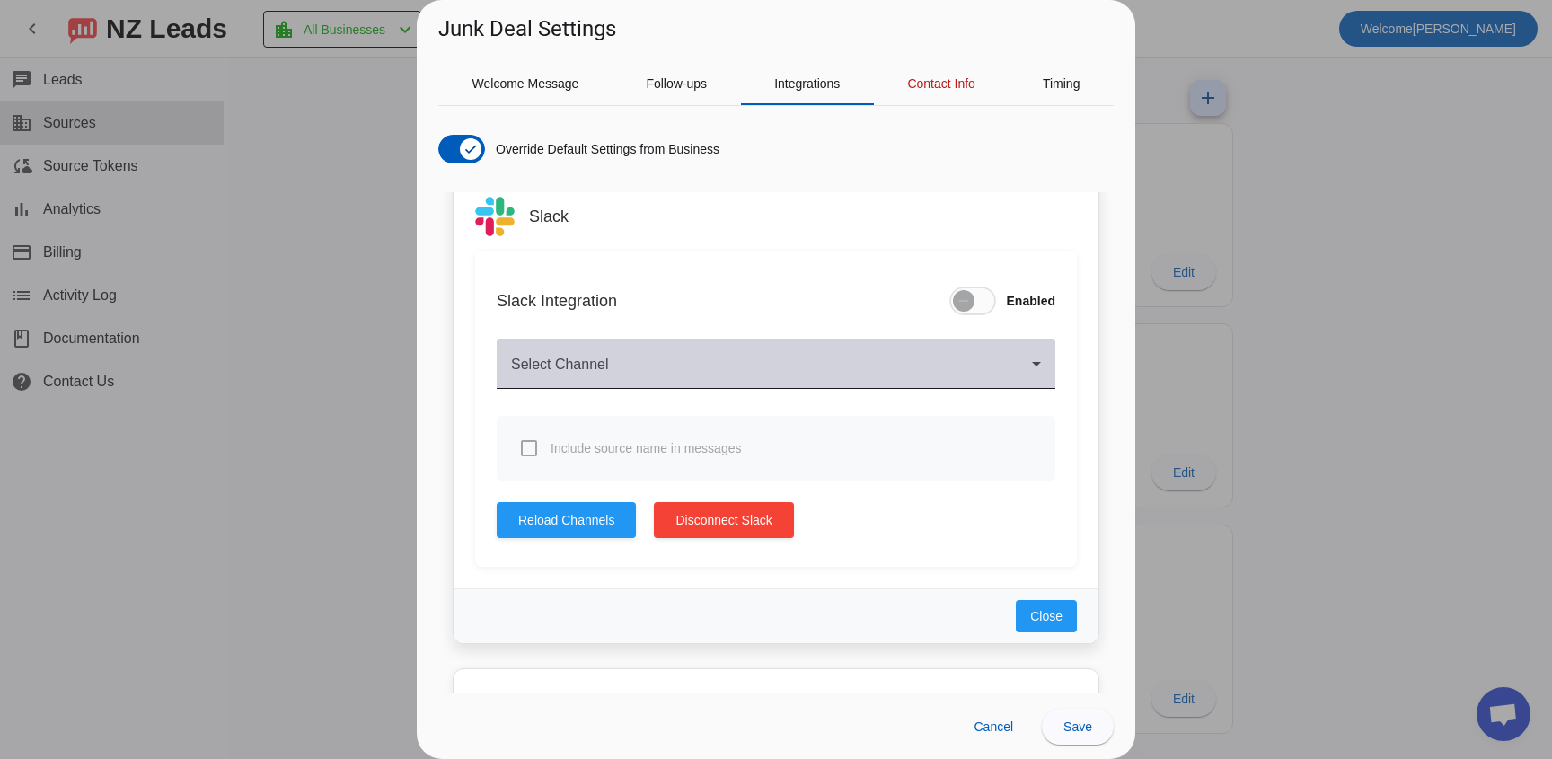
click at [584, 385] on div "Select Channel" at bounding box center [776, 364] width 530 height 50
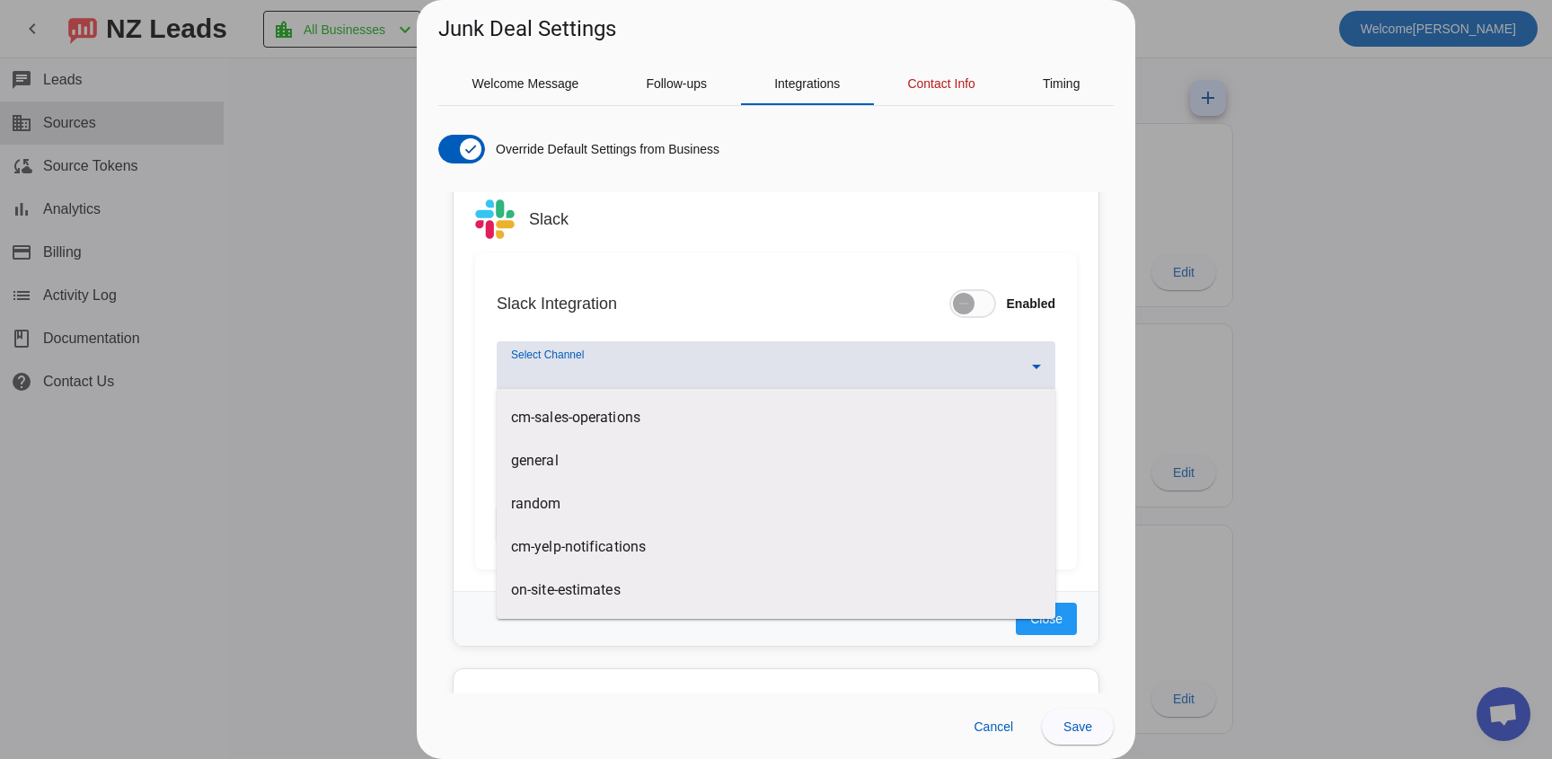
click at [458, 349] on div at bounding box center [776, 379] width 1552 height 759
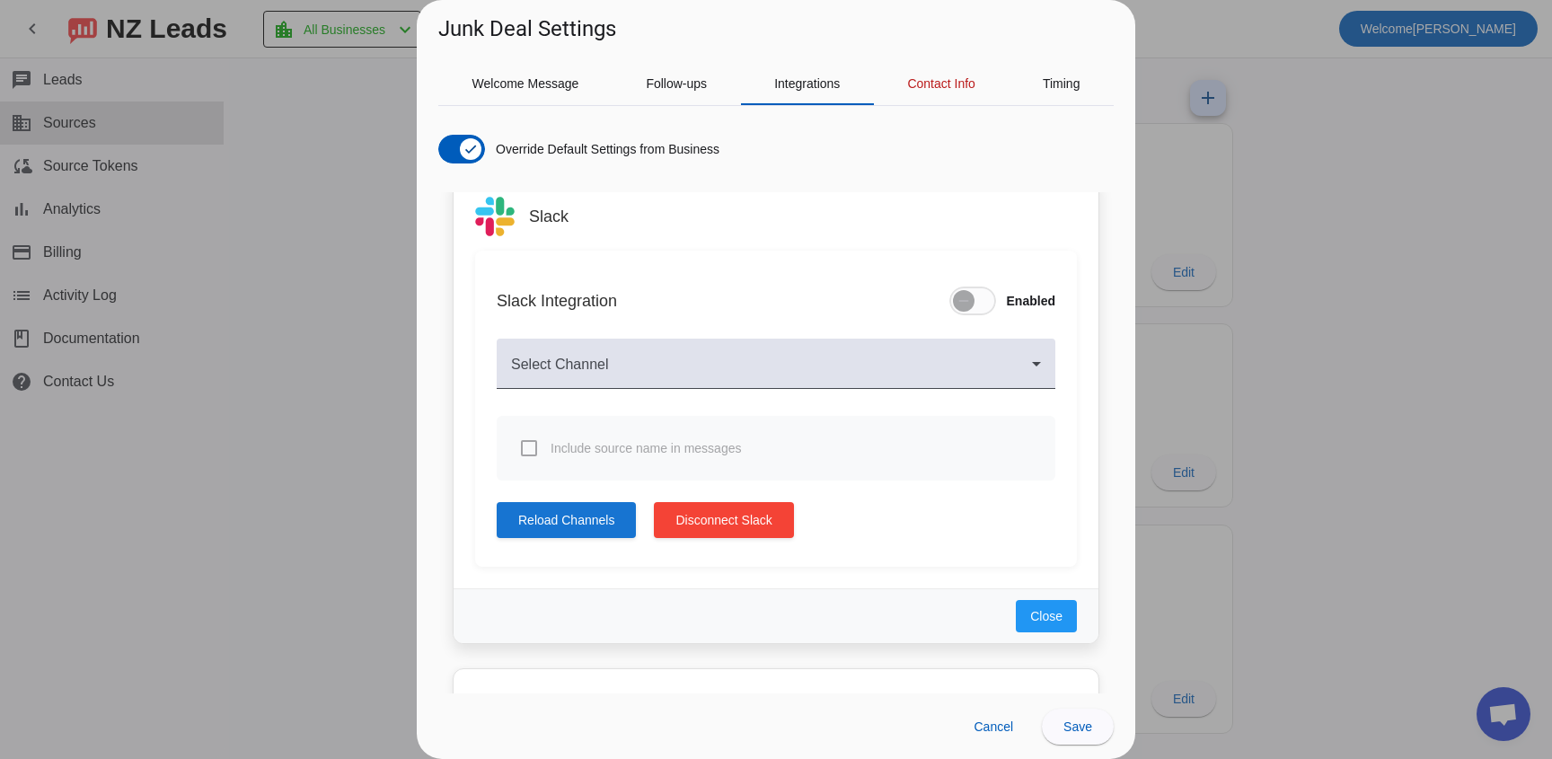
click at [584, 515] on span "Reload Channels" at bounding box center [566, 520] width 96 height 18
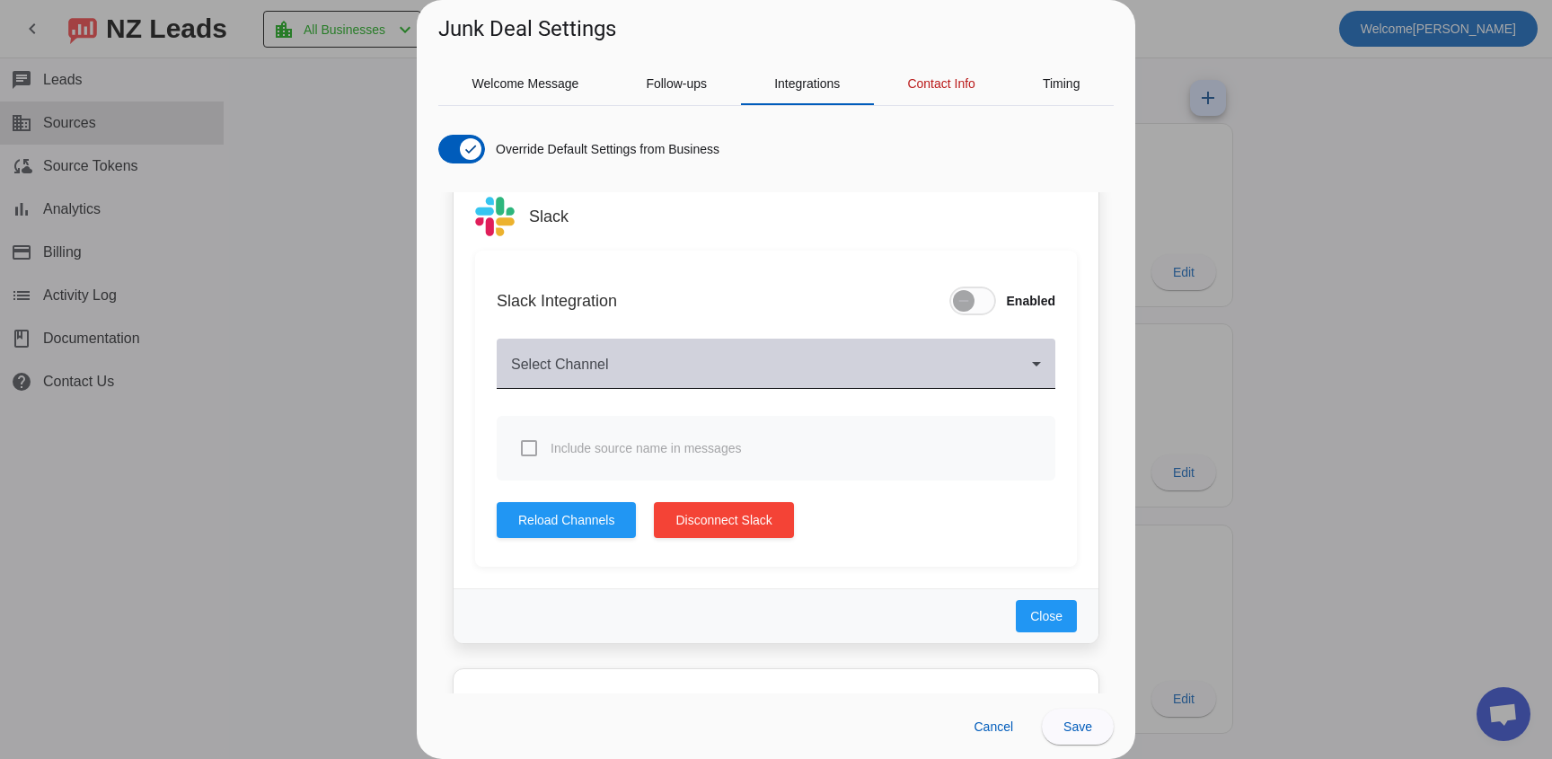
click at [605, 358] on mat-label "Select Channel" at bounding box center [560, 364] width 98 height 15
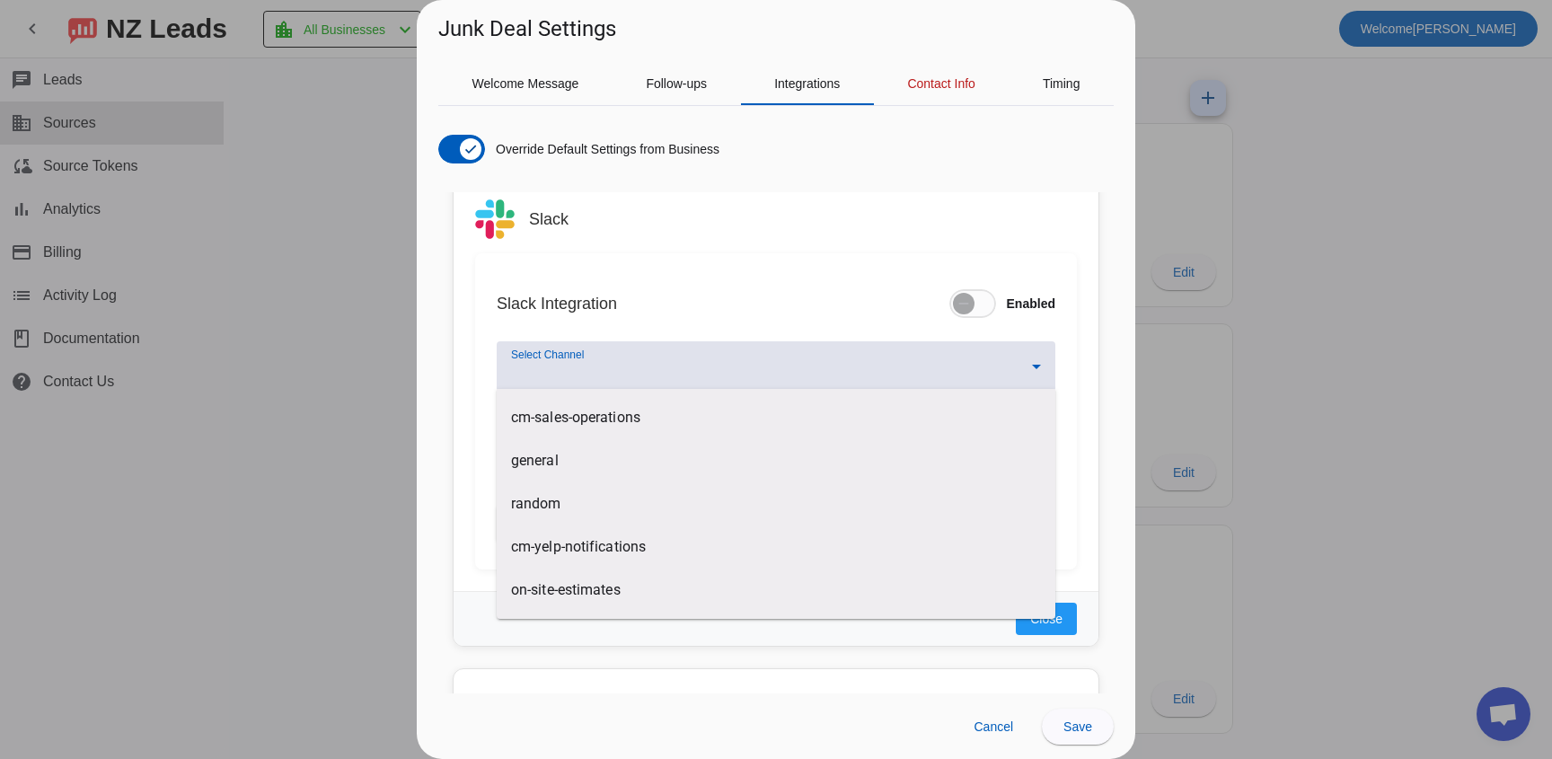
click at [614, 376] on div at bounding box center [776, 379] width 1552 height 759
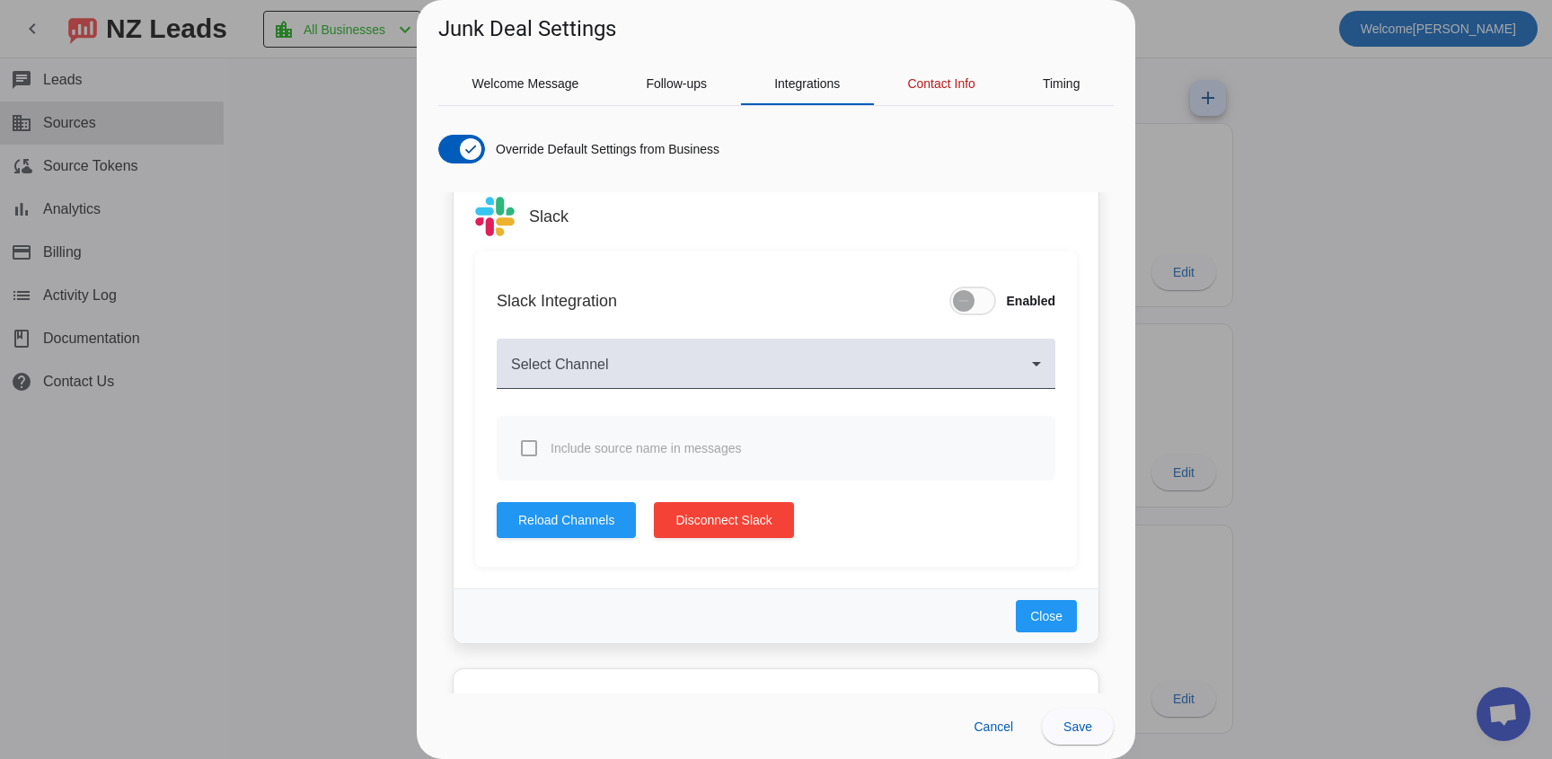
click at [552, 495] on div "Slack Integration Enabled Select Channel Include source name in messages Reload…" at bounding box center [776, 409] width 602 height 316
click at [551, 514] on span "Reload Channels" at bounding box center [566, 520] width 96 height 18
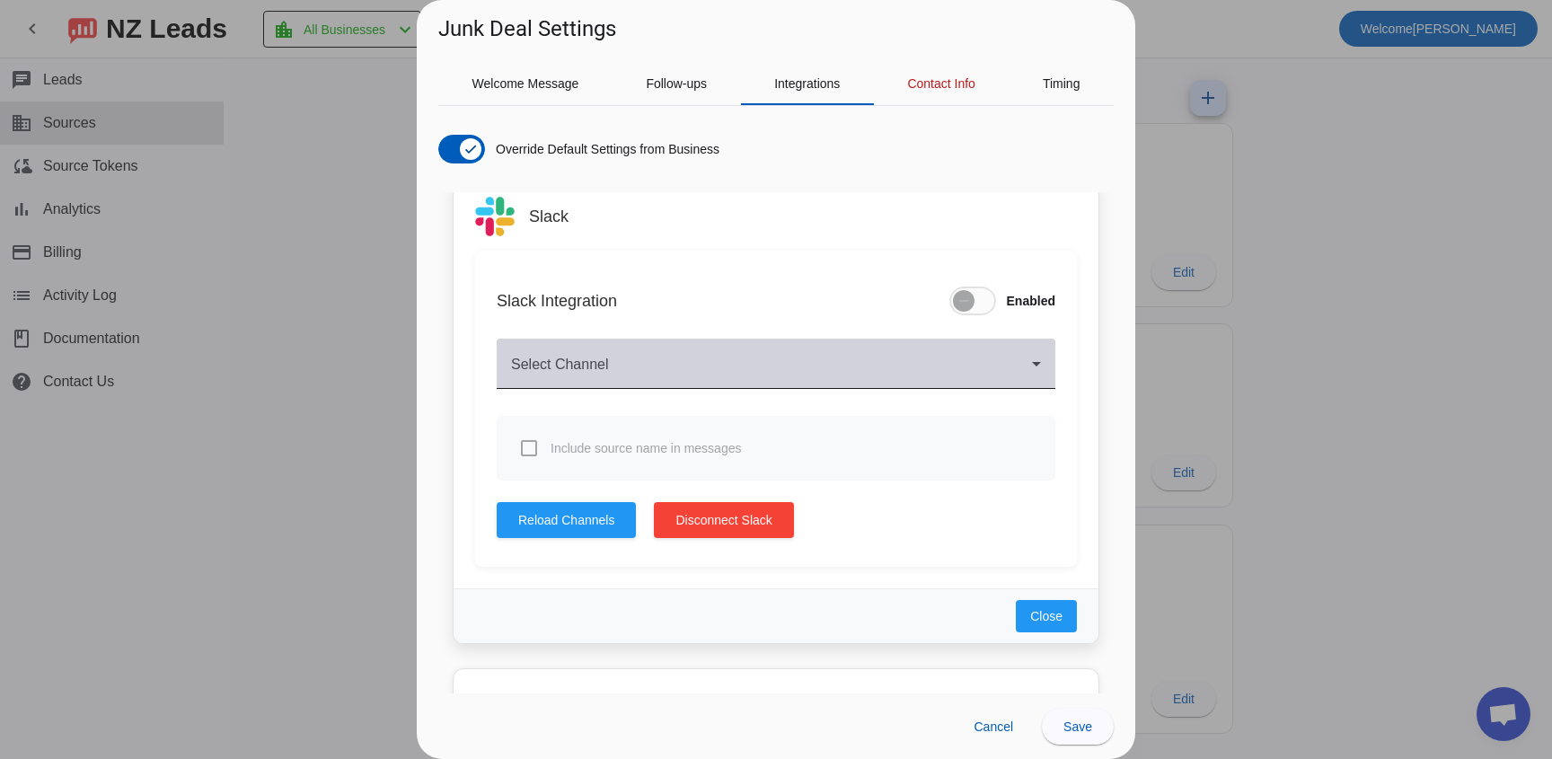
click at [559, 376] on span at bounding box center [771, 371] width 521 height 22
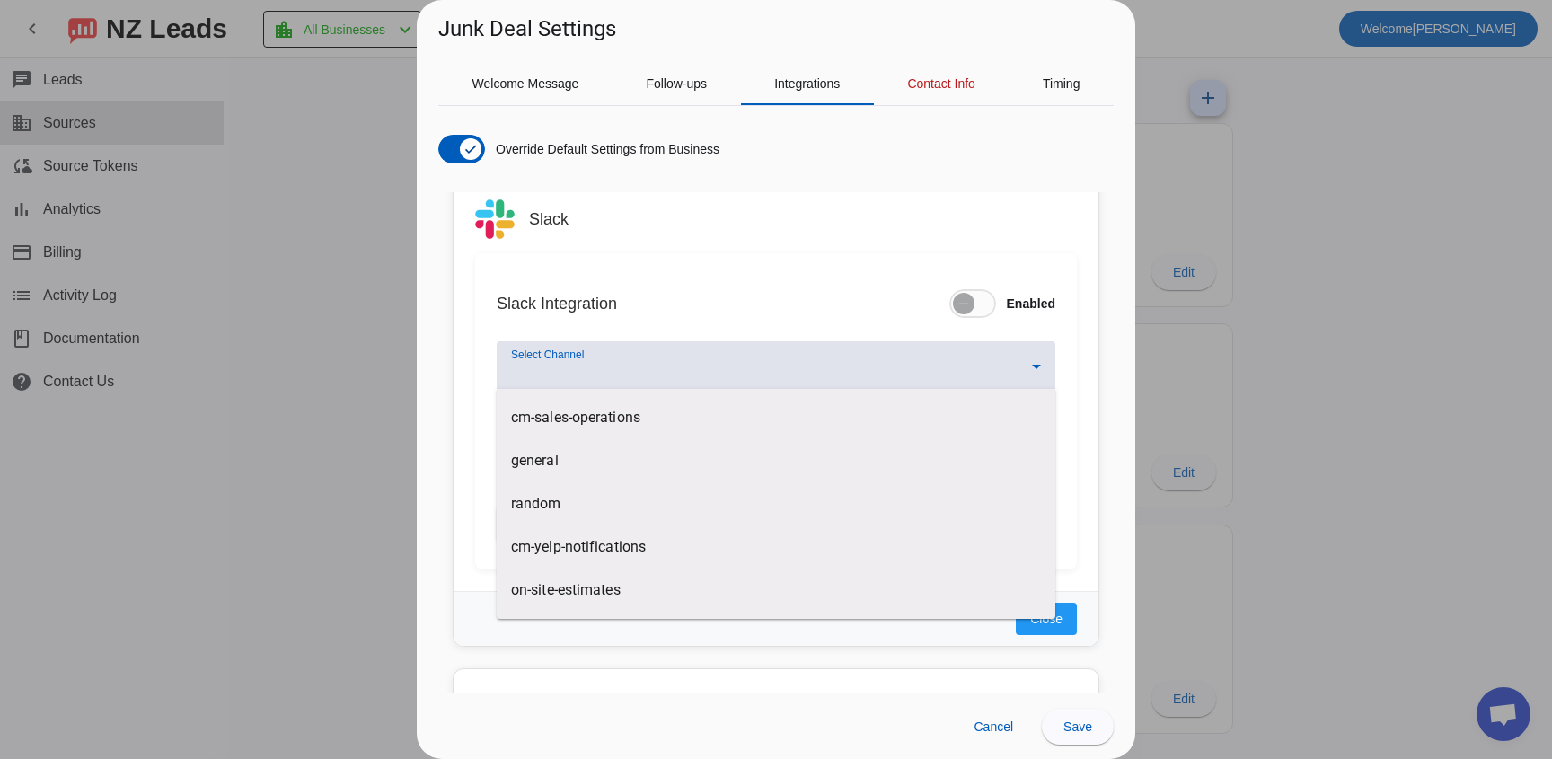
click at [454, 397] on div at bounding box center [776, 379] width 1552 height 759
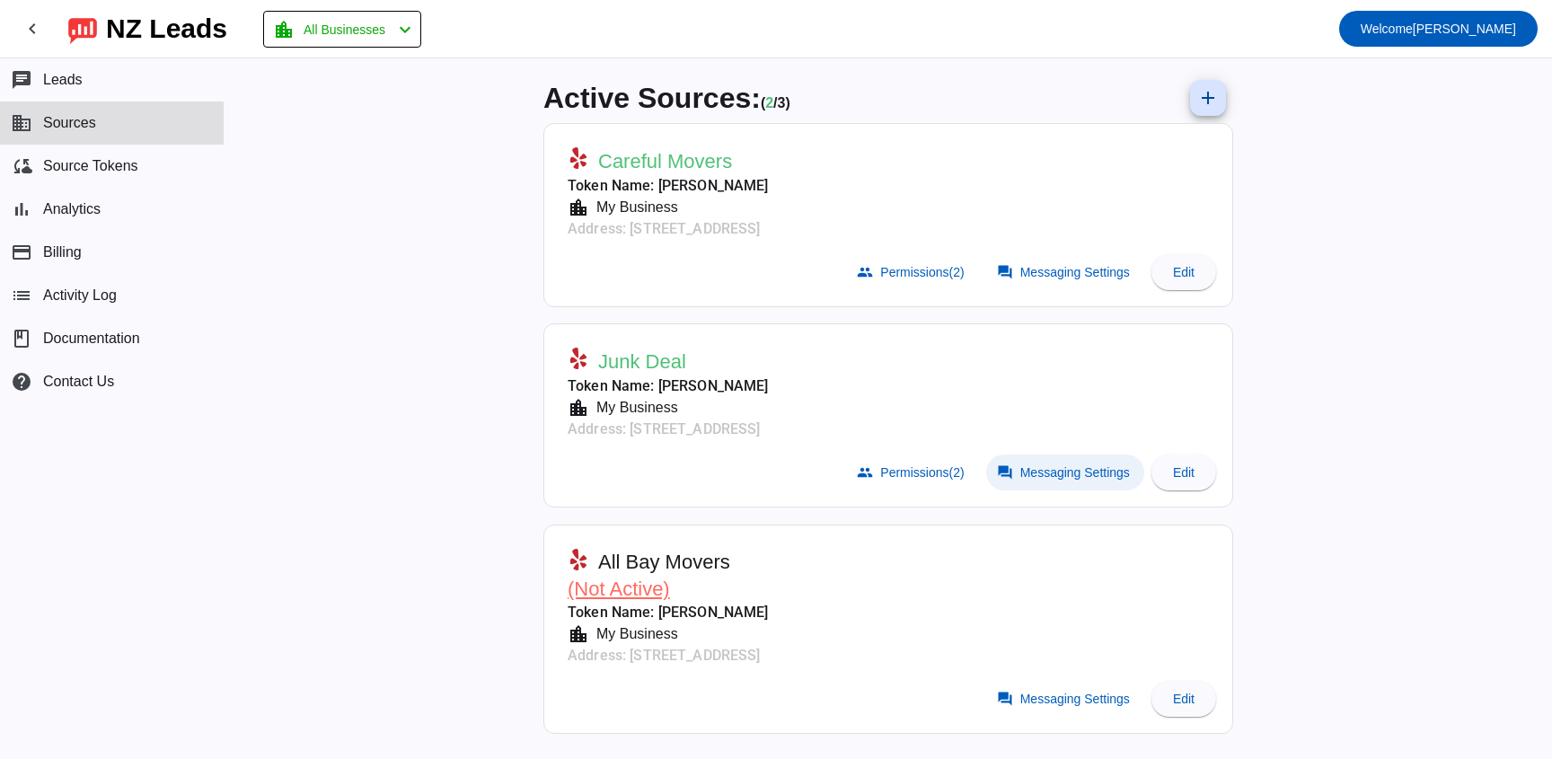
click at [1052, 457] on span at bounding box center [1065, 473] width 158 height 36
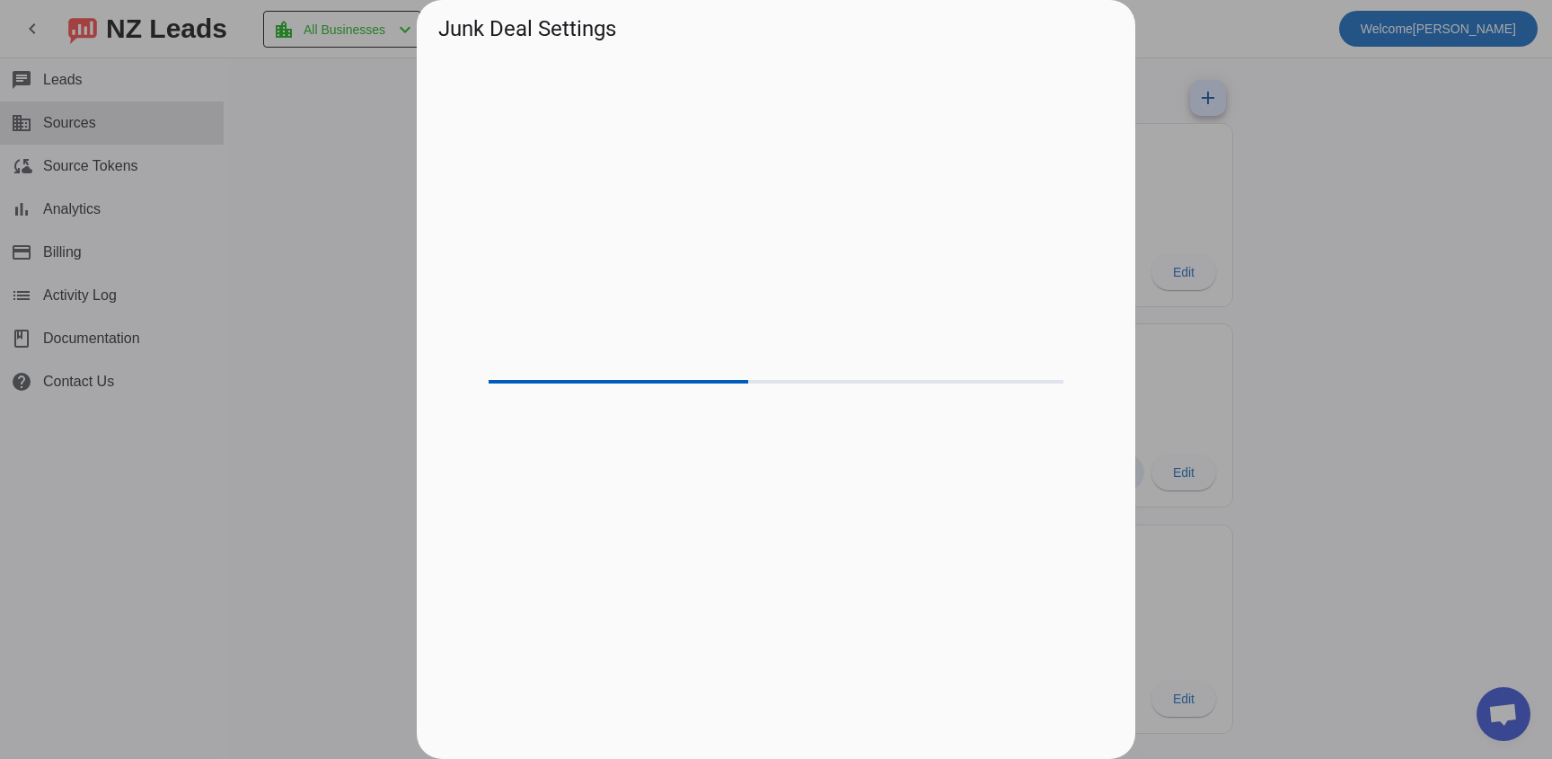
scroll to position [1128, 0]
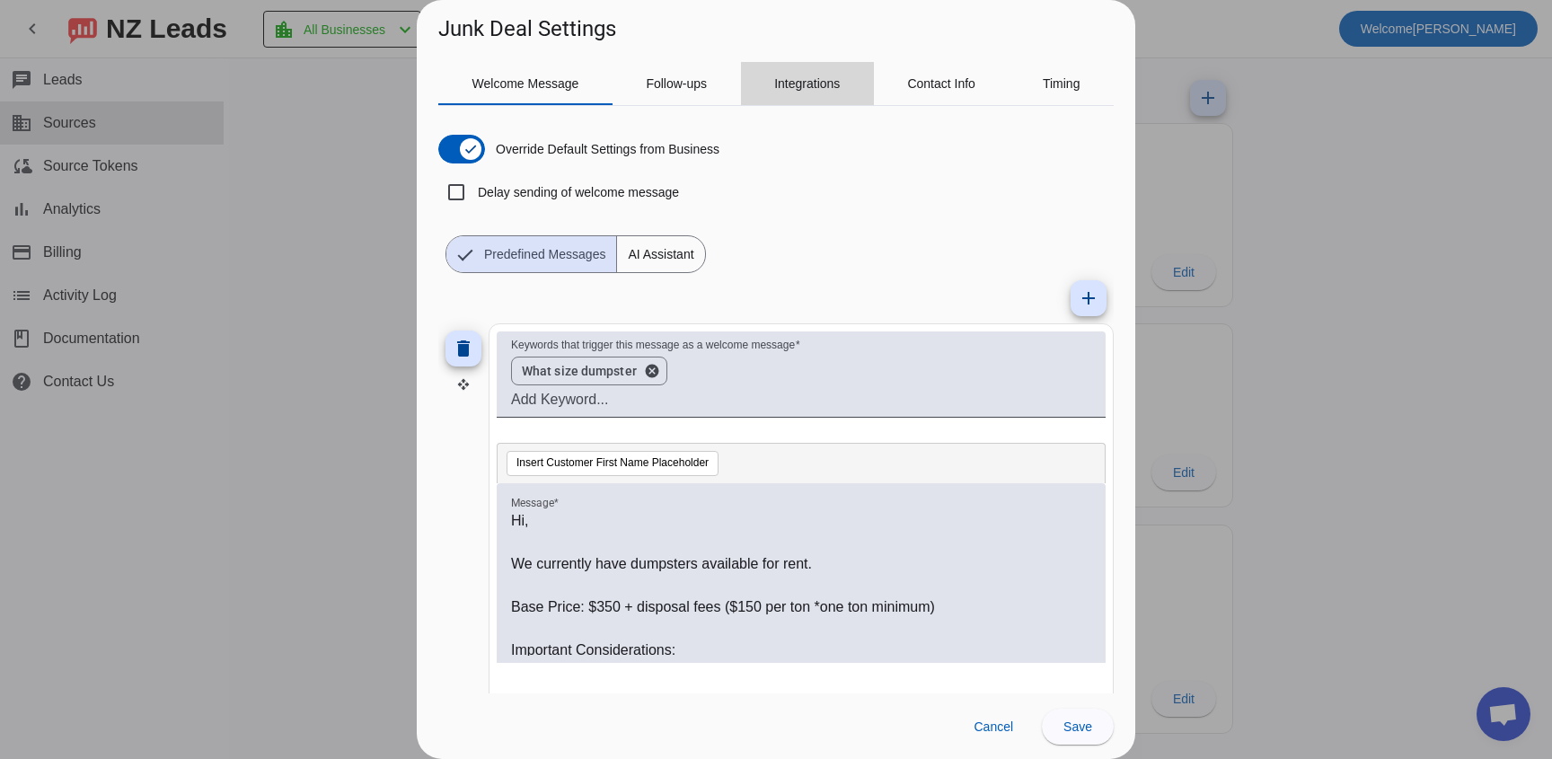
click at [829, 89] on span "Integrations" at bounding box center [807, 83] width 66 height 13
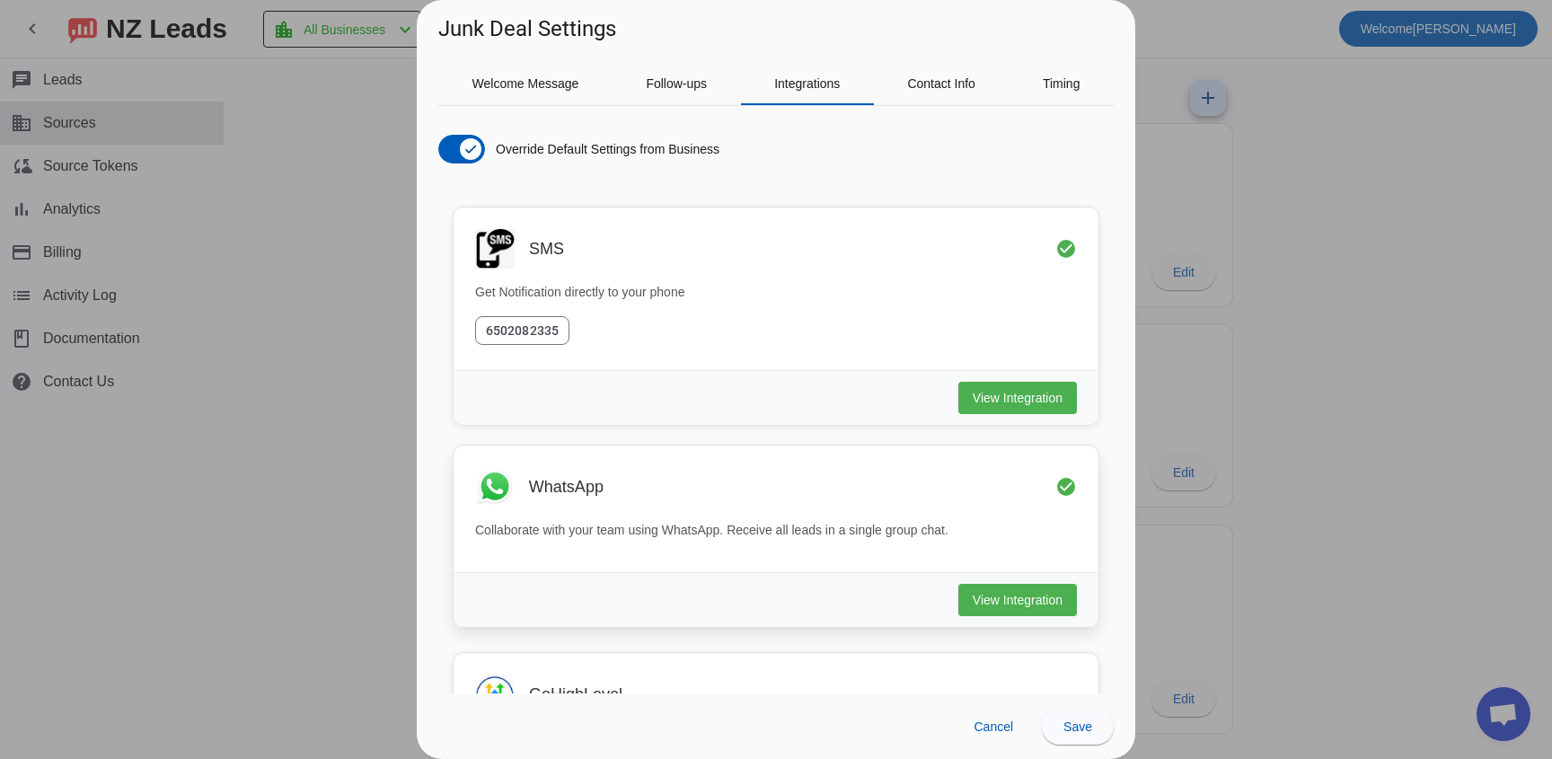
click at [608, 545] on div "WhatsApp check_circle Collaborate with your team using WhatsApp. Receive all le…" at bounding box center [776, 509] width 645 height 127
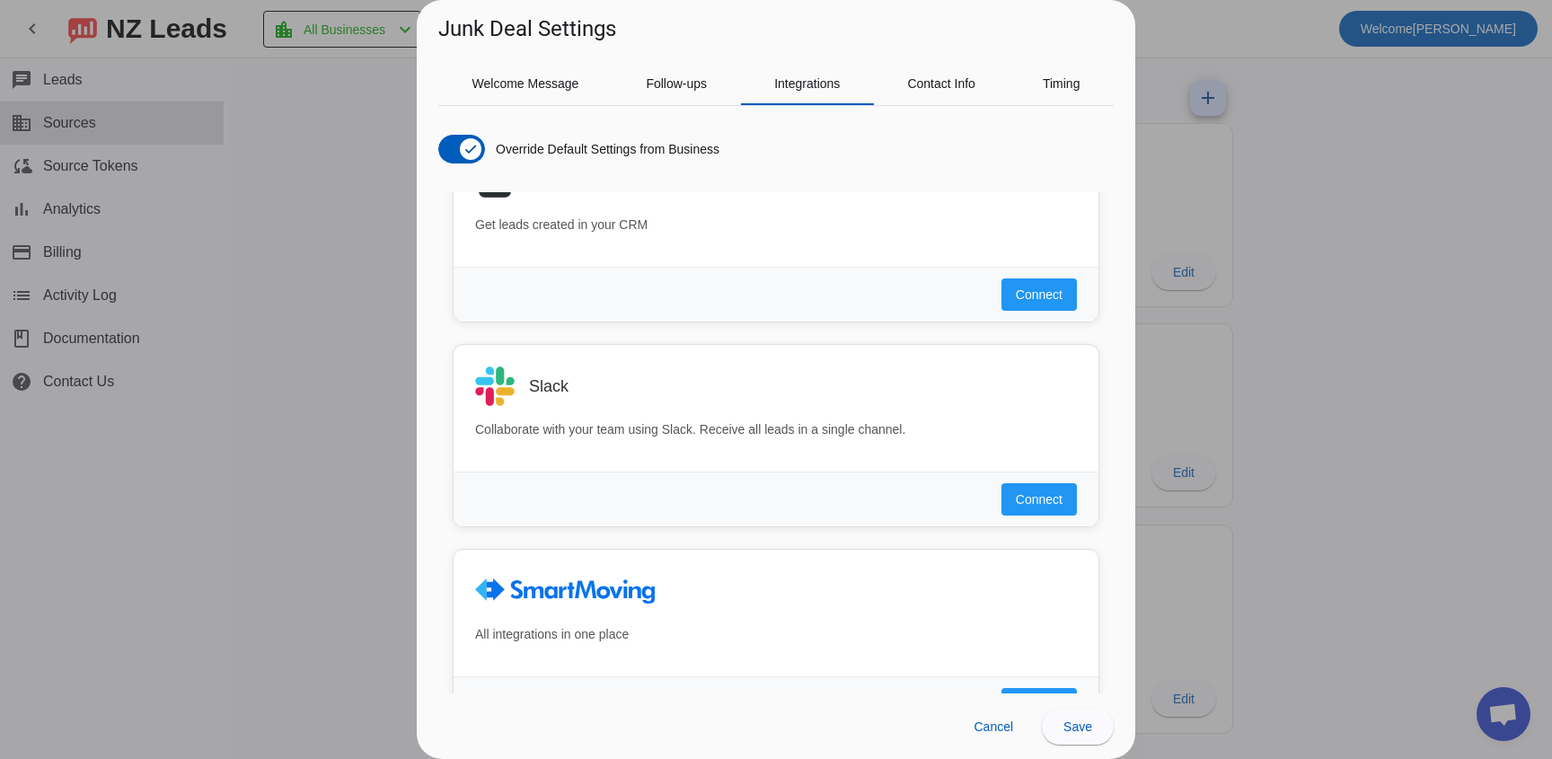
scroll to position [1142, 0]
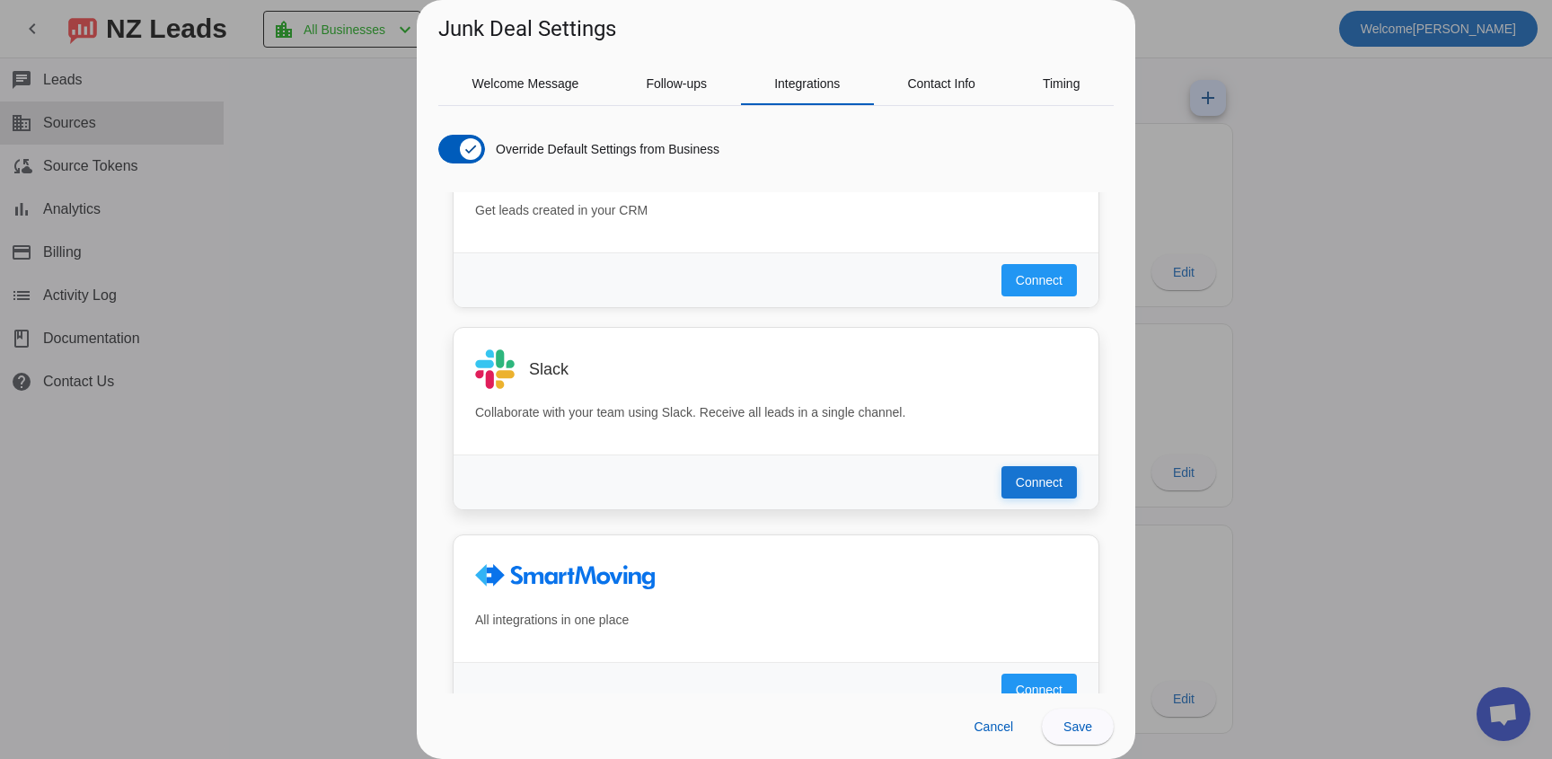
click at [1056, 479] on span "Connect" at bounding box center [1039, 482] width 47 height 18
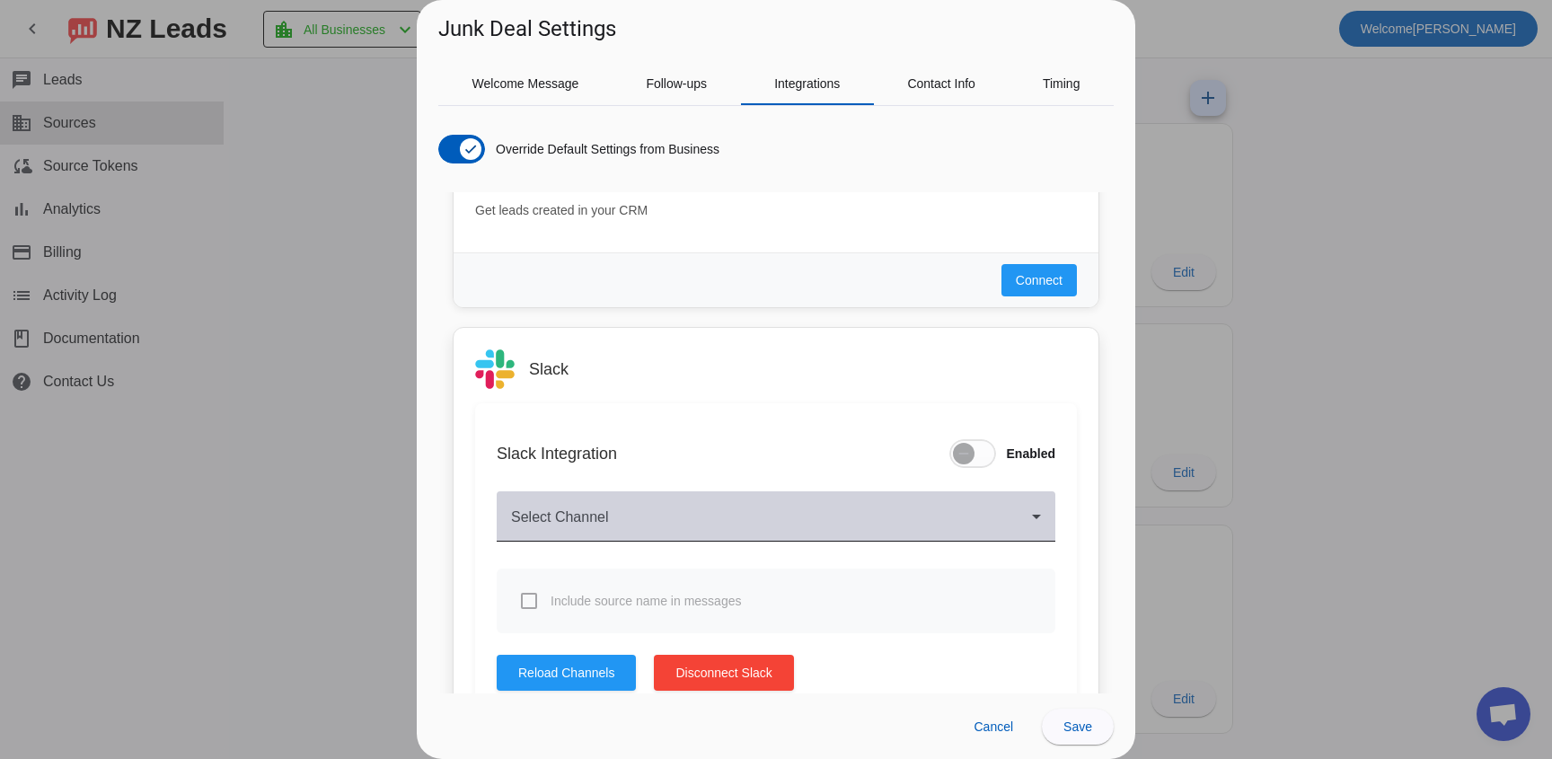
click at [659, 499] on div "Select Channel" at bounding box center [776, 516] width 530 height 50
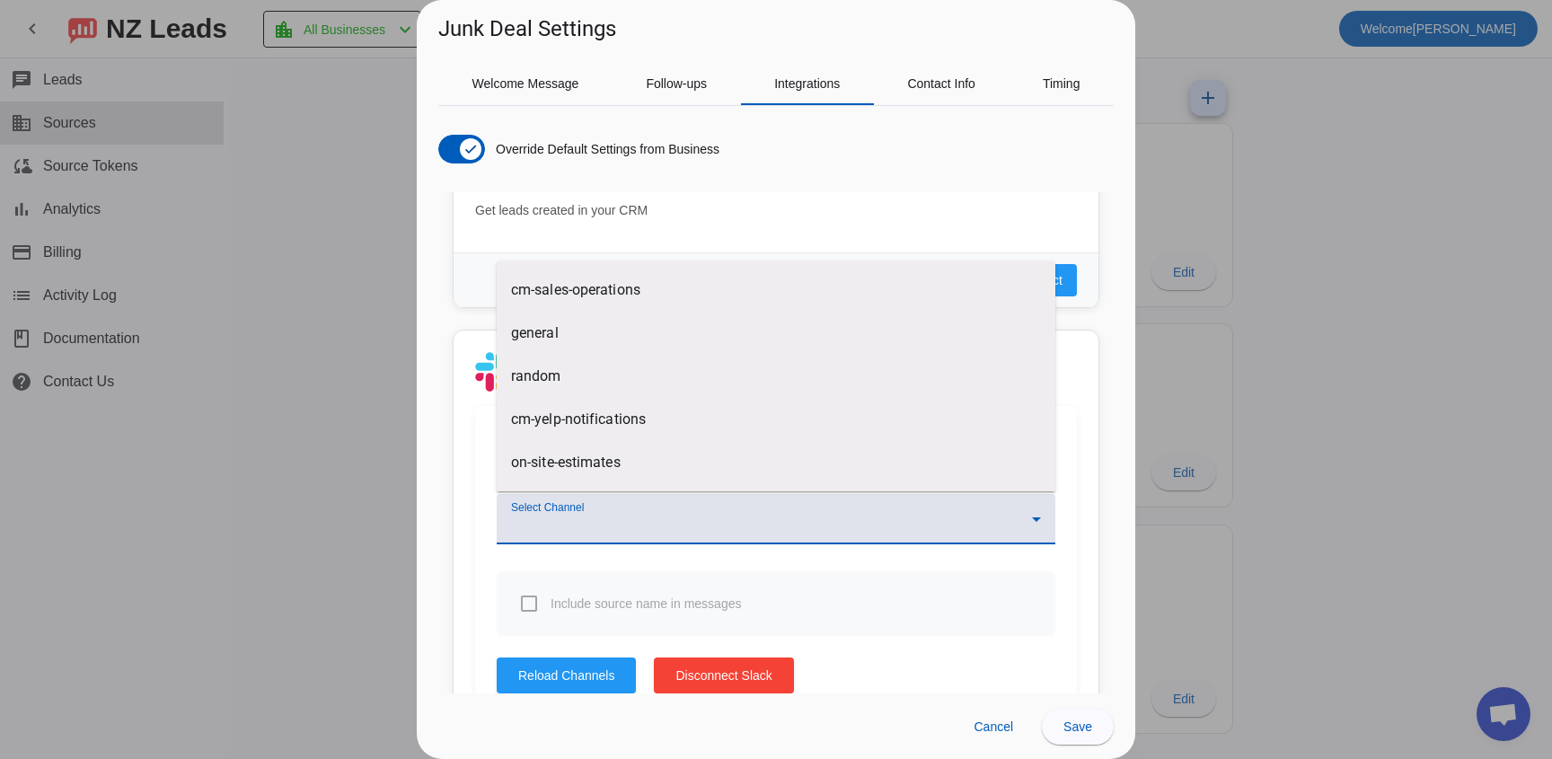
click at [580, 669] on div at bounding box center [776, 379] width 1552 height 759
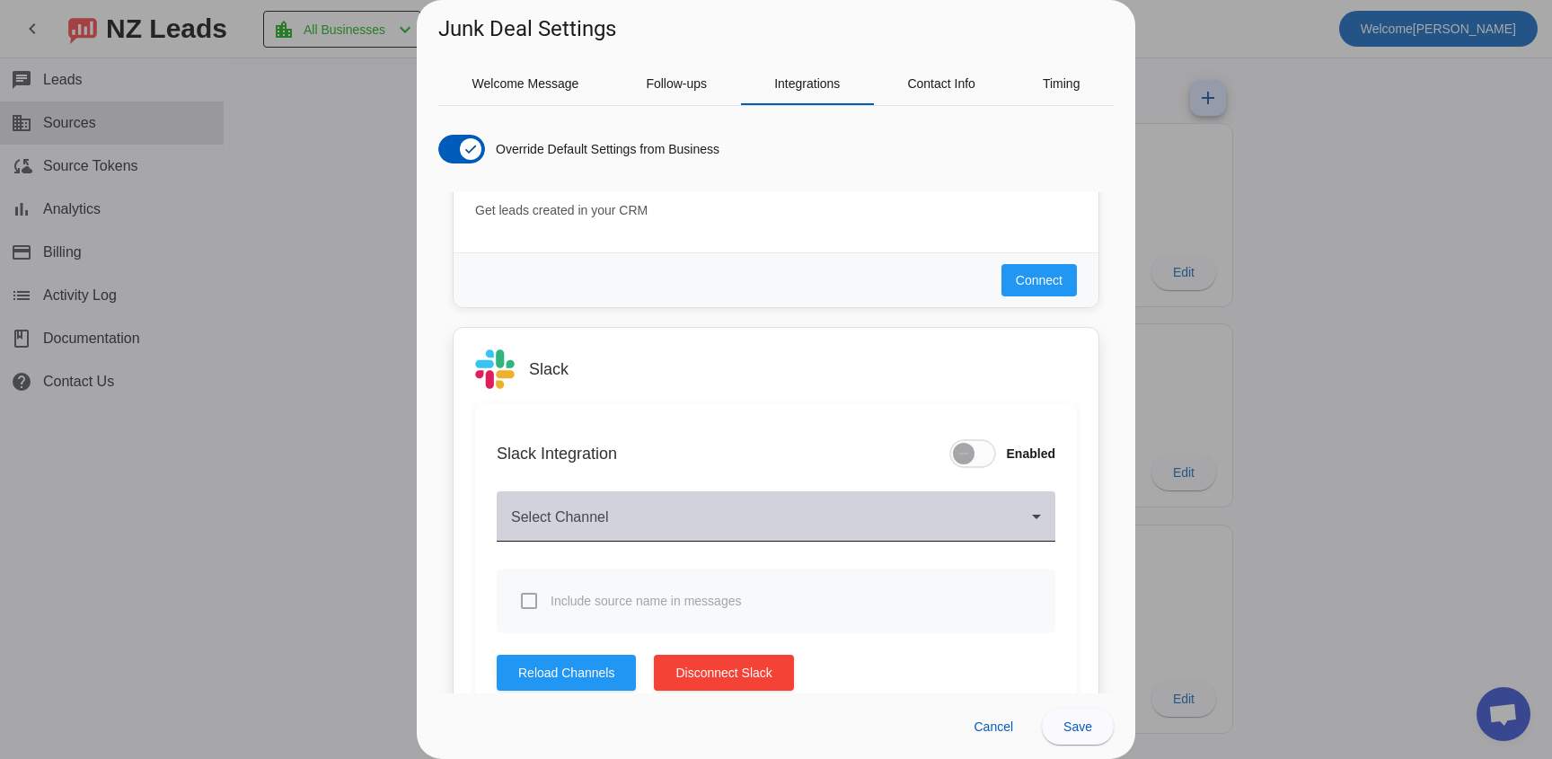
click at [654, 539] on div "Select Channel" at bounding box center [776, 516] width 530 height 50
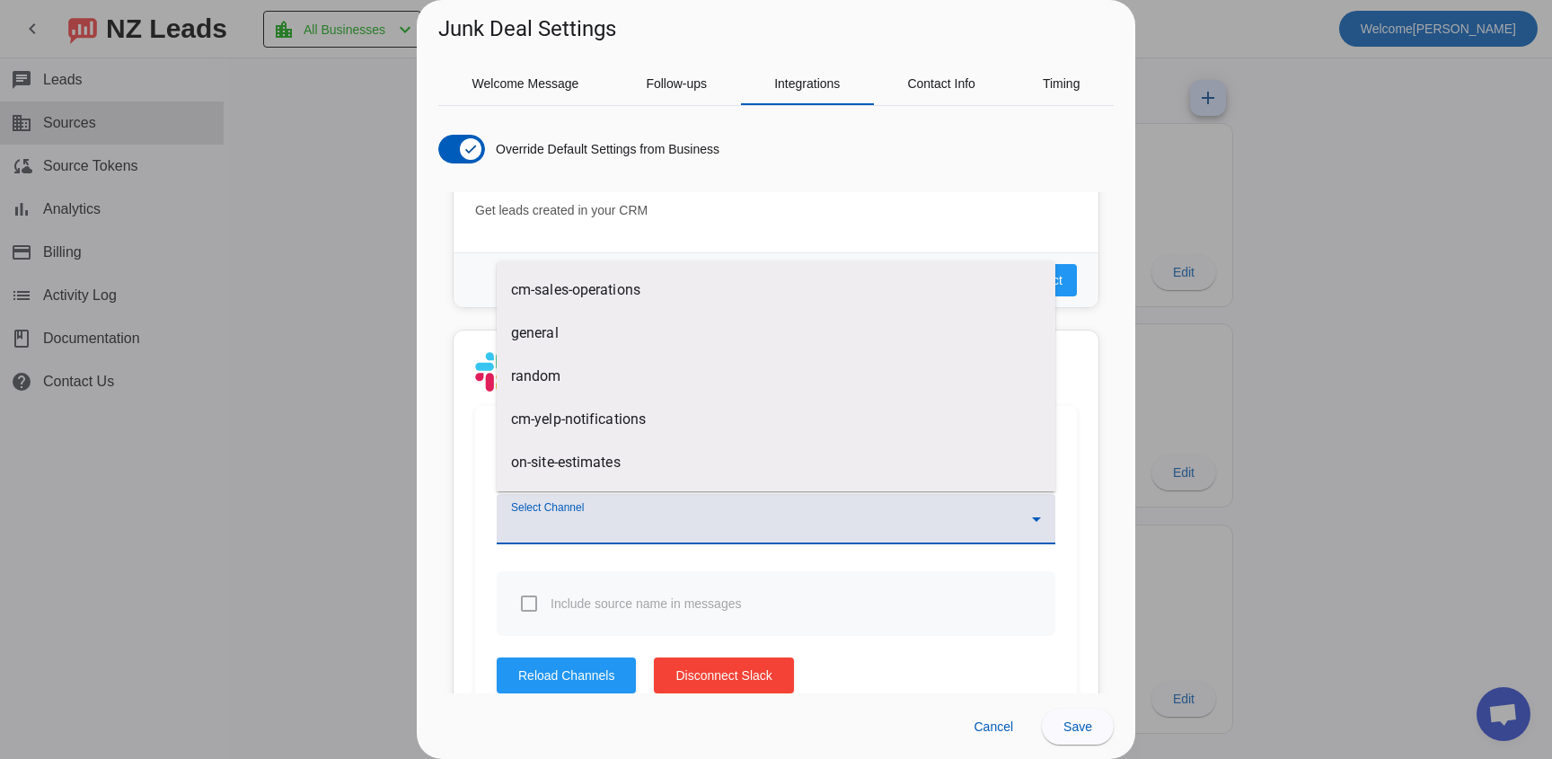
click at [479, 619] on div at bounding box center [776, 379] width 1552 height 759
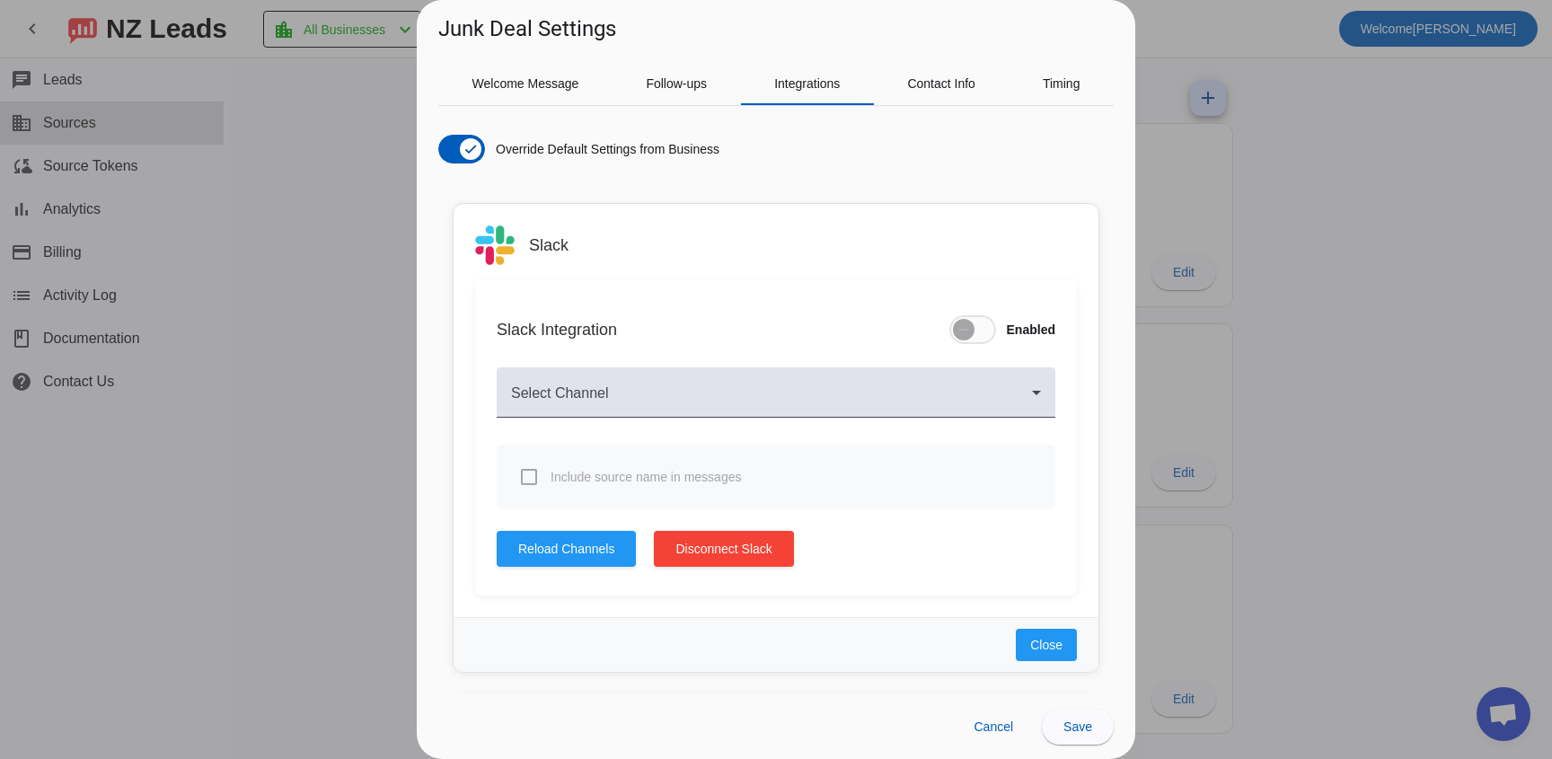
scroll to position [1272, 0]
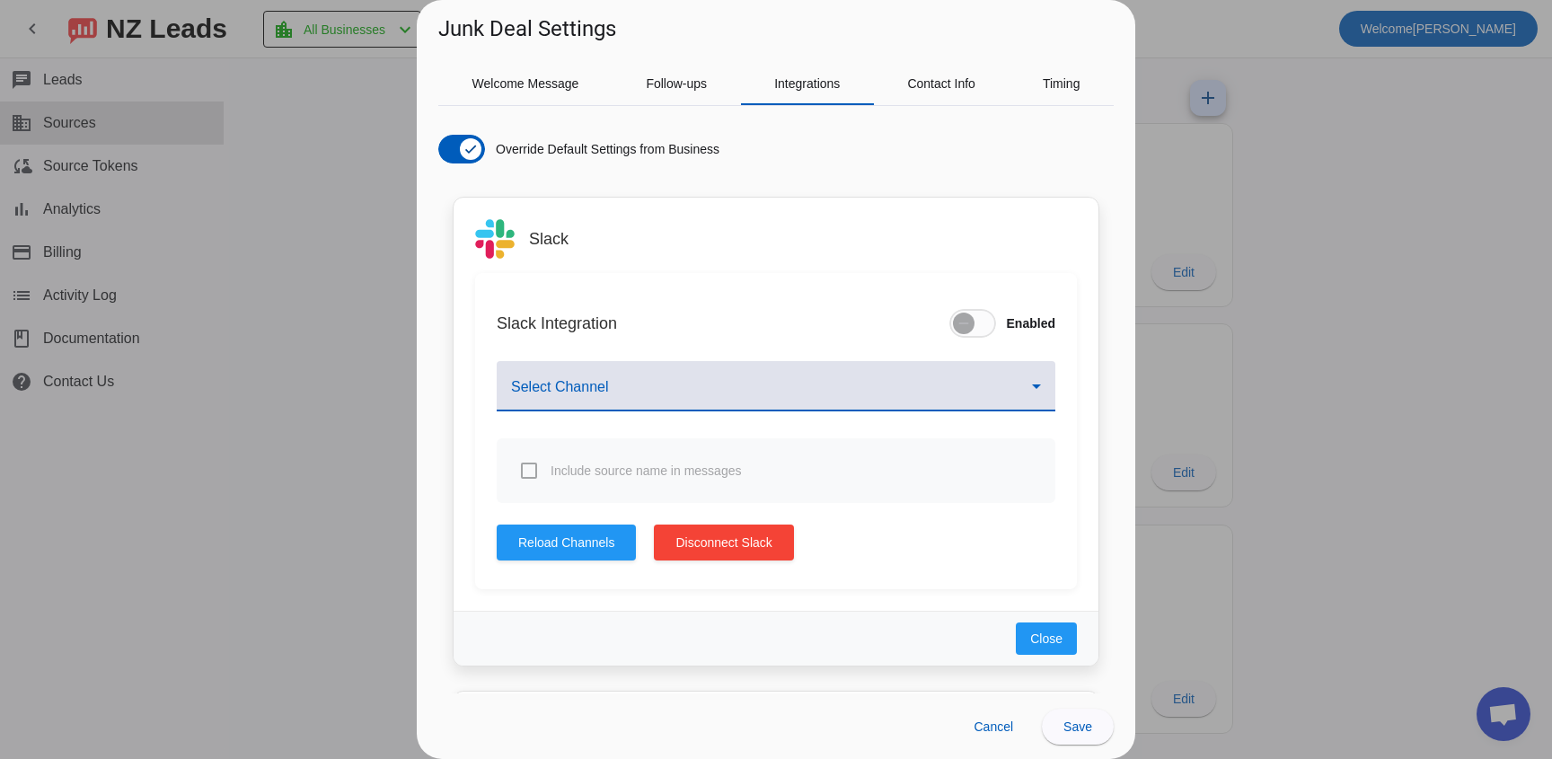
click at [715, 394] on span at bounding box center [771, 394] width 521 height 22
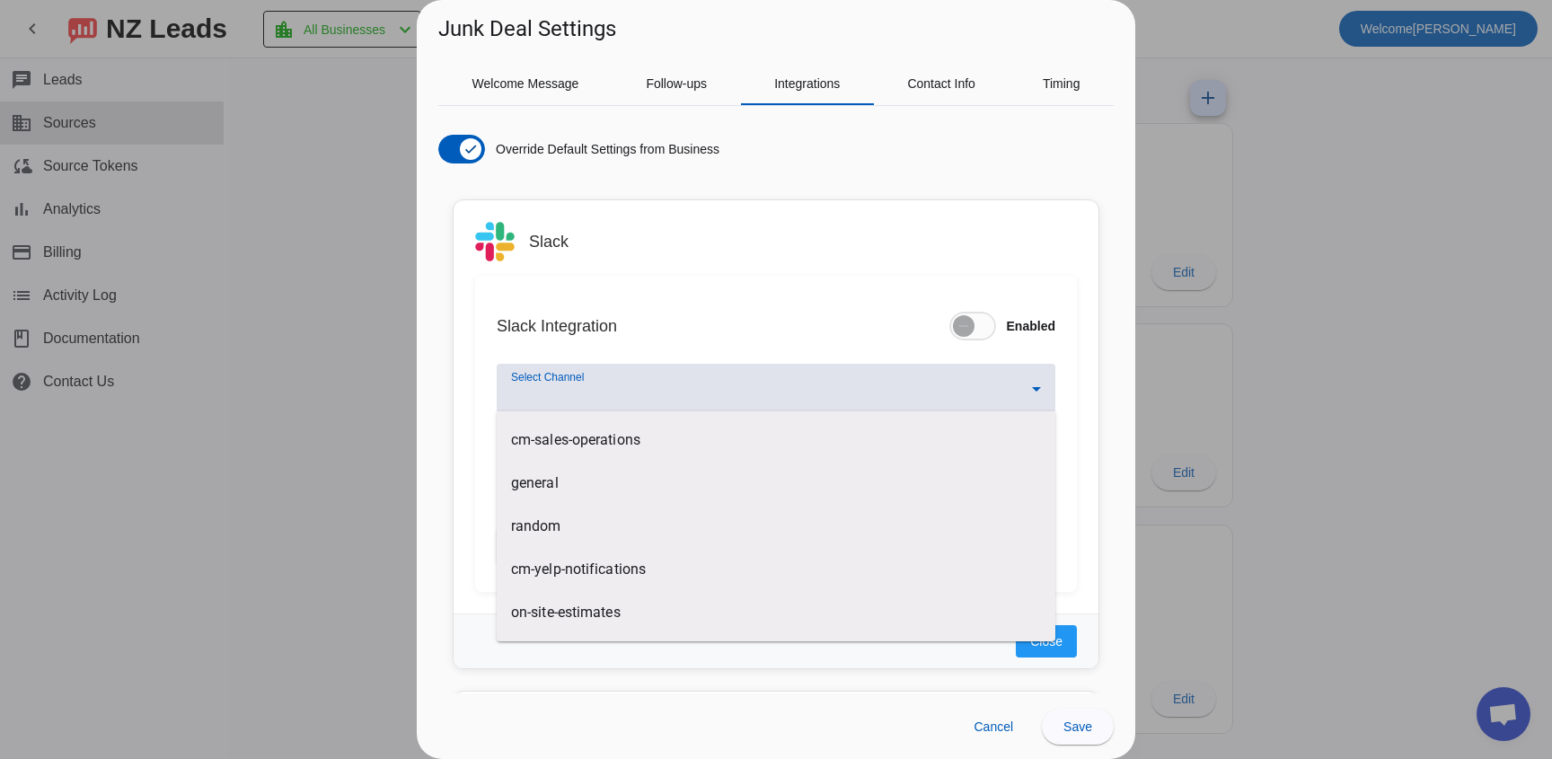
click at [418, 535] on div at bounding box center [776, 379] width 1552 height 759
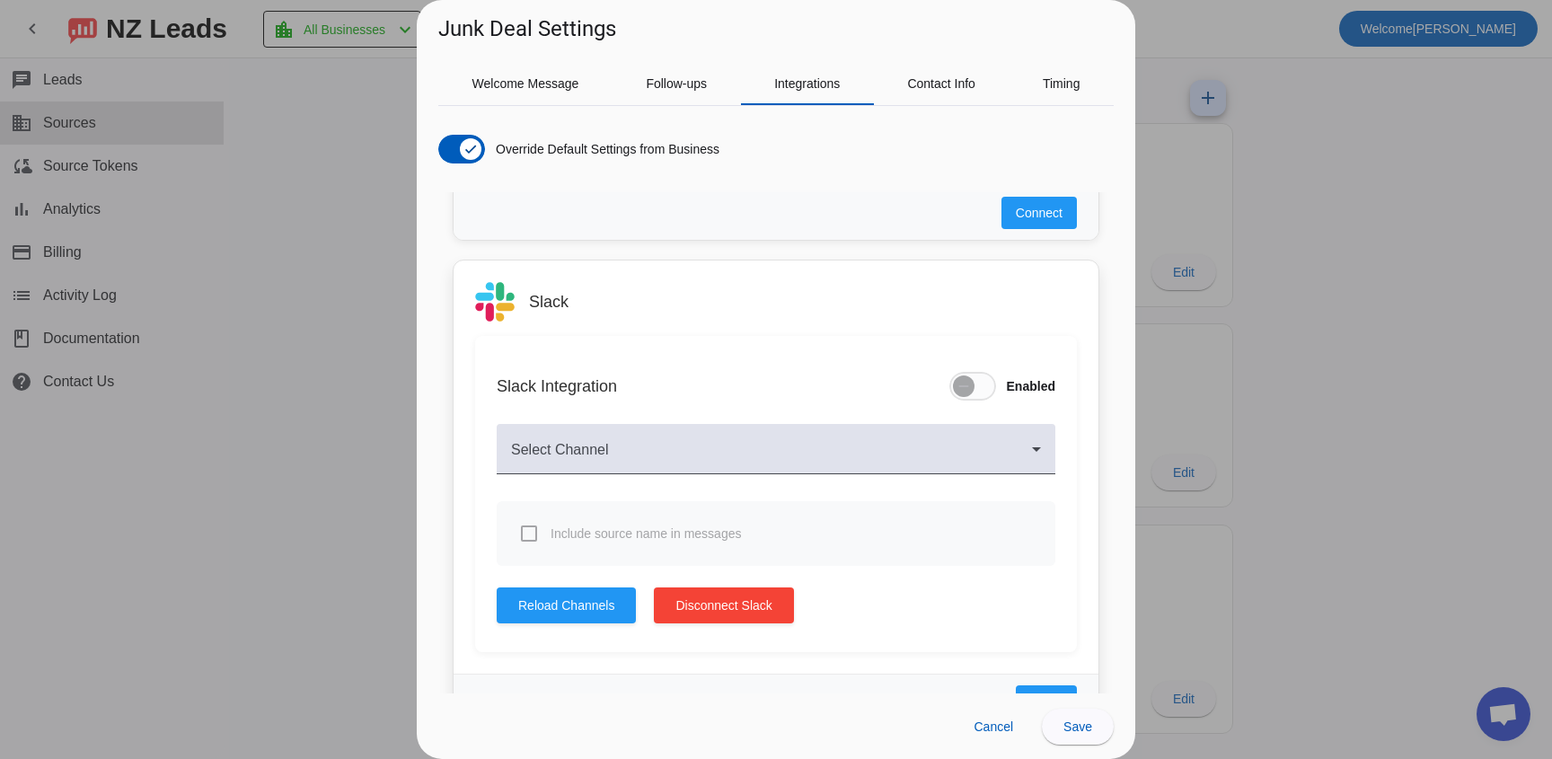
scroll to position [1186, 0]
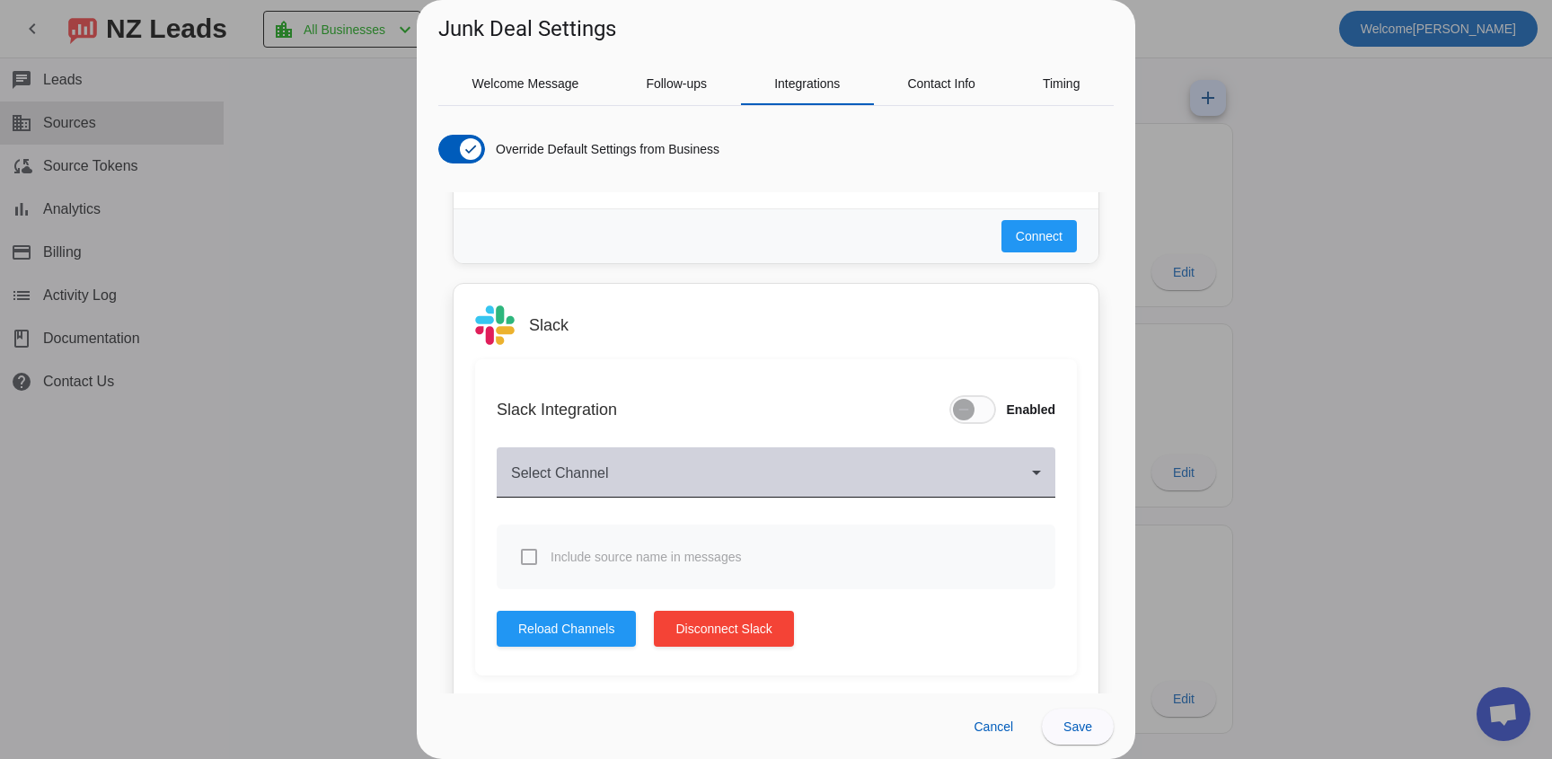
click at [1016, 466] on div "Select Channel" at bounding box center [776, 472] width 530 height 50
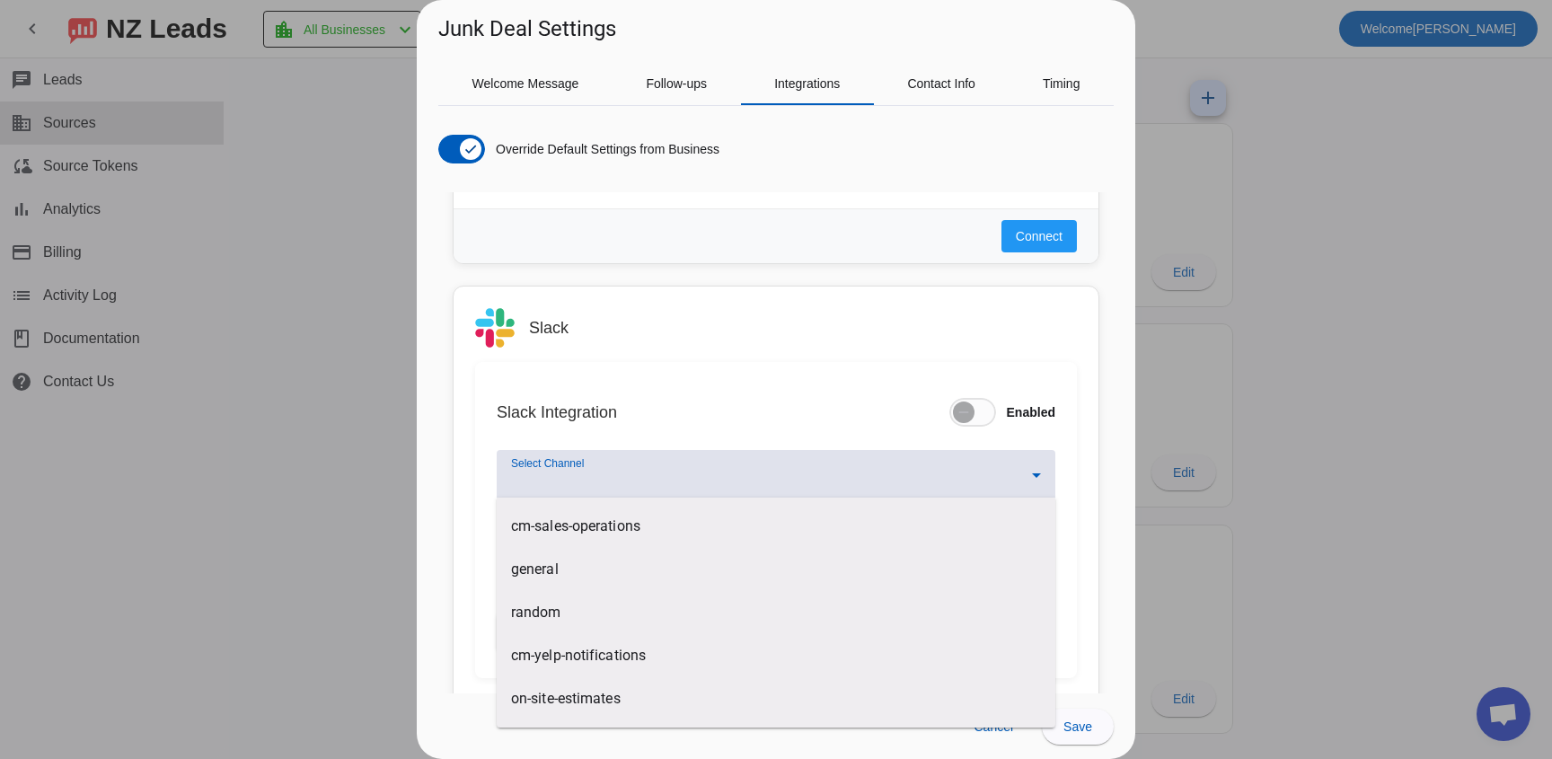
click at [873, 313] on div at bounding box center [776, 379] width 1552 height 759
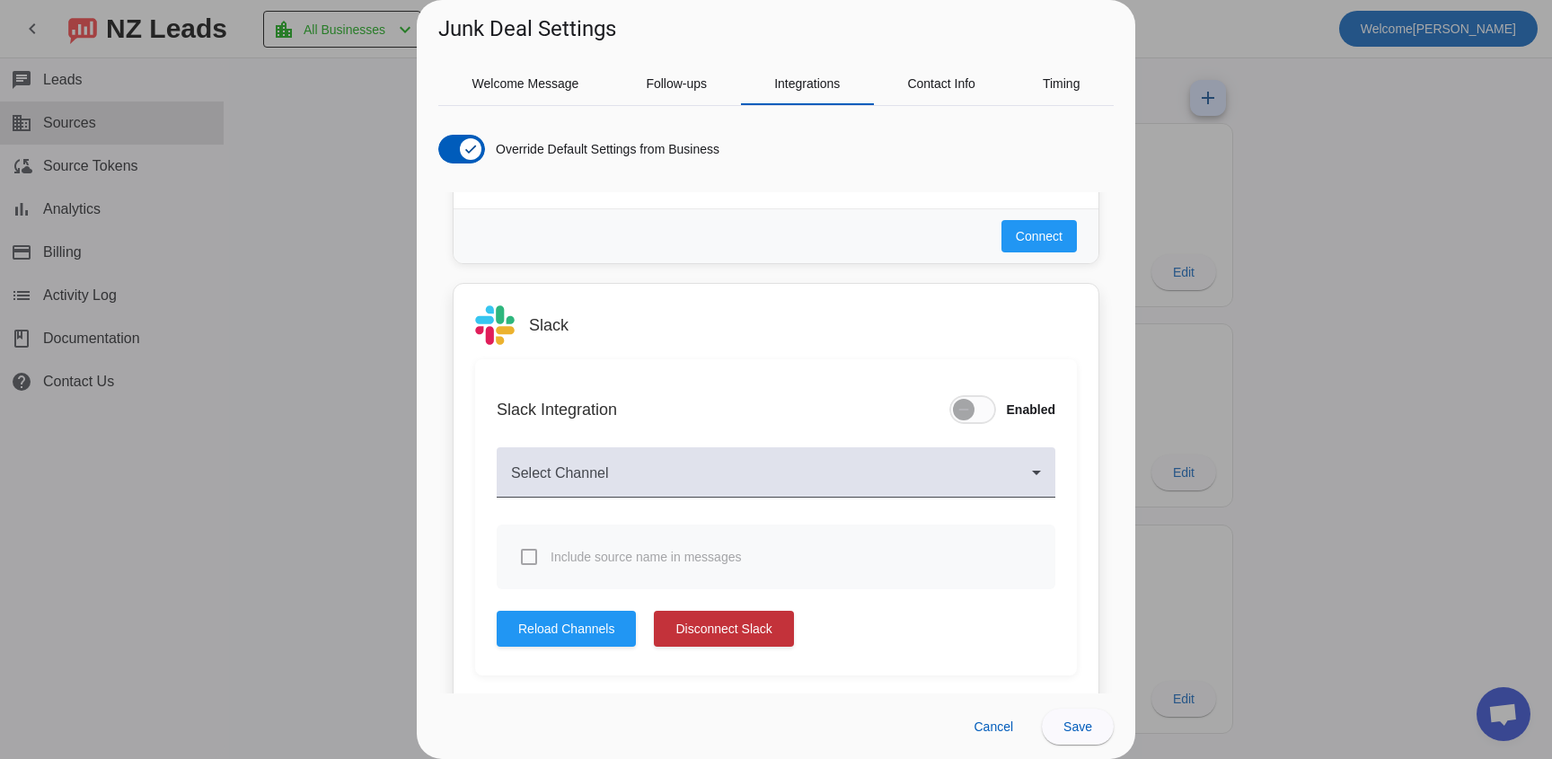
click at [737, 629] on span "Disconnect Slack" at bounding box center [723, 629] width 96 height 18
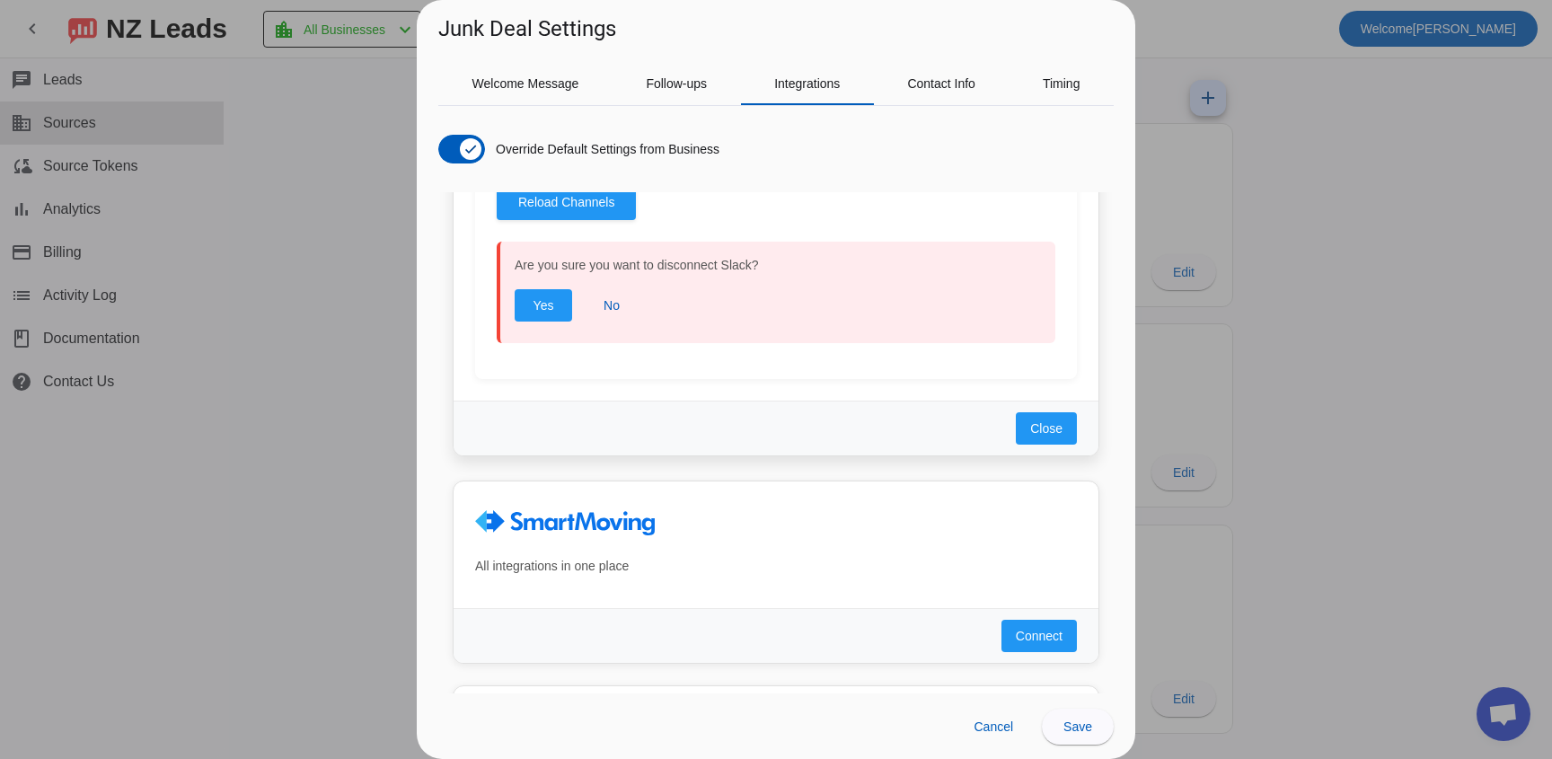
scroll to position [1627, 0]
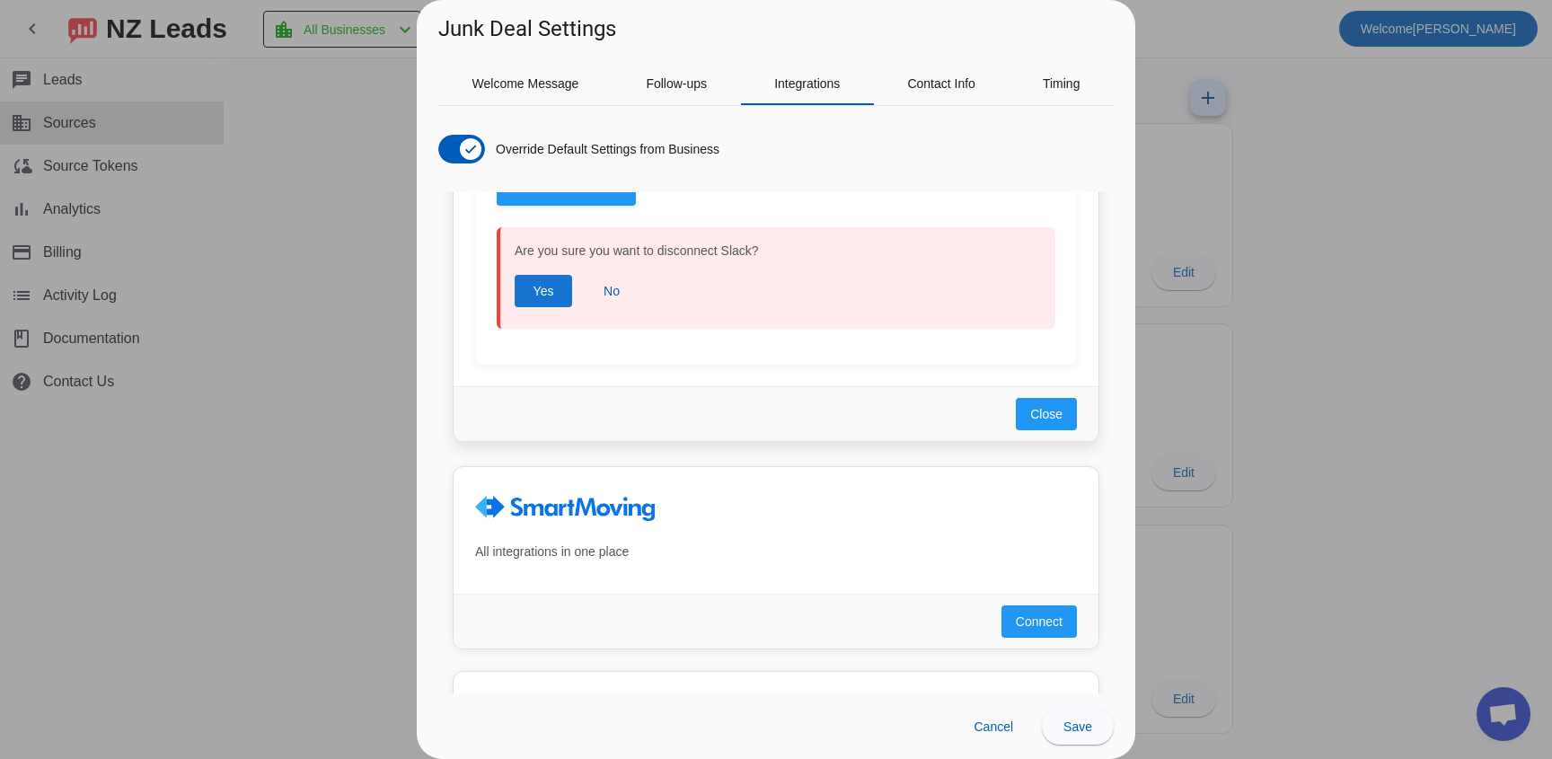
click at [540, 288] on span "Yes" at bounding box center [544, 291] width 21 height 18
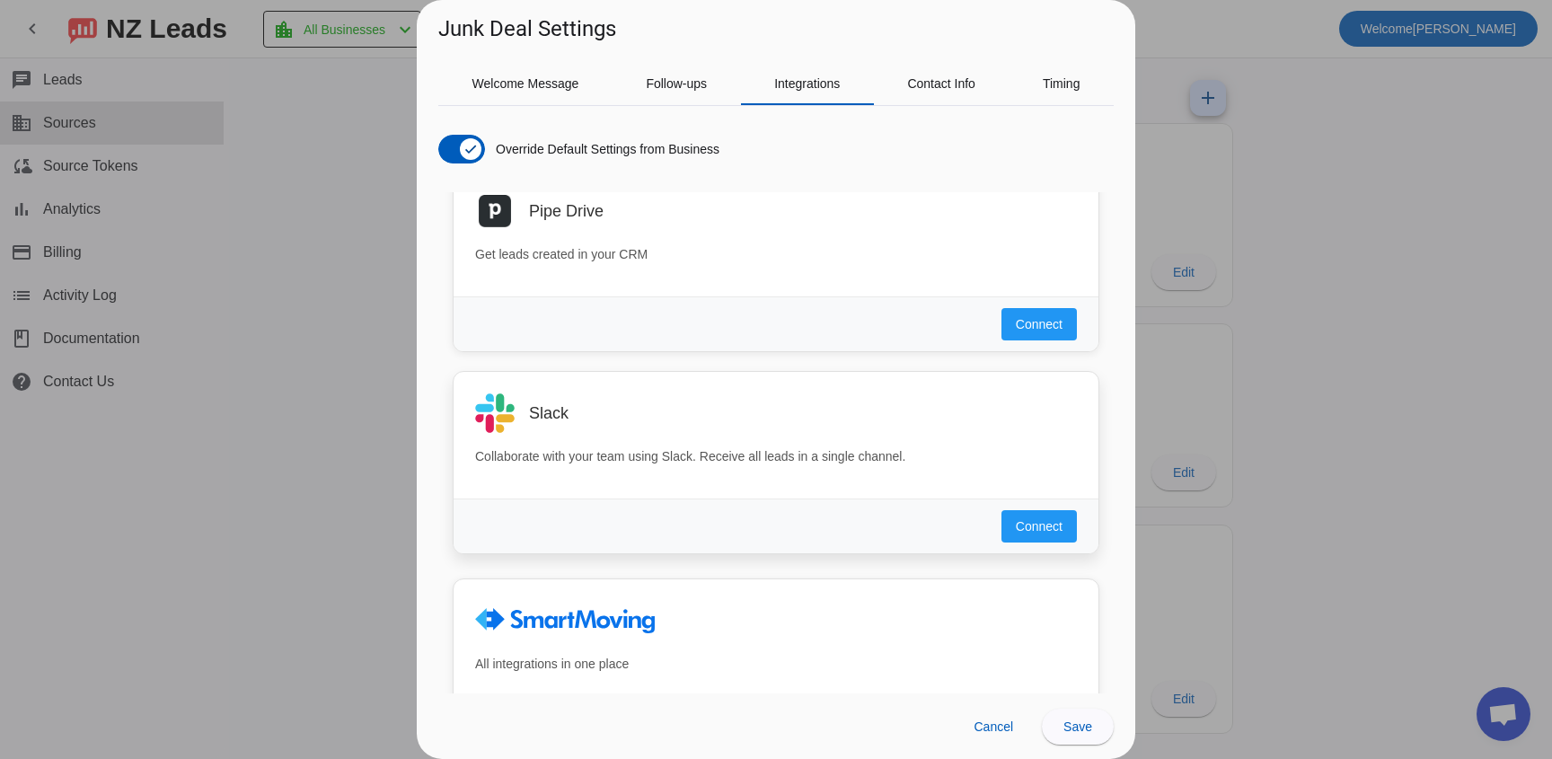
scroll to position [1201, 0]
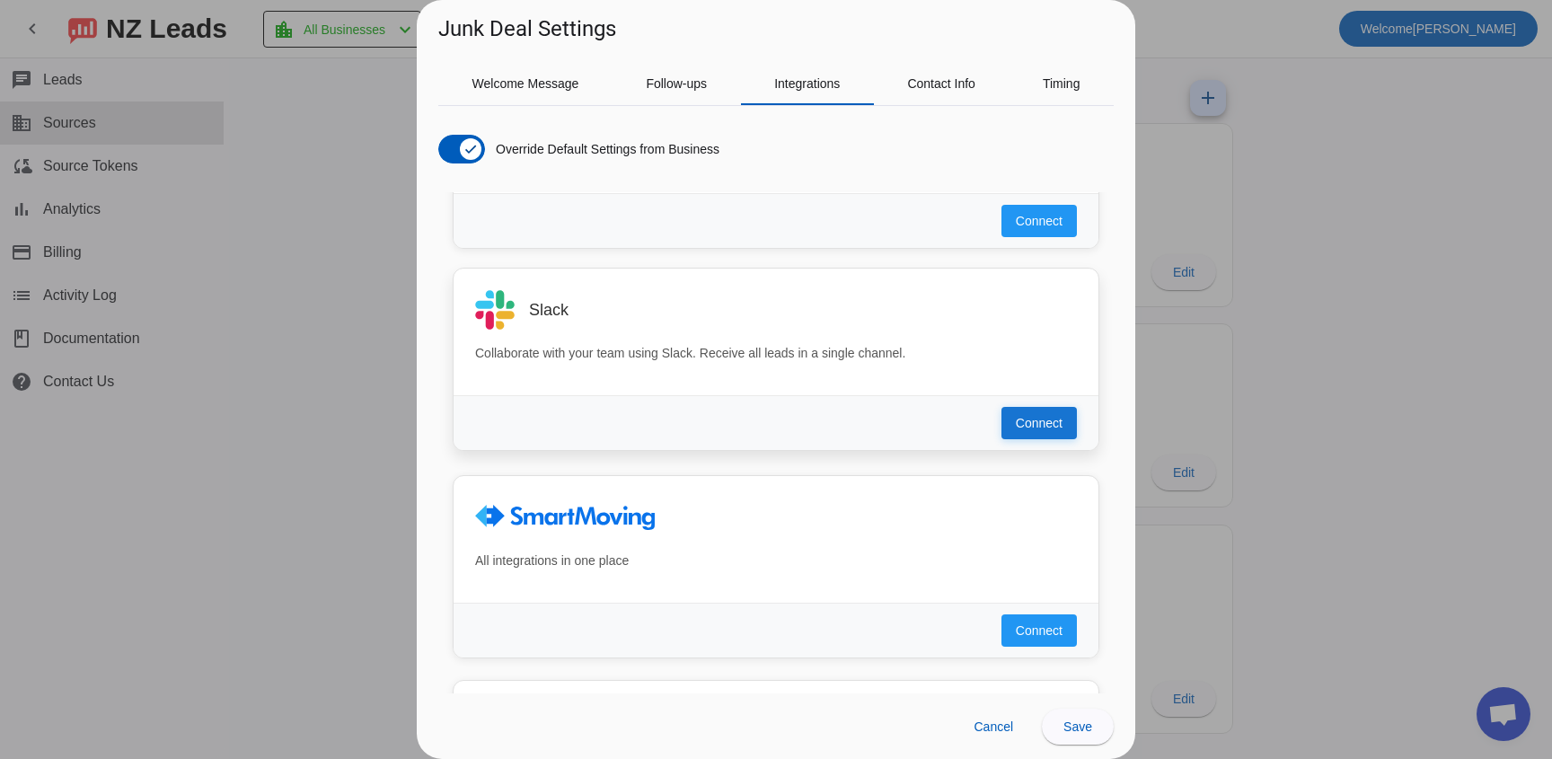
click at [1036, 419] on span "Connect" at bounding box center [1039, 423] width 47 height 18
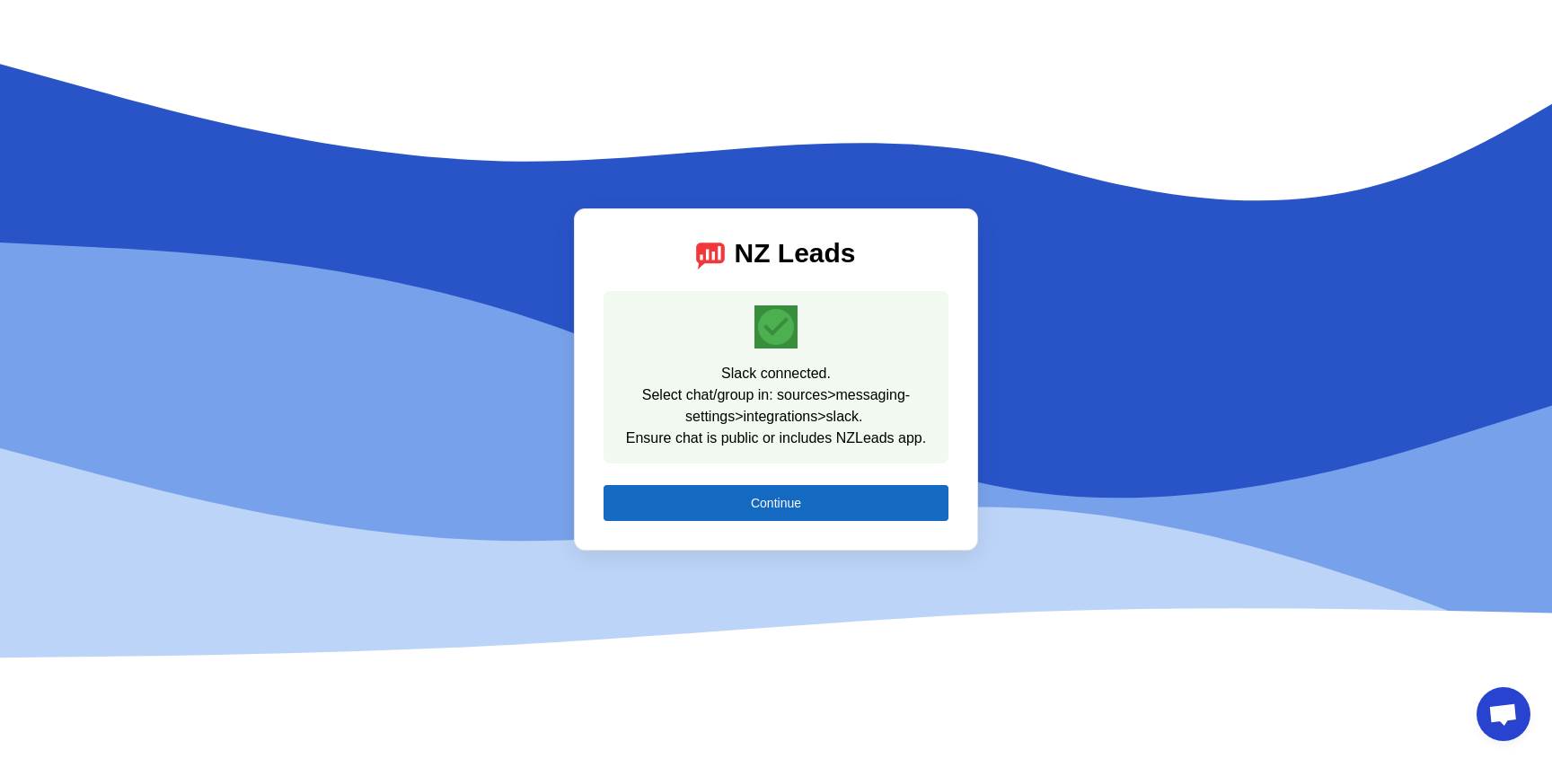
scroll to position [1128, 0]
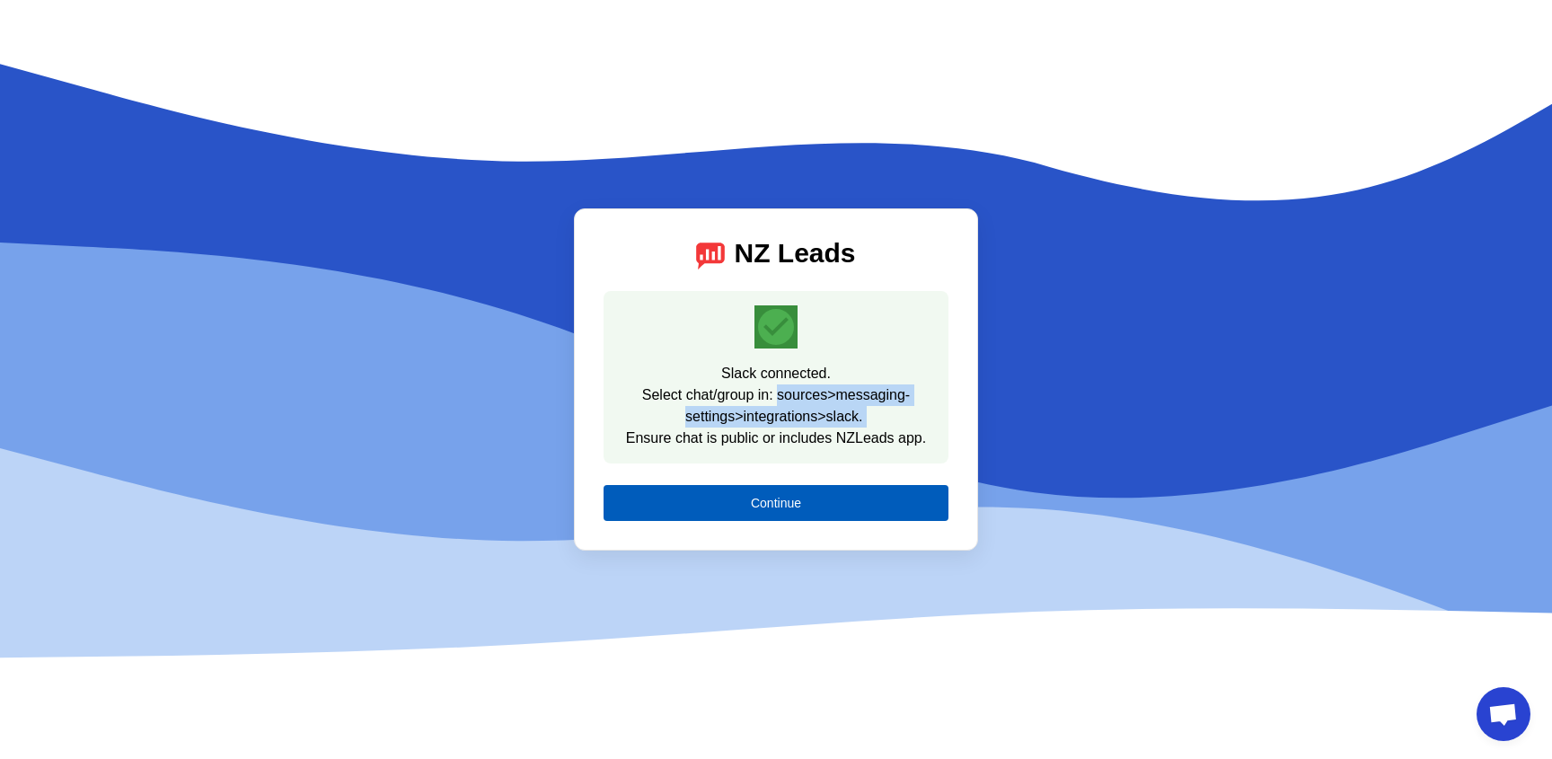
drag, startPoint x: 901, startPoint y: 426, endPoint x: 777, endPoint y: 400, distance: 126.7
click at [777, 400] on div "Slack connected. Select chat/group in: sources>messaging-settings>integrations>…" at bounding box center [776, 406] width 316 height 86
drag, startPoint x: 932, startPoint y: 441, endPoint x: 634, endPoint y: 396, distance: 301.6
click at [634, 396] on div "Slack connected. Select chat/group in: sources>messaging-settings>integrations>…" at bounding box center [776, 406] width 316 height 86
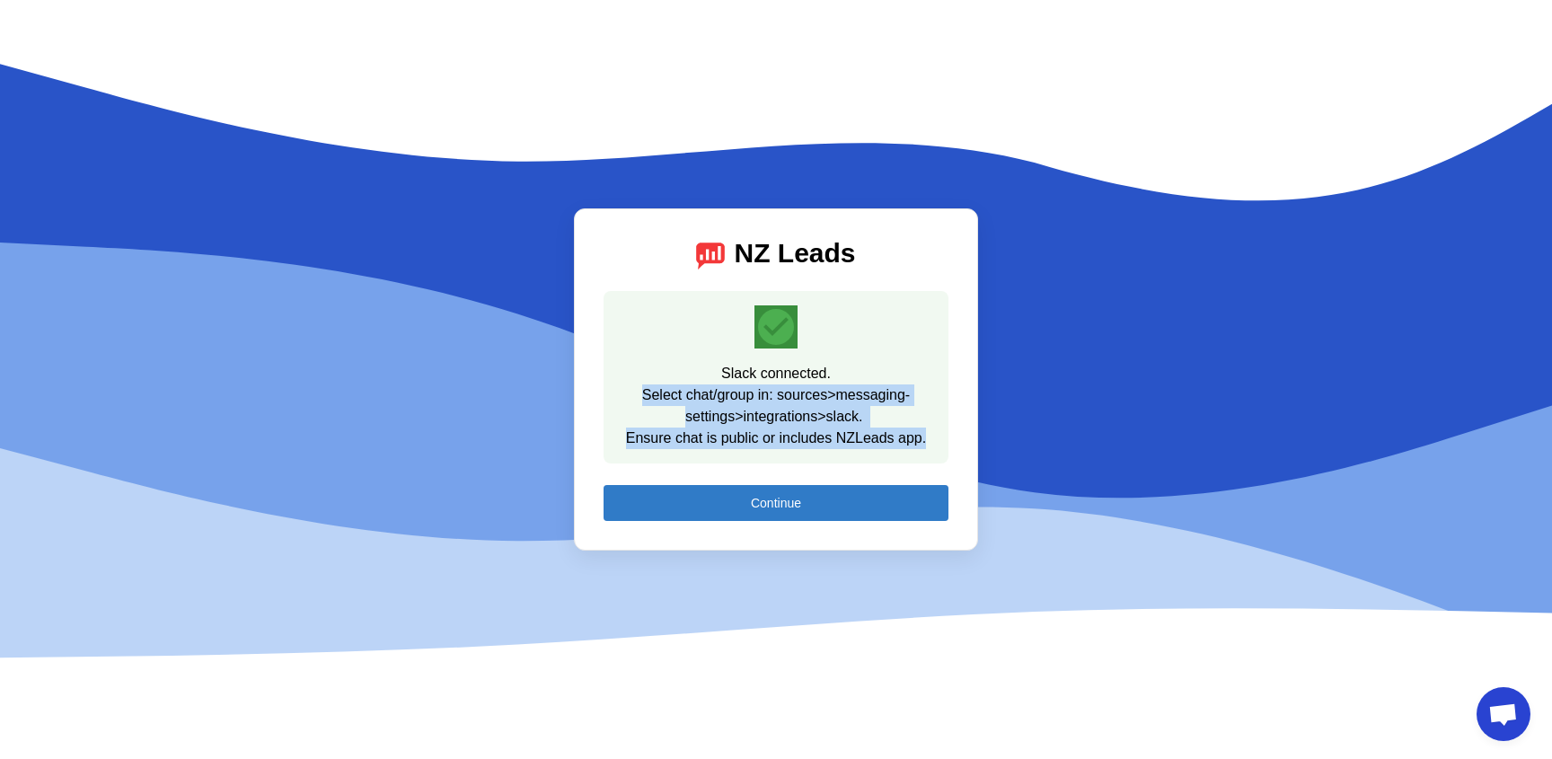
click at [791, 513] on span at bounding box center [776, 502] width 345 height 43
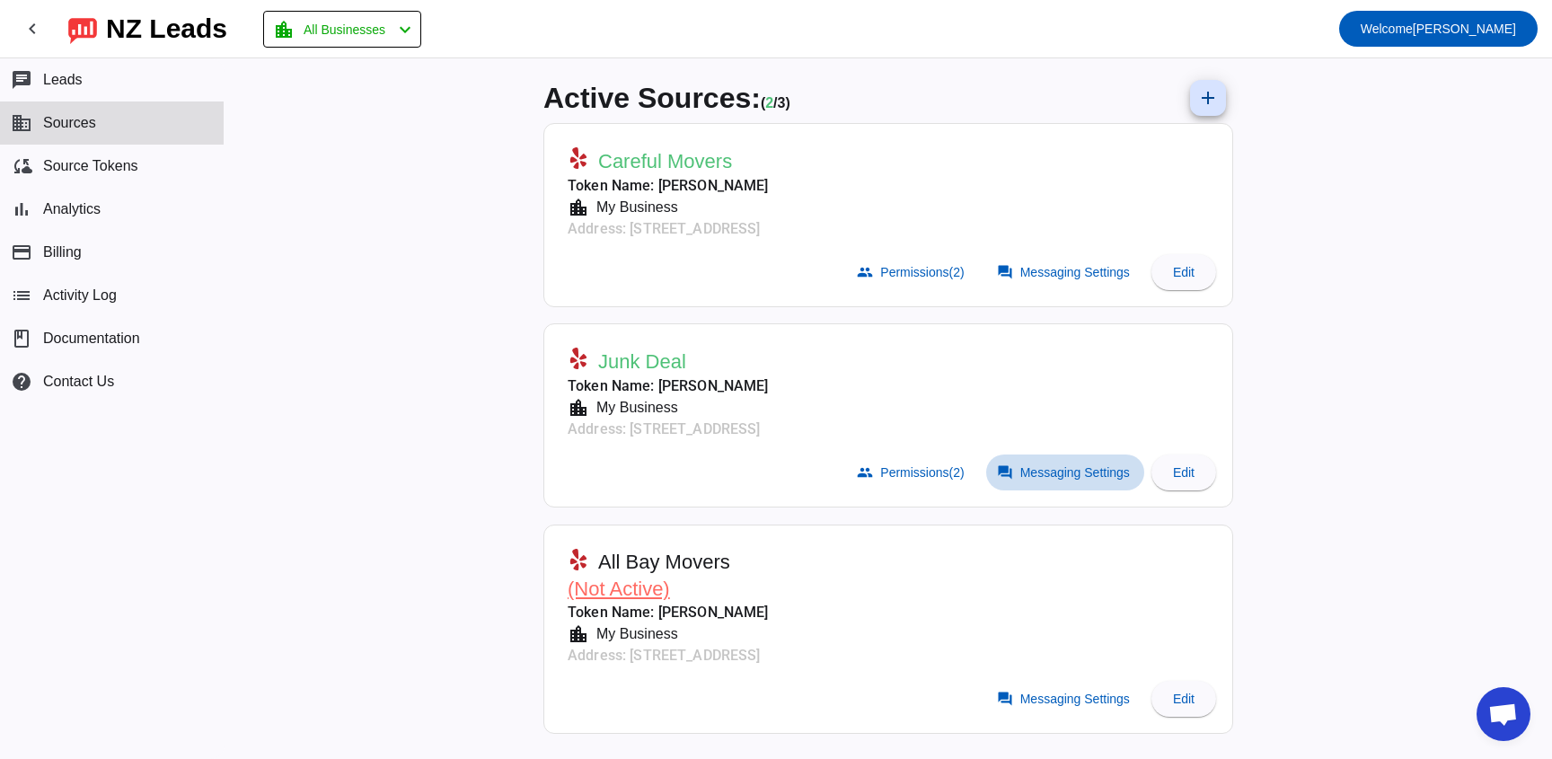
click at [1042, 467] on span "Messaging Settings" at bounding box center [1075, 472] width 110 height 14
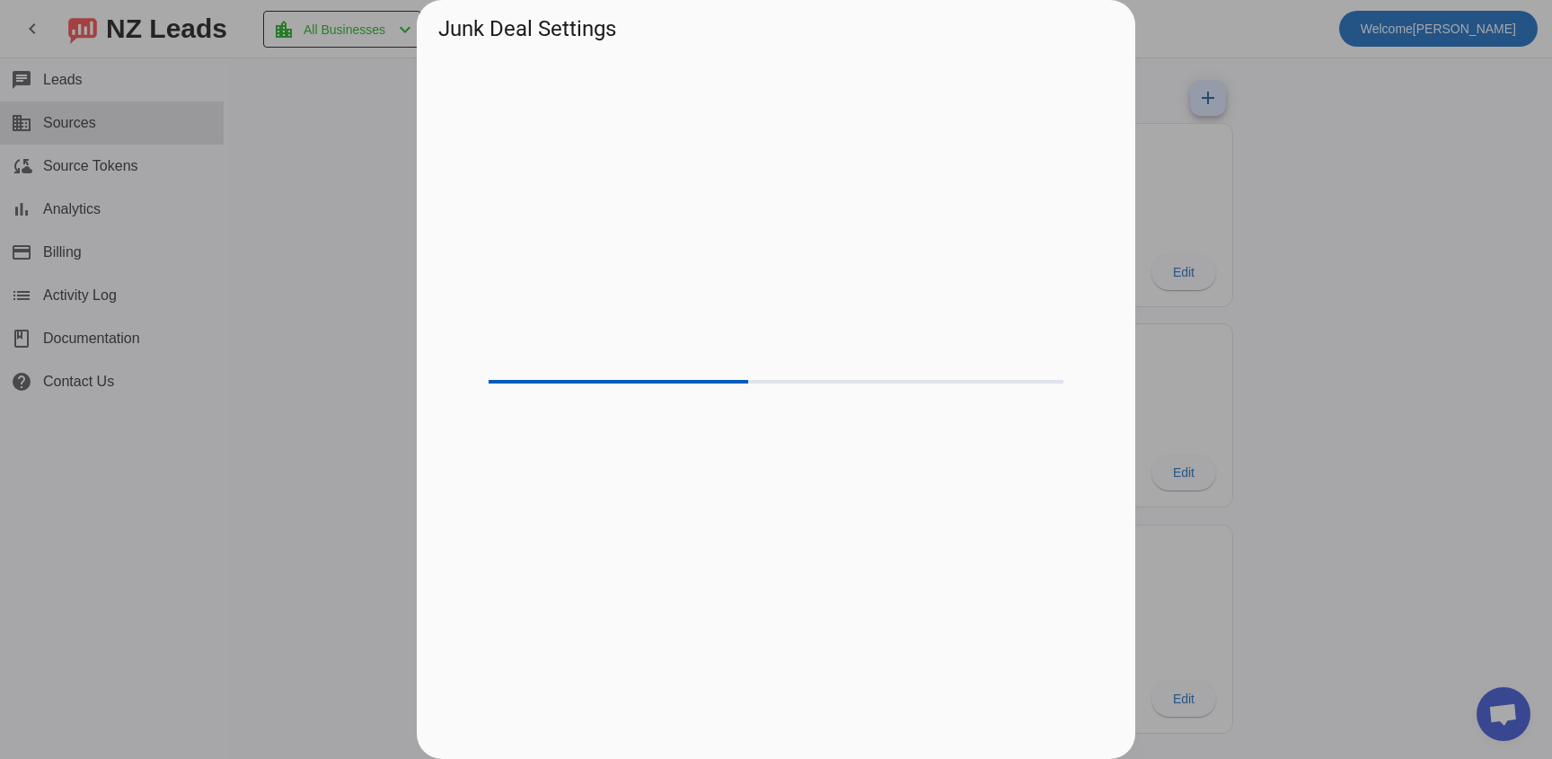
scroll to position [1128, 0]
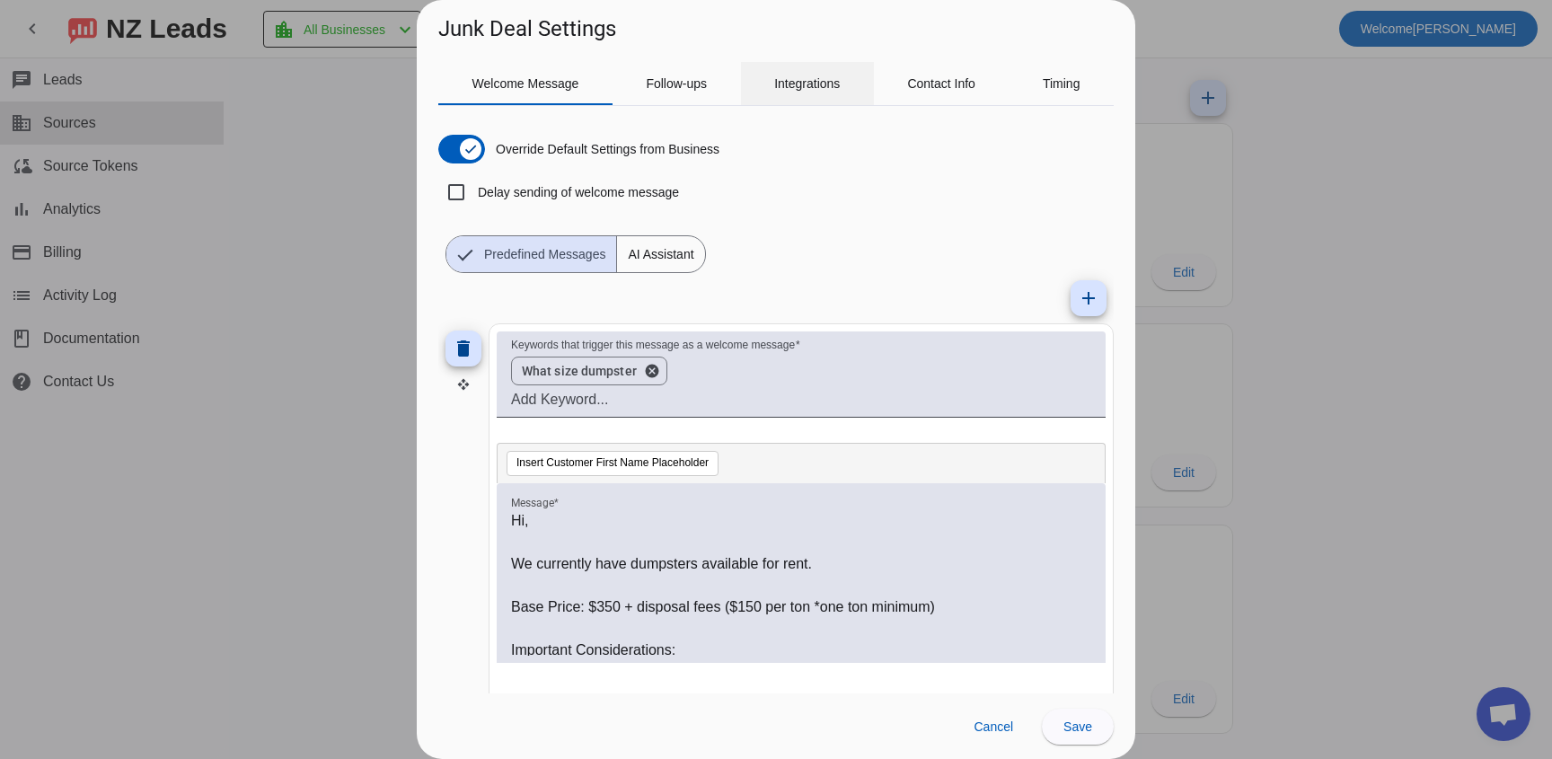
click at [852, 94] on div "Integrations" at bounding box center [807, 83] width 133 height 43
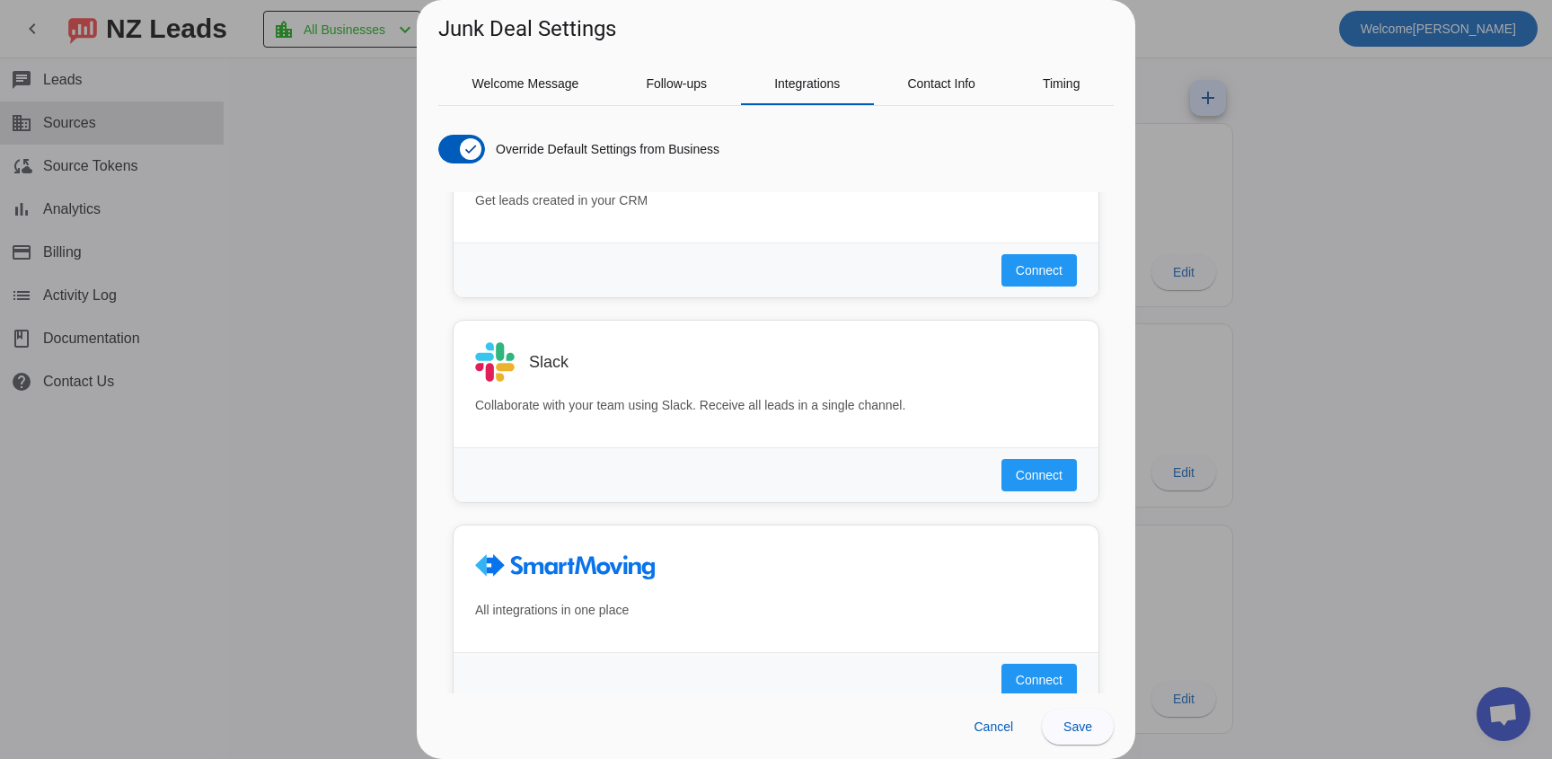
scroll to position [1068, 0]
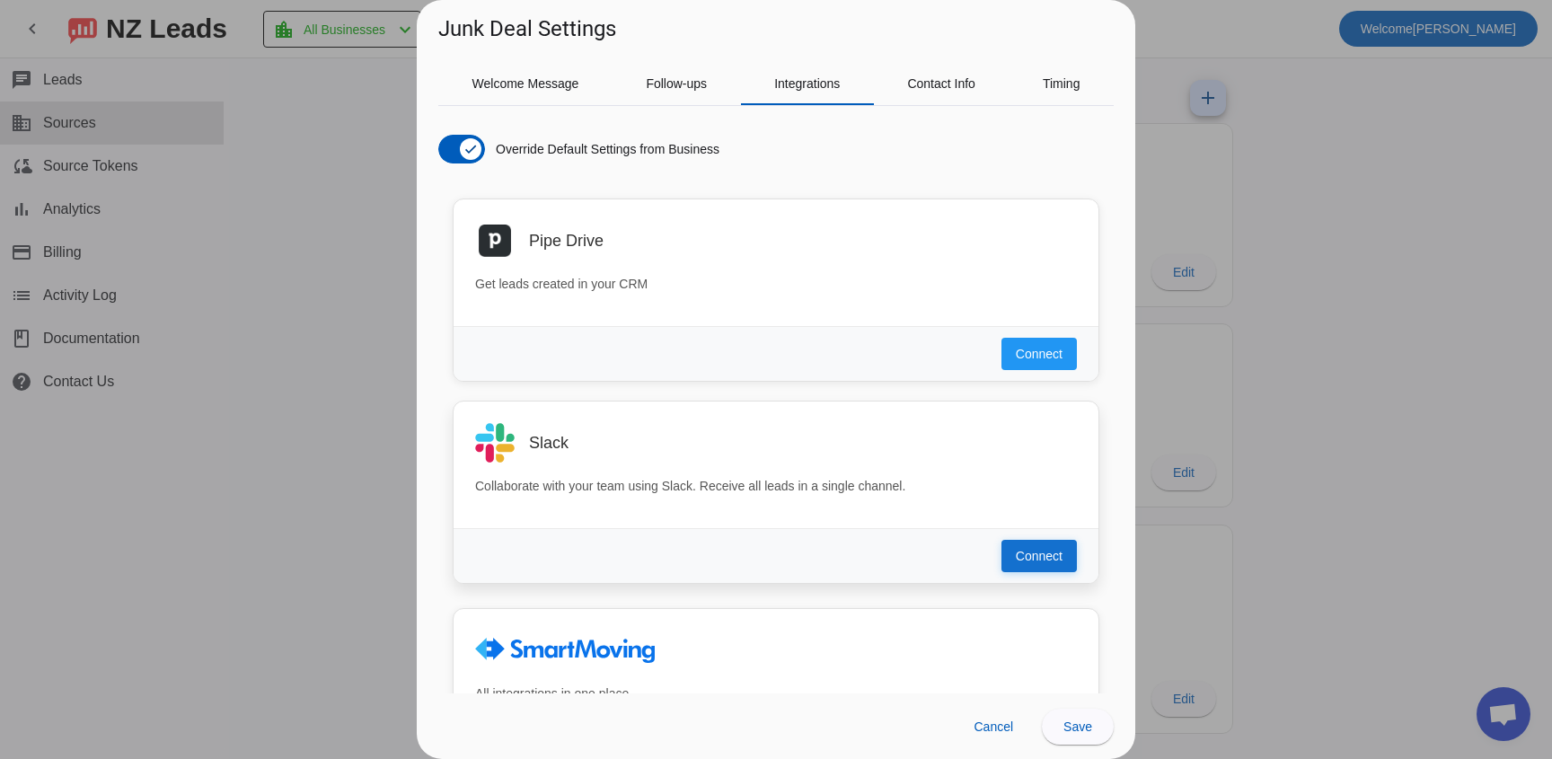
click at [1036, 544] on button "Connect" at bounding box center [1039, 556] width 75 height 32
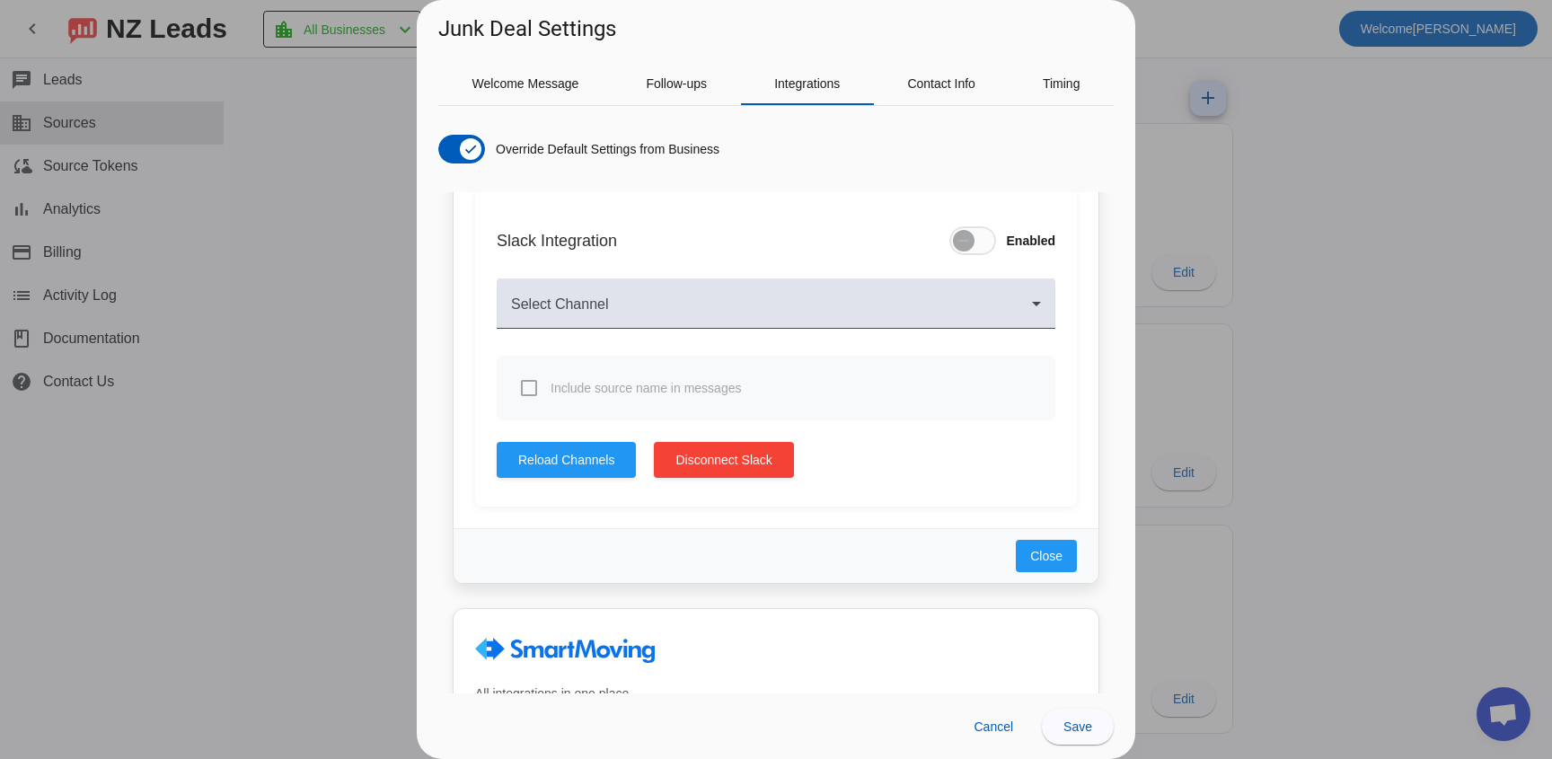
scroll to position [1355, 0]
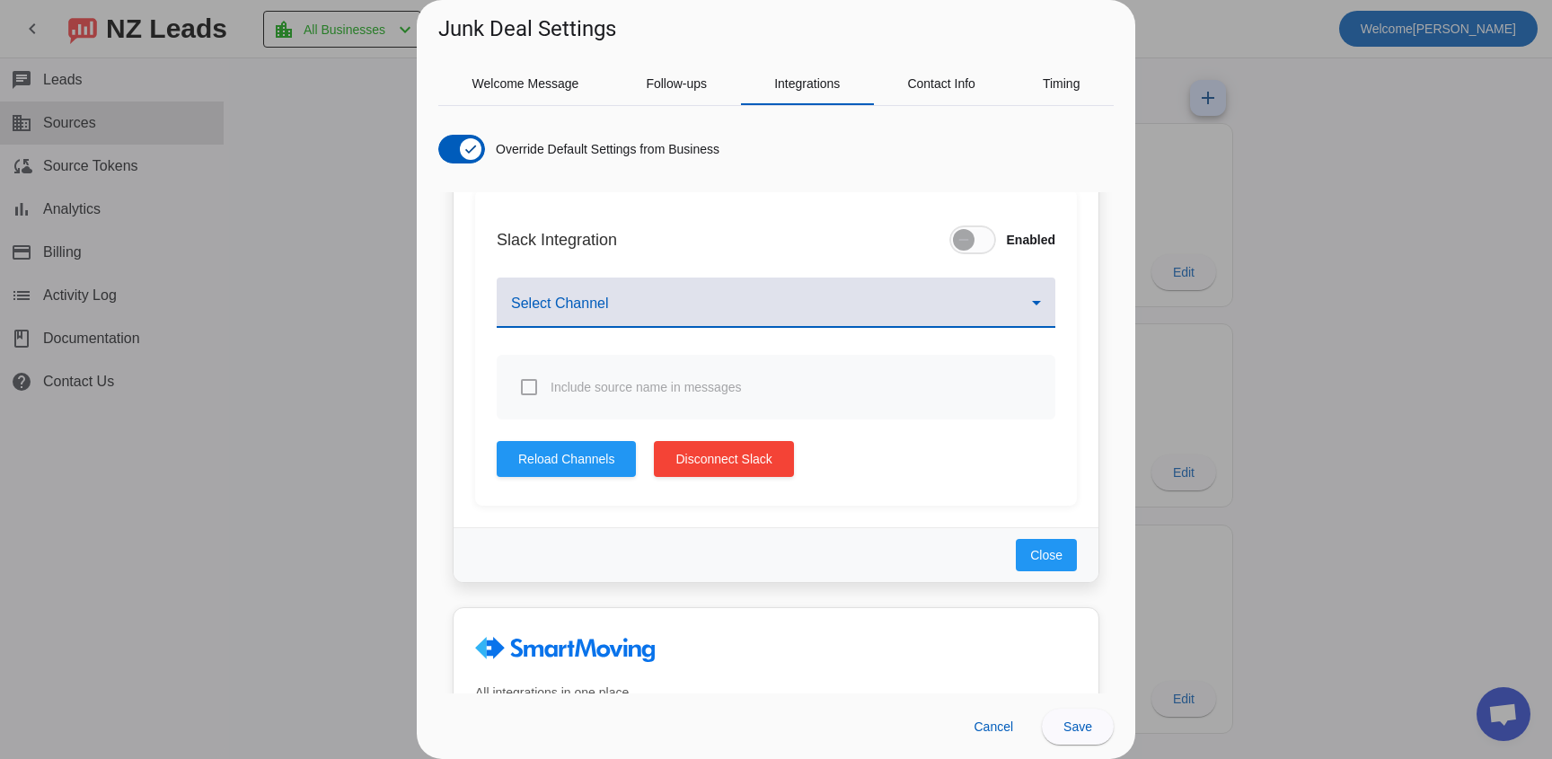
click at [837, 299] on span at bounding box center [771, 310] width 521 height 22
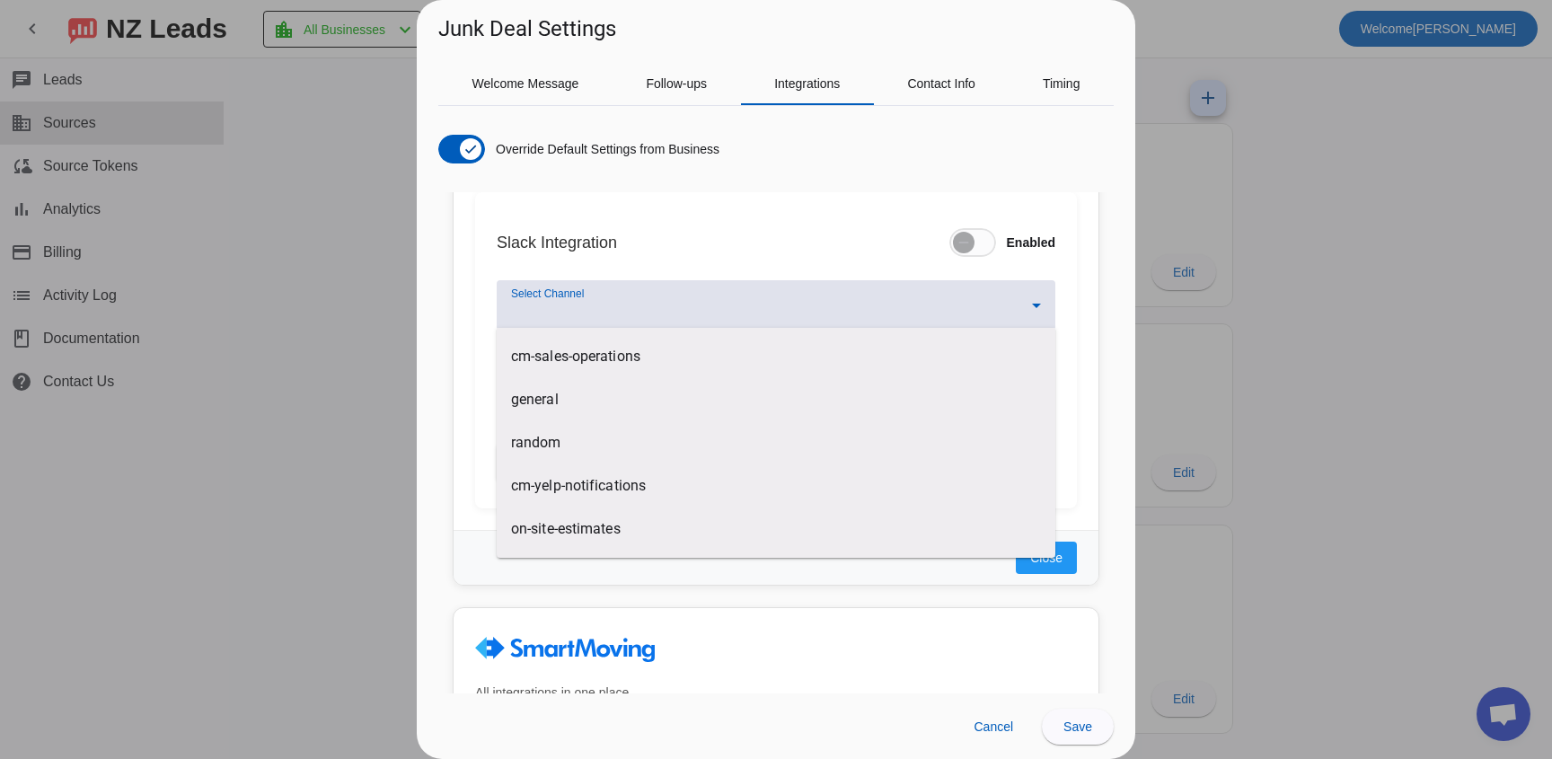
click at [819, 234] on div at bounding box center [776, 379] width 1552 height 759
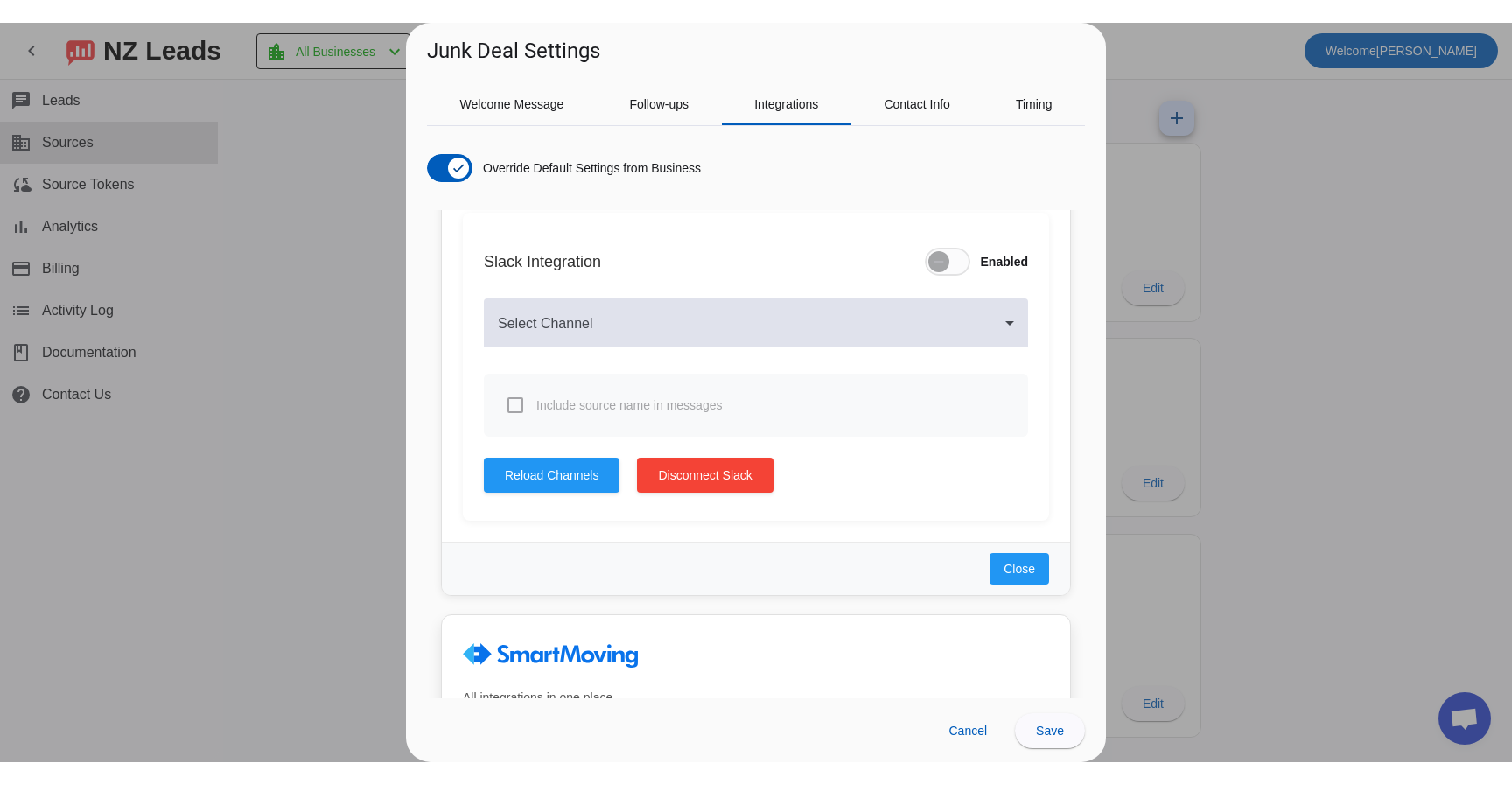
scroll to position [1315, 0]
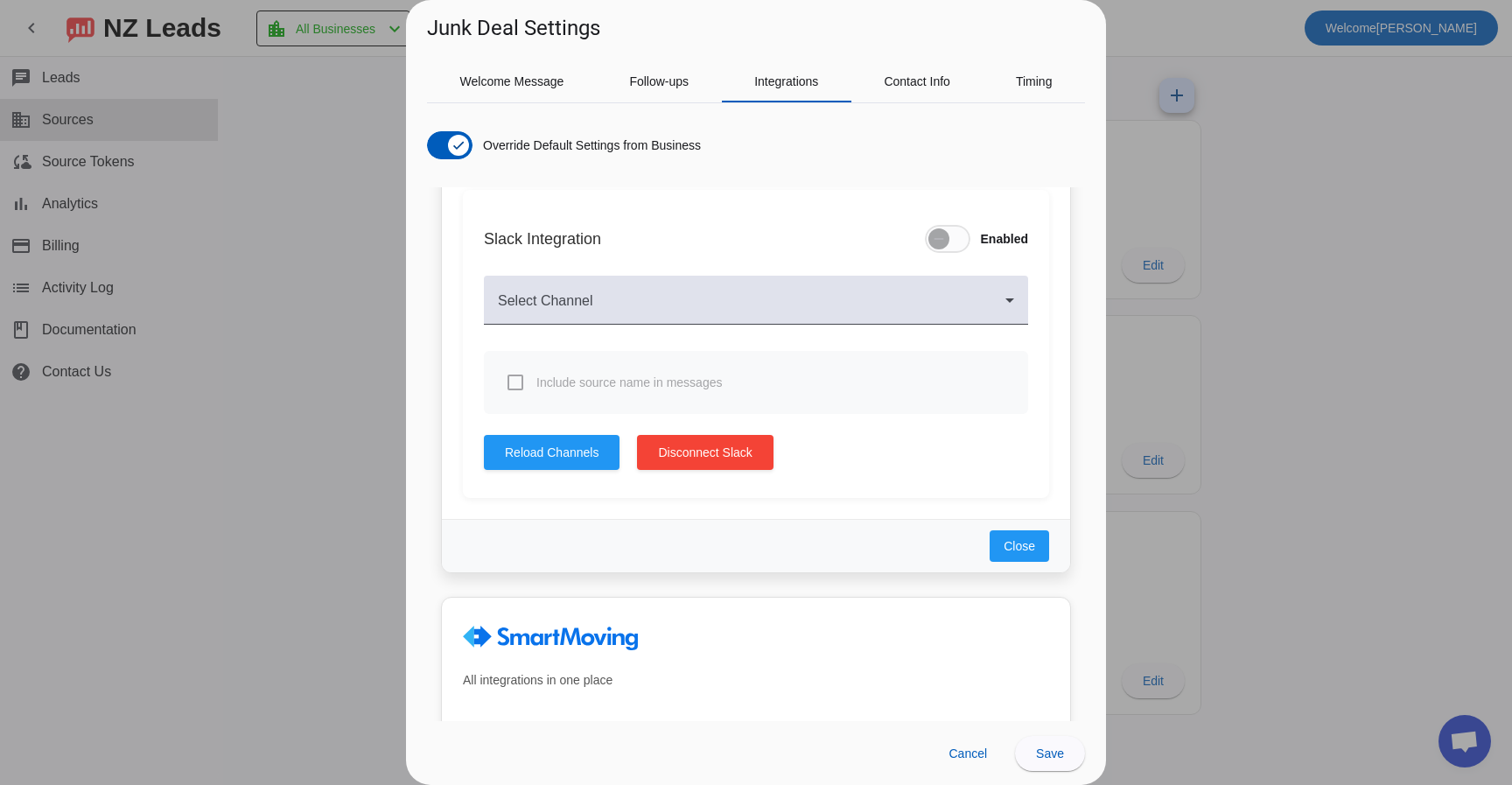
click at [806, 271] on mat-form-field "Select Channel" at bounding box center [756, 309] width 545 height 84
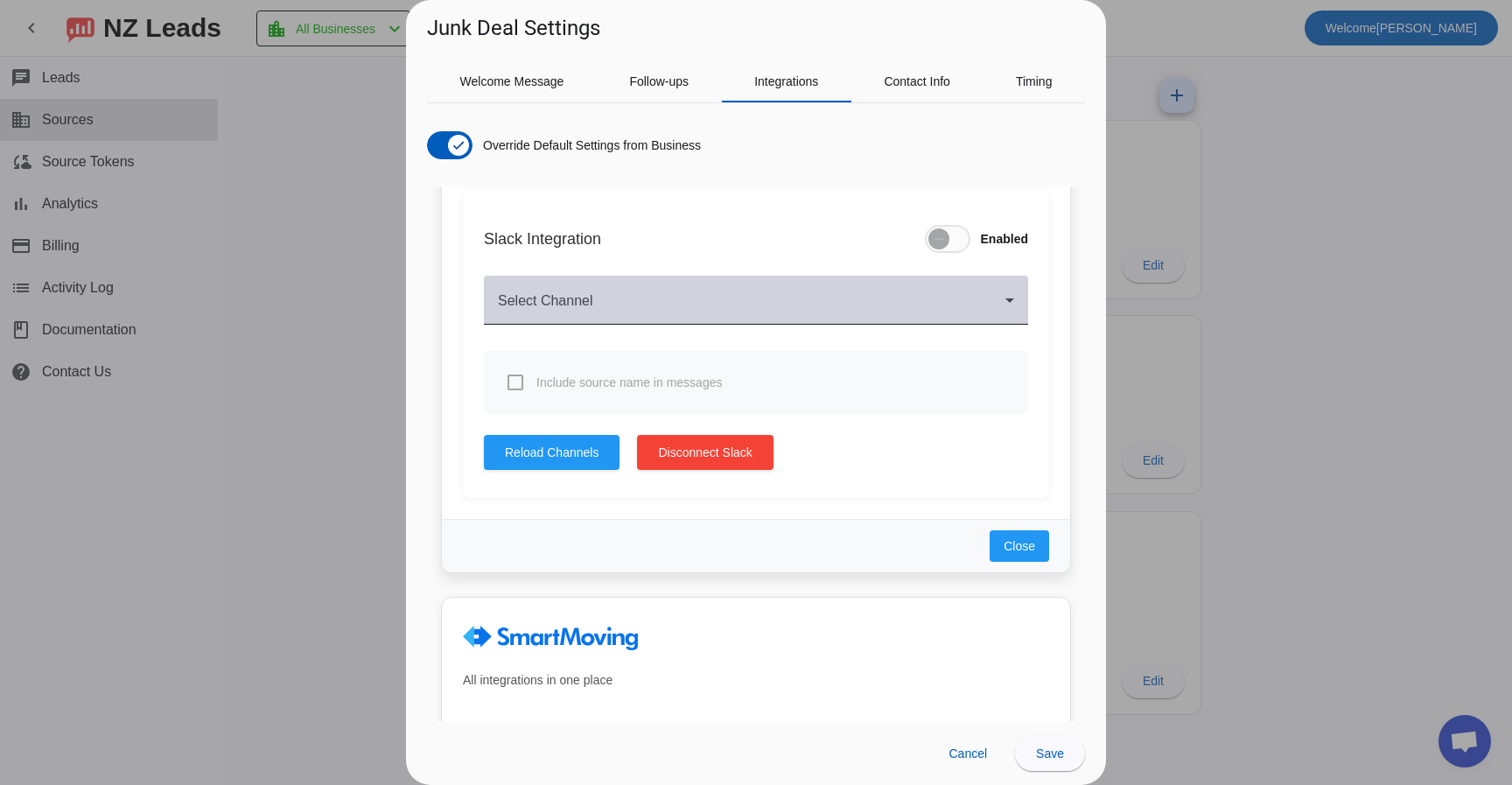
click at [793, 295] on div "Select Channel" at bounding box center [756, 300] width 516 height 49
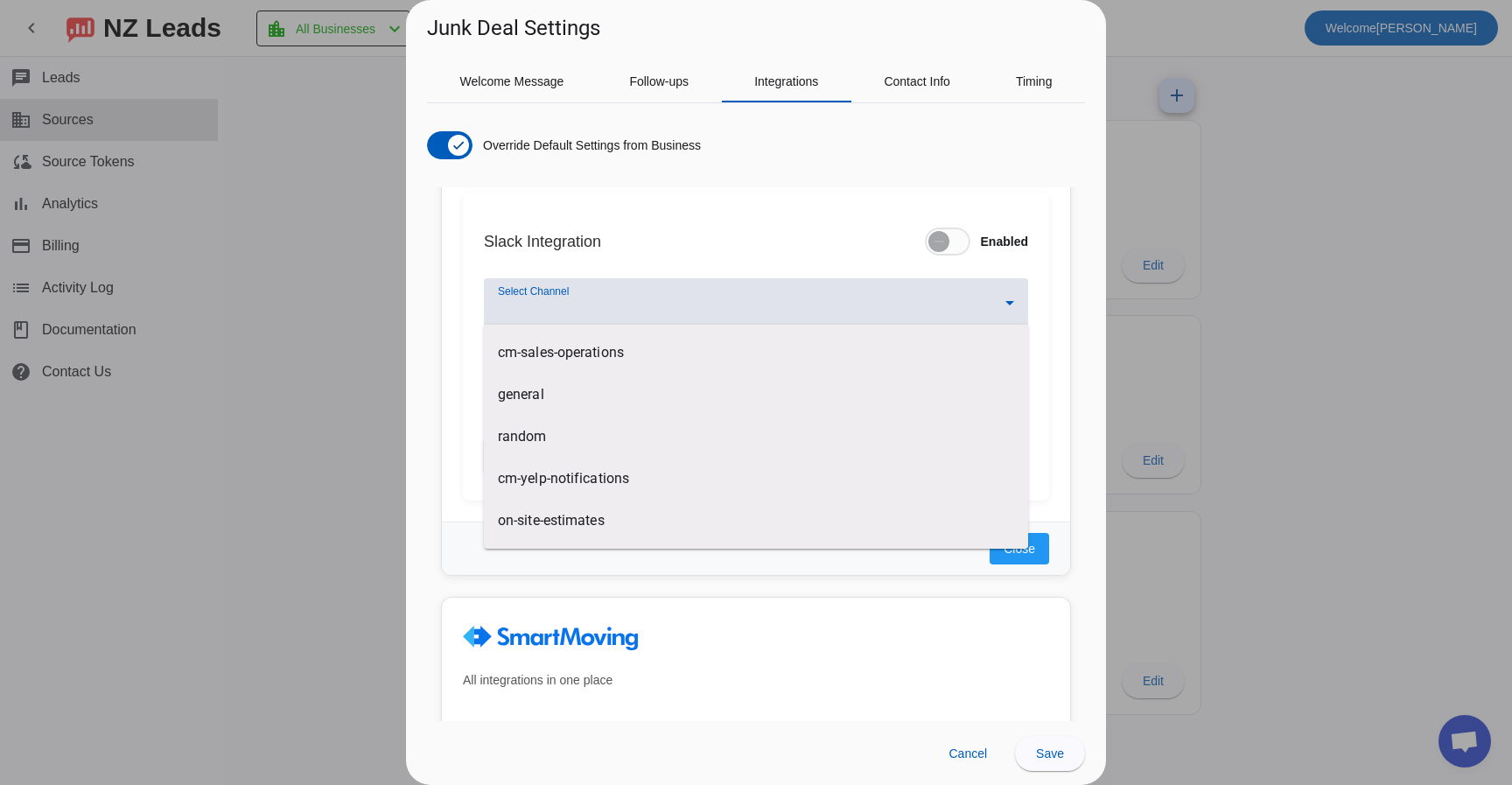
click at [339, 331] on div at bounding box center [756, 392] width 1512 height 785
